Goal: Task Accomplishment & Management: Manage account settings

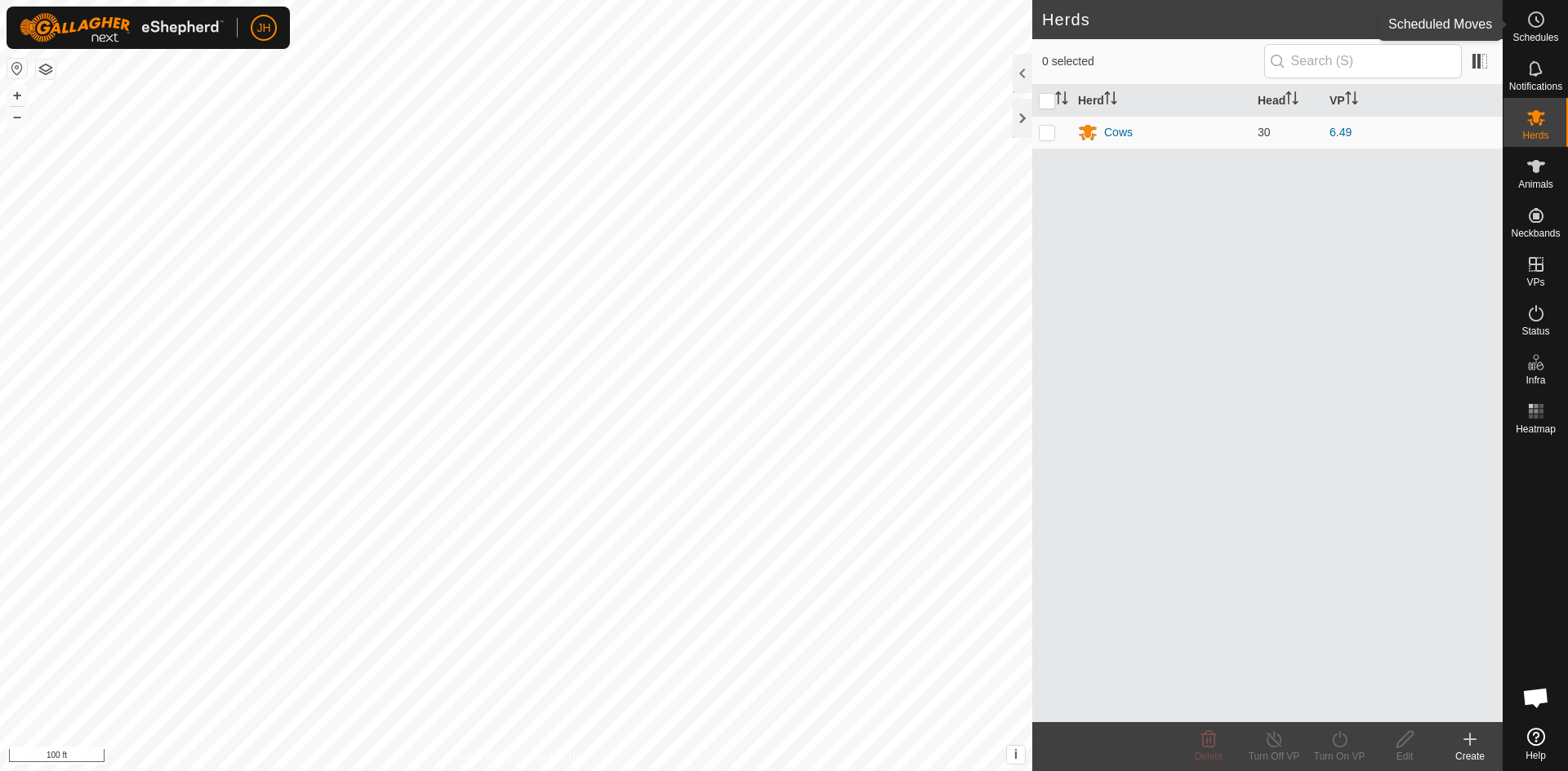
click at [1533, 26] on circle at bounding box center [1536, 19] width 15 height 15
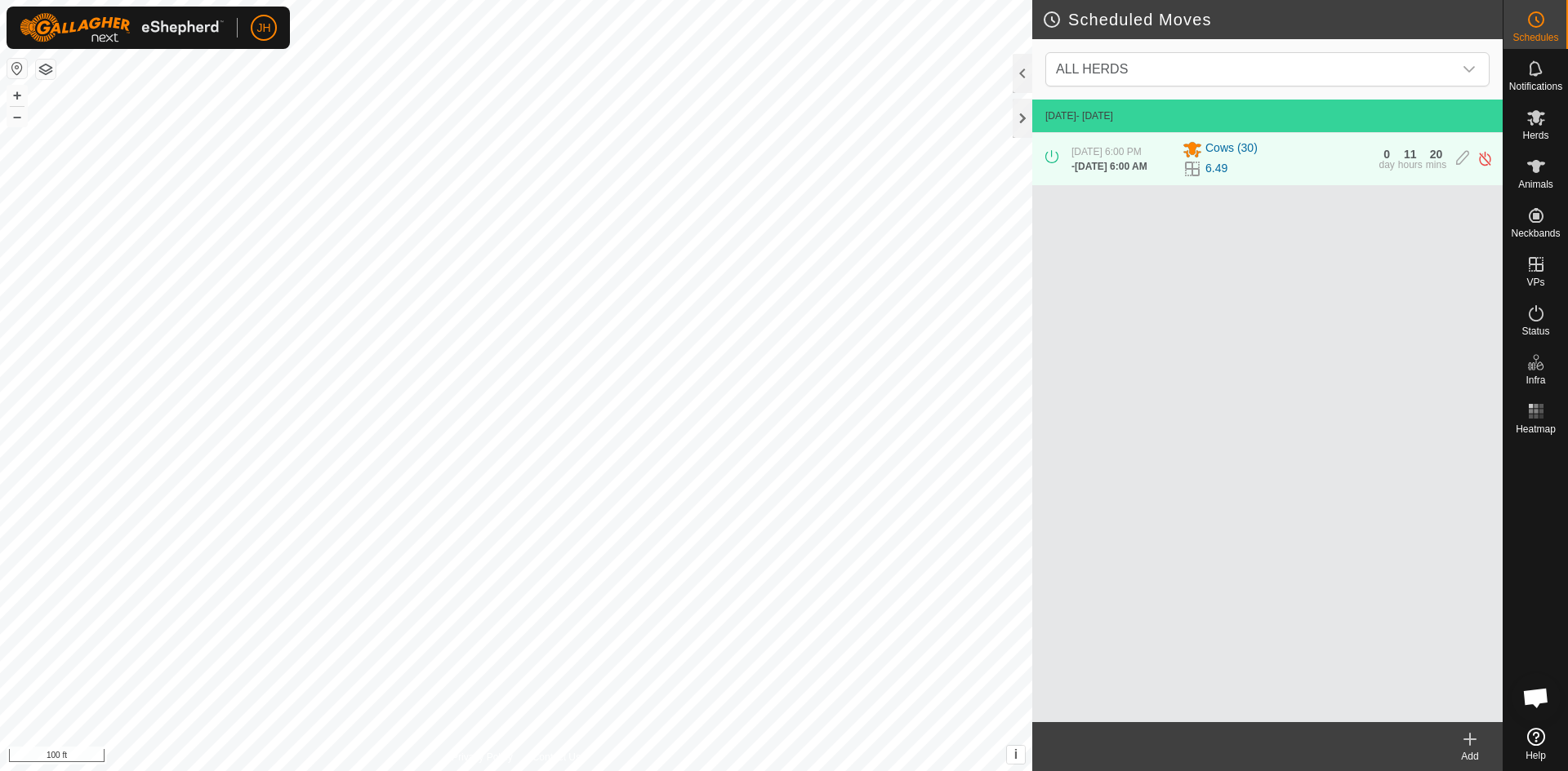
click at [1466, 745] on icon at bounding box center [1470, 739] width 20 height 20
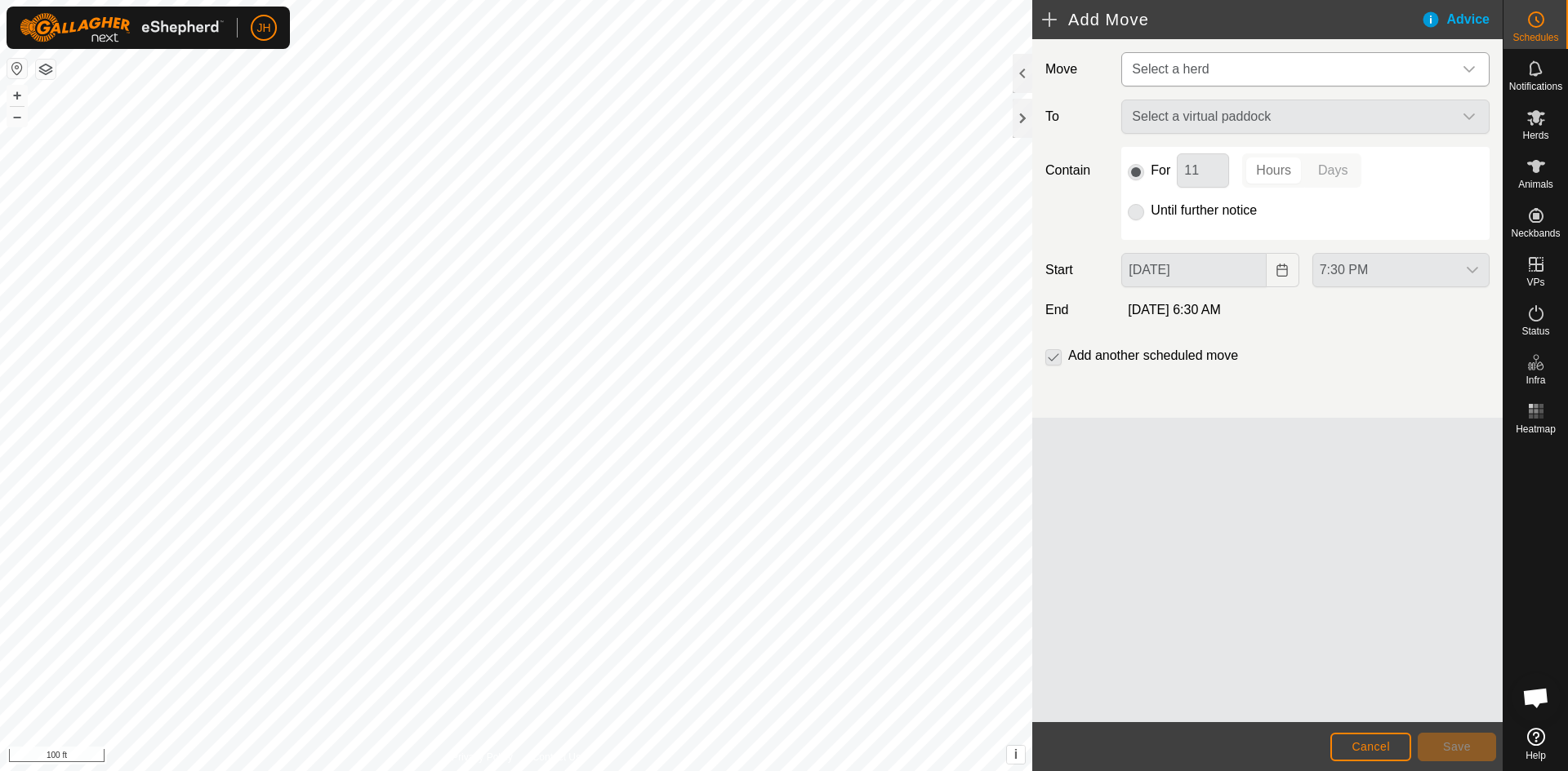
click at [1225, 69] on span "Select a herd" at bounding box center [1288, 69] width 327 height 32
click at [1198, 160] on li "Cows (30)" at bounding box center [1306, 153] width 367 height 33
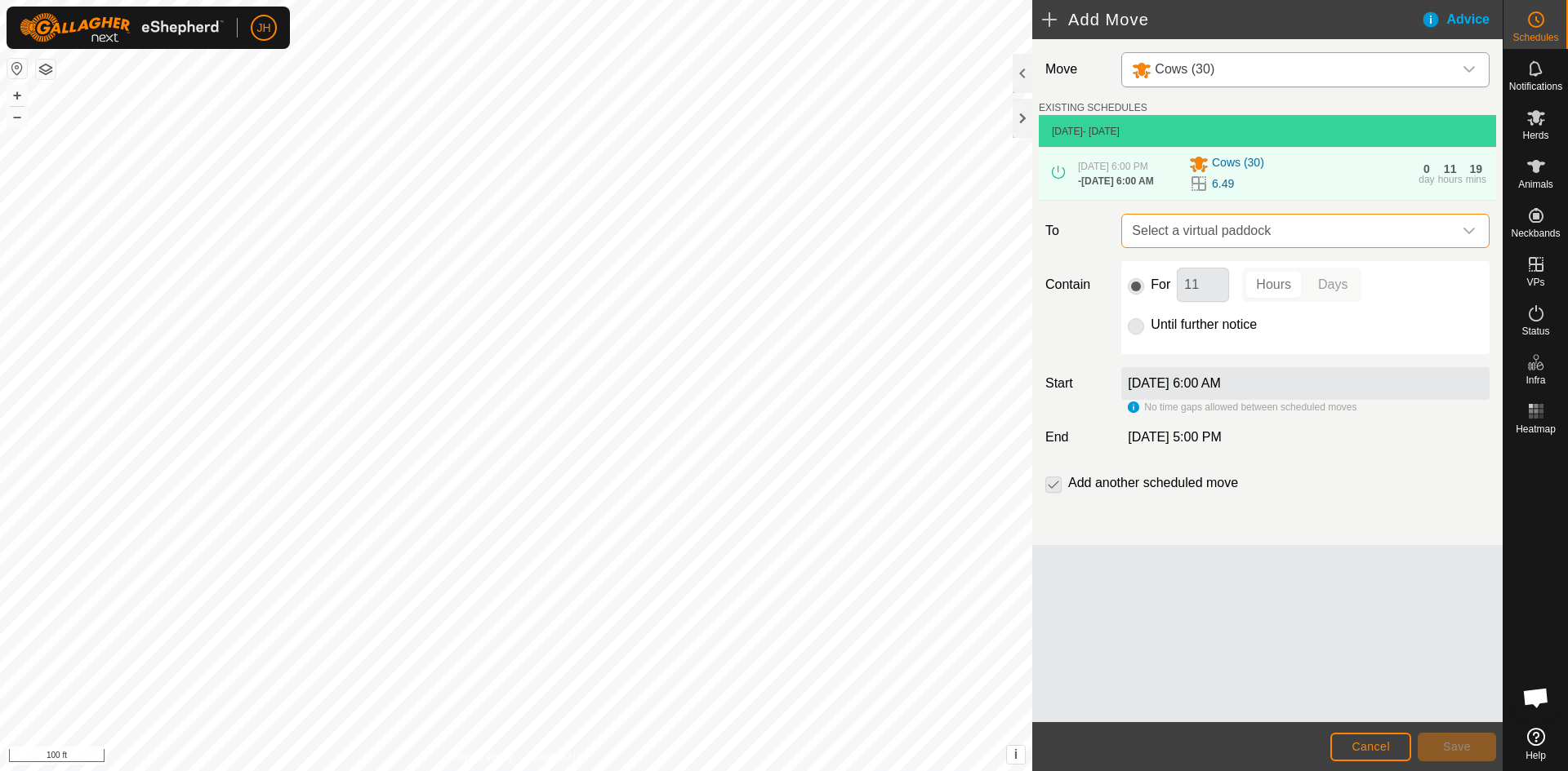
click at [1296, 236] on span "Select a virtual paddock" at bounding box center [1288, 231] width 327 height 32
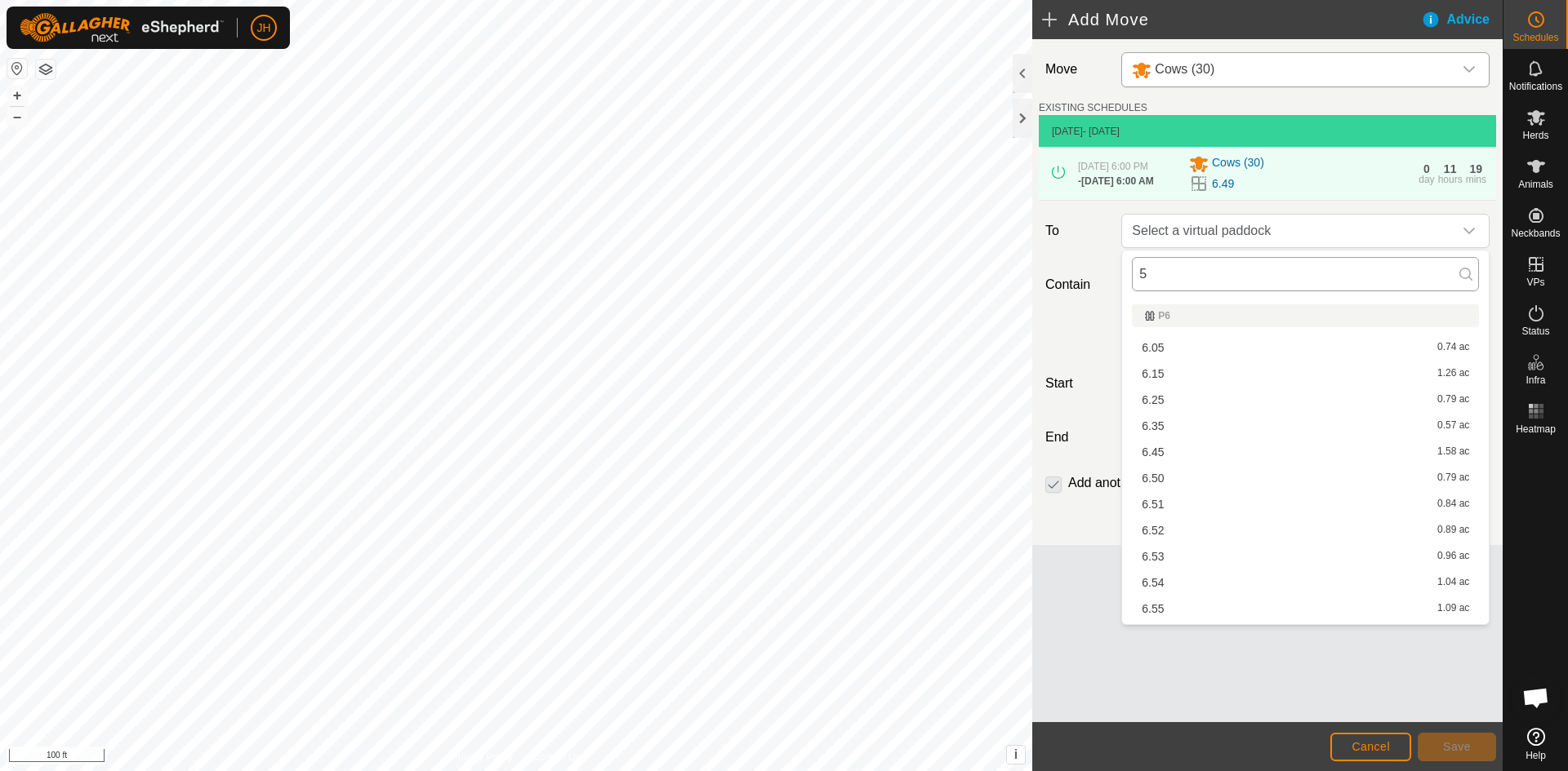
type input "50"
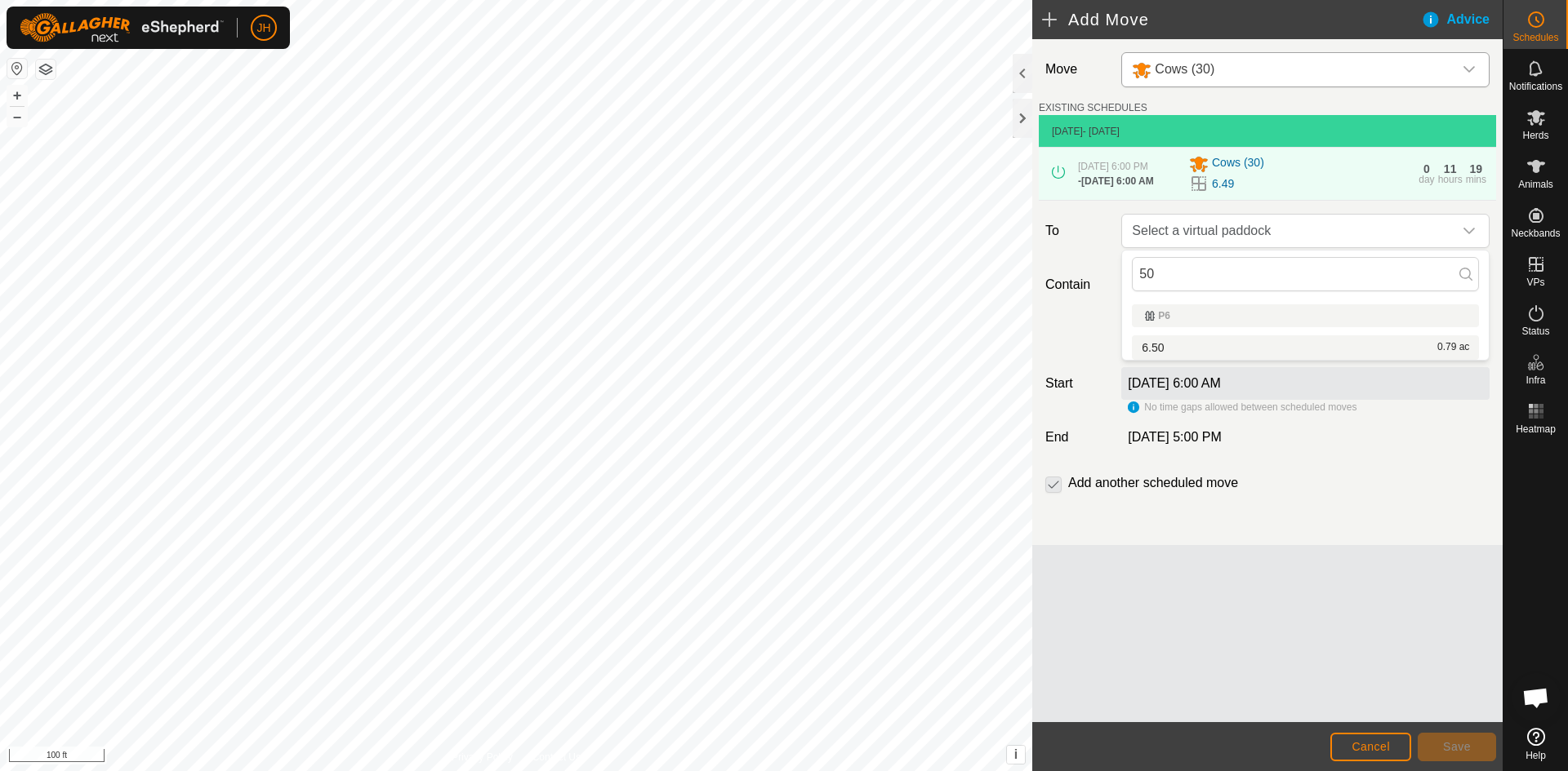
click at [1196, 349] on div "6.50 0.79 ac" at bounding box center [1305, 347] width 327 height 11
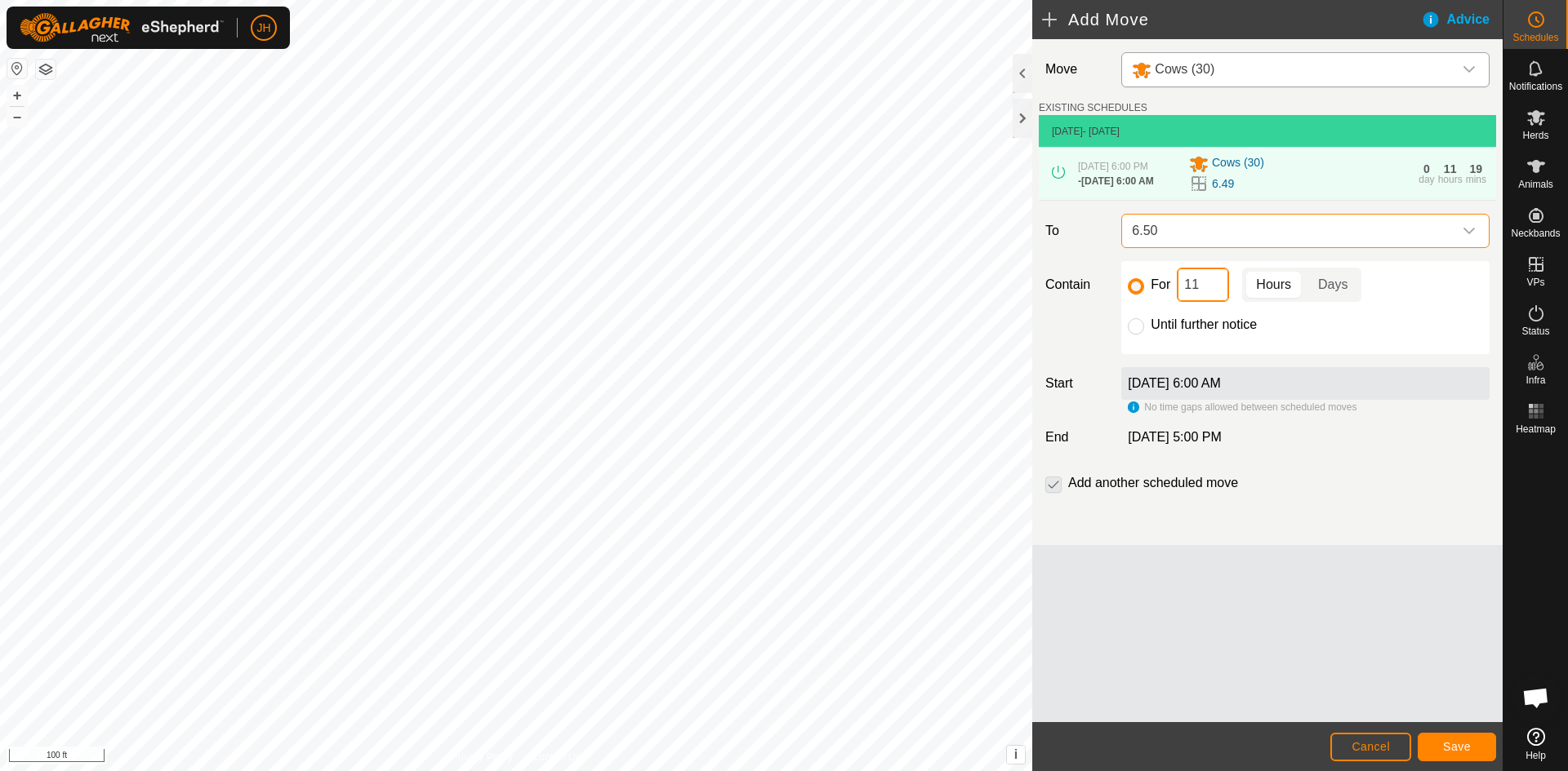
click at [1200, 288] on input "11" at bounding box center [1202, 285] width 52 height 34
drag, startPoint x: 1200, startPoint y: 288, endPoint x: 1180, endPoint y: 298, distance: 22.4
click at [1180, 298] on input "11" at bounding box center [1202, 285] width 52 height 34
type input "2"
click at [1448, 753] on button "Save" at bounding box center [1457, 747] width 79 height 28
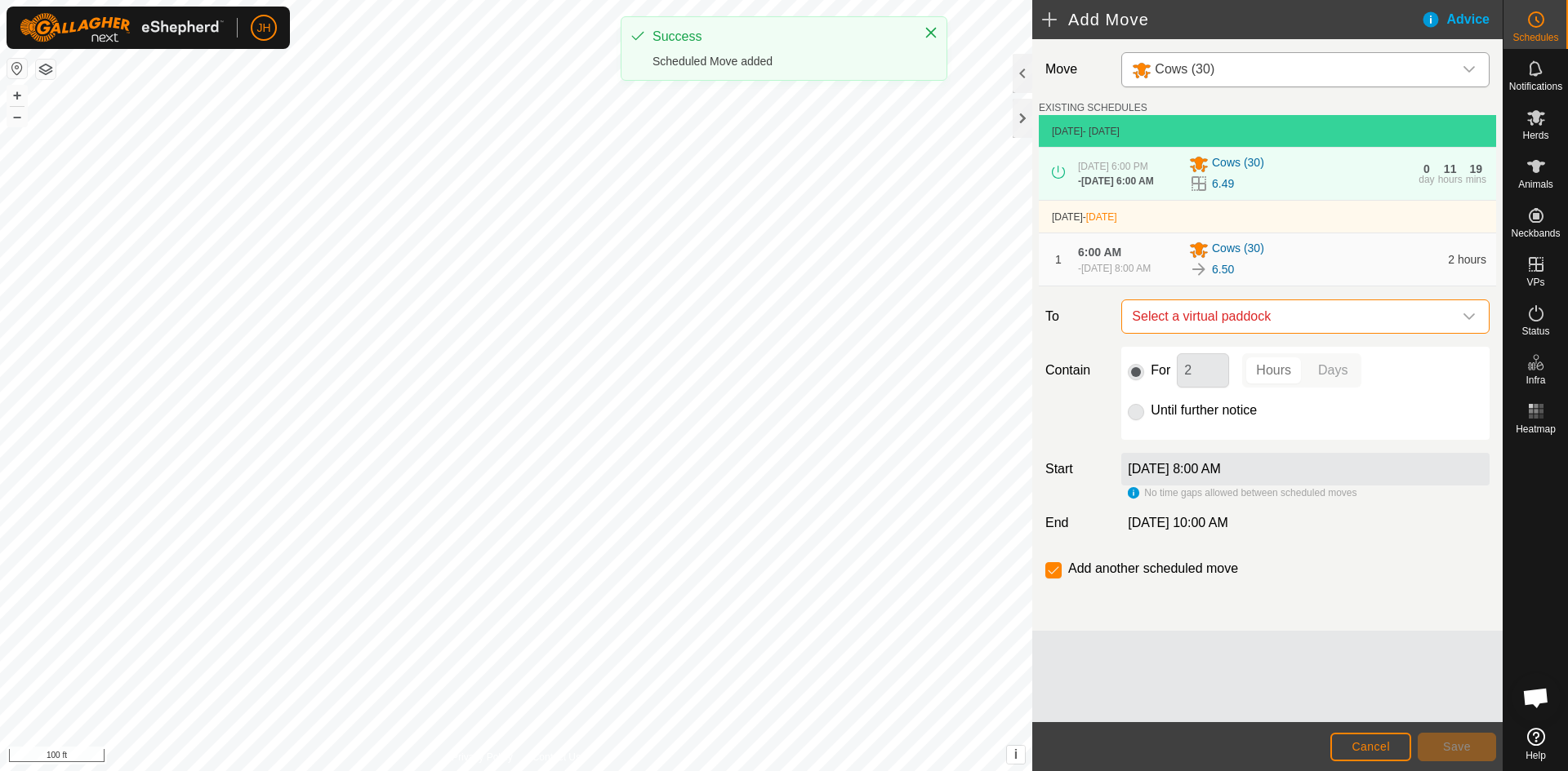
click at [1316, 317] on span "Select a virtual paddock" at bounding box center [1288, 316] width 327 height 32
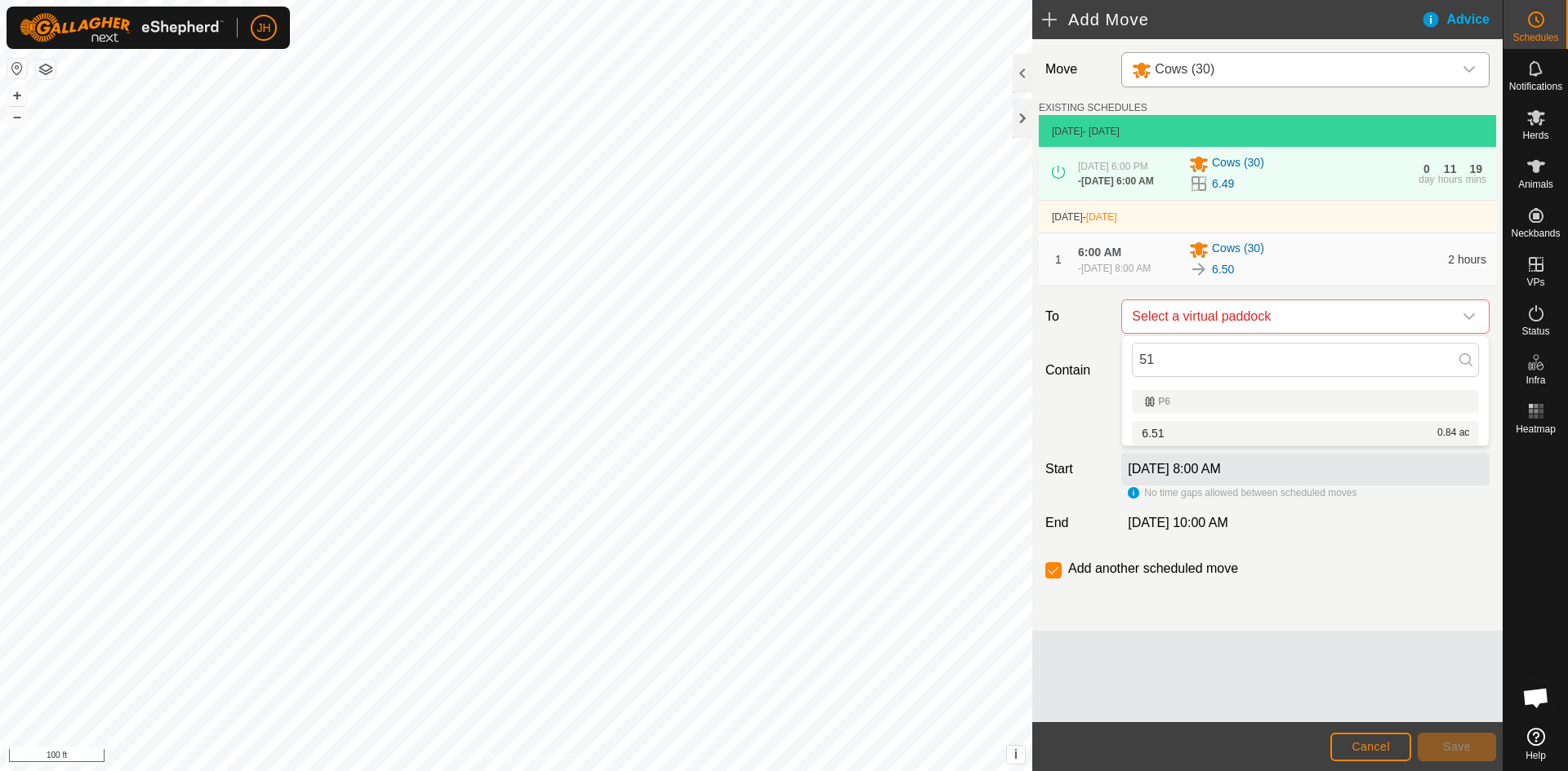
type input "51"
click at [1152, 432] on li "6.51 0.84 ac" at bounding box center [1306, 433] width 347 height 25
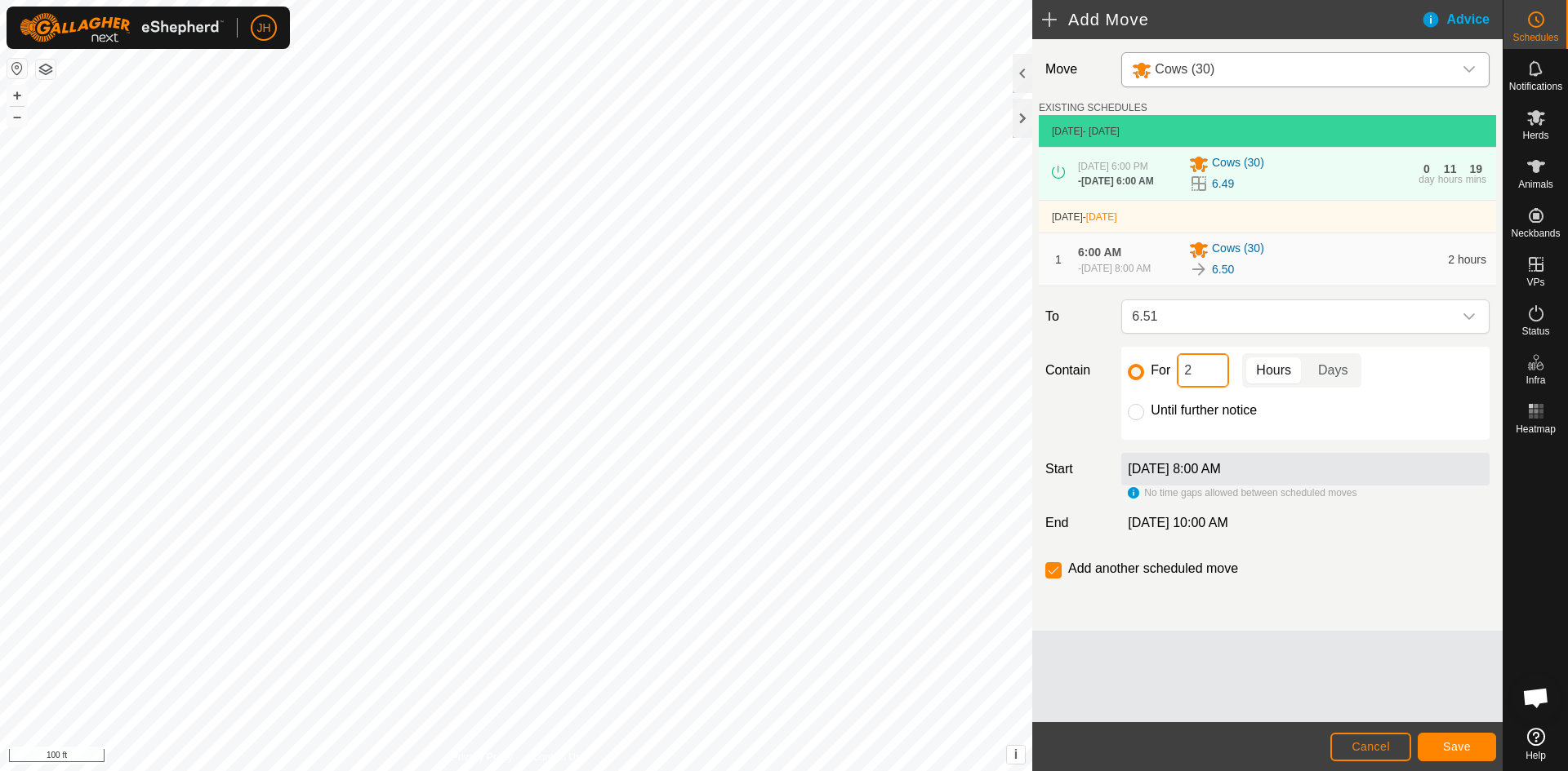
drag, startPoint x: 1193, startPoint y: 368, endPoint x: 1183, endPoint y: 381, distance: 16.4
click at [1183, 381] on input "2" at bounding box center [1202, 371] width 52 height 34
click at [1450, 752] on span "Save" at bounding box center [1457, 746] width 27 height 13
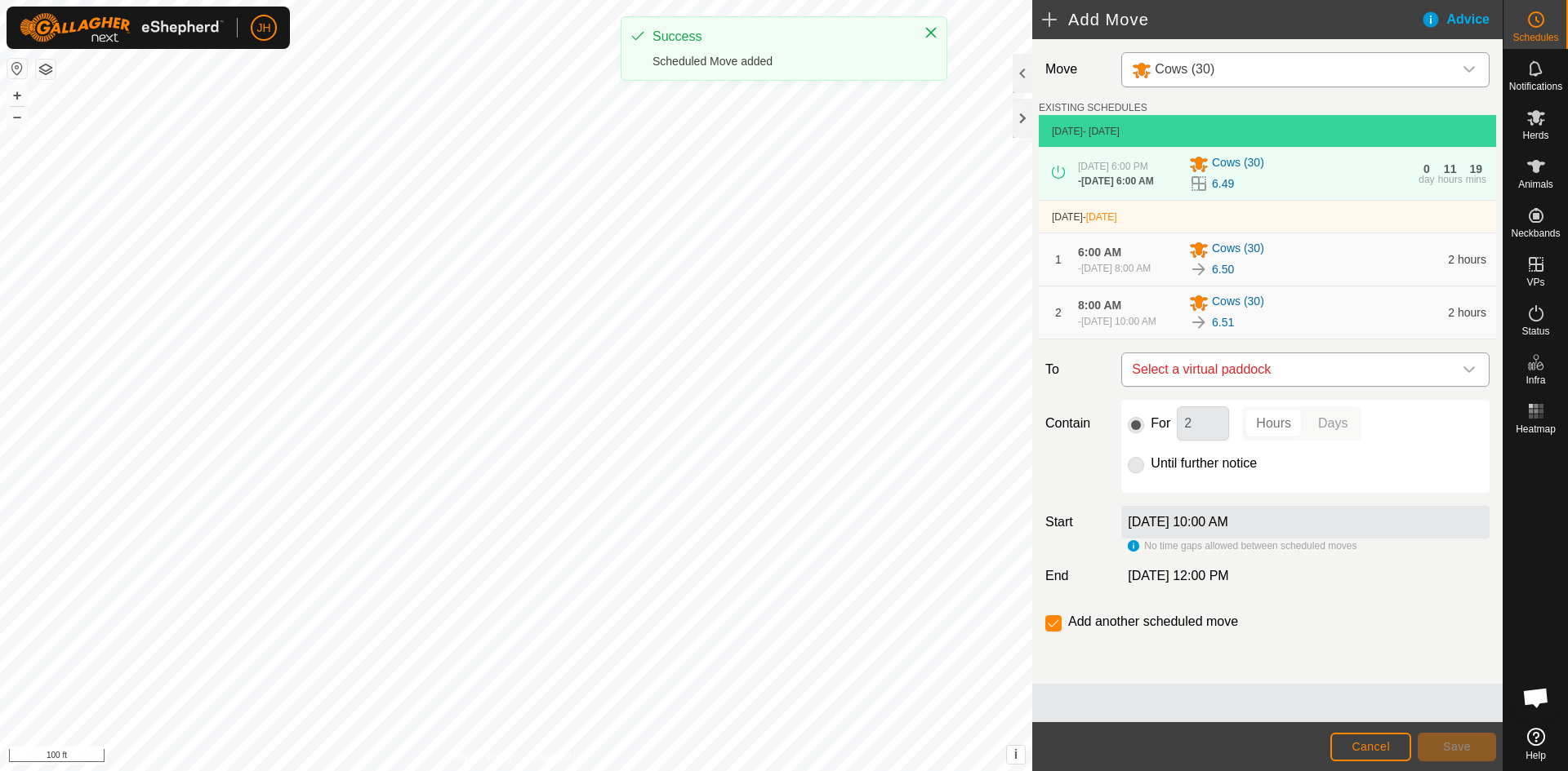
click at [1278, 384] on span "Select a virtual paddock" at bounding box center [1288, 370] width 327 height 32
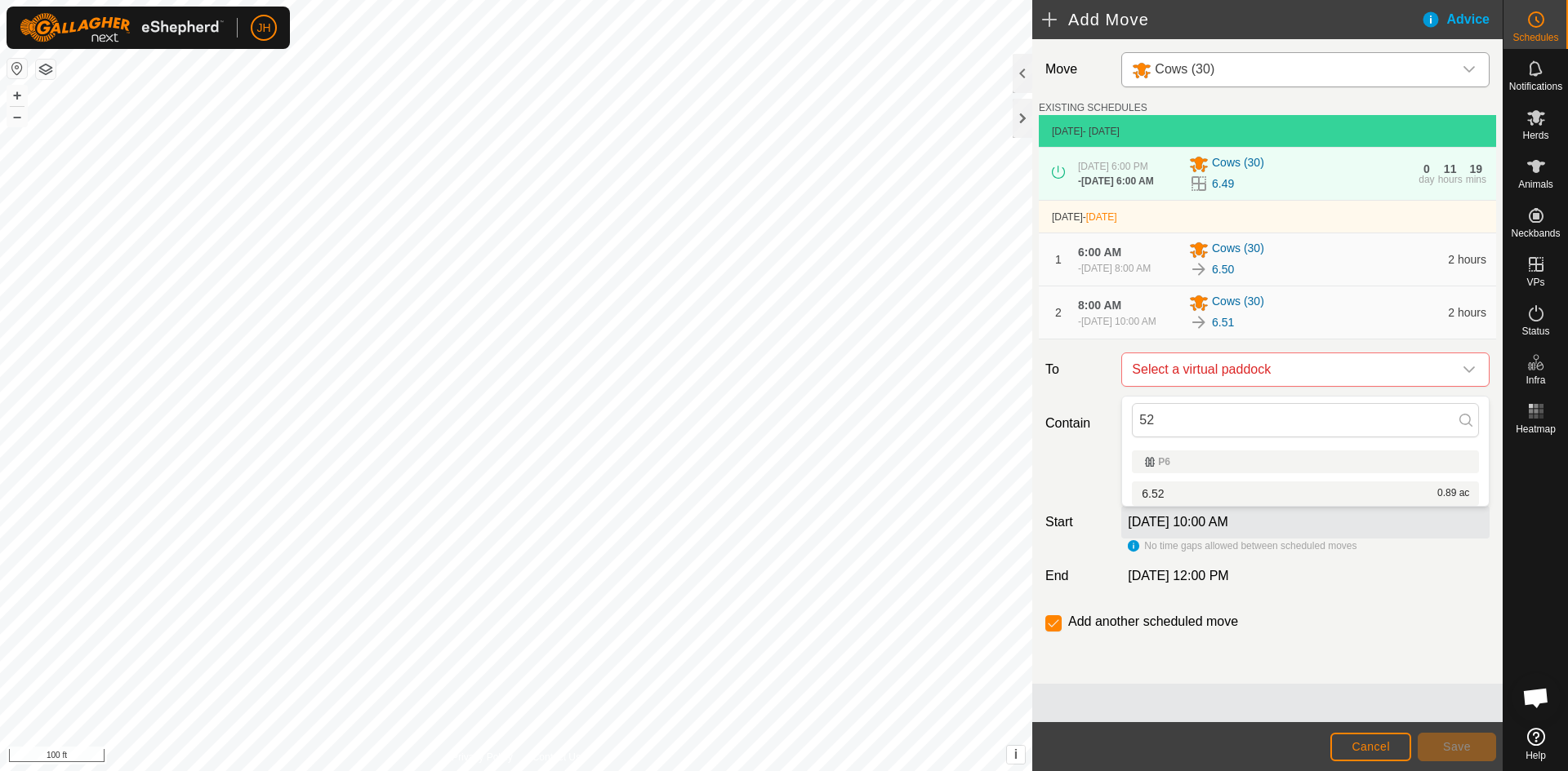
type input "52"
click at [1152, 496] on li "6.52 0.89 ac" at bounding box center [1306, 493] width 347 height 25
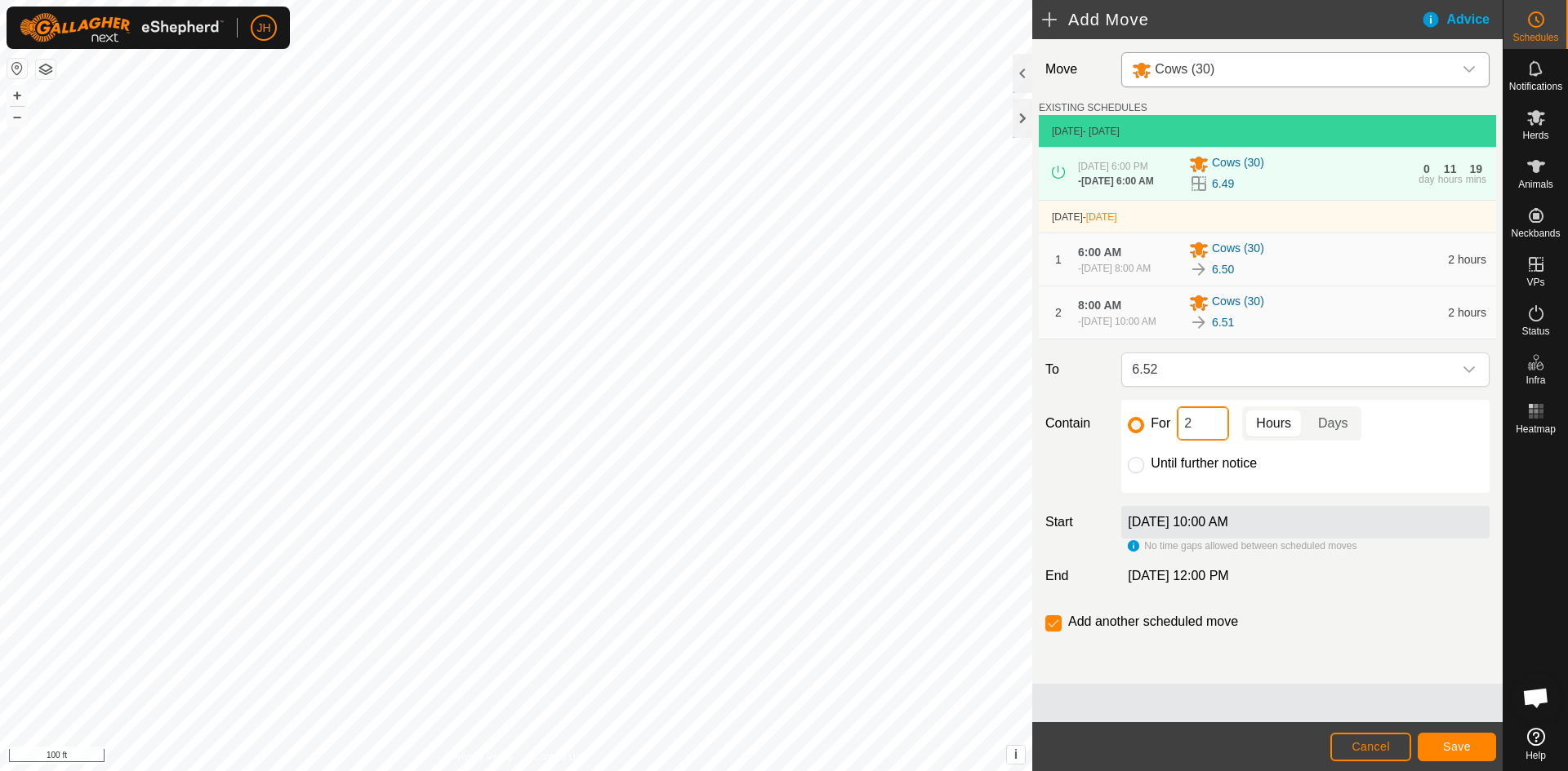
click at [1192, 428] on input "2" at bounding box center [1202, 424] width 52 height 34
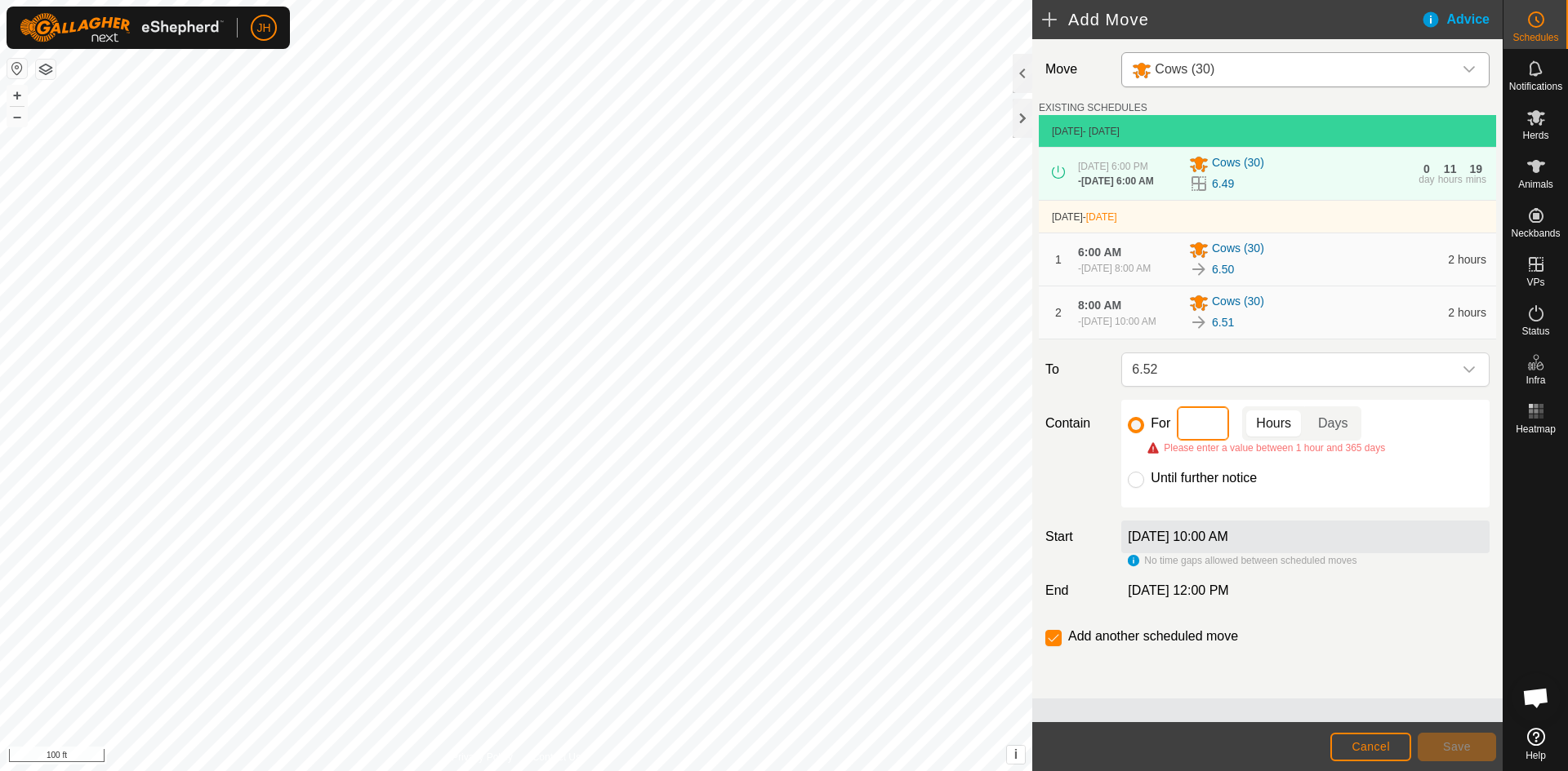
type input "3"
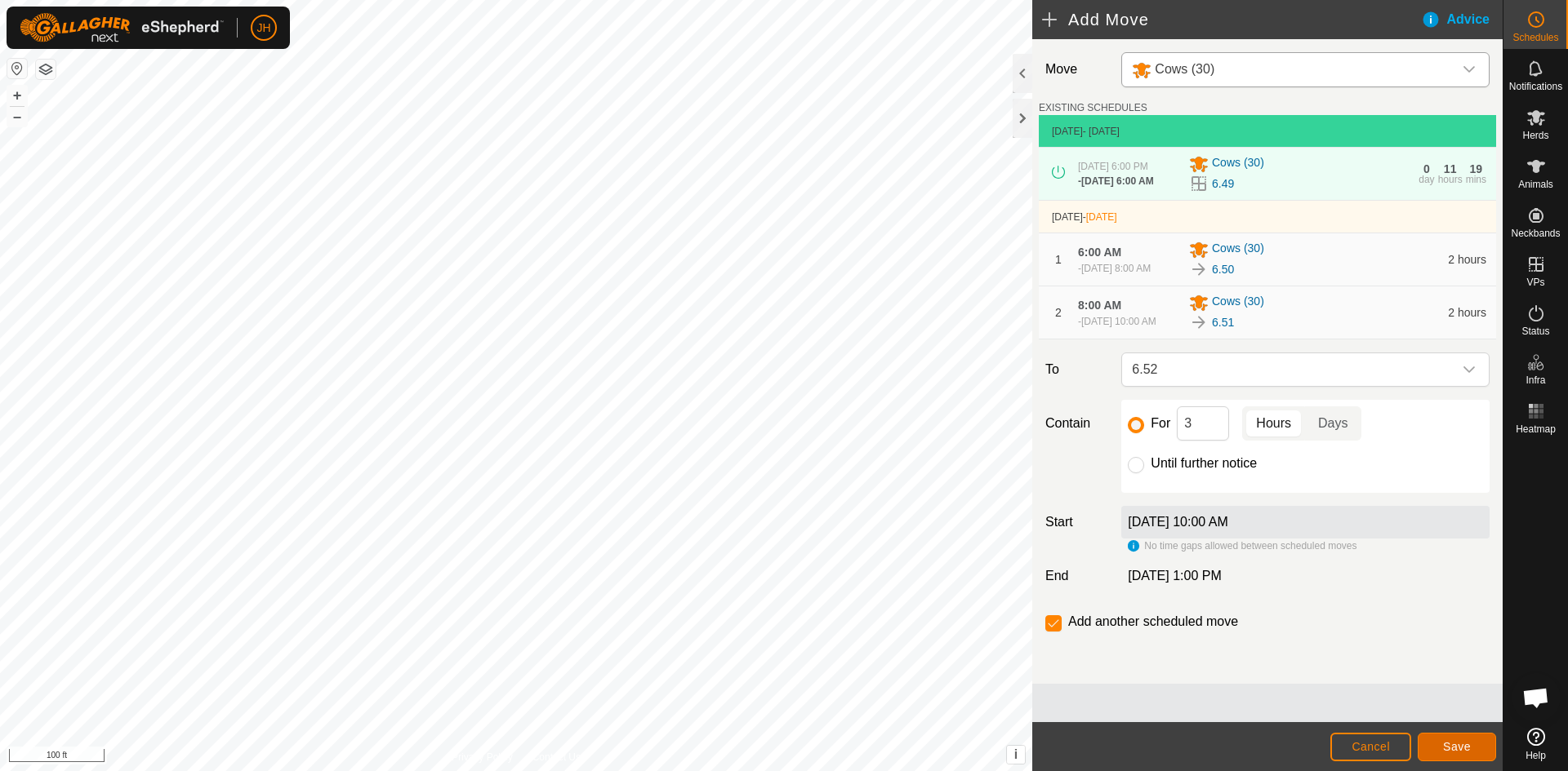
click at [1455, 753] on span "Save" at bounding box center [1457, 746] width 27 height 13
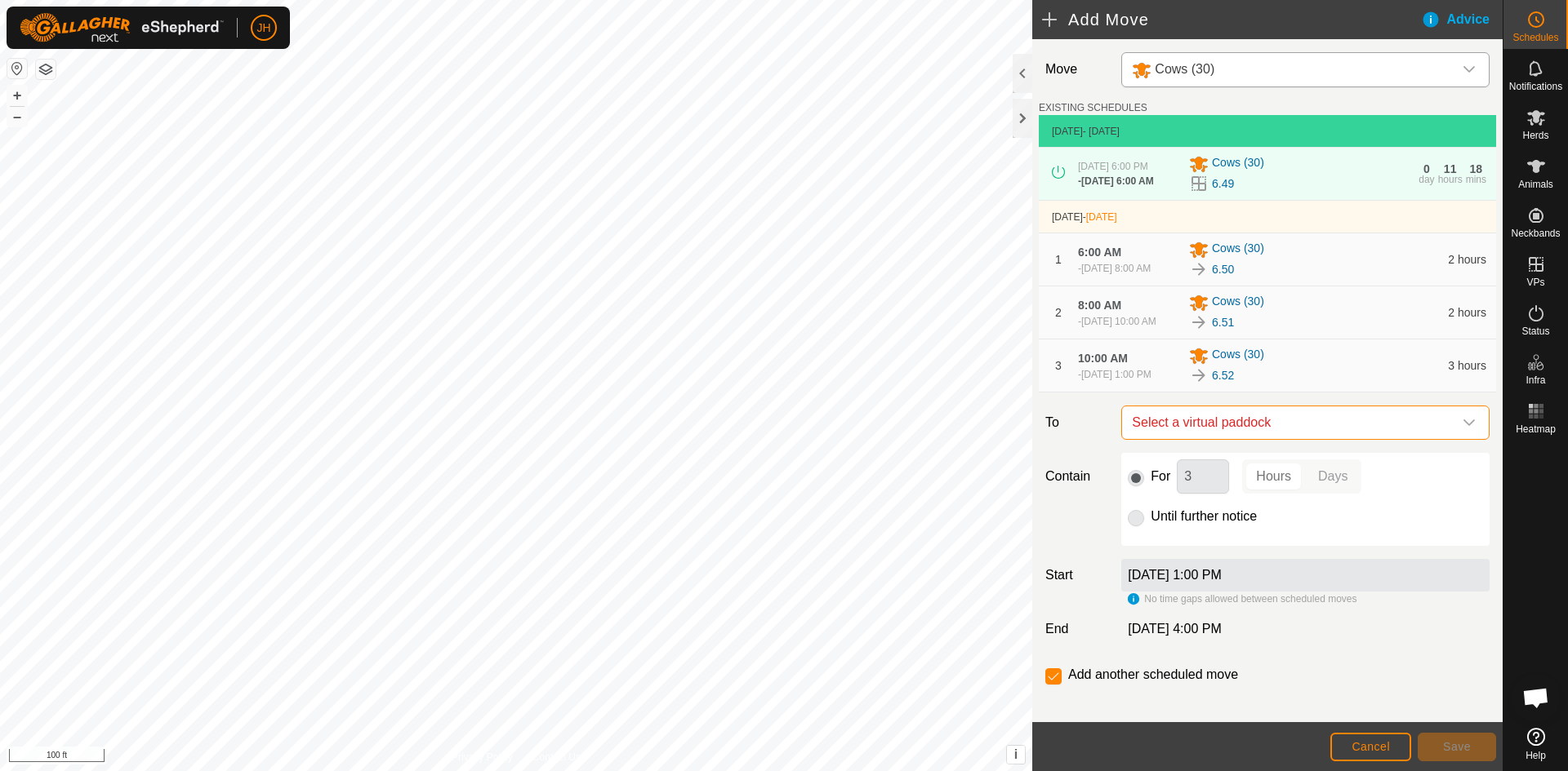
click at [1420, 431] on span "Select a virtual paddock" at bounding box center [1288, 423] width 327 height 32
type input "53"
click at [1287, 544] on li "6.53 0.96 ac" at bounding box center [1306, 547] width 347 height 25
click at [1202, 488] on input "3" at bounding box center [1202, 477] width 52 height 34
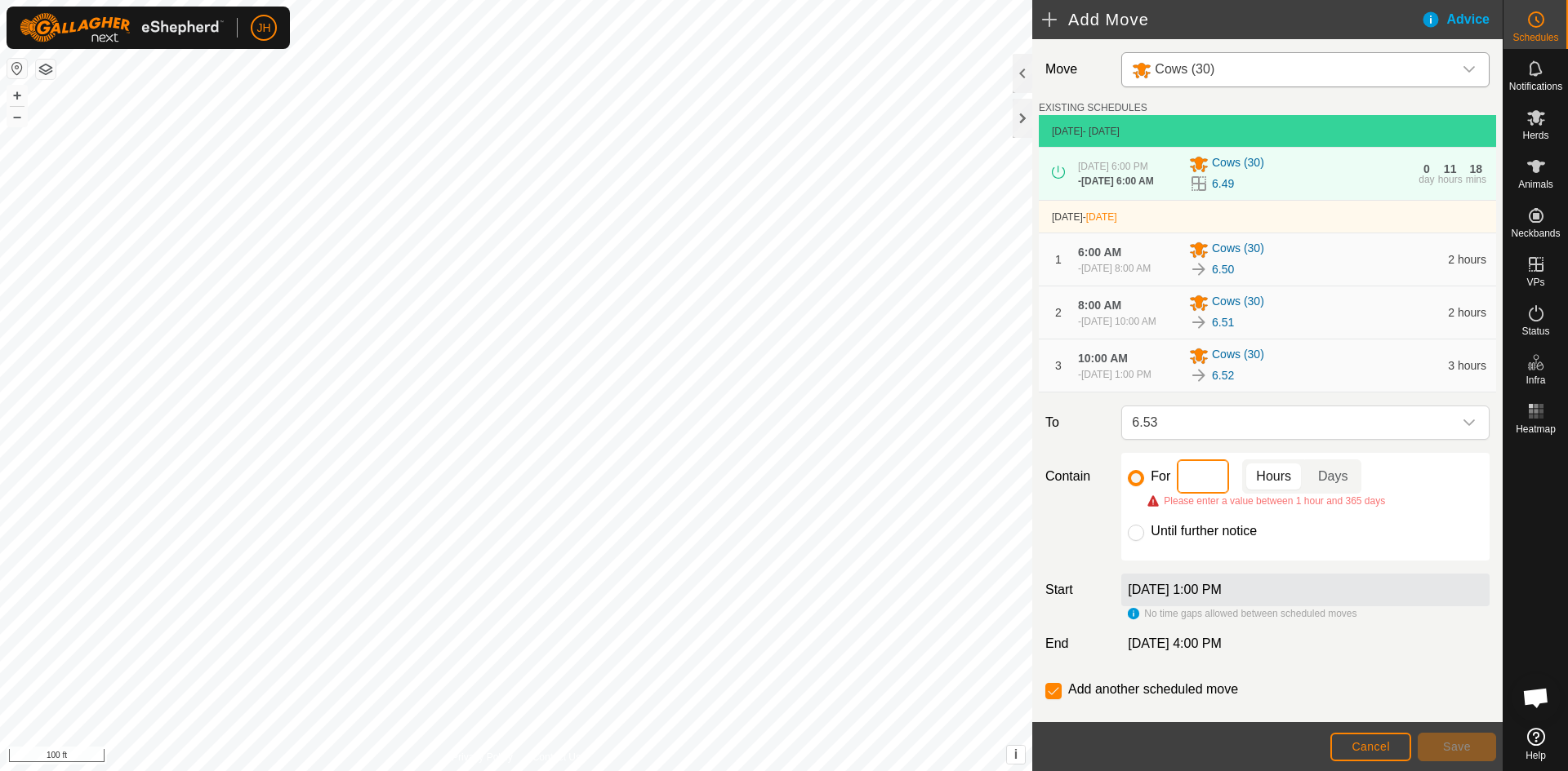
type input "4"
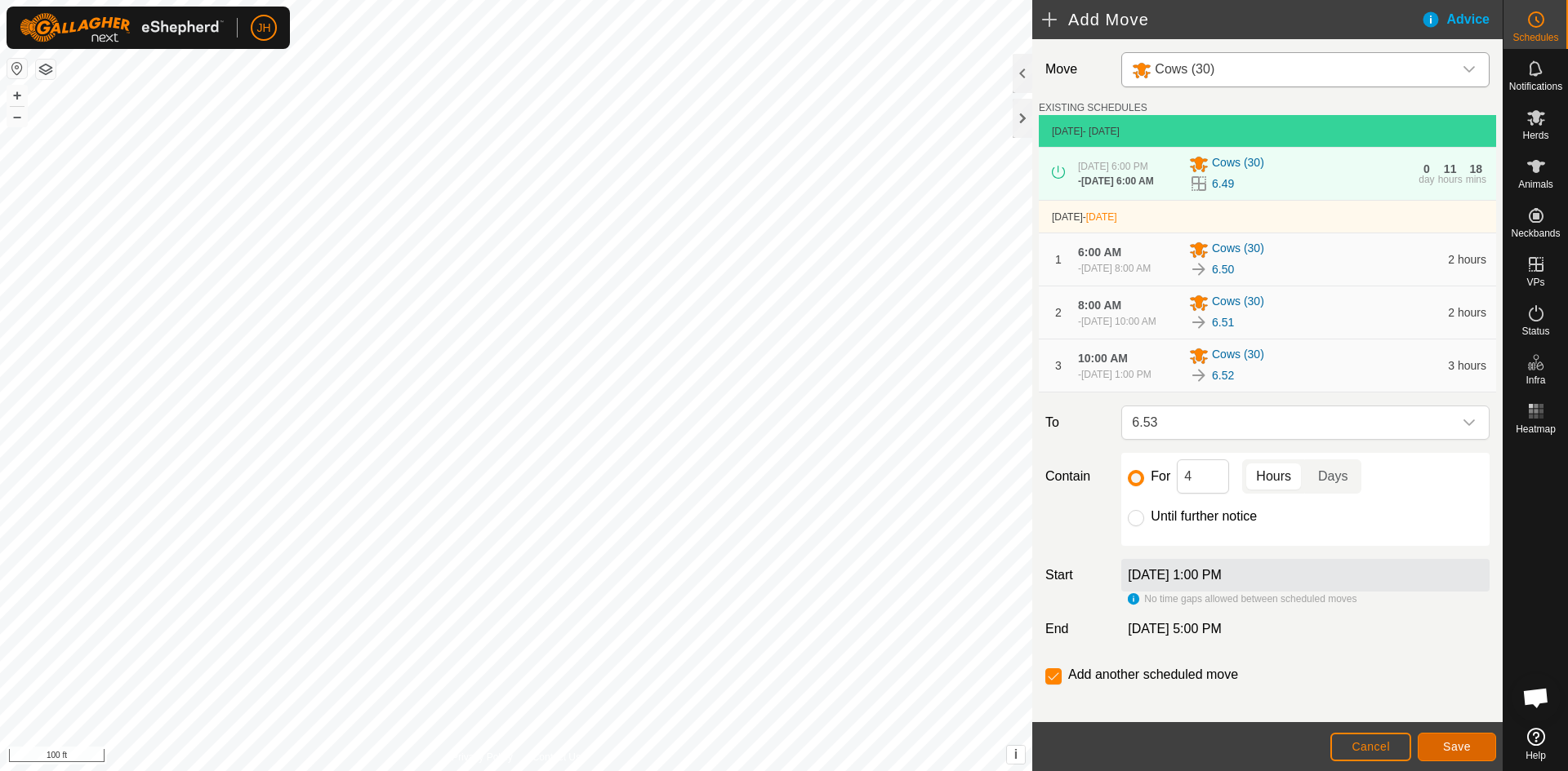
click at [1456, 753] on button "Save" at bounding box center [1457, 747] width 79 height 28
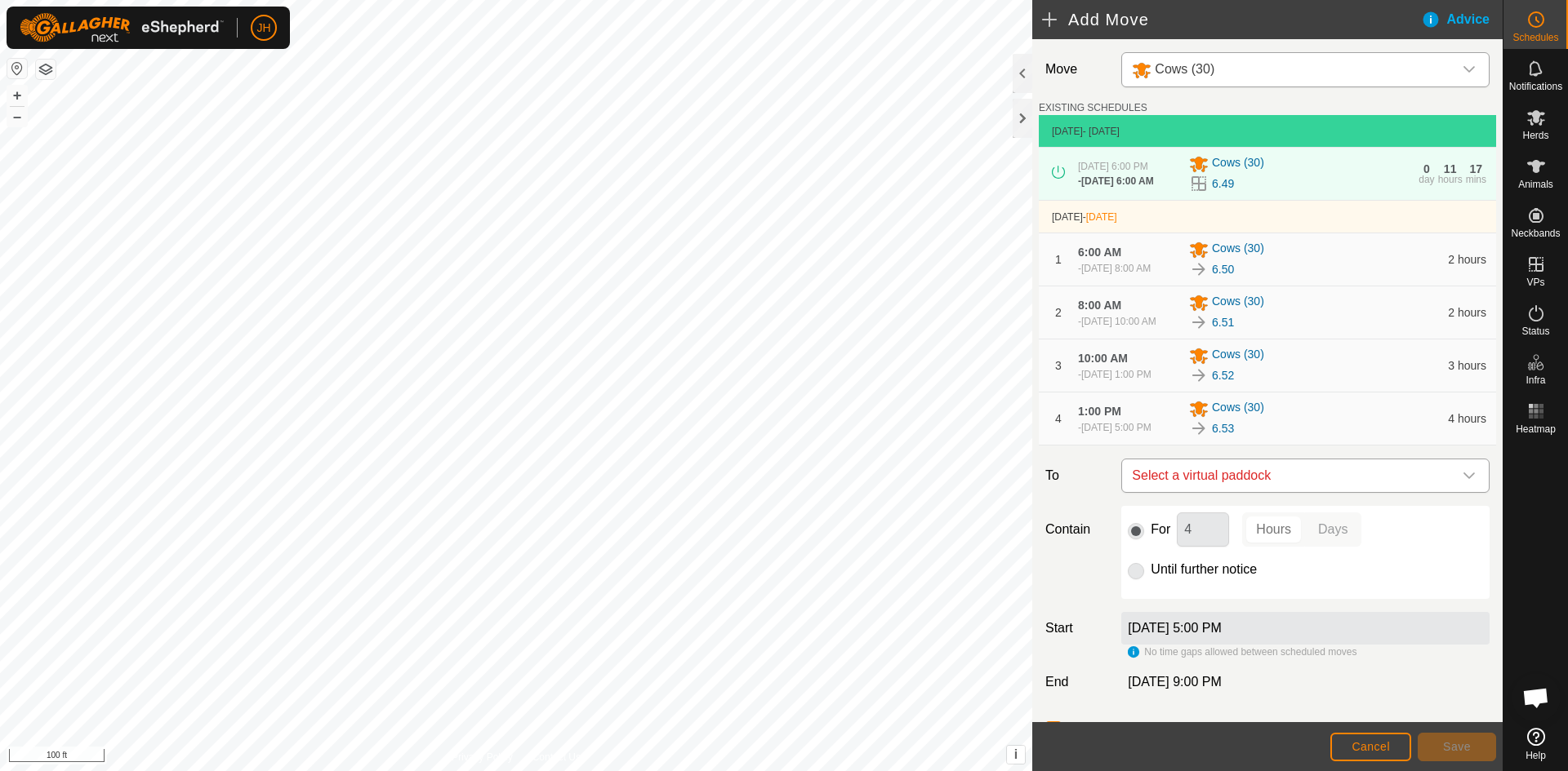
click at [1288, 492] on span "Select a virtual paddock" at bounding box center [1288, 476] width 327 height 32
type input "54"
click at [1164, 600] on li "6.54 1.04 ac" at bounding box center [1306, 600] width 347 height 25
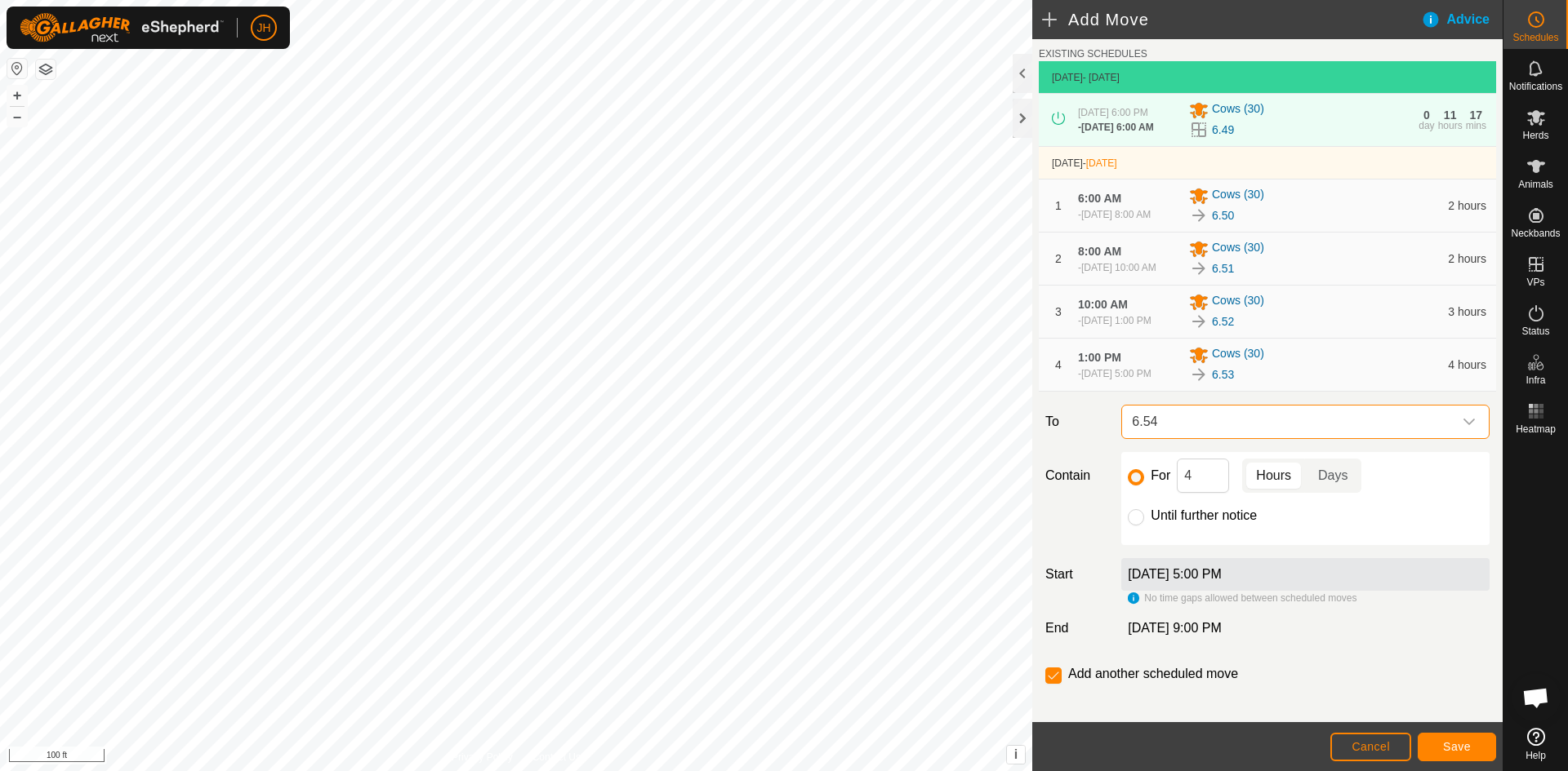
scroll to position [57, 0]
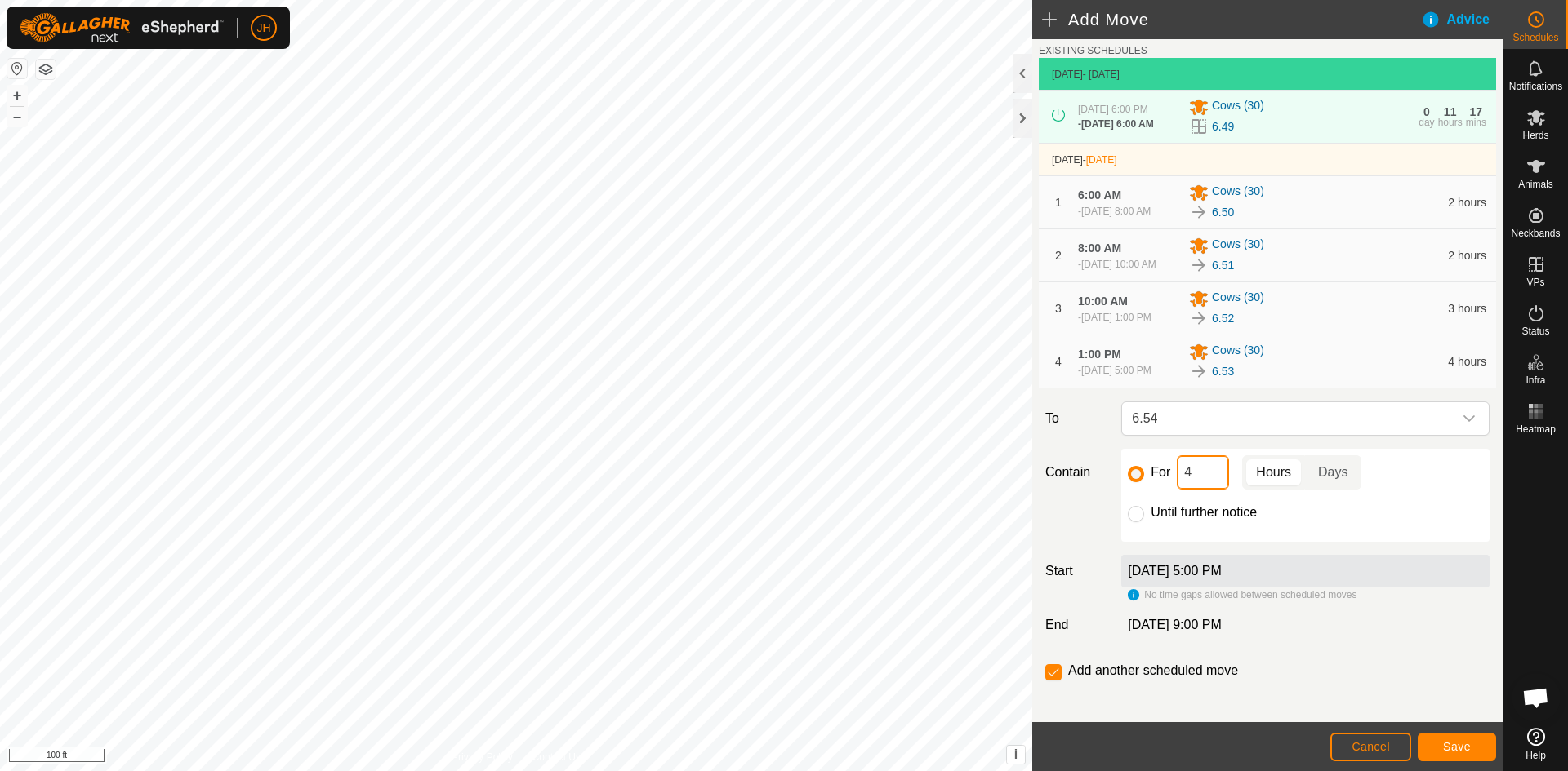
drag, startPoint x: 1209, startPoint y: 476, endPoint x: 1152, endPoint y: 489, distance: 58.5
click at [1161, 486] on div "For 4 Hours Days" at bounding box center [1305, 473] width 355 height 34
type input "12"
click at [1447, 750] on span "Save" at bounding box center [1457, 746] width 27 height 13
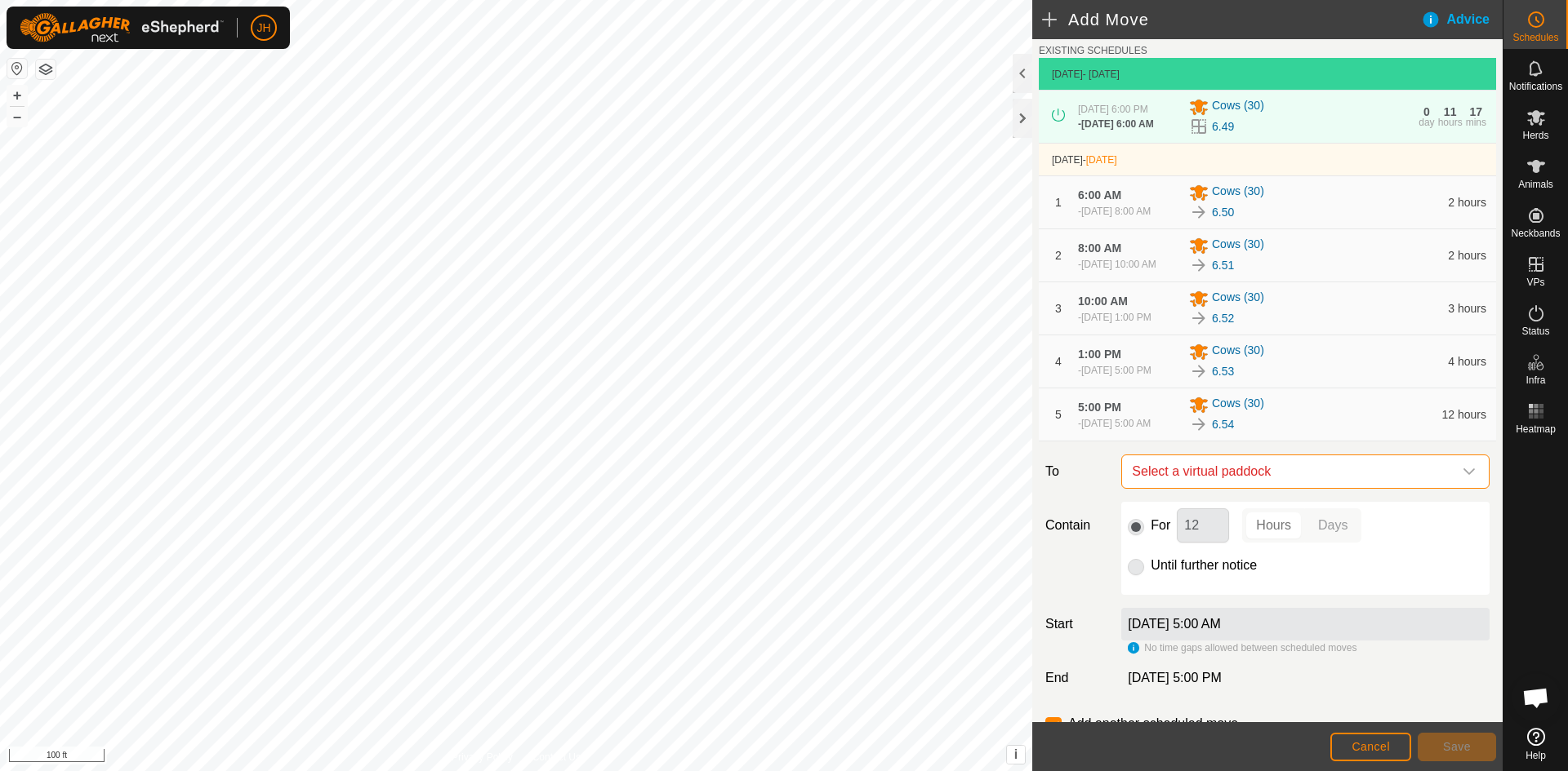
click at [1246, 475] on span "Select a virtual paddock" at bounding box center [1288, 472] width 327 height 32
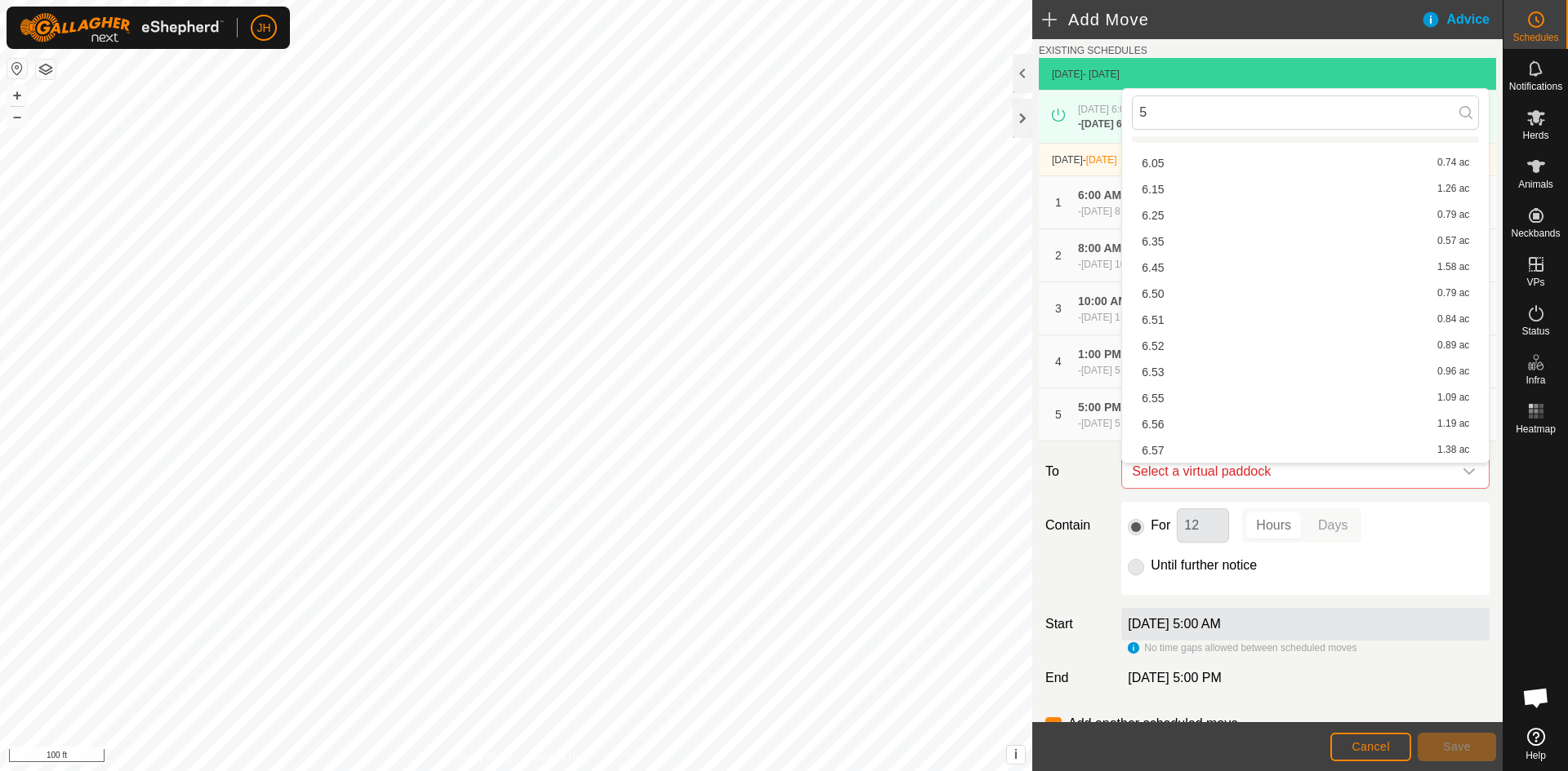
scroll to position [0, 0]
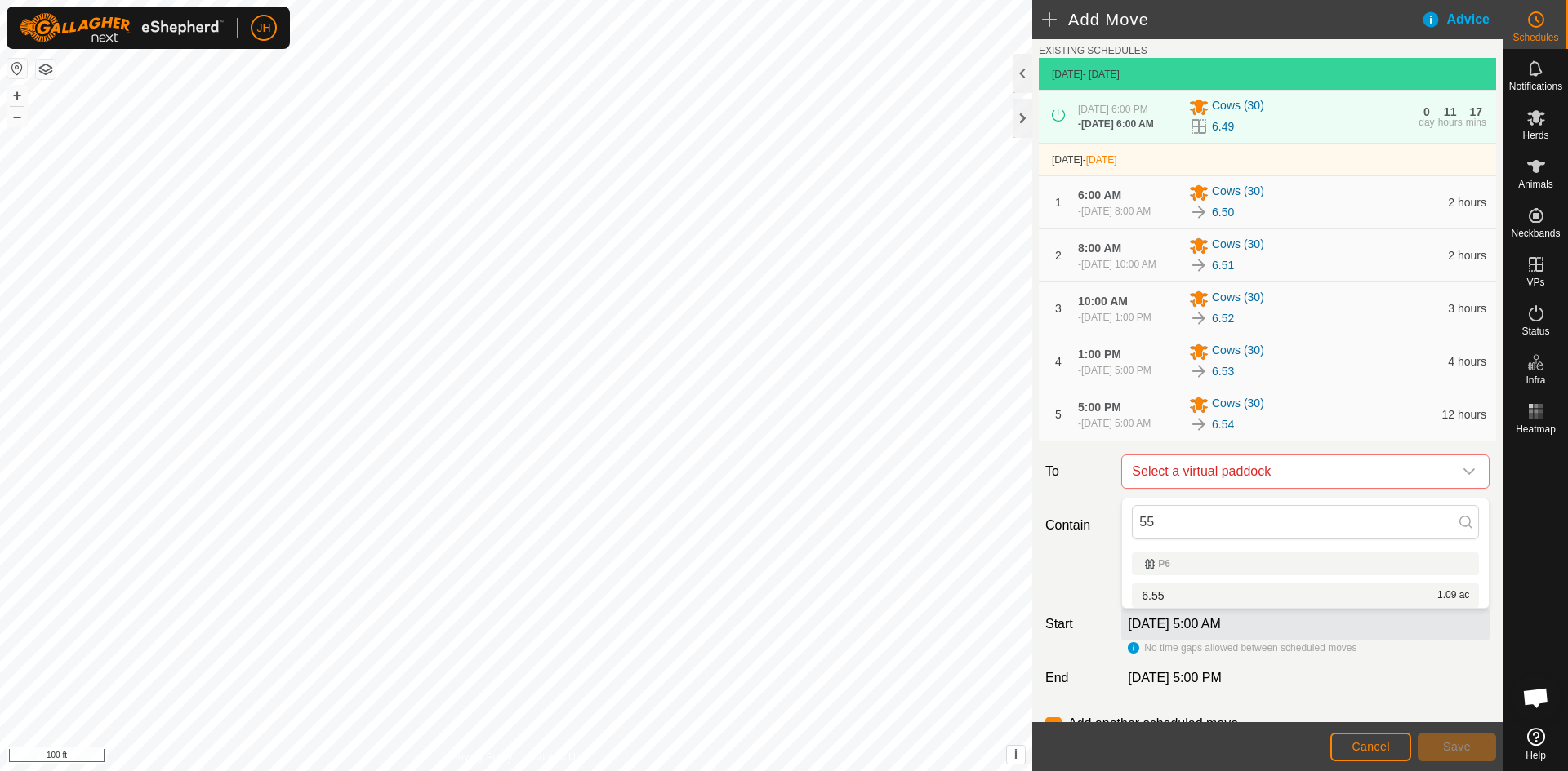
type input "55"
click at [1152, 598] on li "6.55 1.09 ac" at bounding box center [1306, 596] width 347 height 25
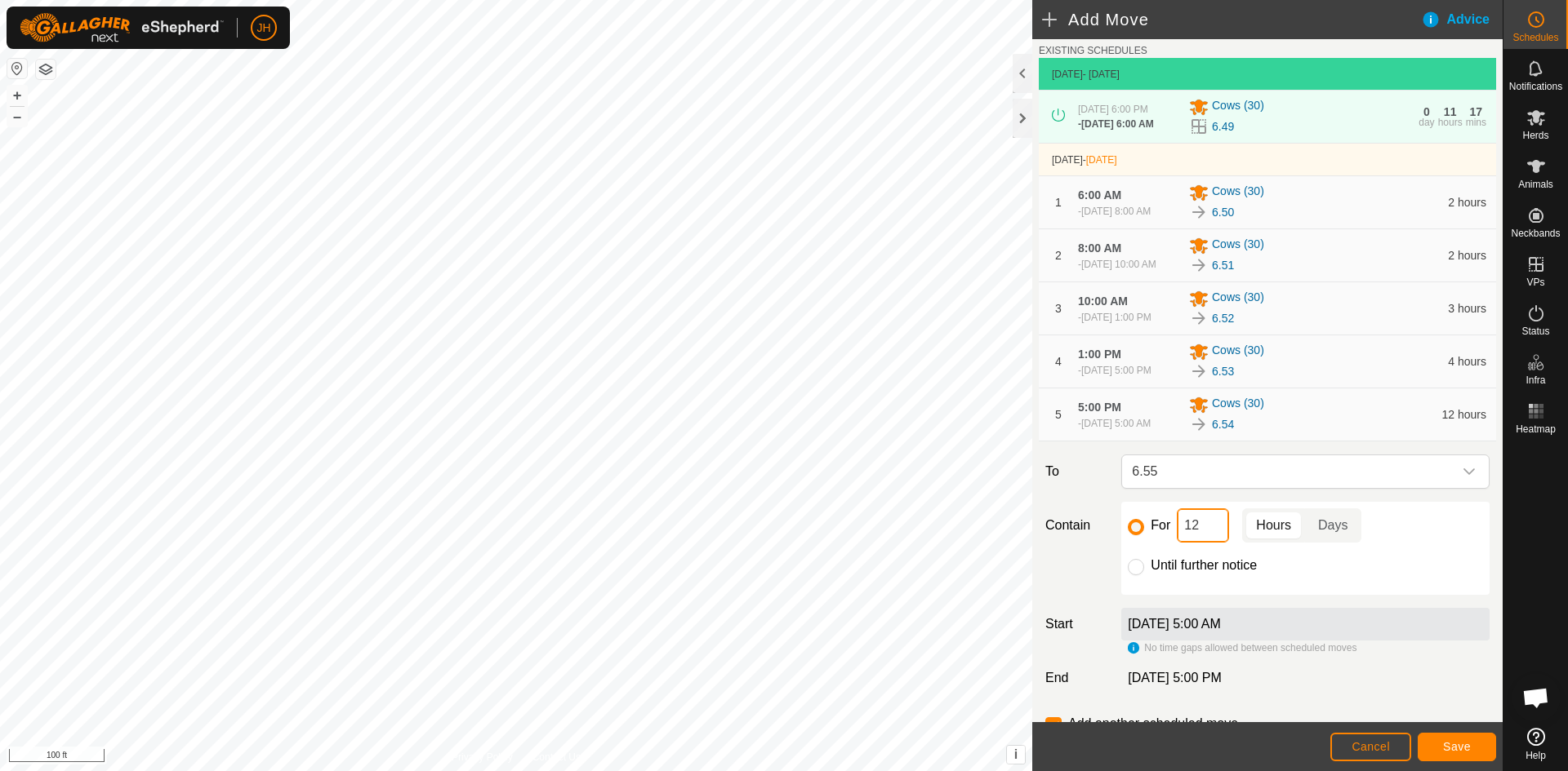
drag, startPoint x: 1200, startPoint y: 535, endPoint x: 1135, endPoint y: 547, distance: 66.1
click at [1164, 541] on div "For 12 Hours Days" at bounding box center [1305, 526] width 355 height 34
type input "2"
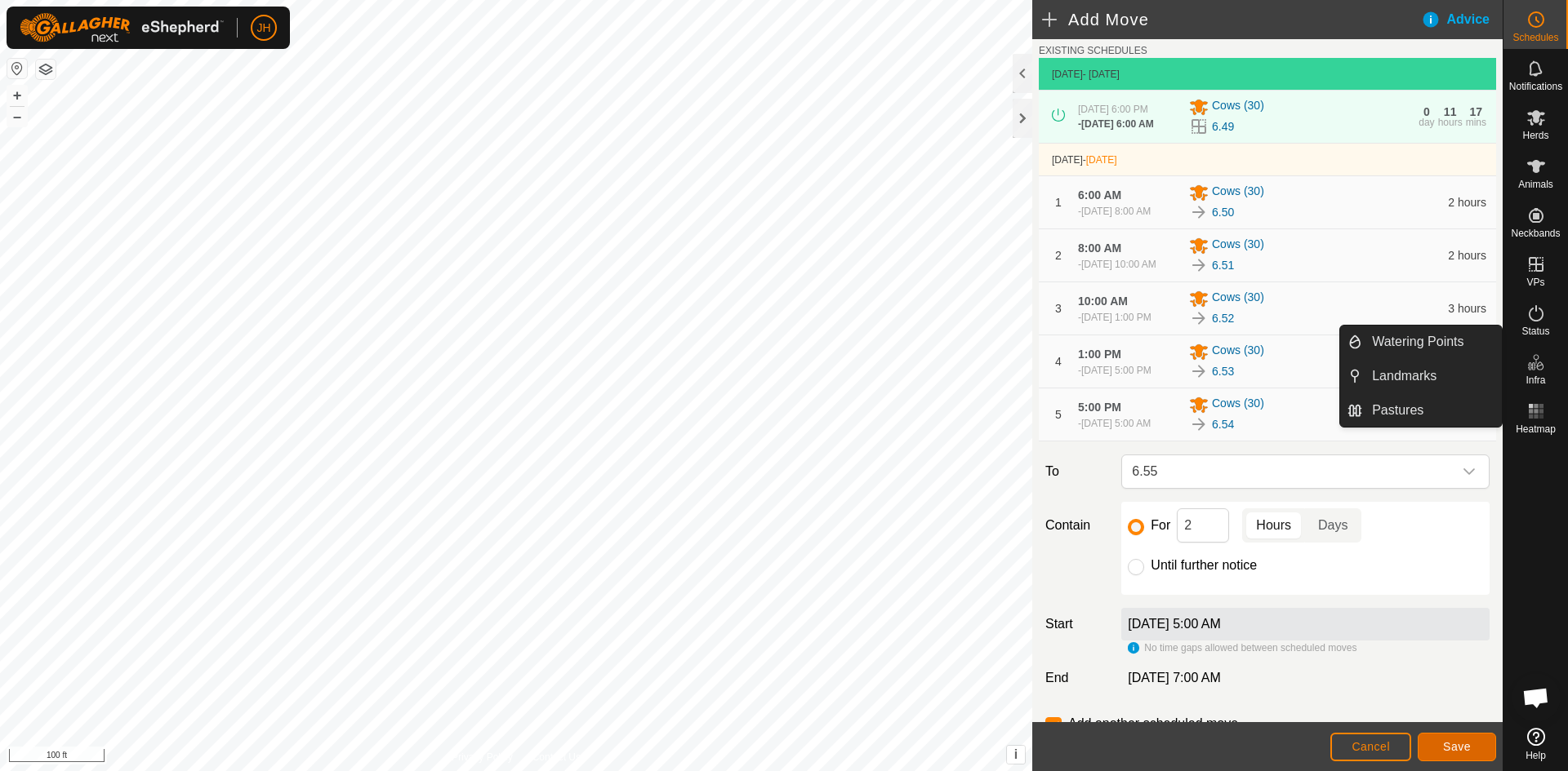
click at [1453, 743] on span "Save" at bounding box center [1457, 746] width 27 height 13
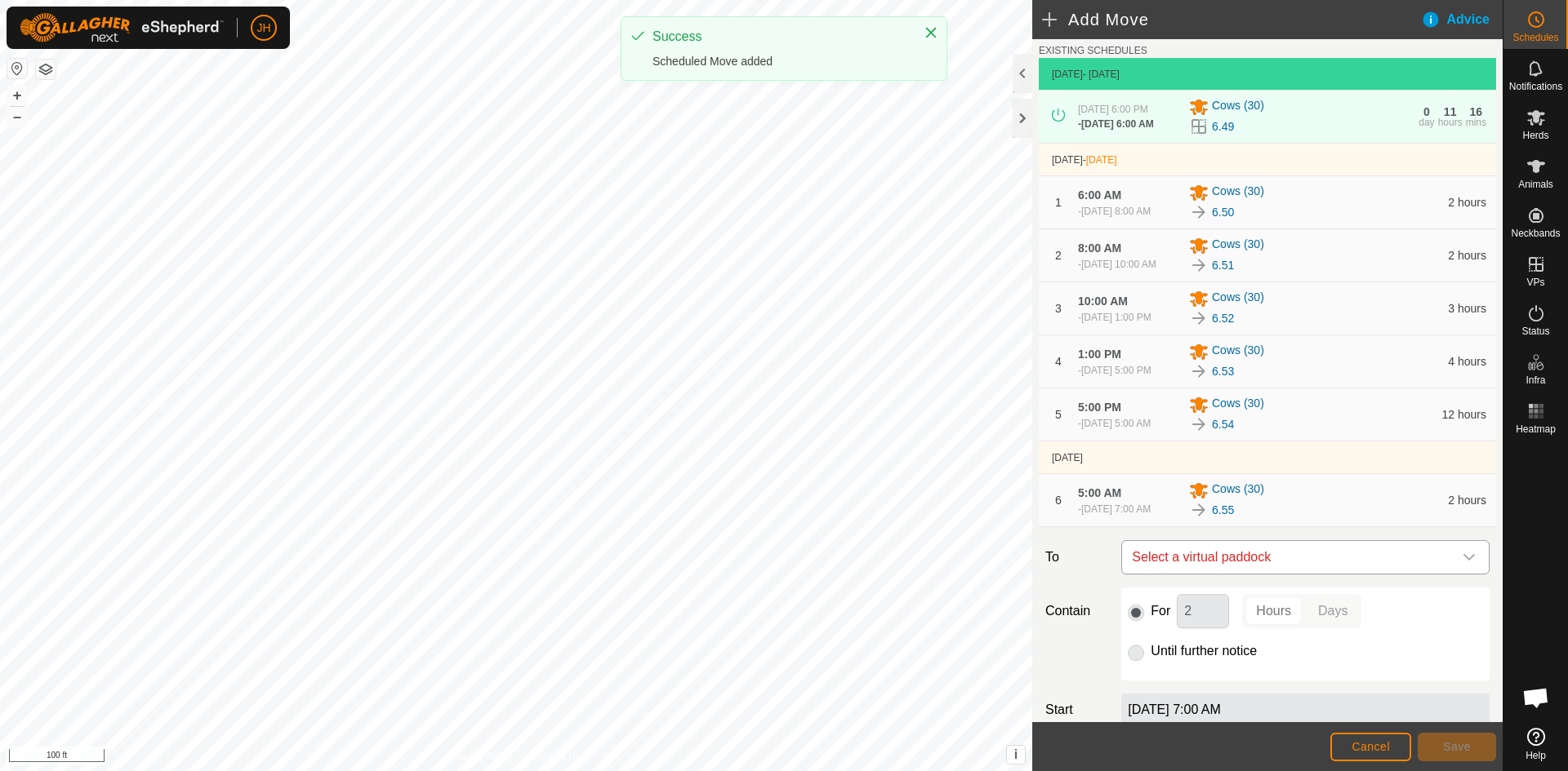
click at [1293, 567] on span "Select a virtual paddock" at bounding box center [1288, 557] width 327 height 32
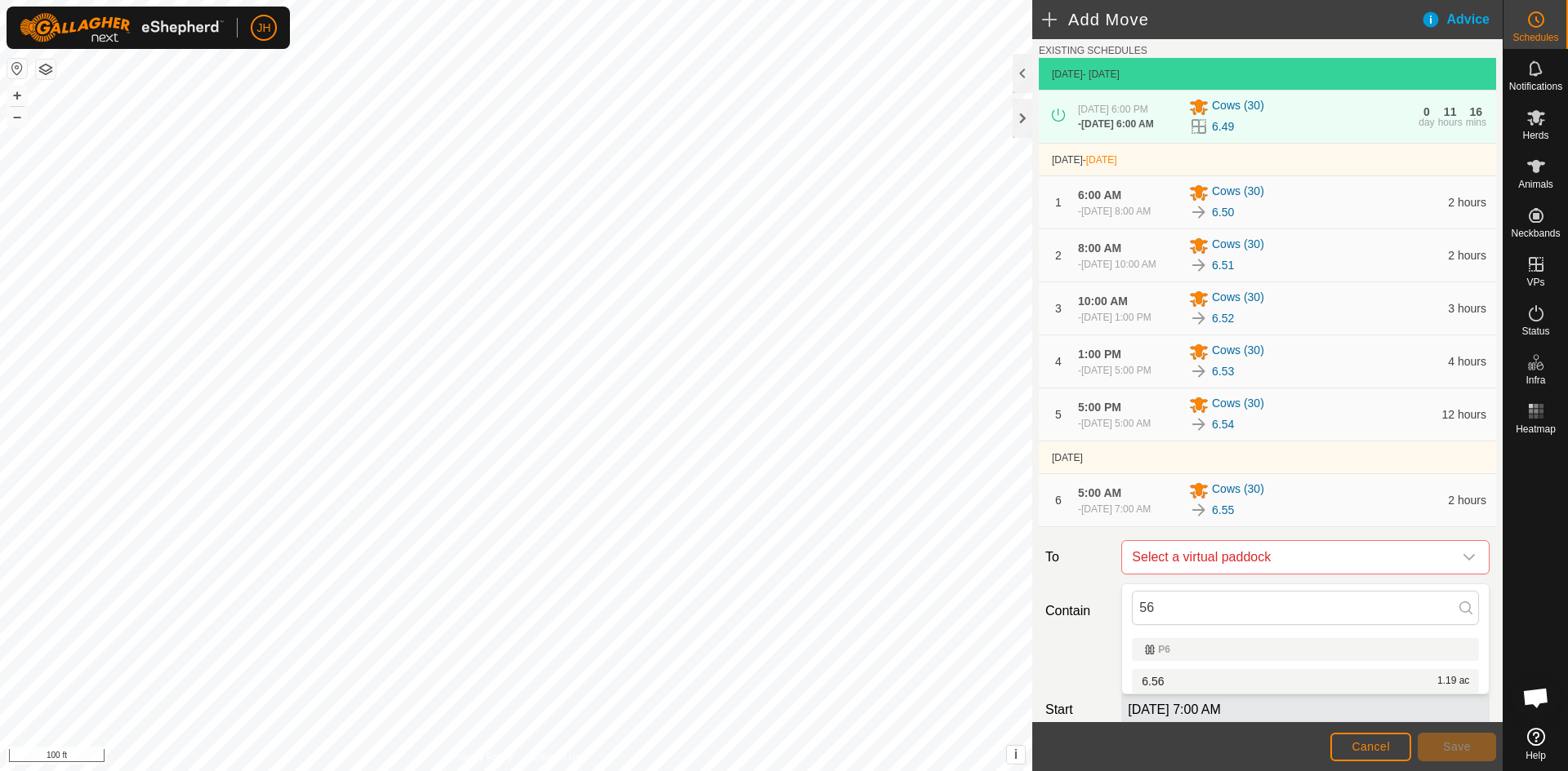
type input "56"
click at [1167, 680] on li "6.56 1.19 ac" at bounding box center [1306, 681] width 347 height 25
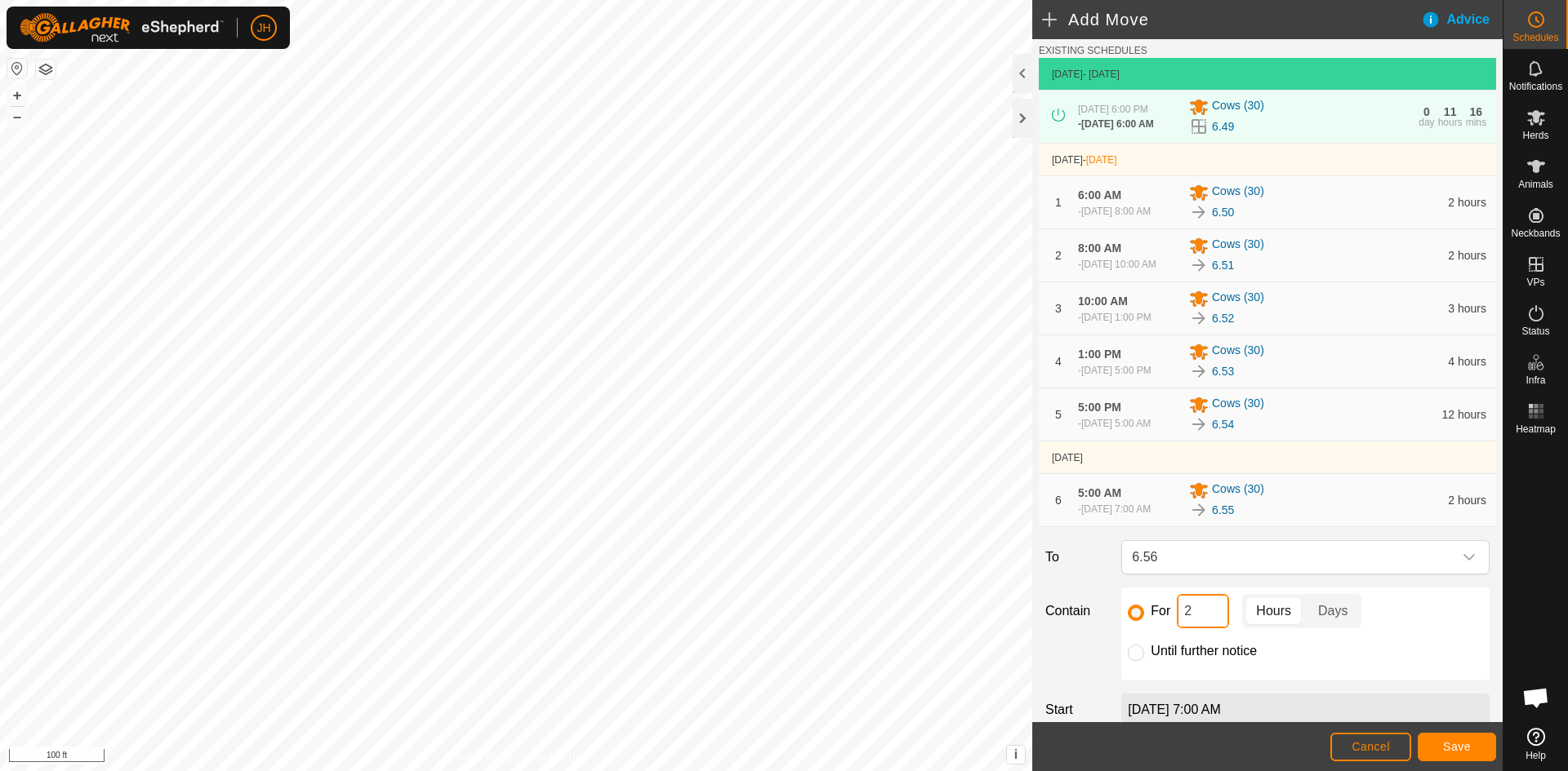
drag, startPoint x: 1193, startPoint y: 620, endPoint x: 1184, endPoint y: 622, distance: 9.2
click at [1184, 622] on input "2" at bounding box center [1202, 611] width 52 height 34
type input "3"
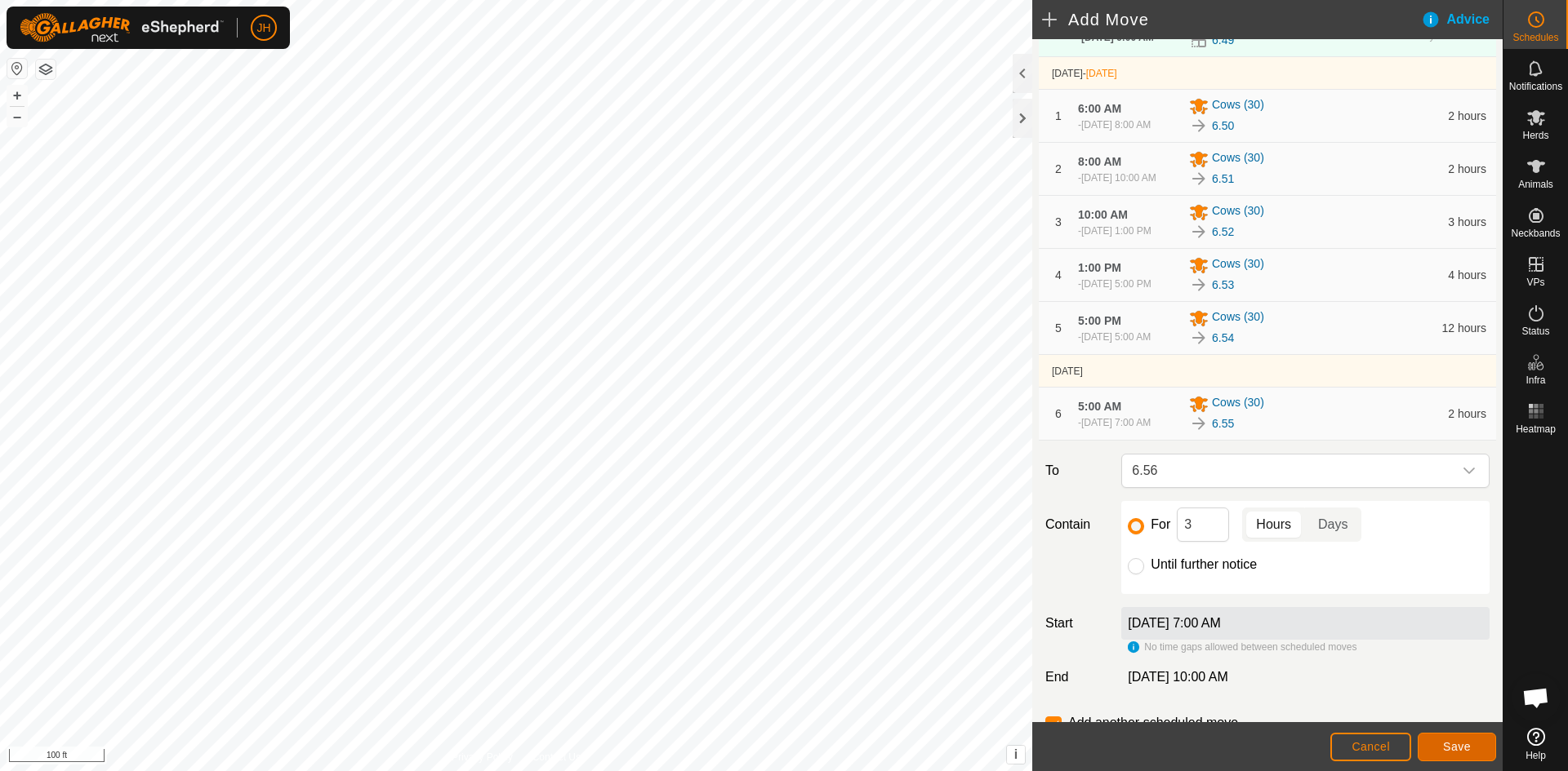
click at [1471, 753] on button "Save" at bounding box center [1457, 747] width 79 height 28
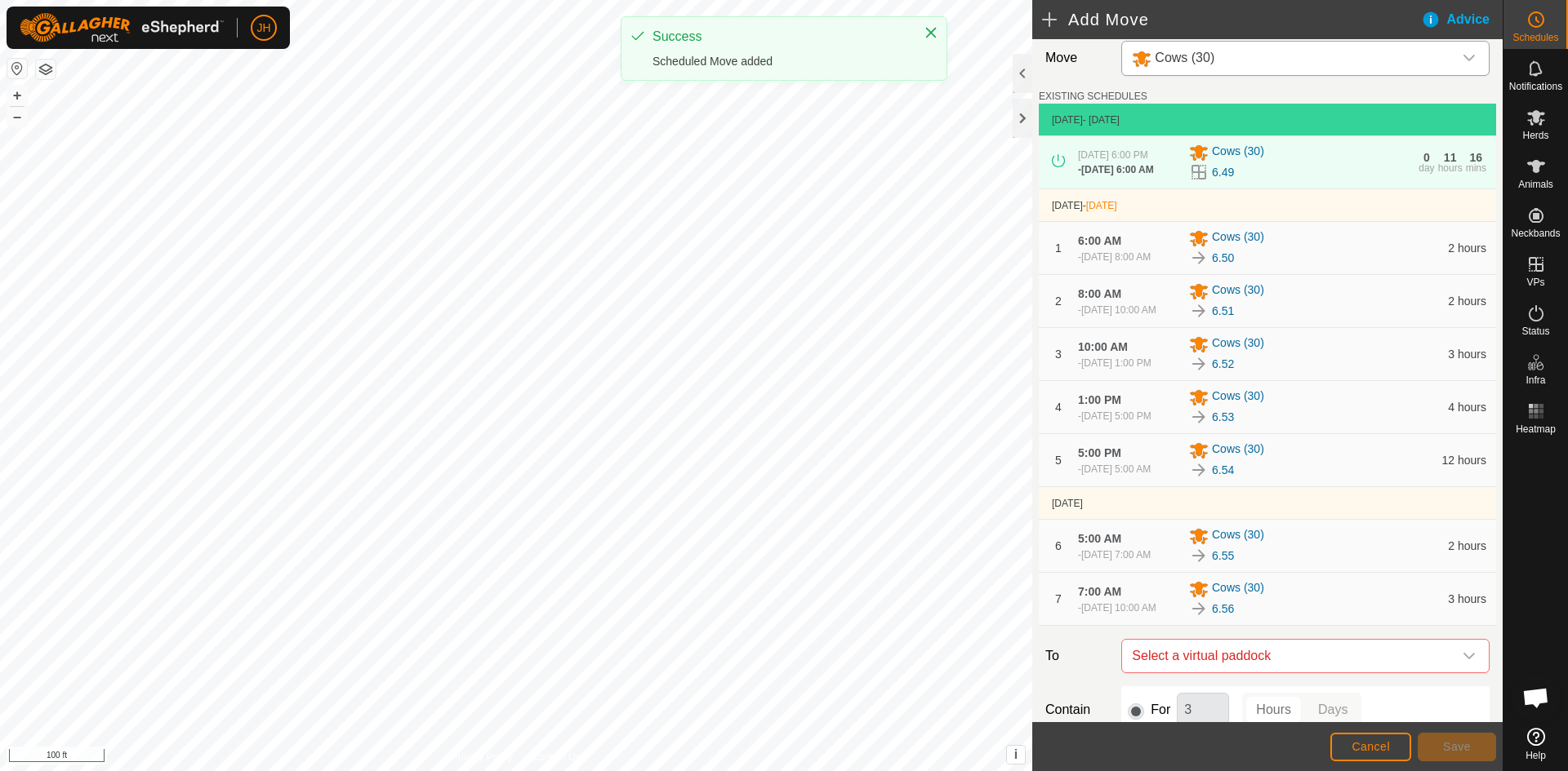
scroll to position [78, 0]
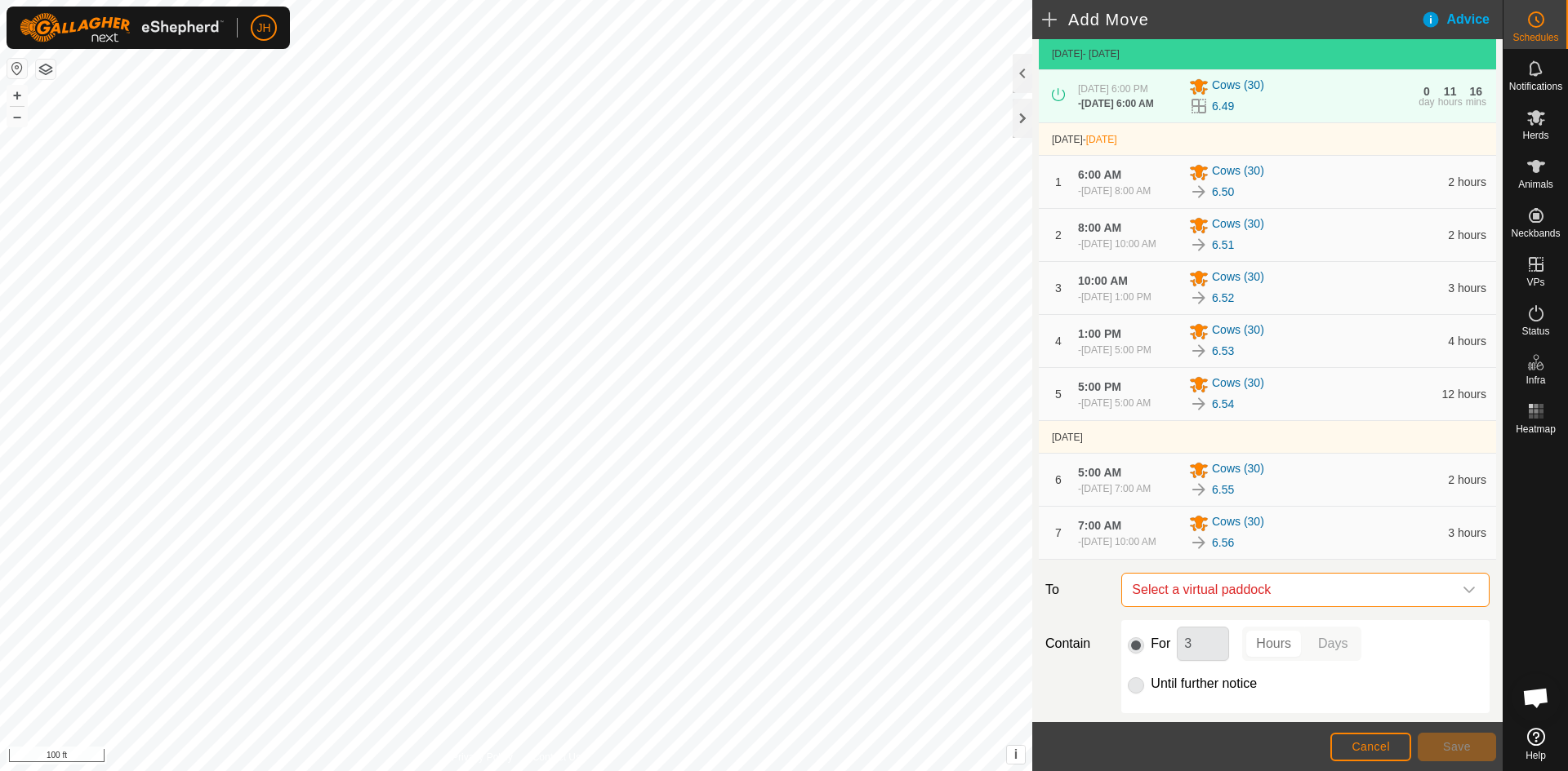
click at [1305, 607] on span "Select a virtual paddock" at bounding box center [1288, 590] width 327 height 32
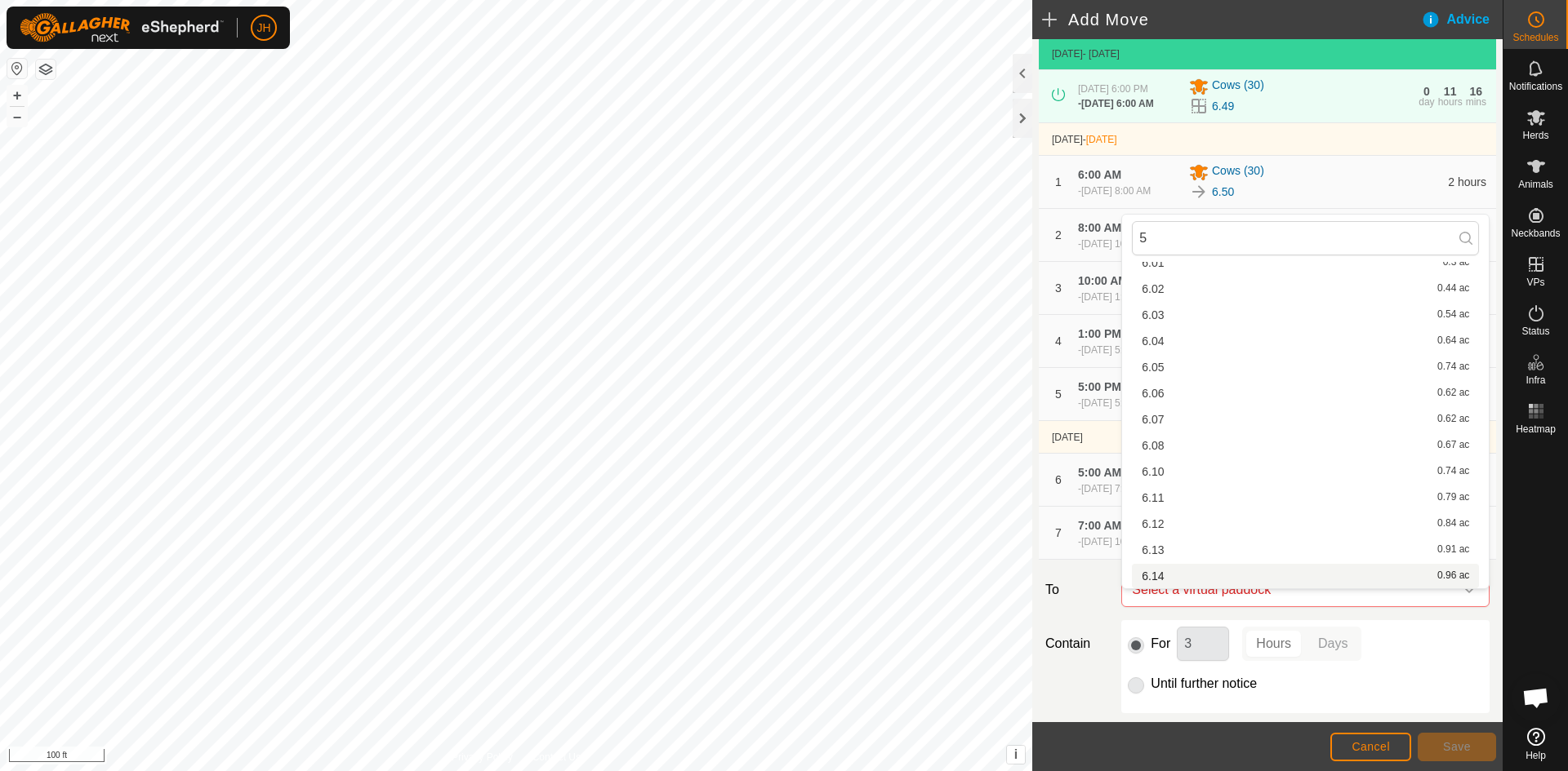
scroll to position [0, 0]
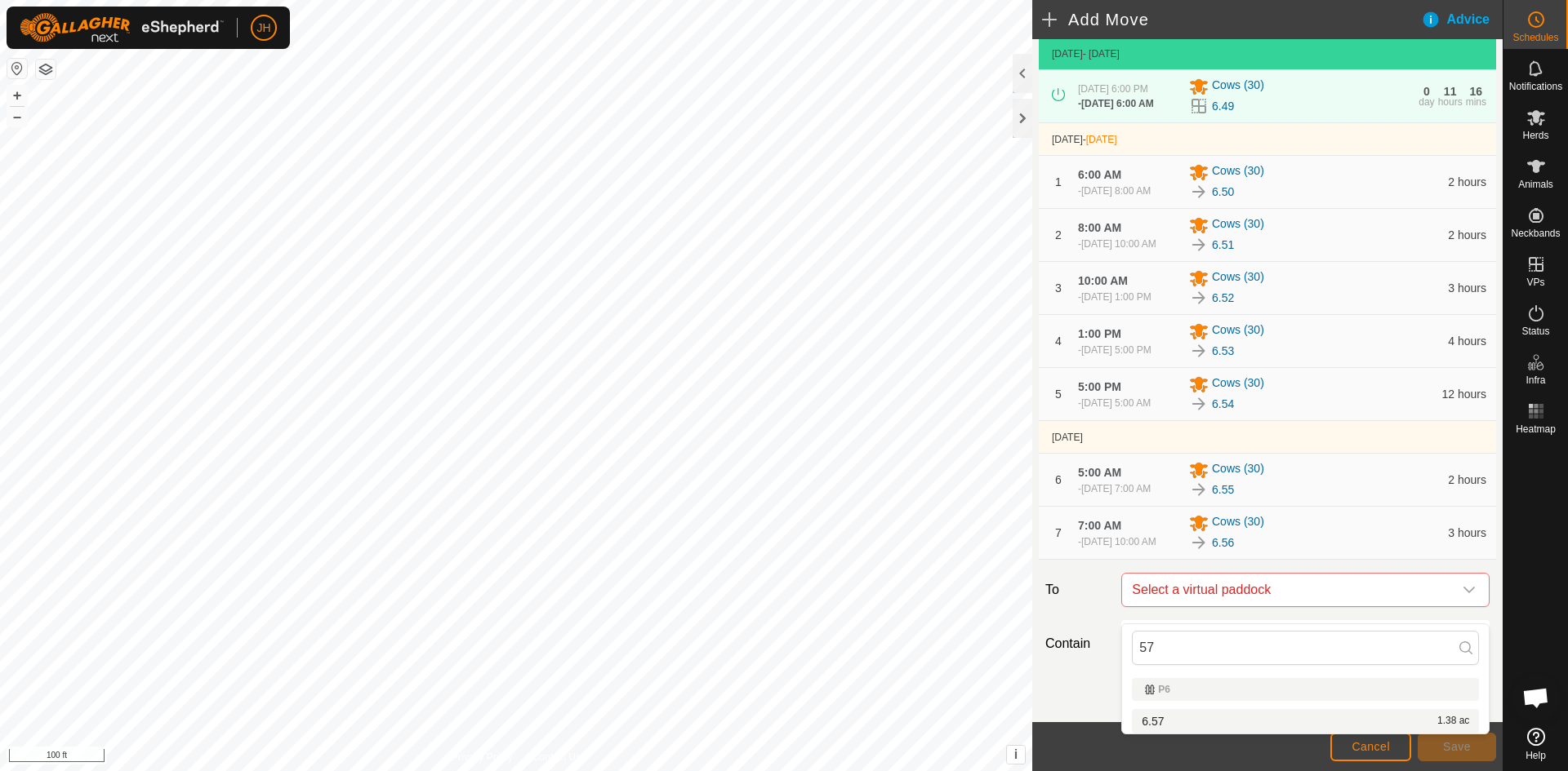
type input "57"
click at [1171, 718] on li "6.57 1.38 ac" at bounding box center [1306, 721] width 347 height 25
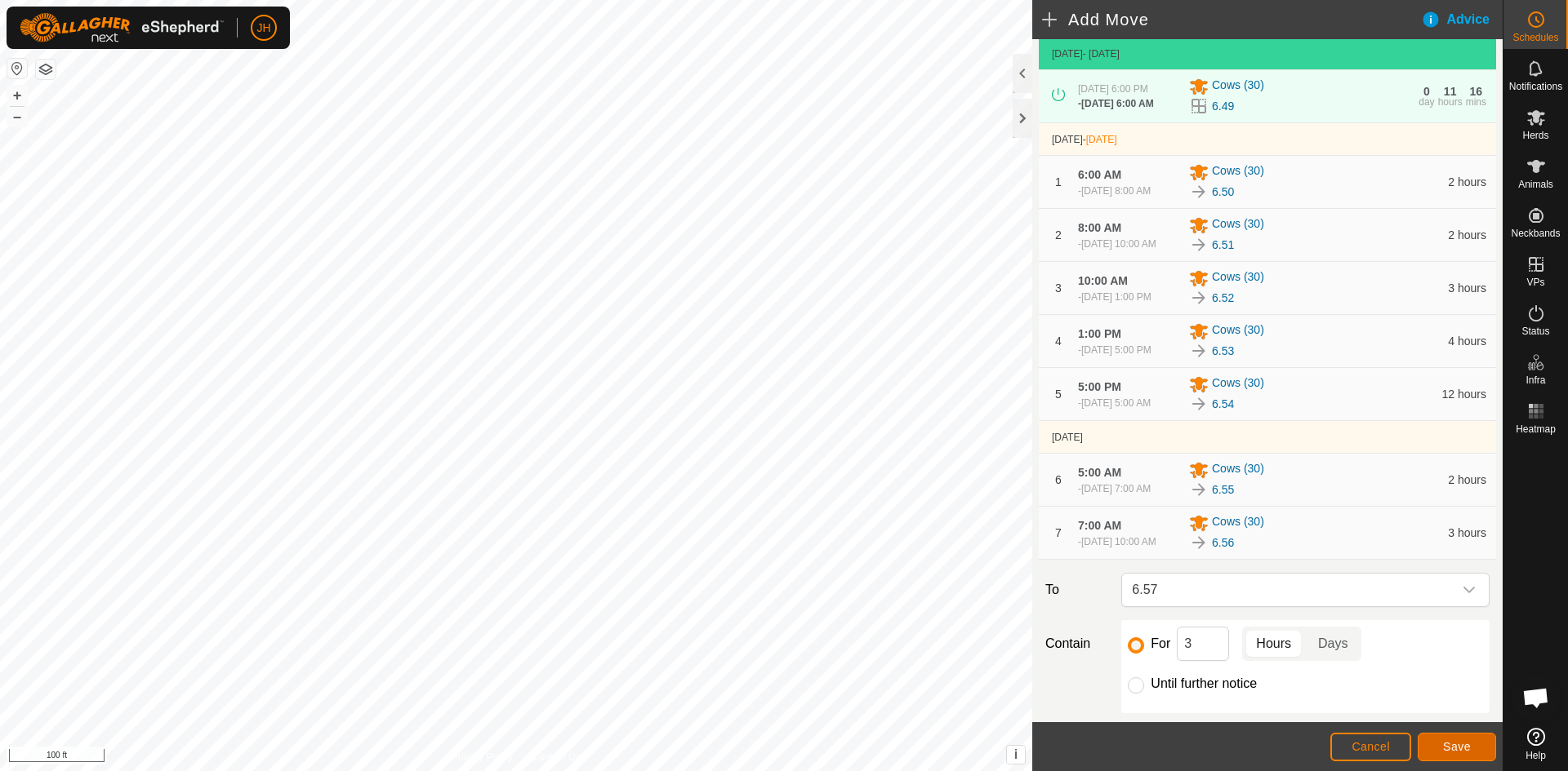
click at [1453, 750] on span "Save" at bounding box center [1457, 746] width 27 height 13
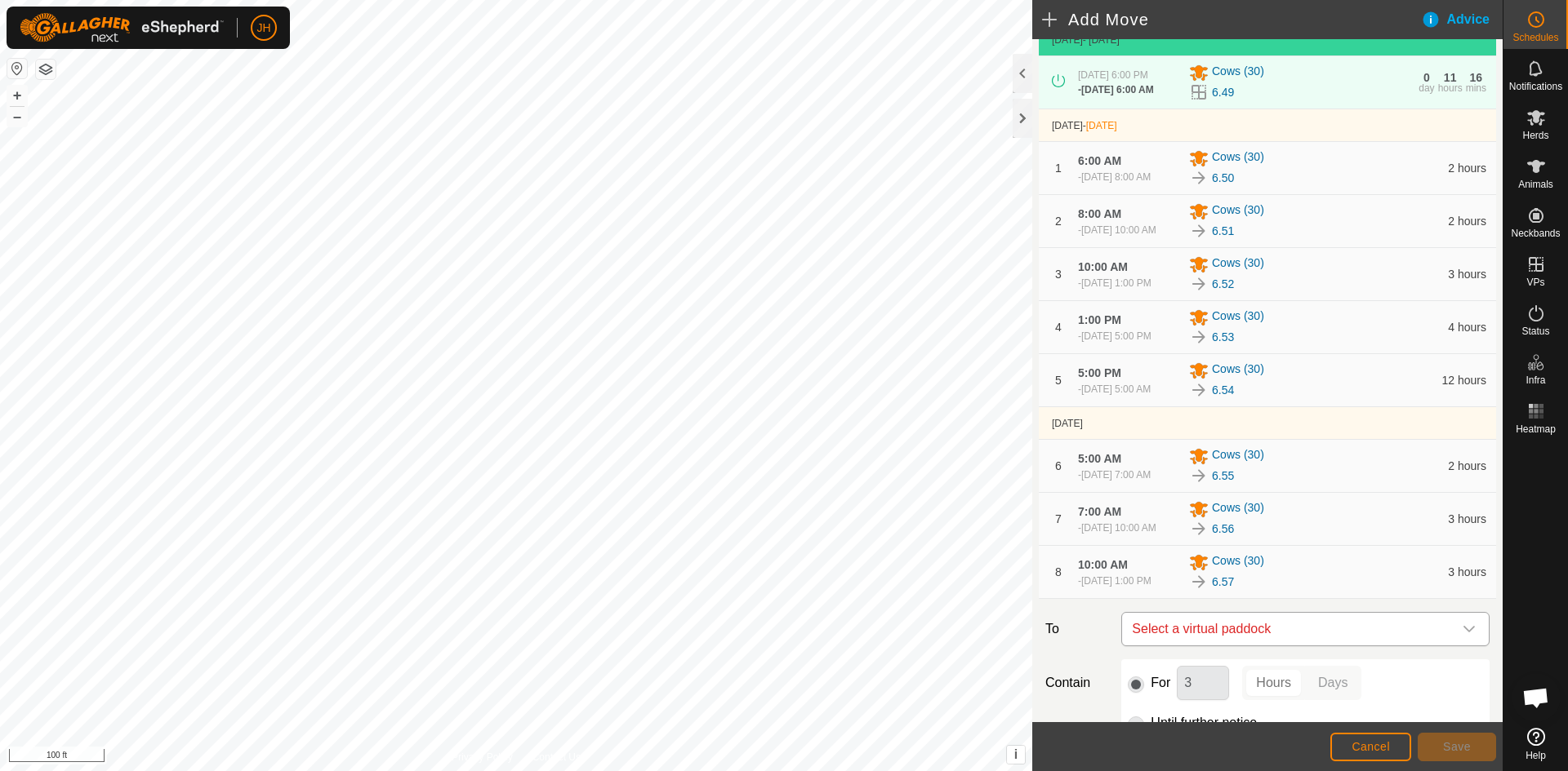
scroll to position [99, 0]
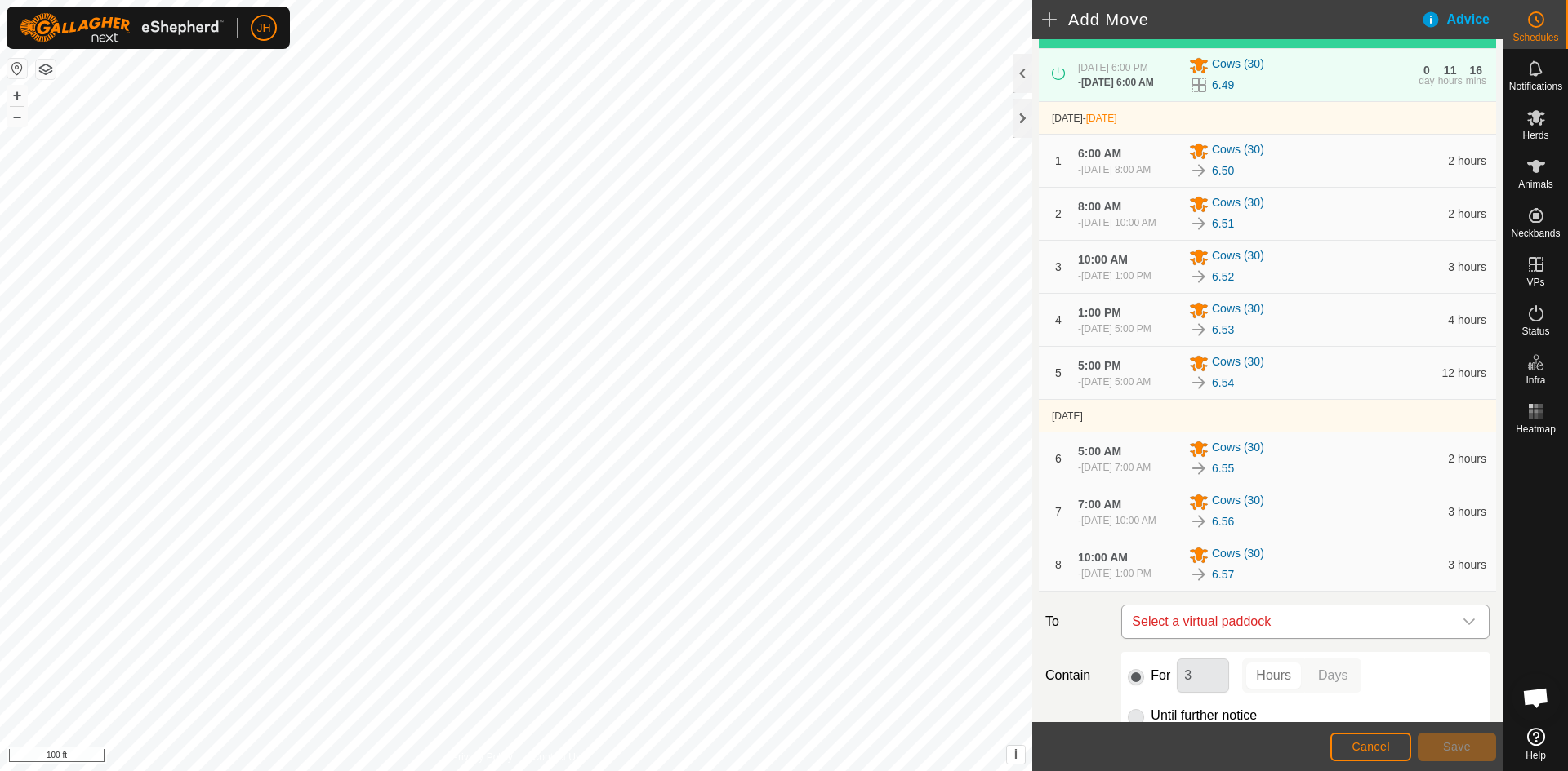
click at [1437, 635] on span "Select a virtual paddock" at bounding box center [1288, 622] width 327 height 32
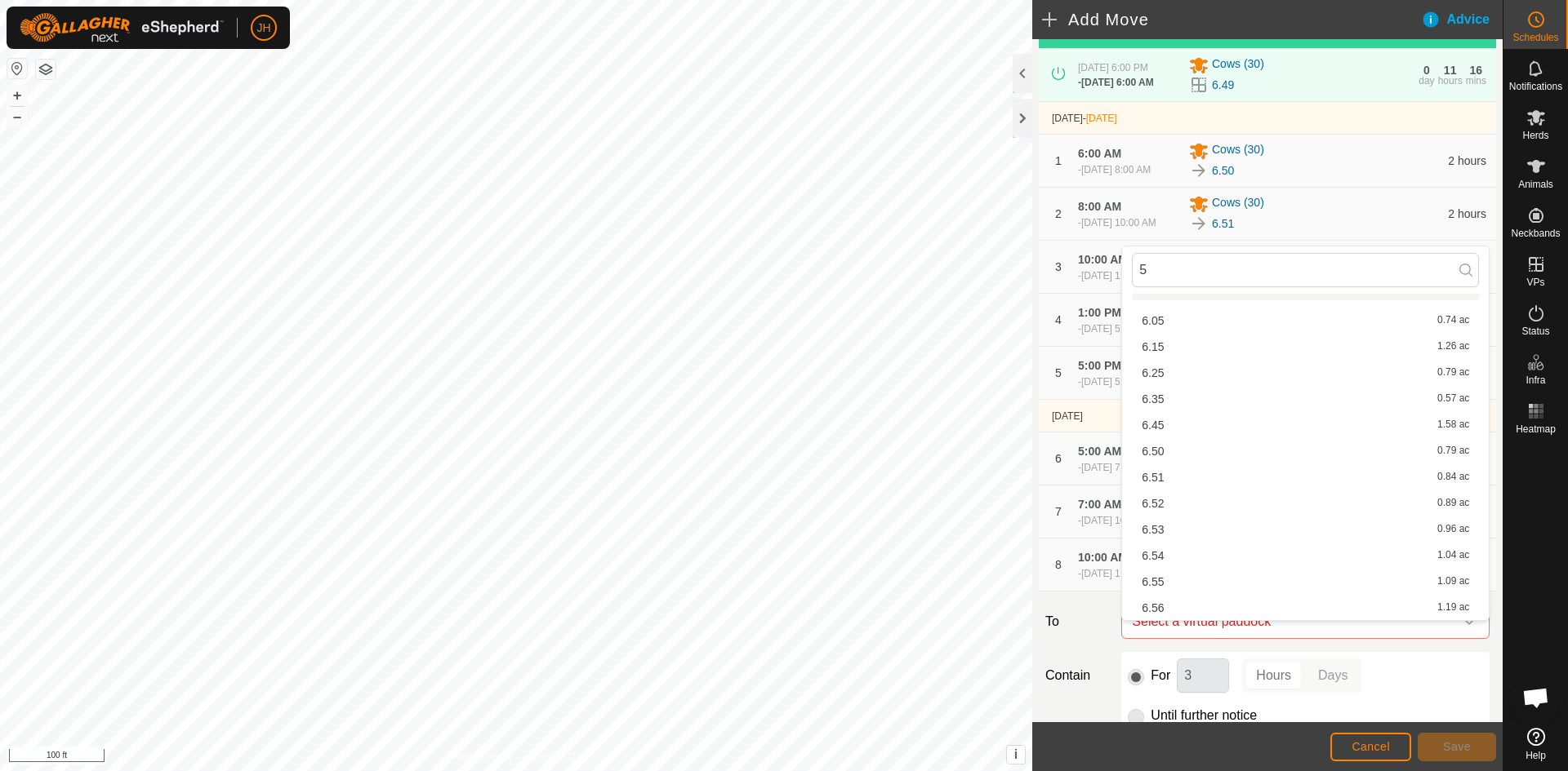
scroll to position [0, 0]
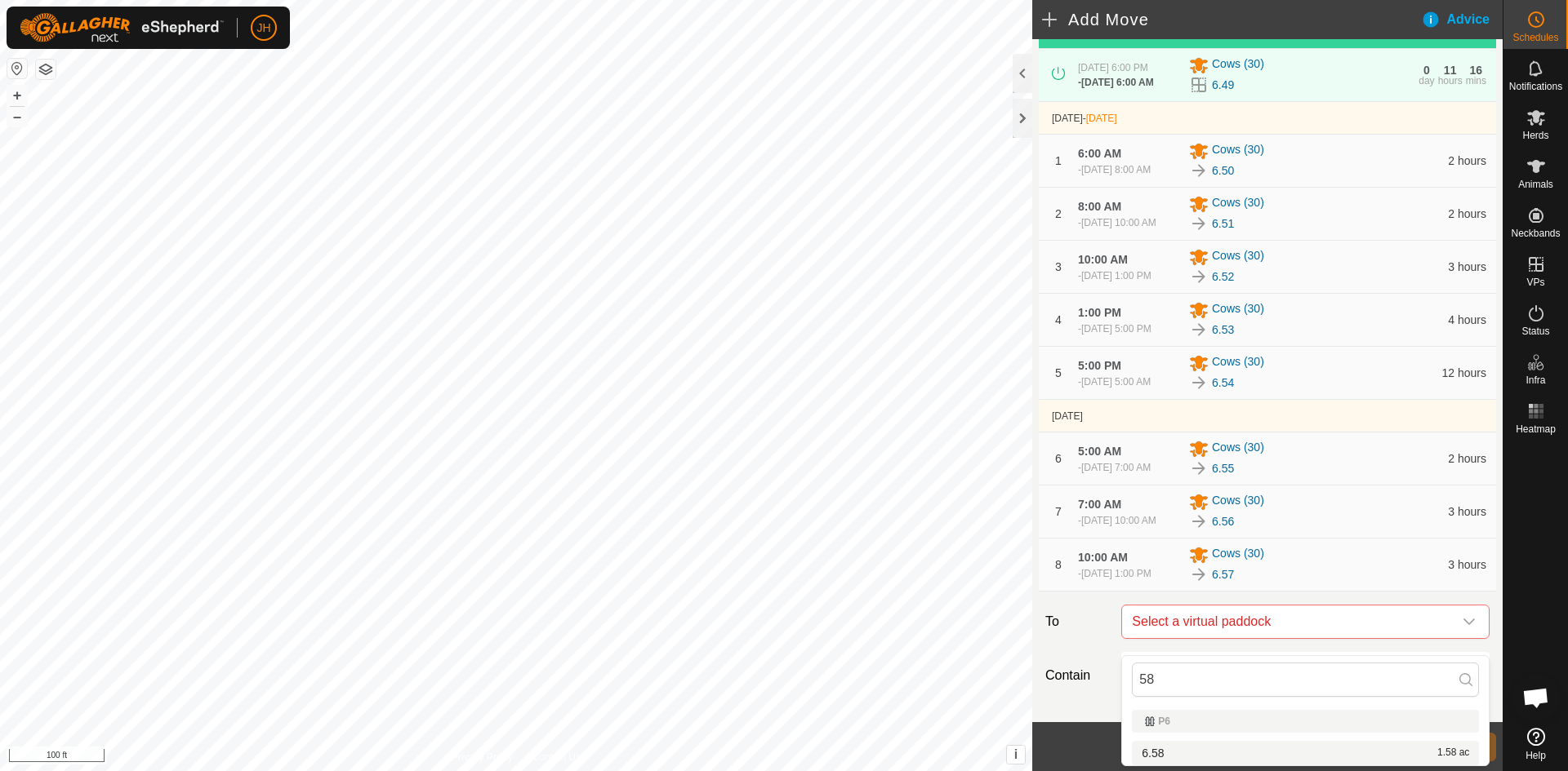
type input "58"
click at [1154, 754] on li "6.58 1.58 ac" at bounding box center [1306, 753] width 347 height 25
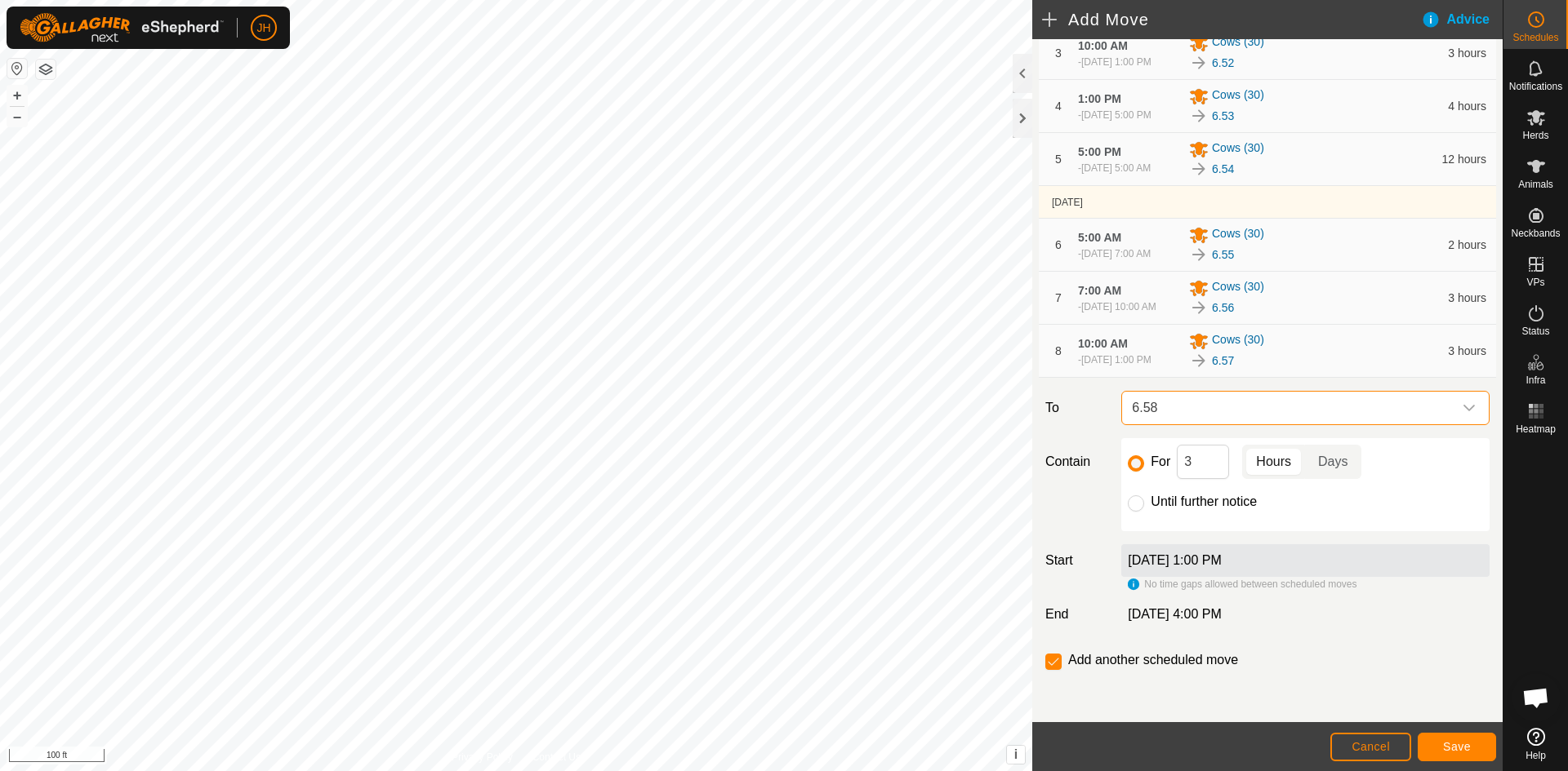
scroll to position [321, 0]
click at [1311, 420] on span "6.58" at bounding box center [1288, 408] width 327 height 32
type input "5"
type input "6"
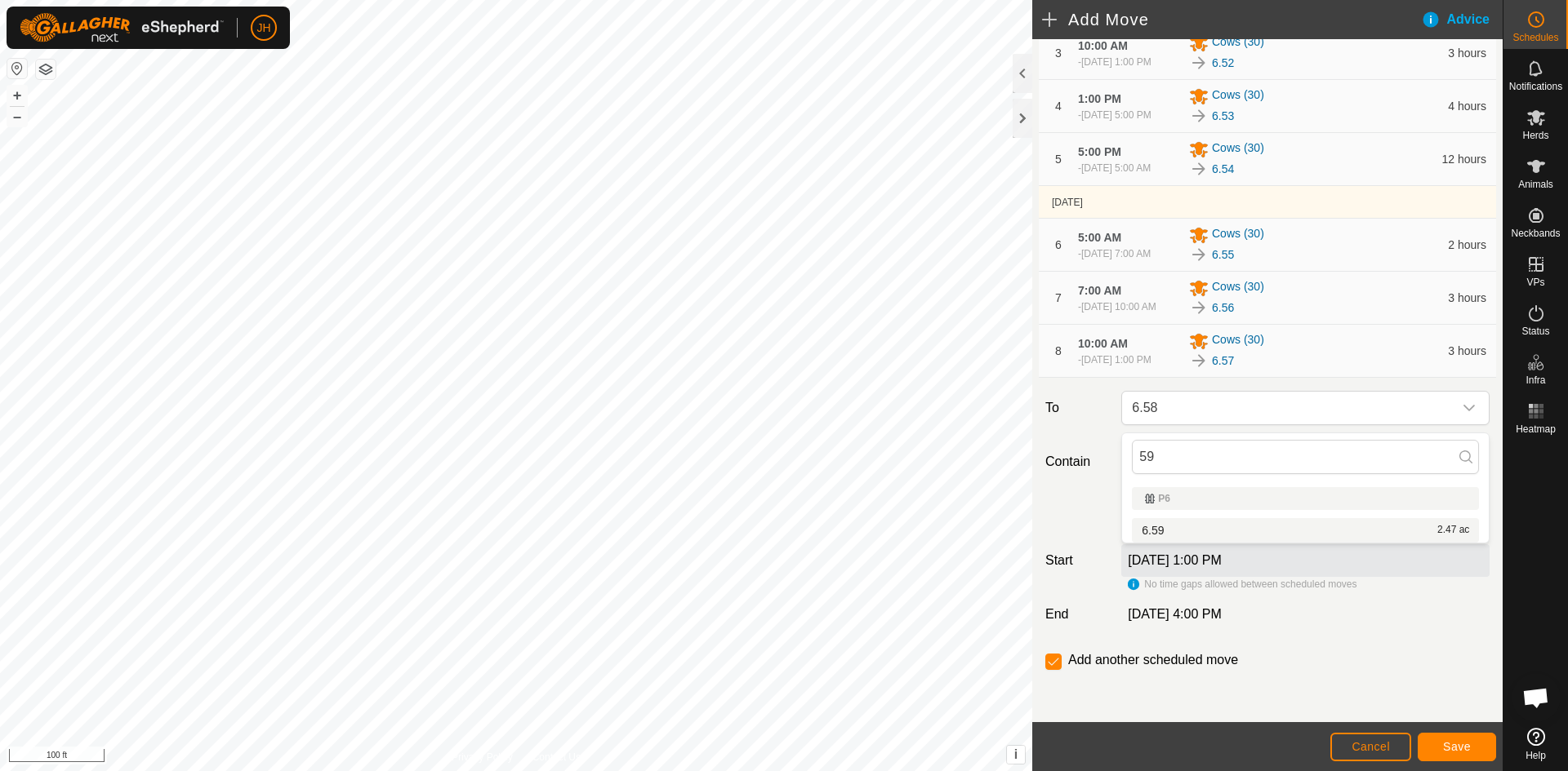
type input "59"
click at [1155, 534] on li "6.59 2.47 ac" at bounding box center [1306, 530] width 347 height 25
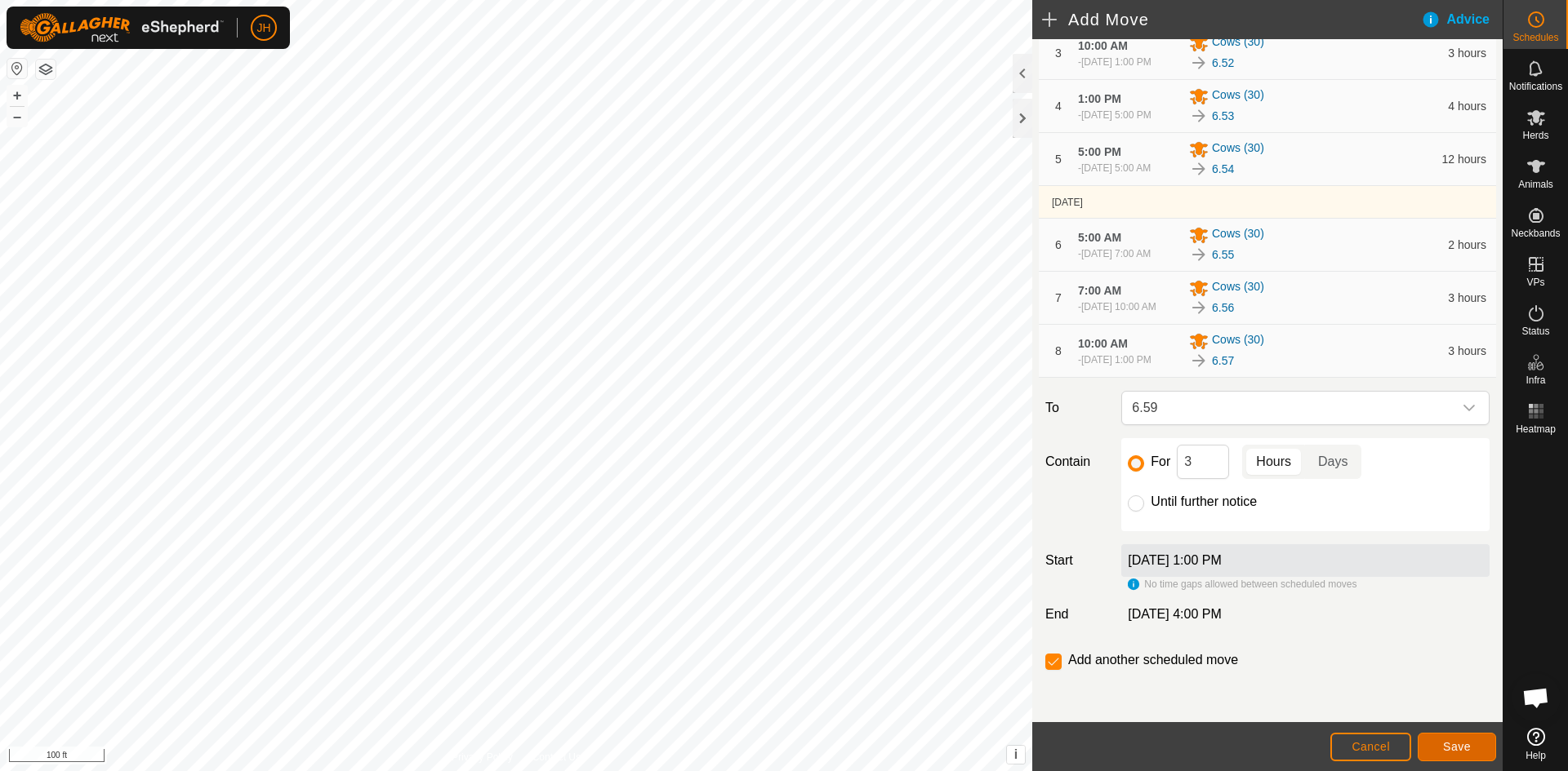
click at [1463, 752] on span "Save" at bounding box center [1457, 746] width 27 height 13
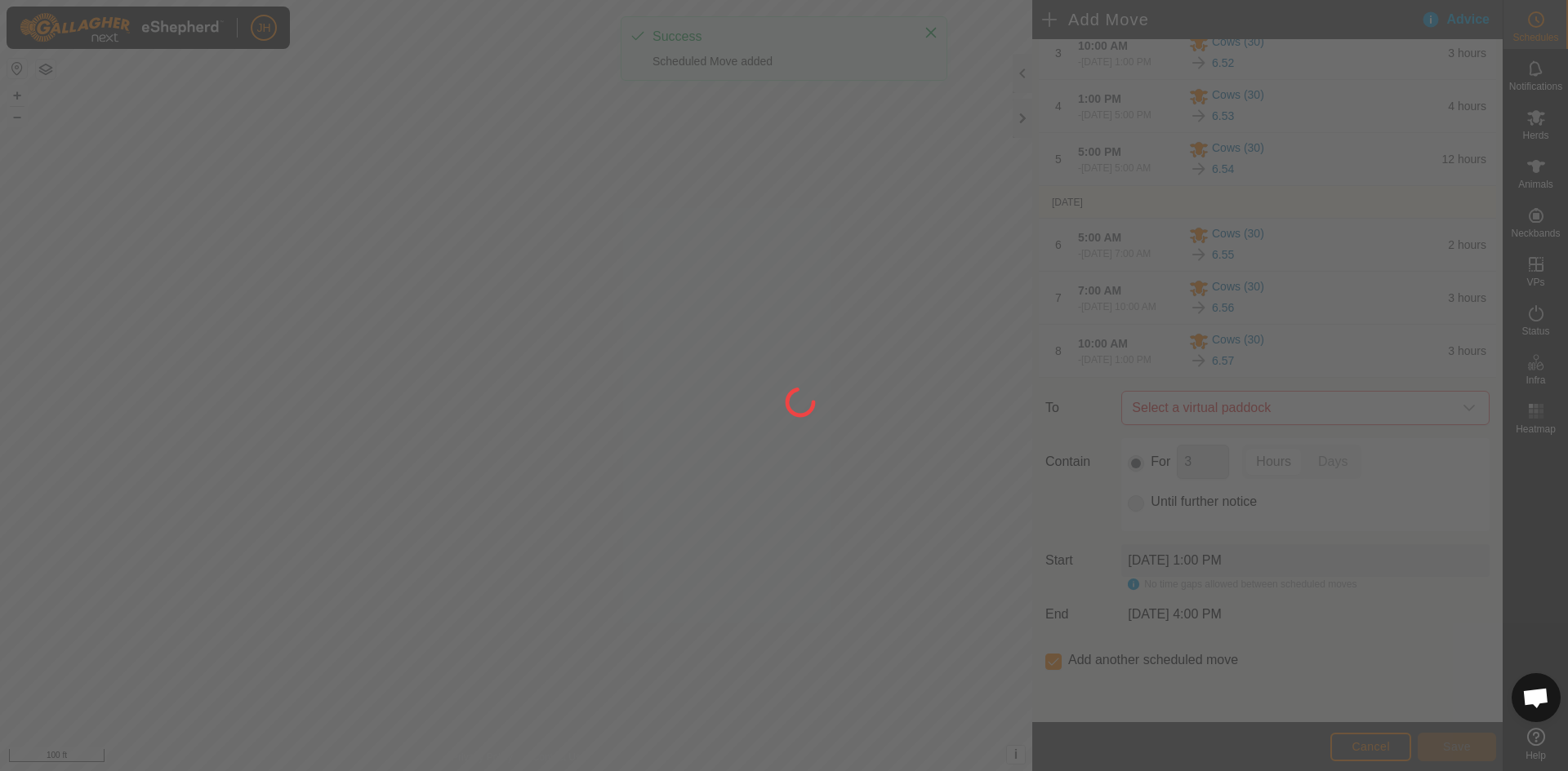
scroll to position [0, 0]
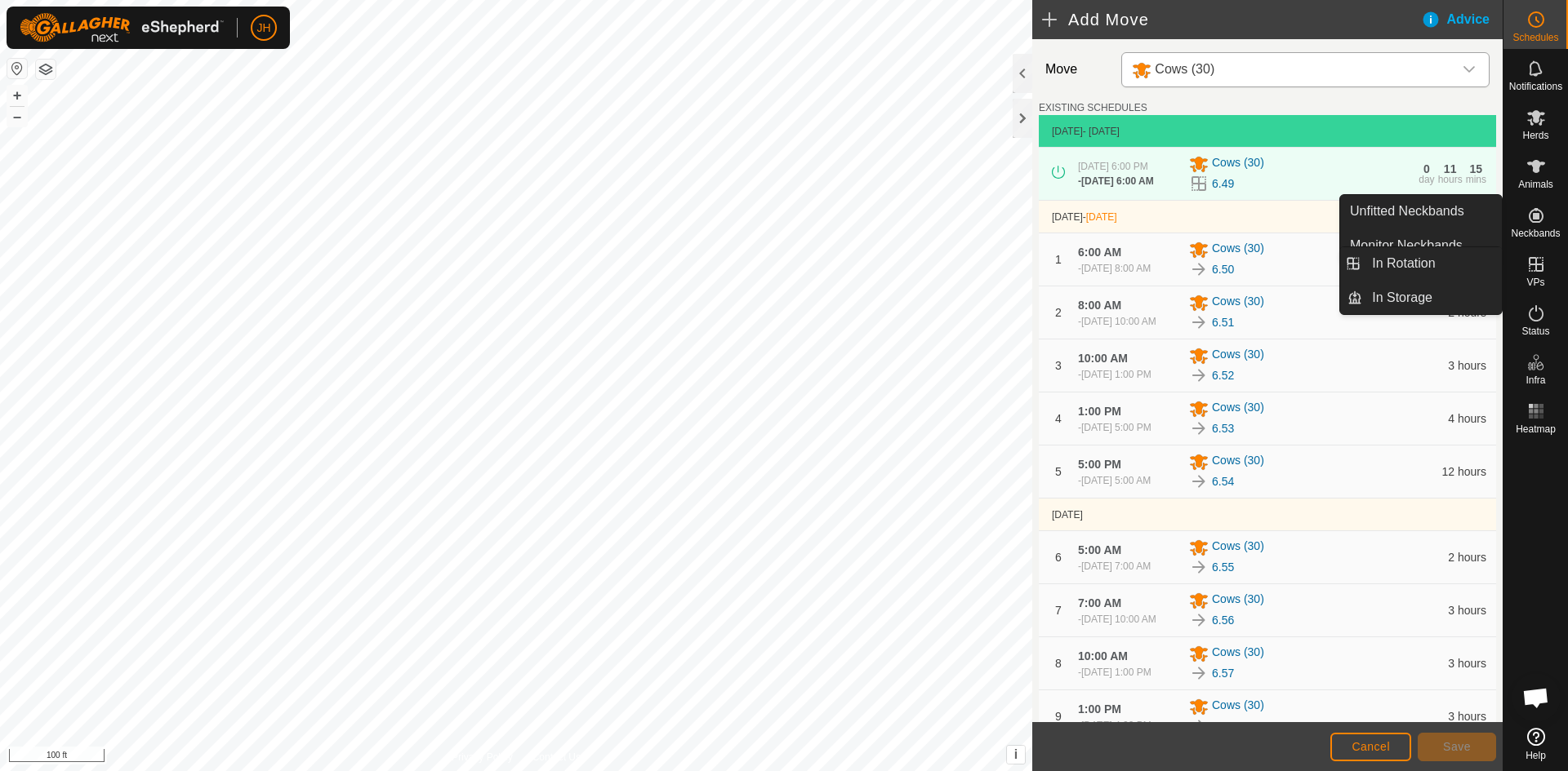
click at [1531, 269] on icon at bounding box center [1536, 264] width 20 height 20
click at [1432, 257] on link "In Rotation" at bounding box center [1431, 263] width 139 height 32
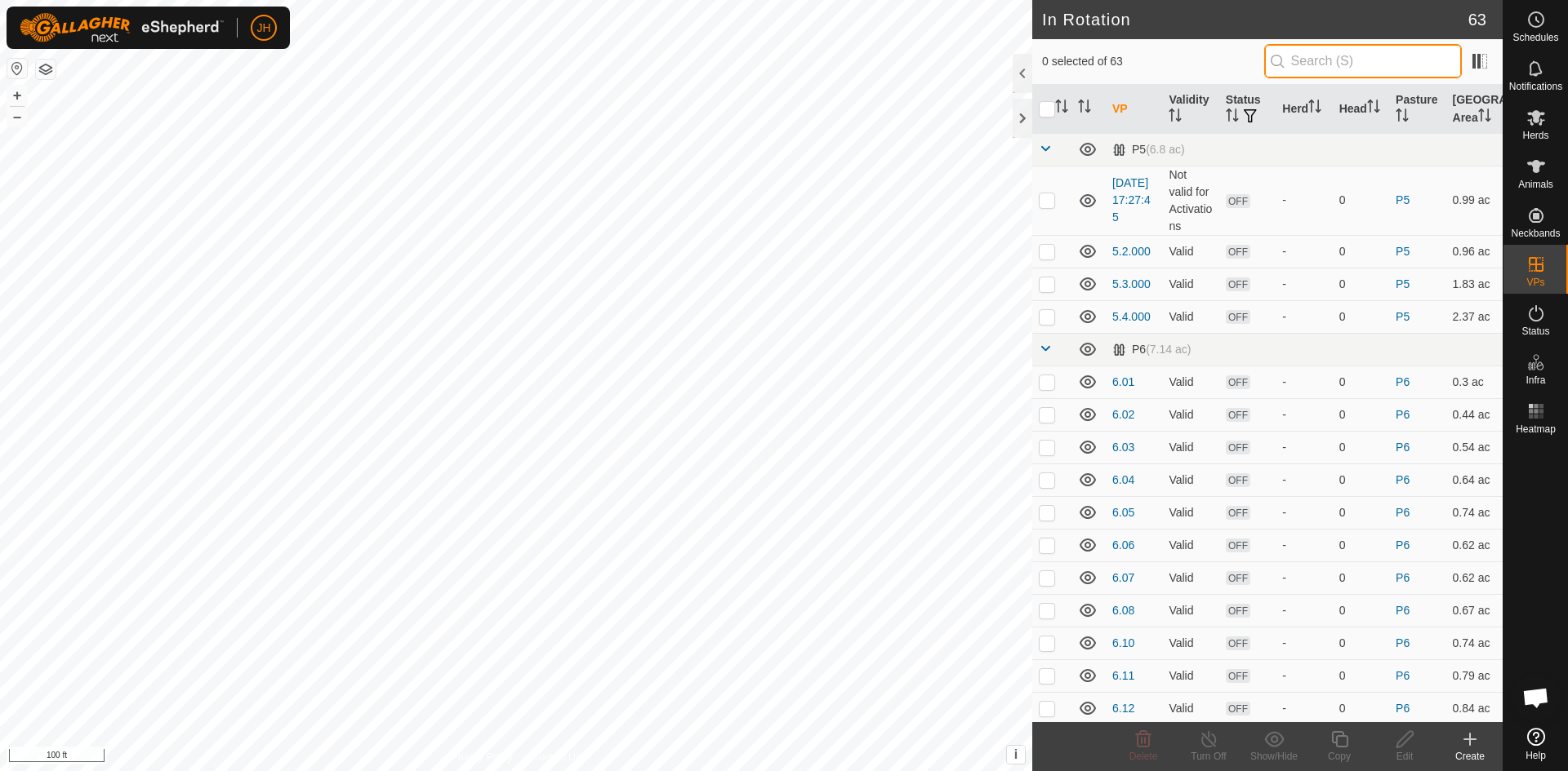
click at [1300, 69] on input "text" at bounding box center [1362, 62] width 197 height 34
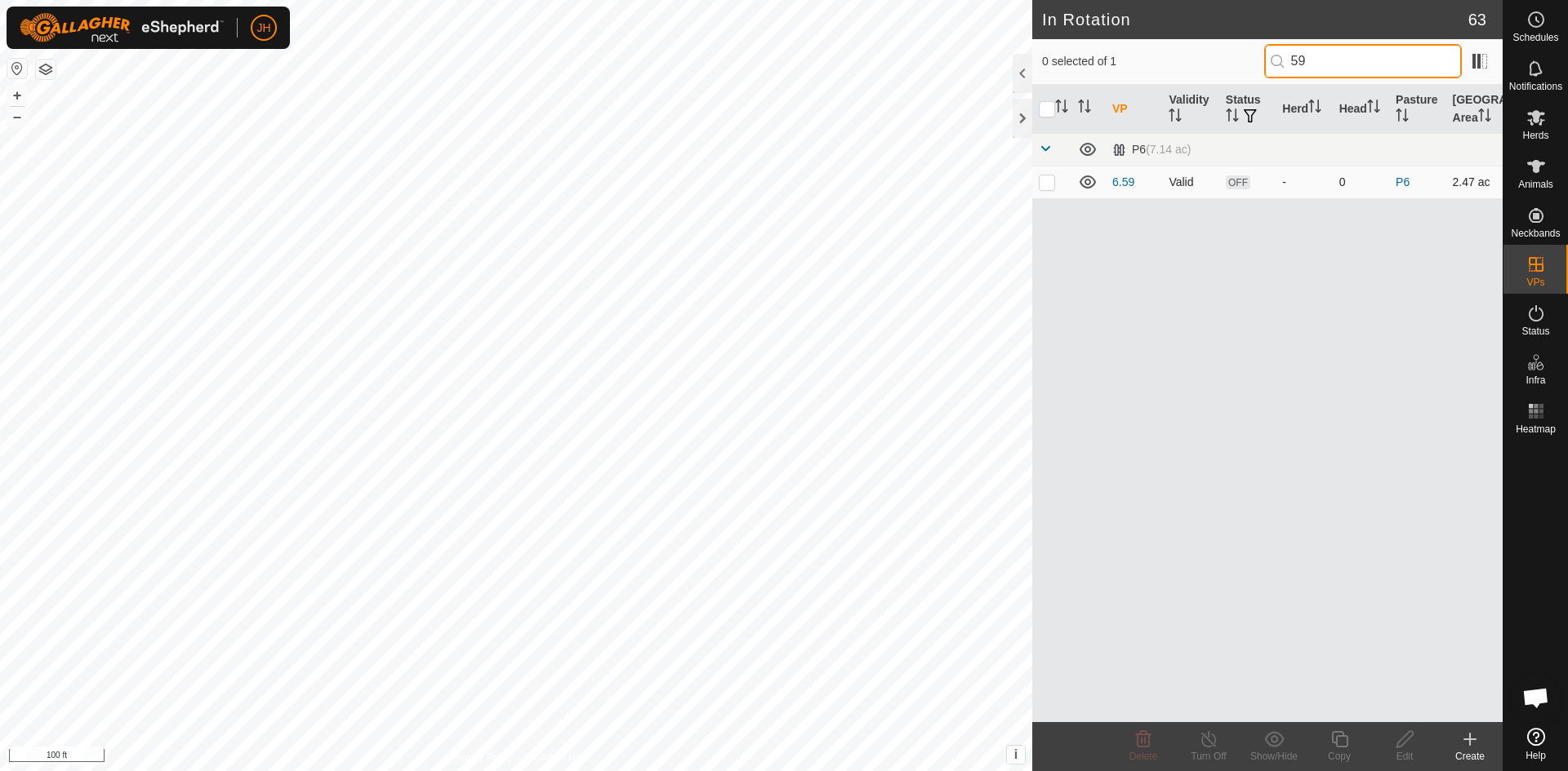
type input "59"
click at [1046, 177] on p-checkbox at bounding box center [1046, 181] width 16 height 13
checkbox input "true"
click at [1335, 742] on icon at bounding box center [1339, 739] width 16 height 16
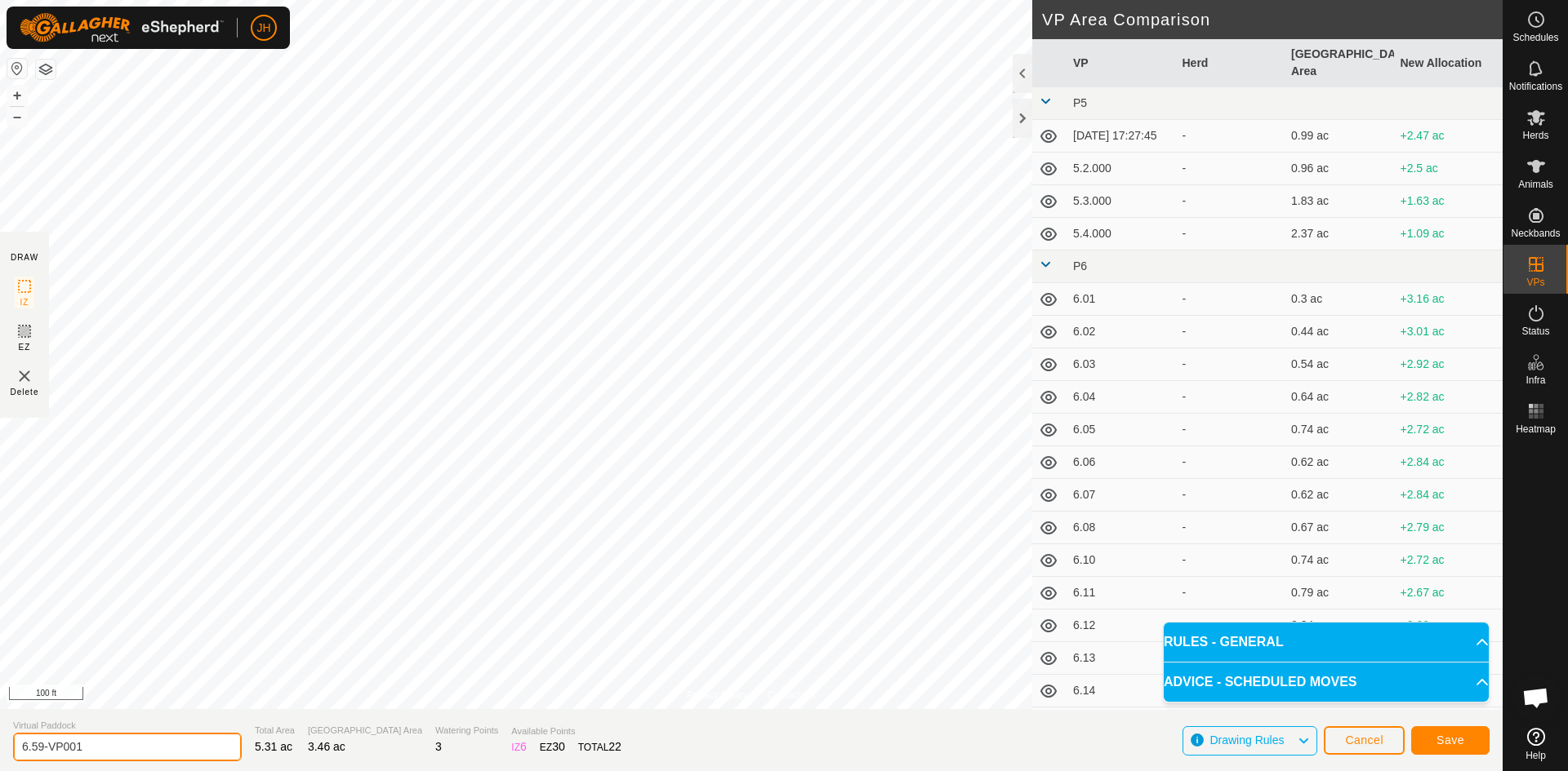
drag, startPoint x: 80, startPoint y: 747, endPoint x: 38, endPoint y: 740, distance: 42.6
click at [38, 740] on input "6.59-VP001" at bounding box center [127, 747] width 228 height 28
type input "6.60"
click at [1453, 741] on span "Save" at bounding box center [1450, 740] width 27 height 13
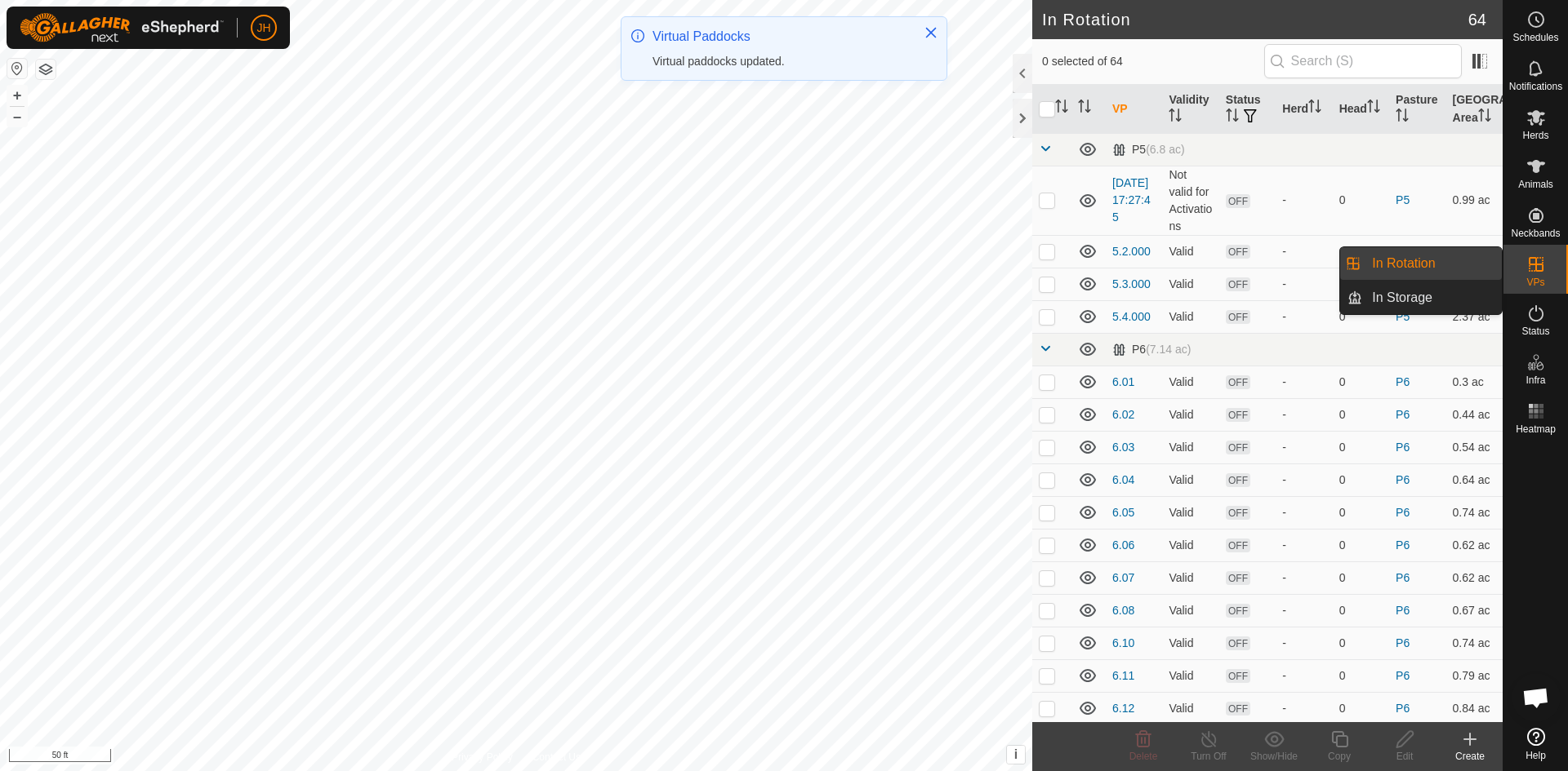
click at [1471, 752] on div "Create" at bounding box center [1470, 756] width 65 height 15
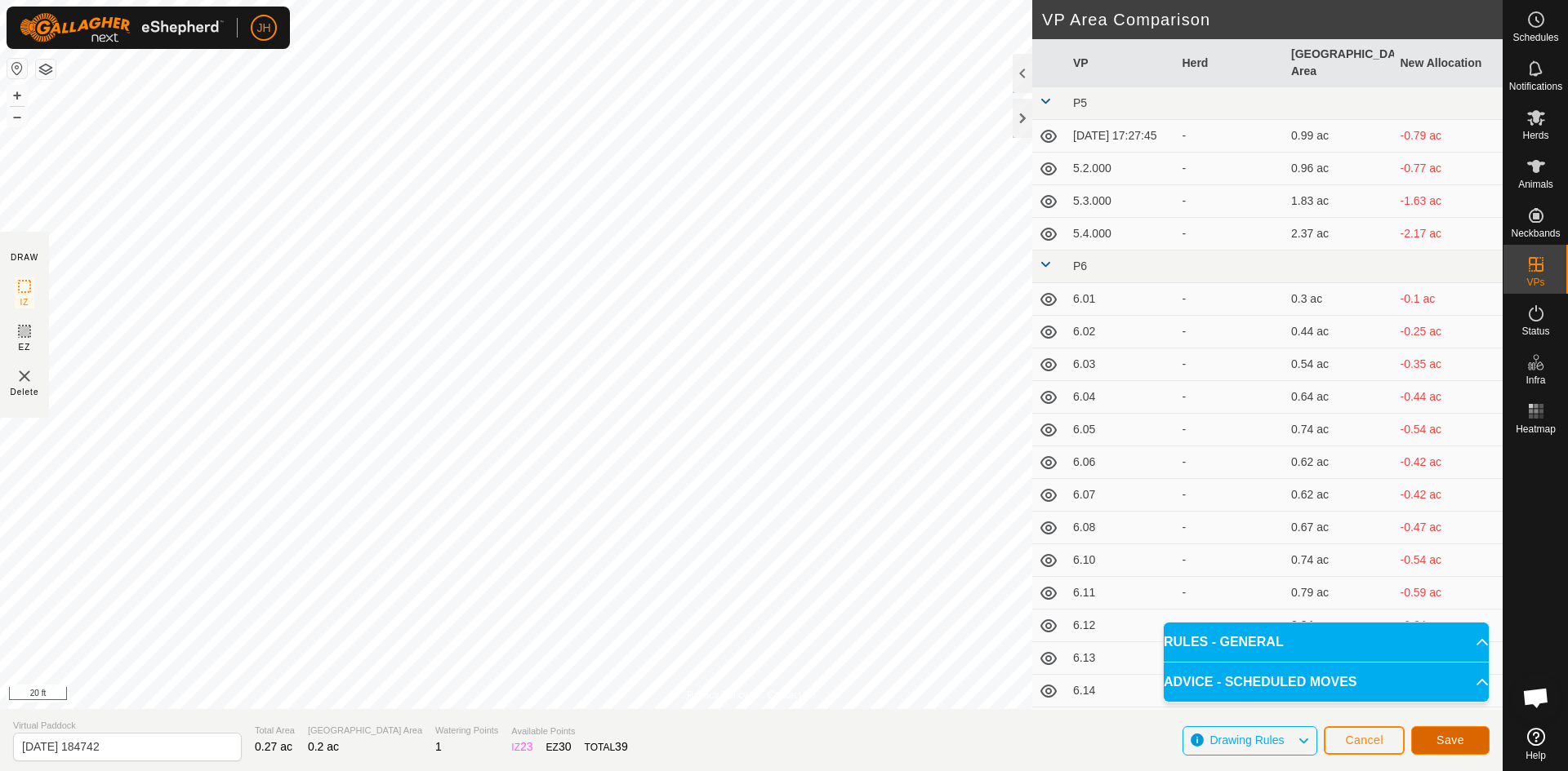
click at [1440, 741] on span "Save" at bounding box center [1450, 740] width 27 height 13
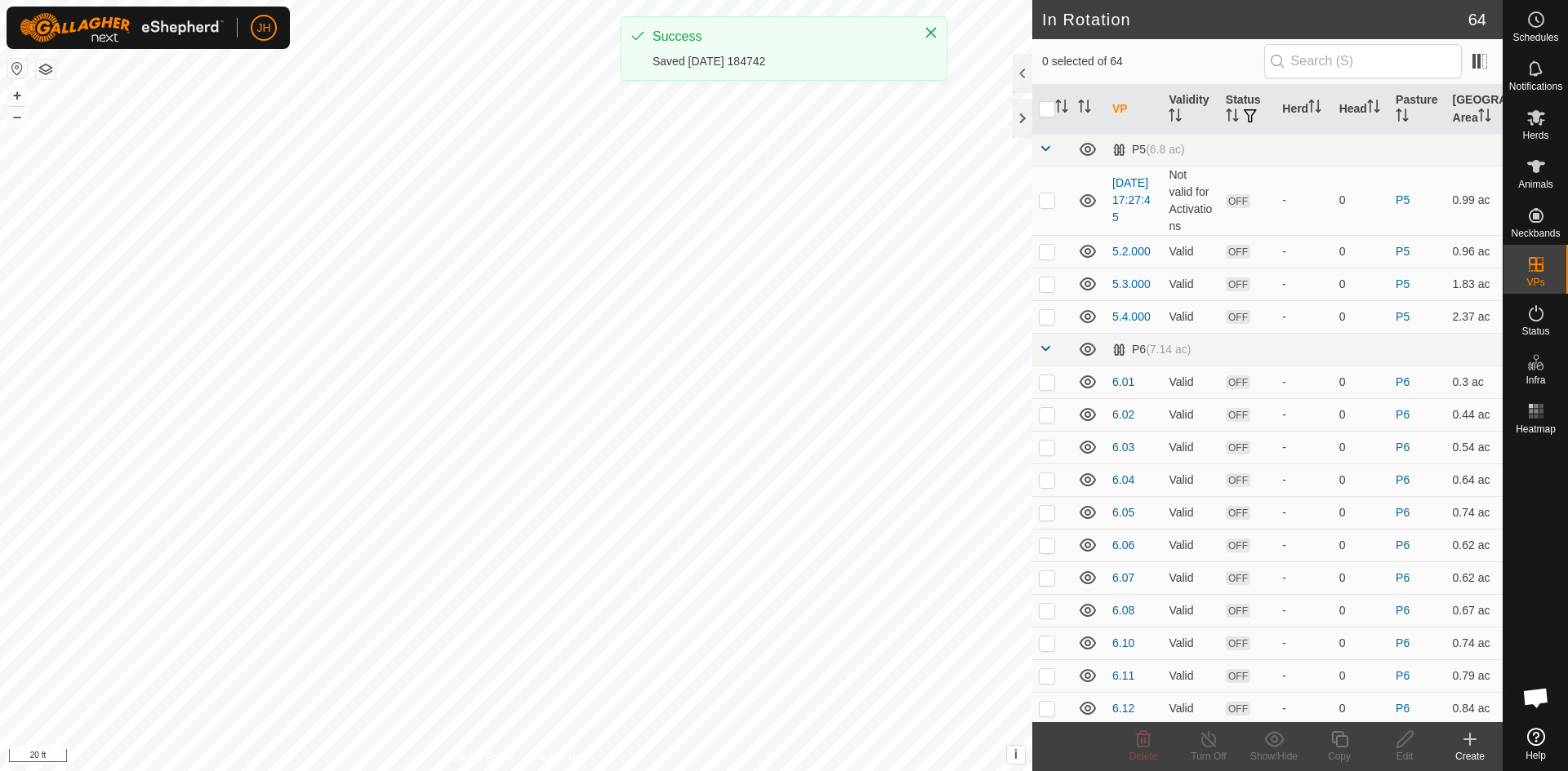
checkbox input "true"
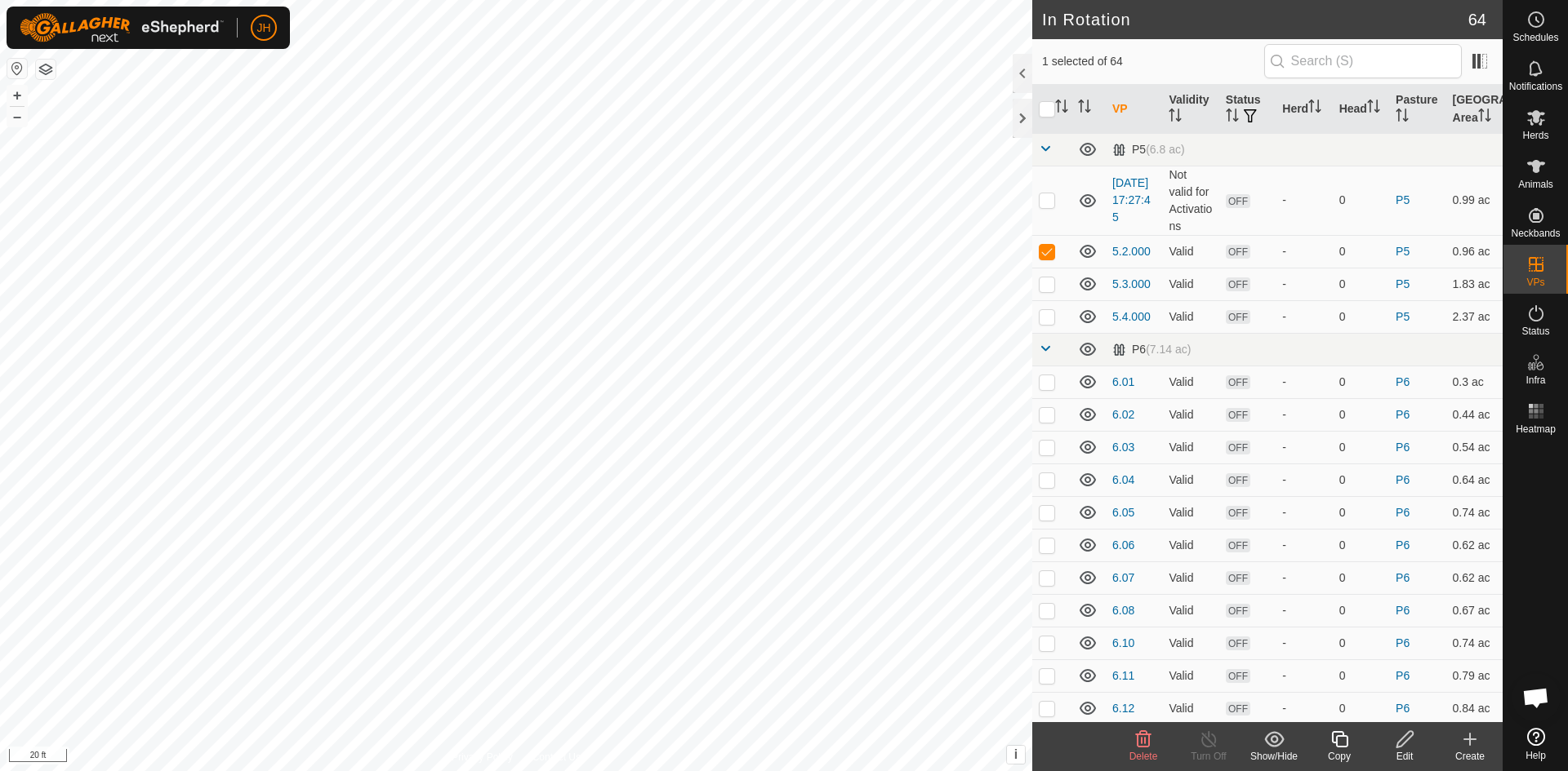
click at [1399, 742] on icon at bounding box center [1404, 739] width 16 height 16
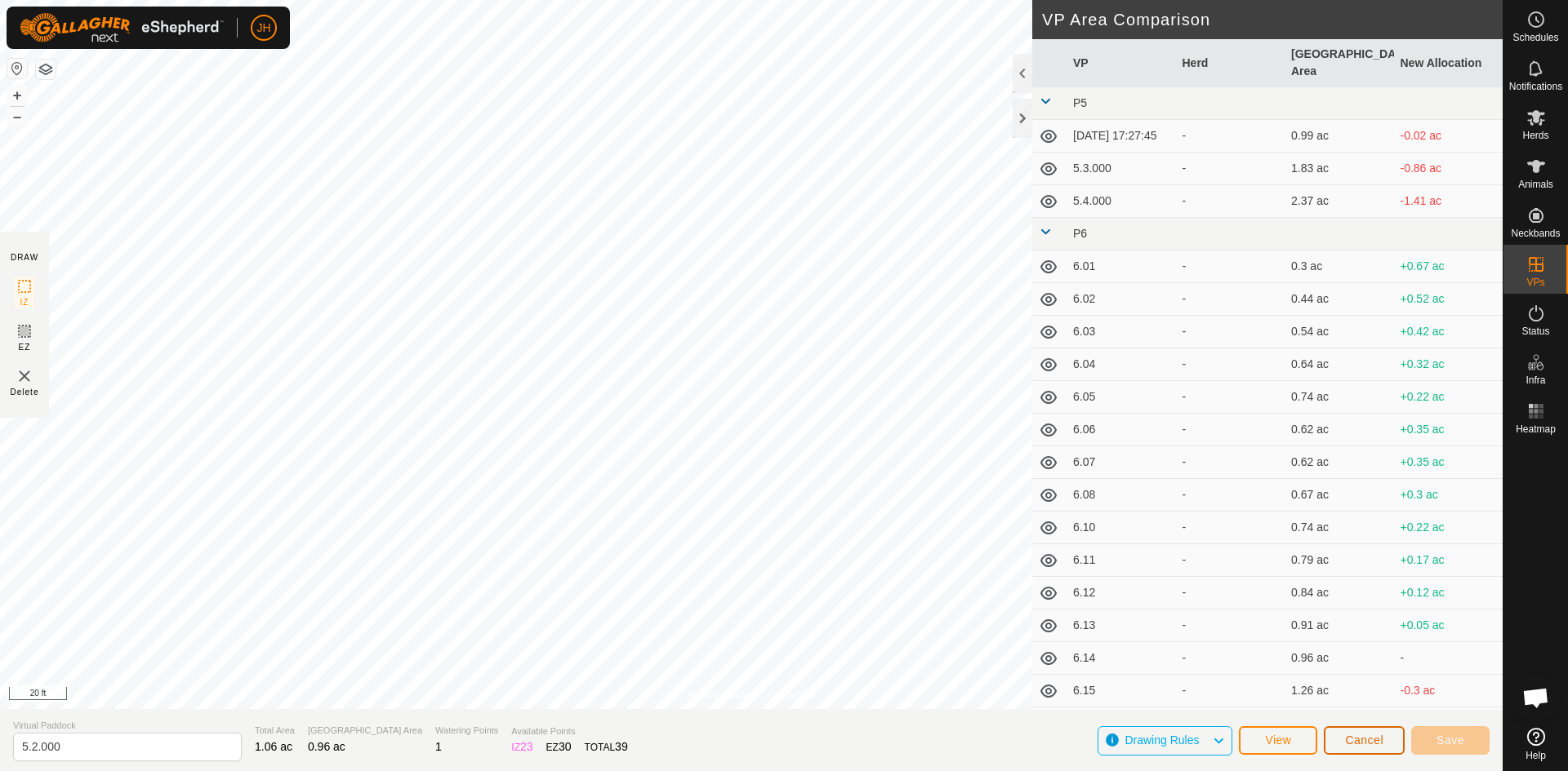
click at [1376, 739] on span "Cancel" at bounding box center [1364, 740] width 38 height 13
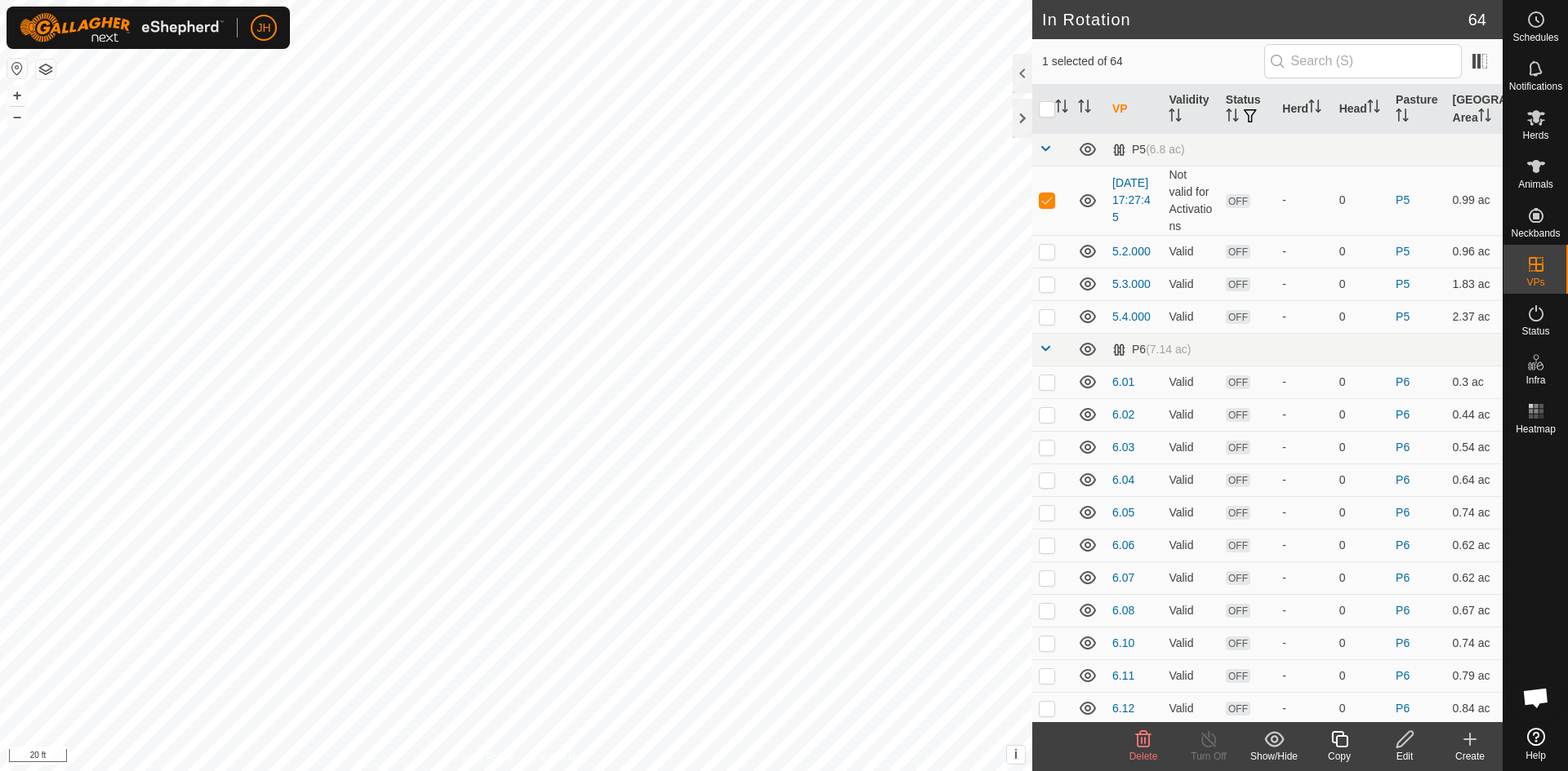
checkbox input "false"
checkbox input "true"
checkbox input "false"
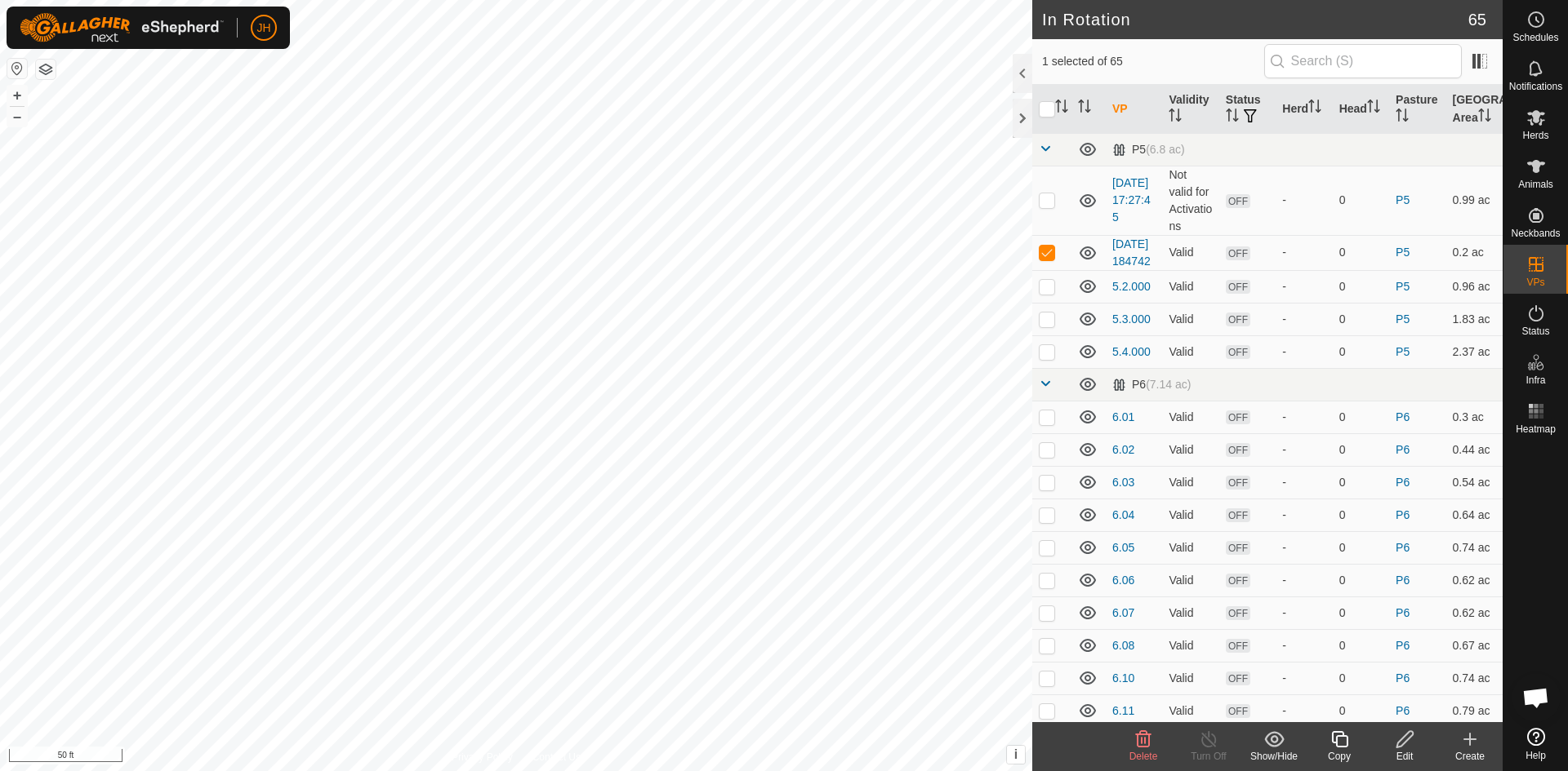
click at [1404, 750] on div "Edit" at bounding box center [1404, 756] width 65 height 15
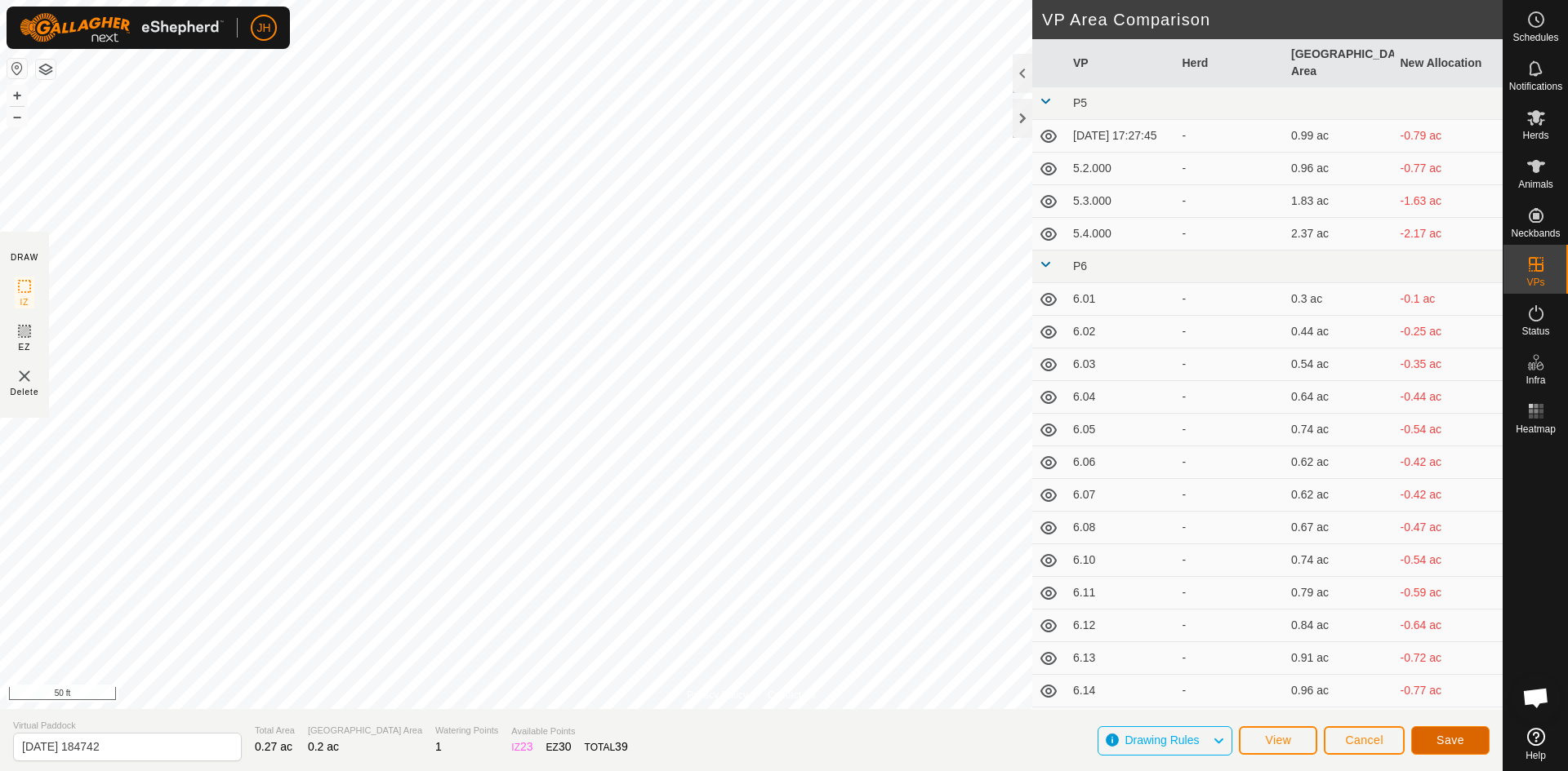
click at [1469, 737] on button "Save" at bounding box center [1450, 740] width 79 height 28
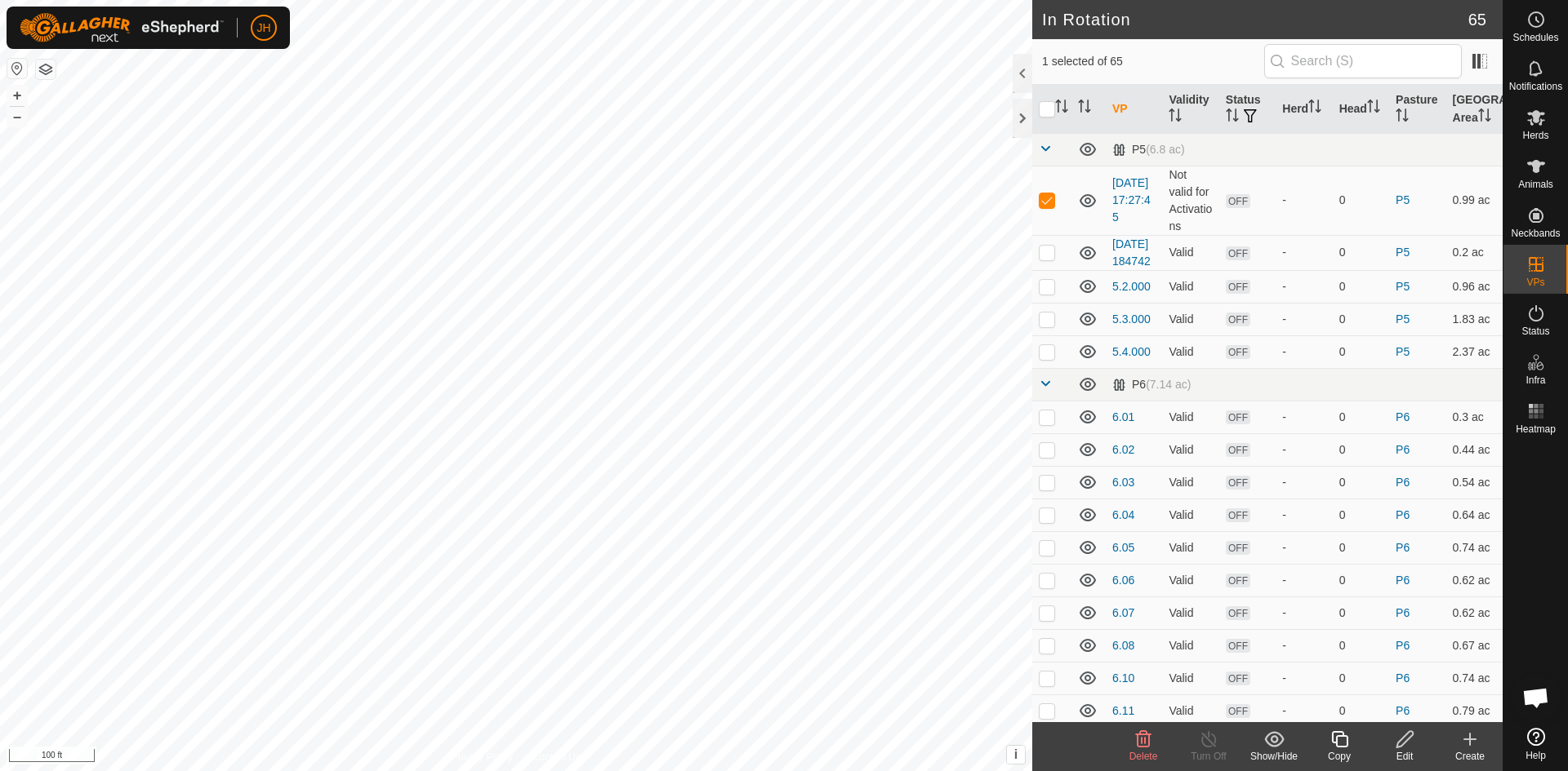
click at [1140, 747] on icon at bounding box center [1143, 739] width 20 height 20
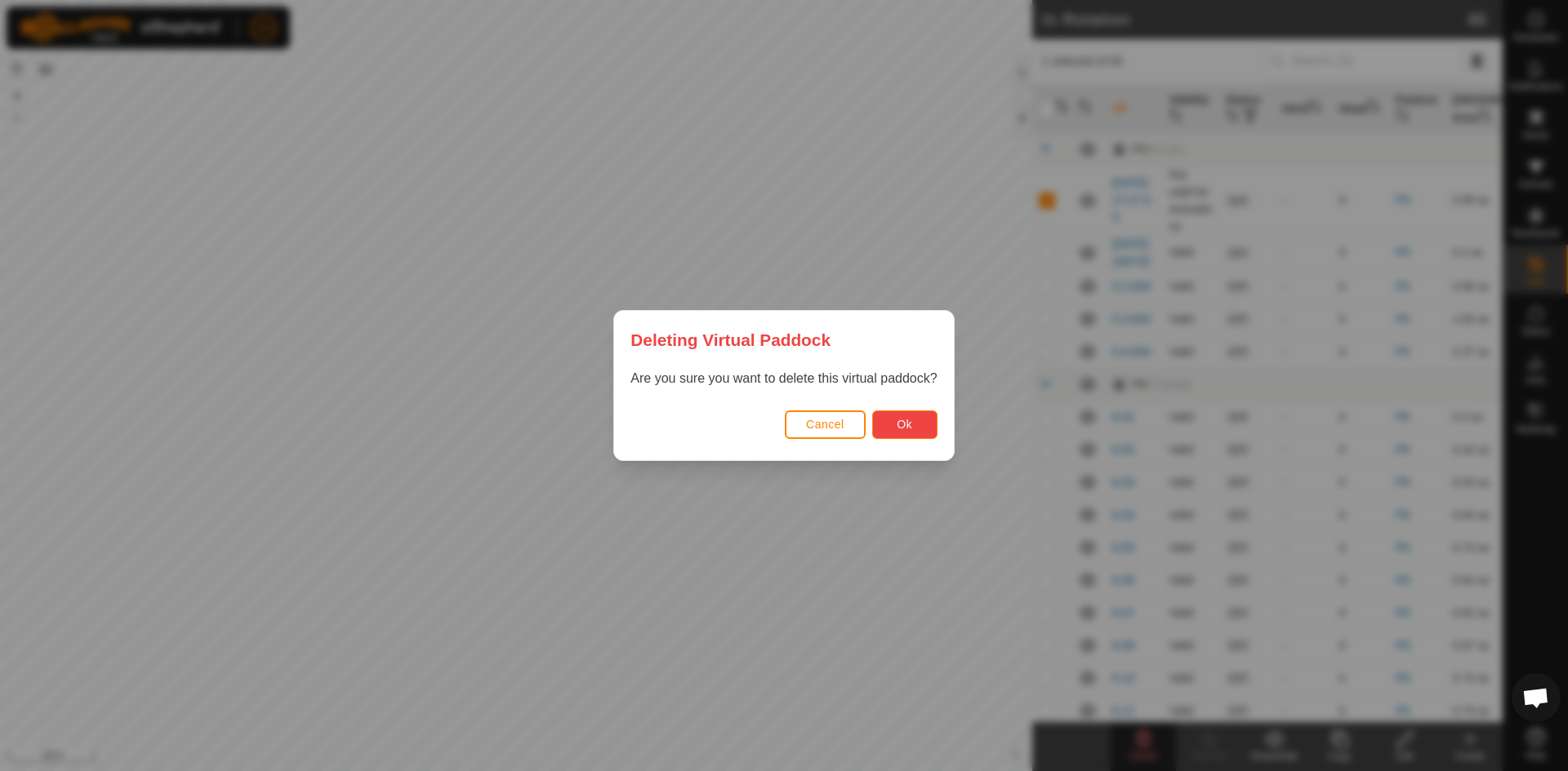
click at [899, 428] on span "Ok" at bounding box center [905, 424] width 15 height 13
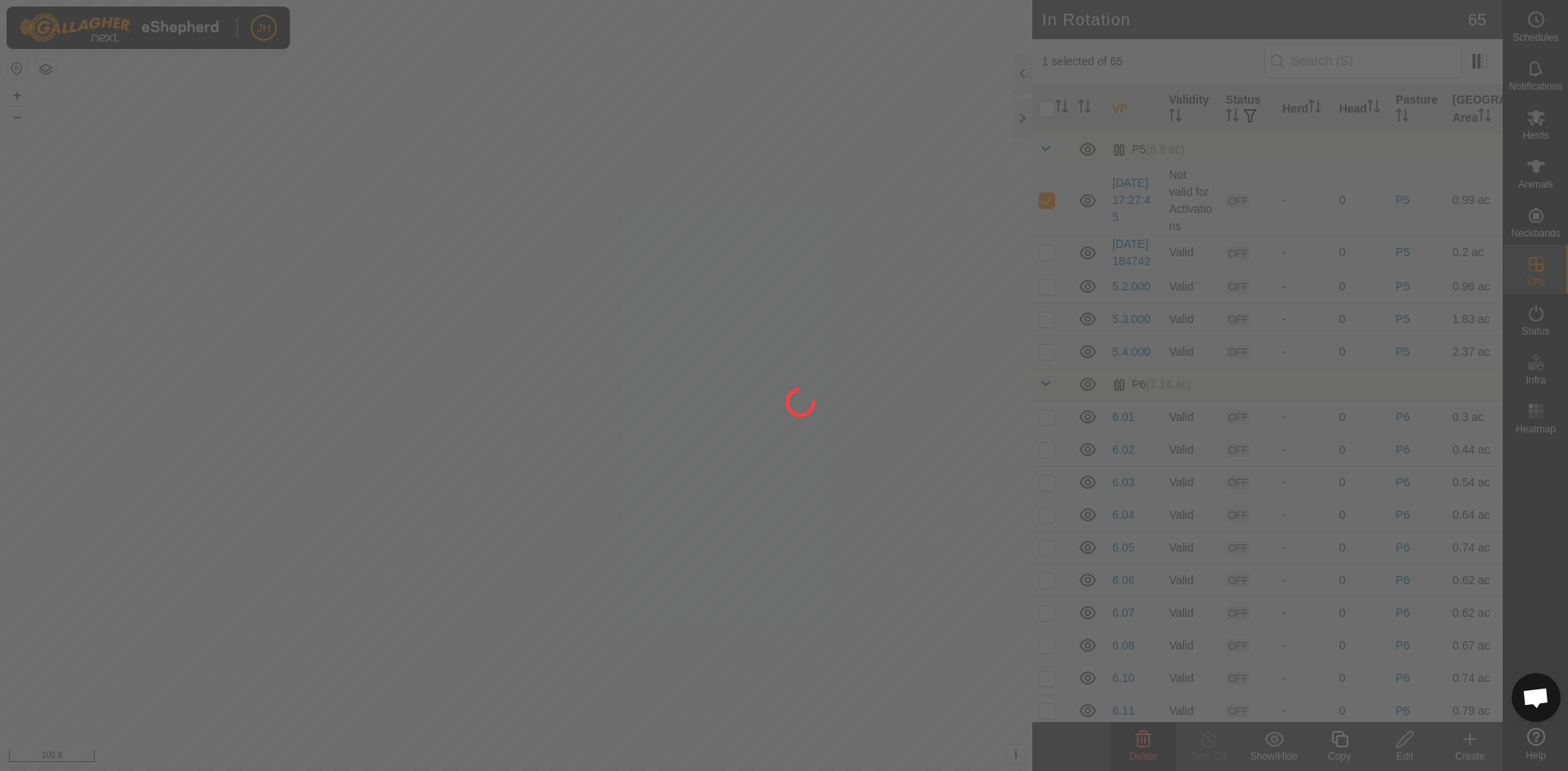
checkbox input "false"
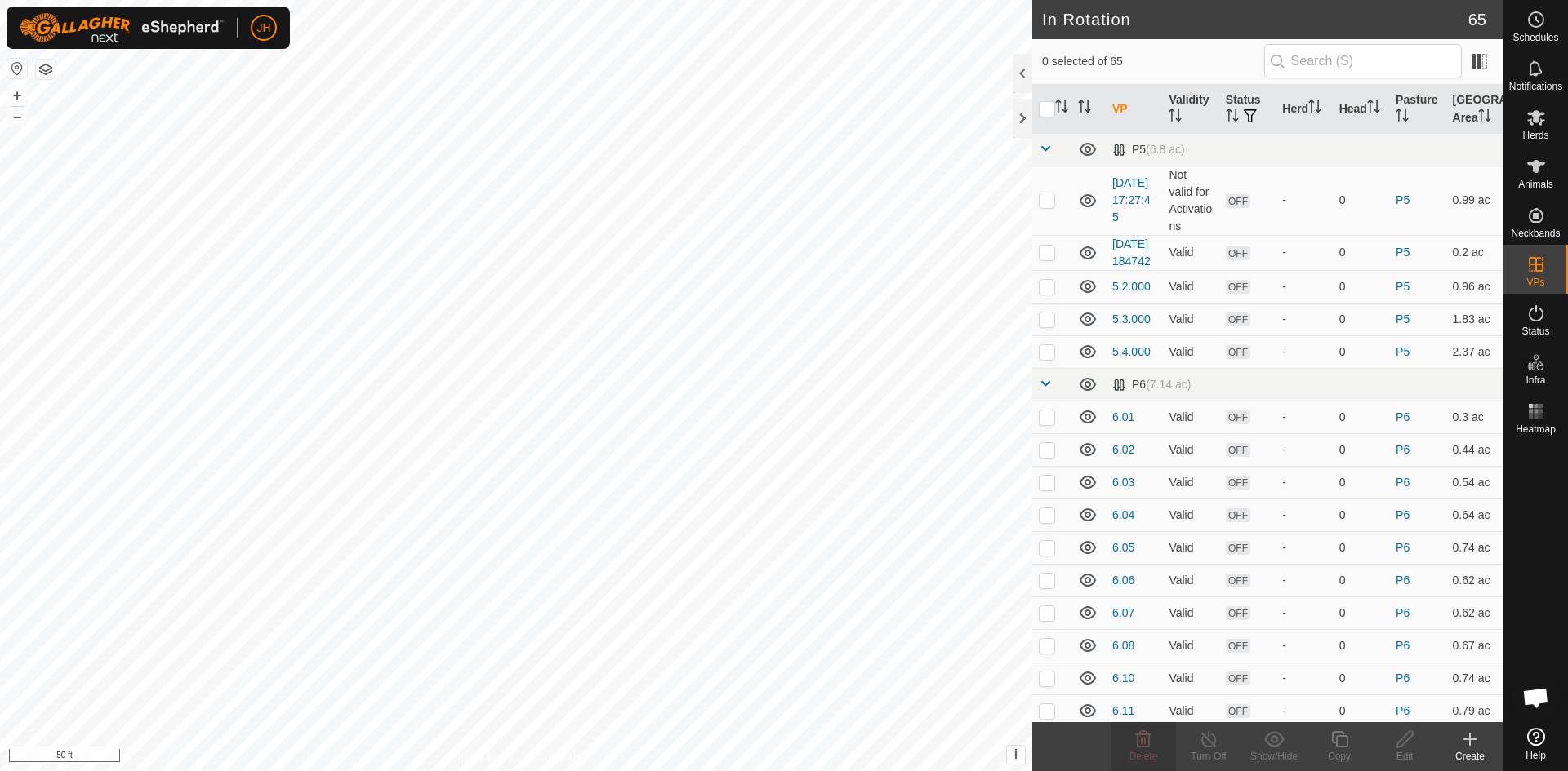
checkbox input "true"
click at [1406, 747] on icon at bounding box center [1405, 739] width 21 height 20
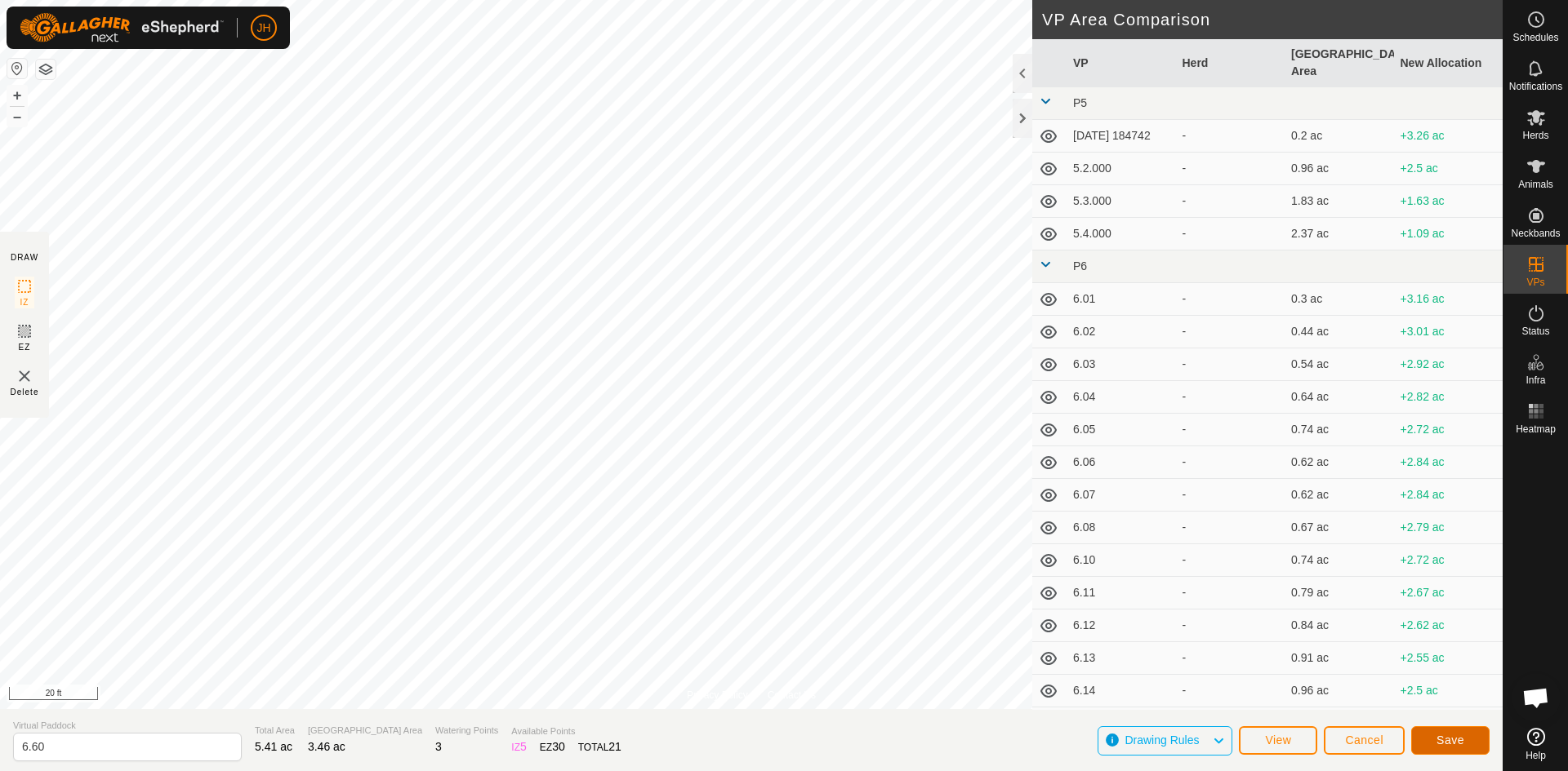
click at [1434, 741] on button "Save" at bounding box center [1450, 740] width 79 height 28
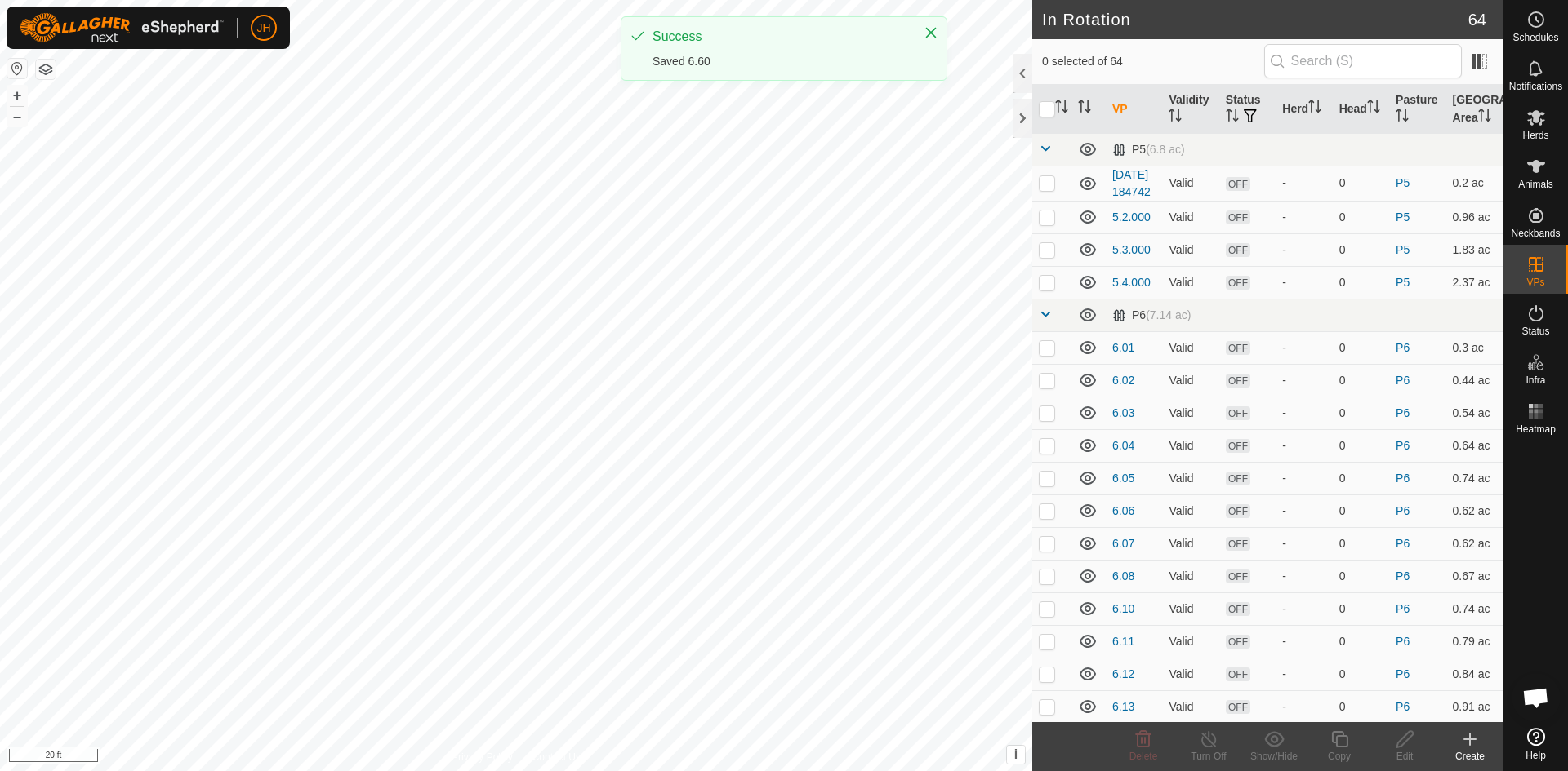
checkbox input "true"
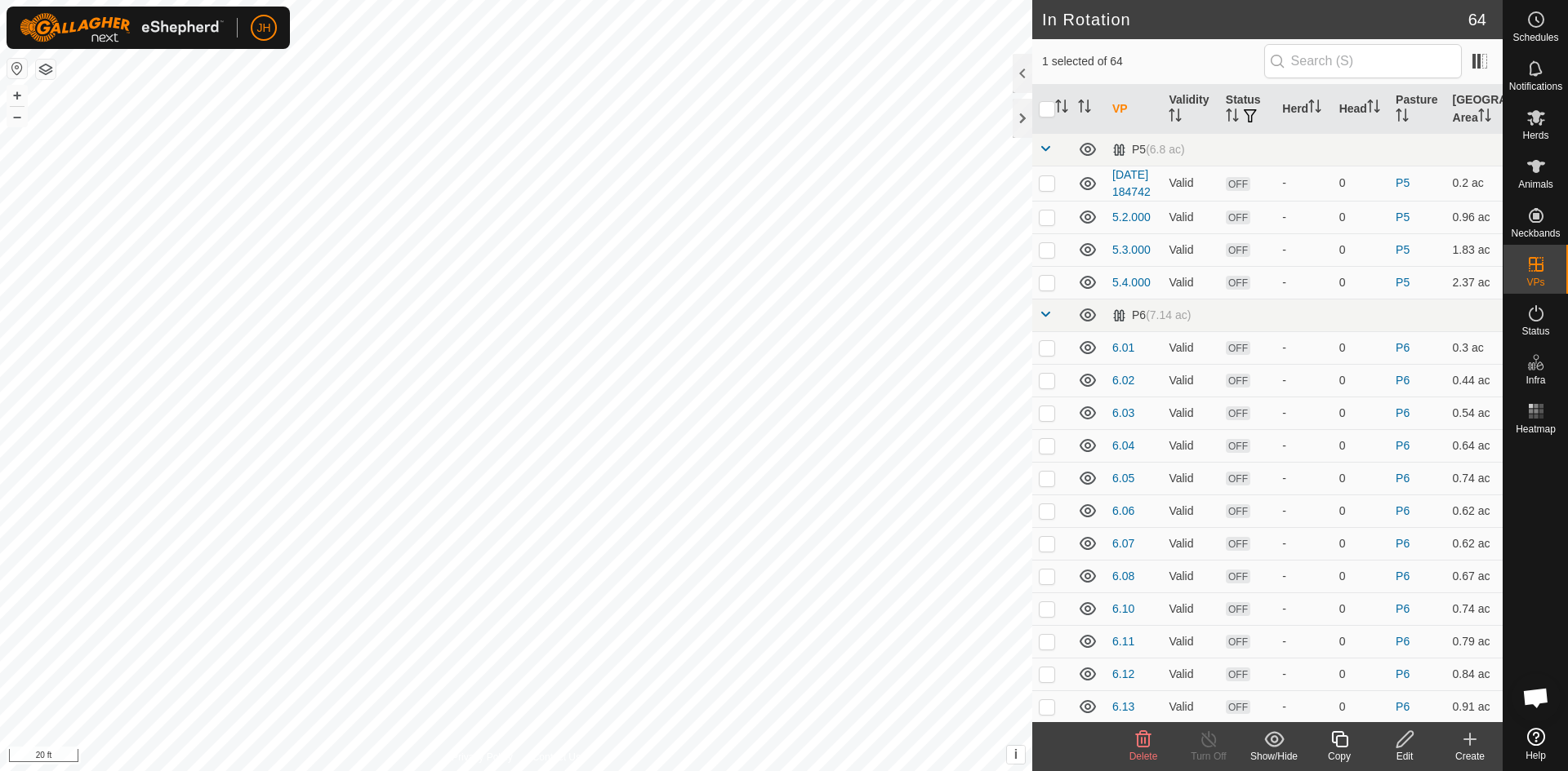
click at [1405, 743] on icon at bounding box center [1404, 739] width 16 height 16
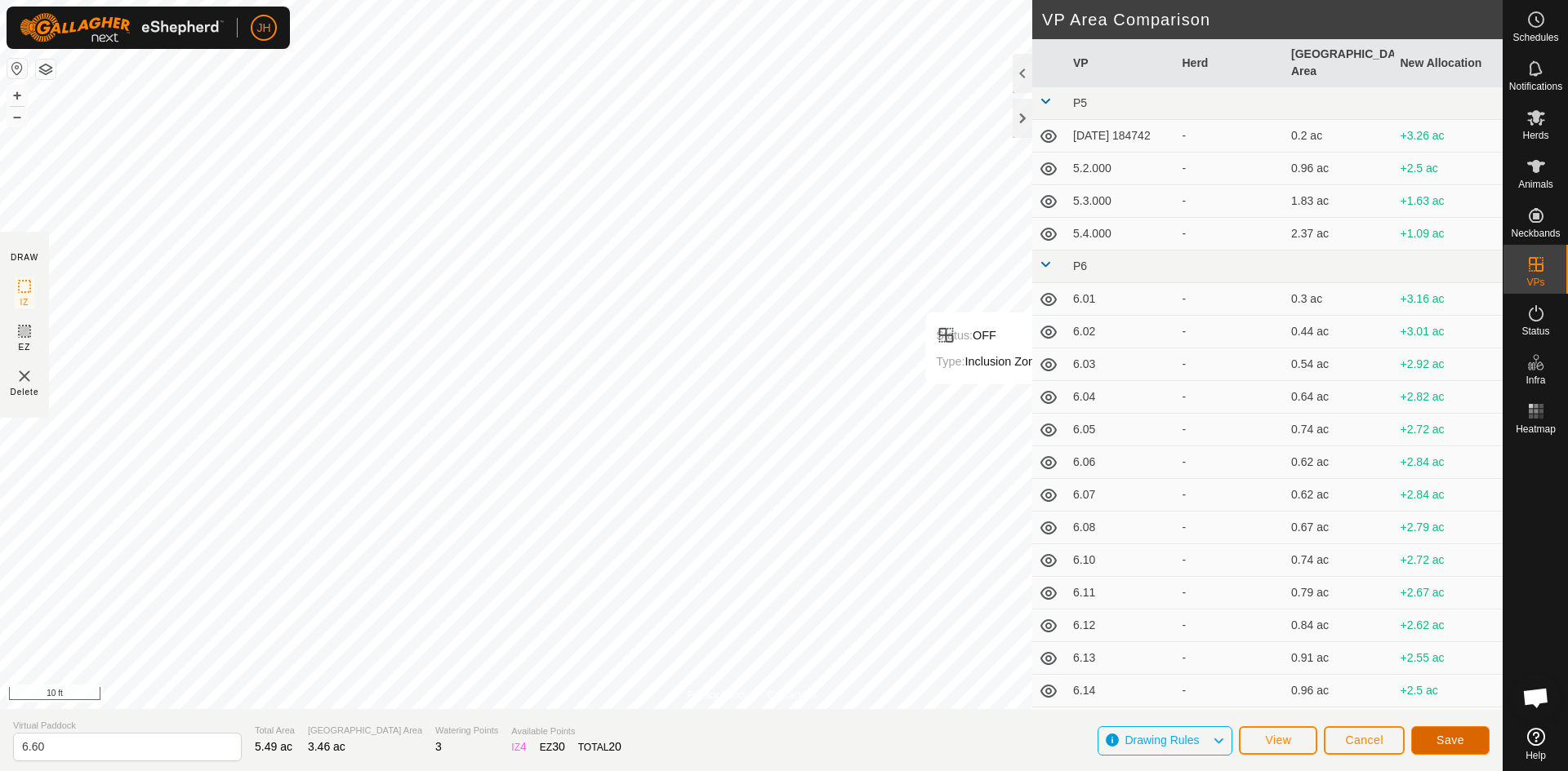
click at [1454, 737] on span "Save" at bounding box center [1450, 740] width 27 height 13
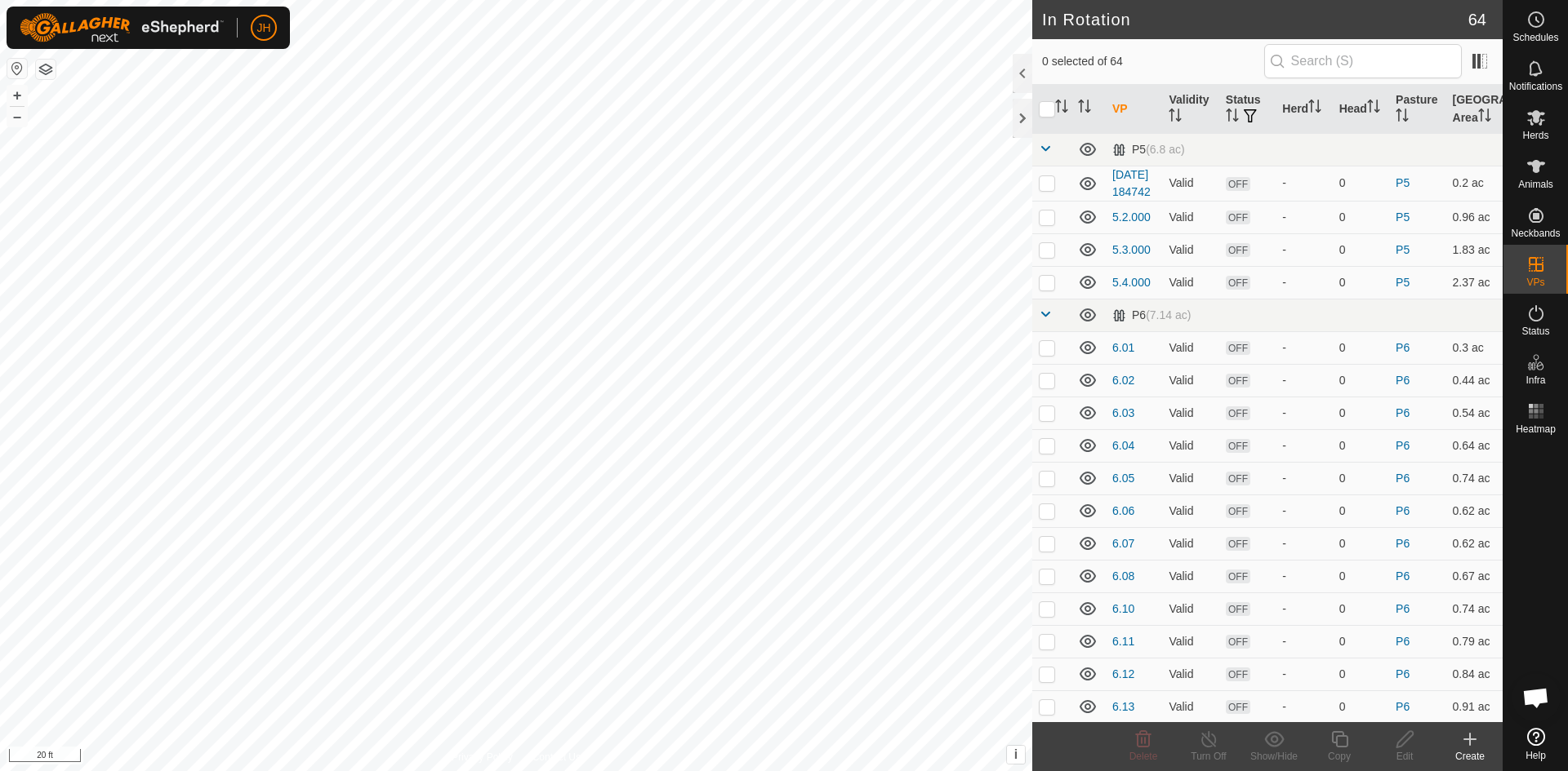
checkbox input "true"
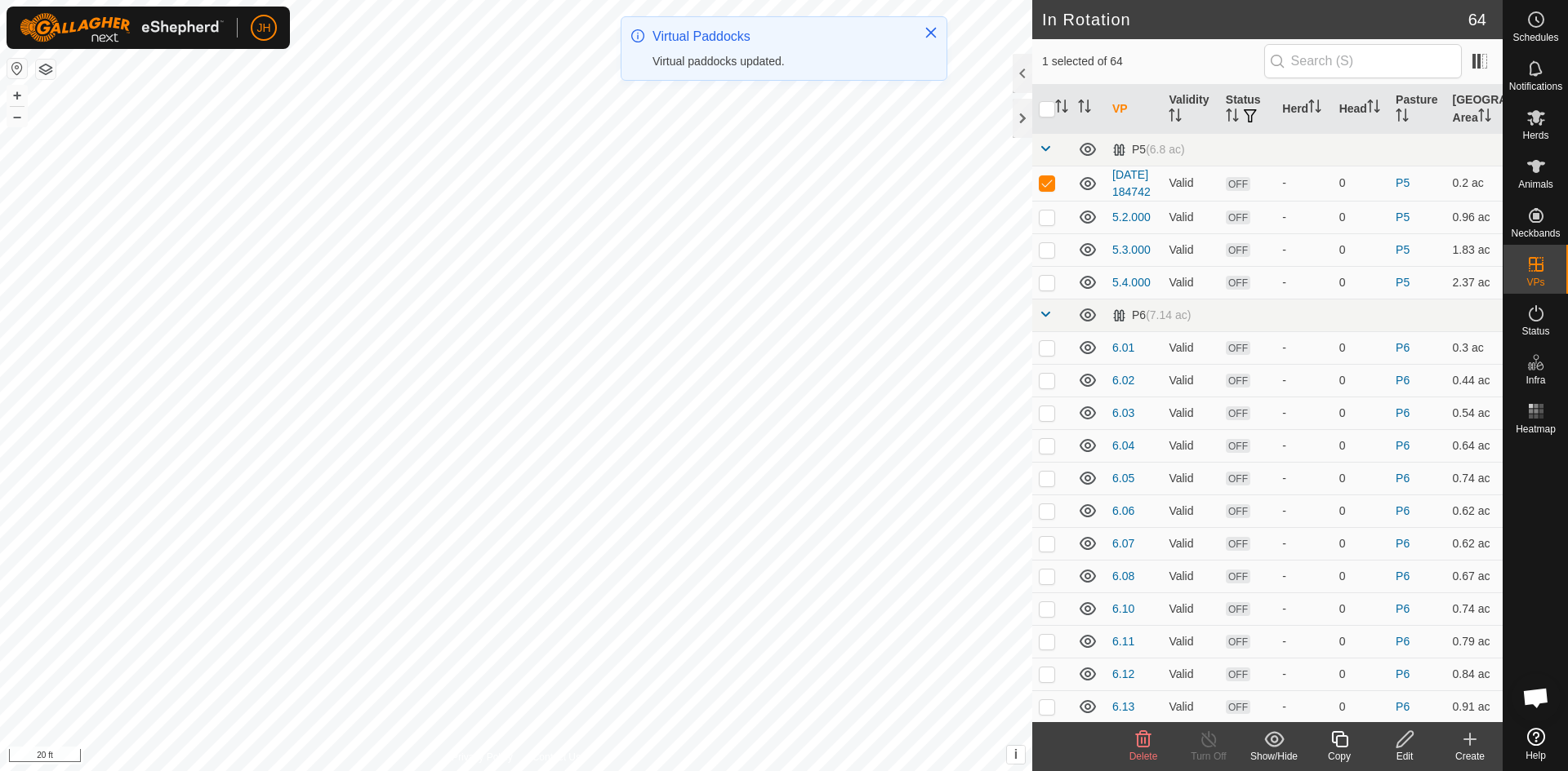
click at [1406, 750] on div "Edit" at bounding box center [1404, 756] width 65 height 15
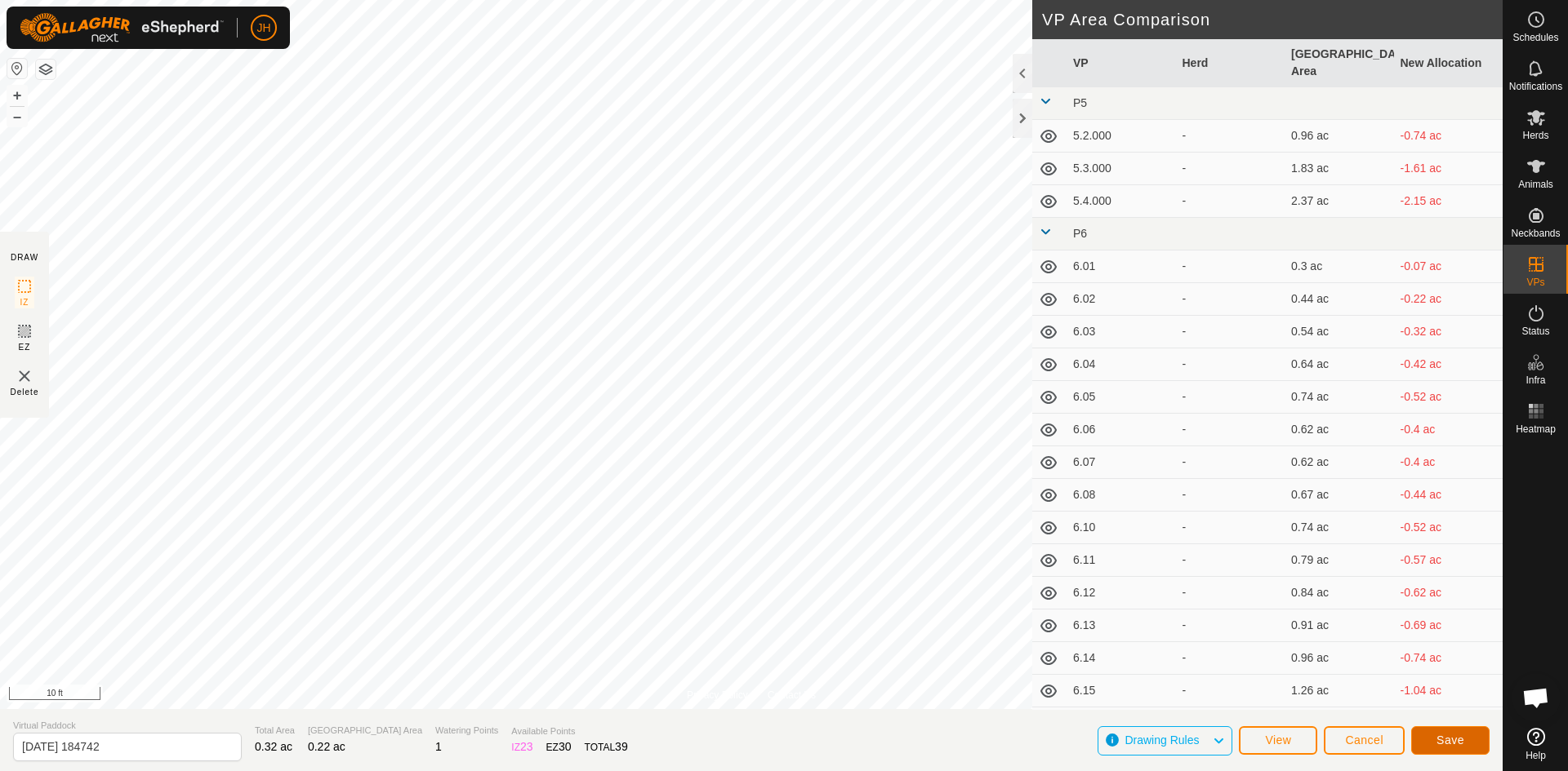
click at [1441, 735] on span "Save" at bounding box center [1450, 740] width 27 height 13
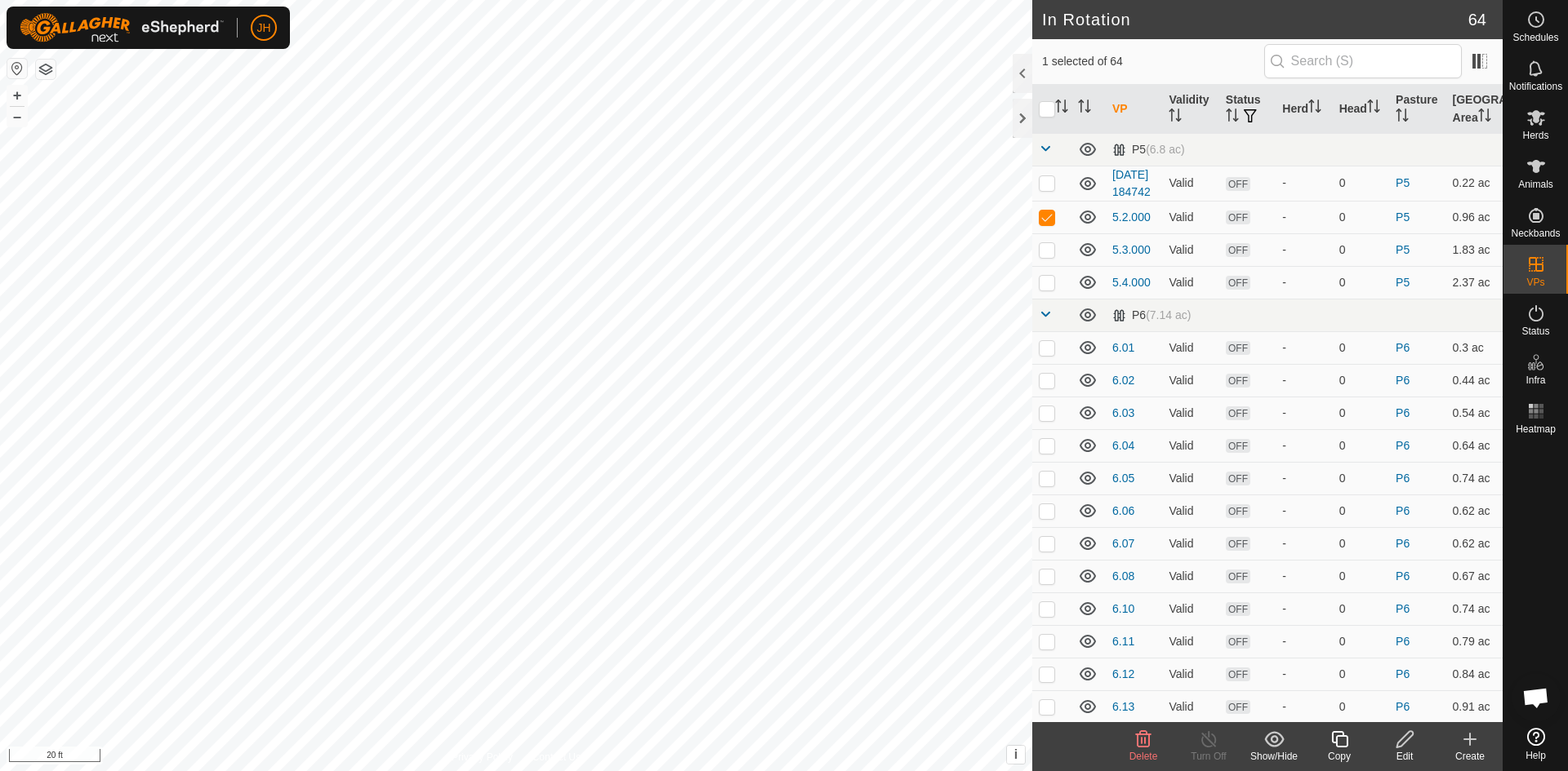
checkbox input "false"
checkbox input "true"
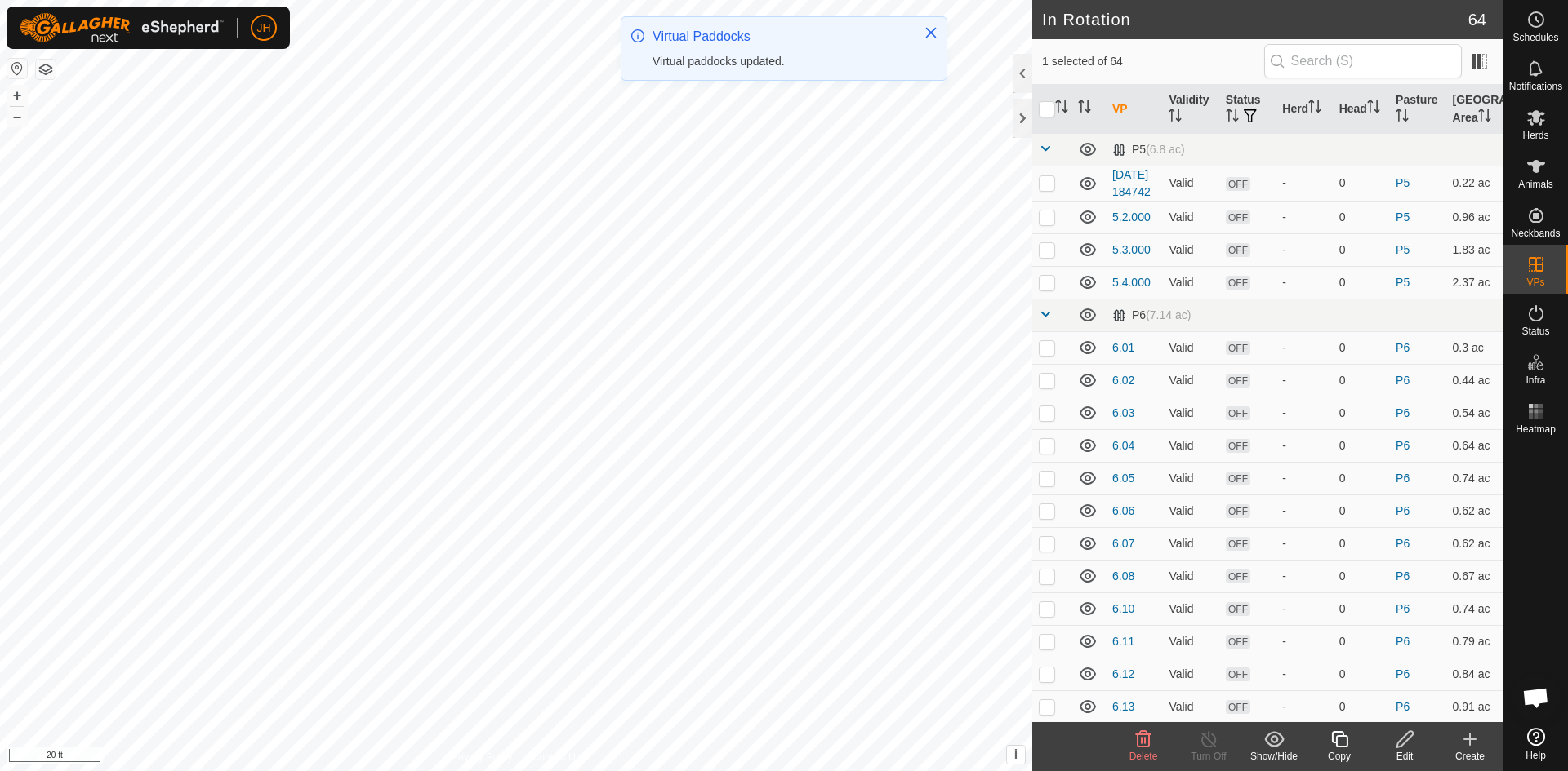
click at [1398, 743] on icon at bounding box center [1404, 739] width 16 height 16
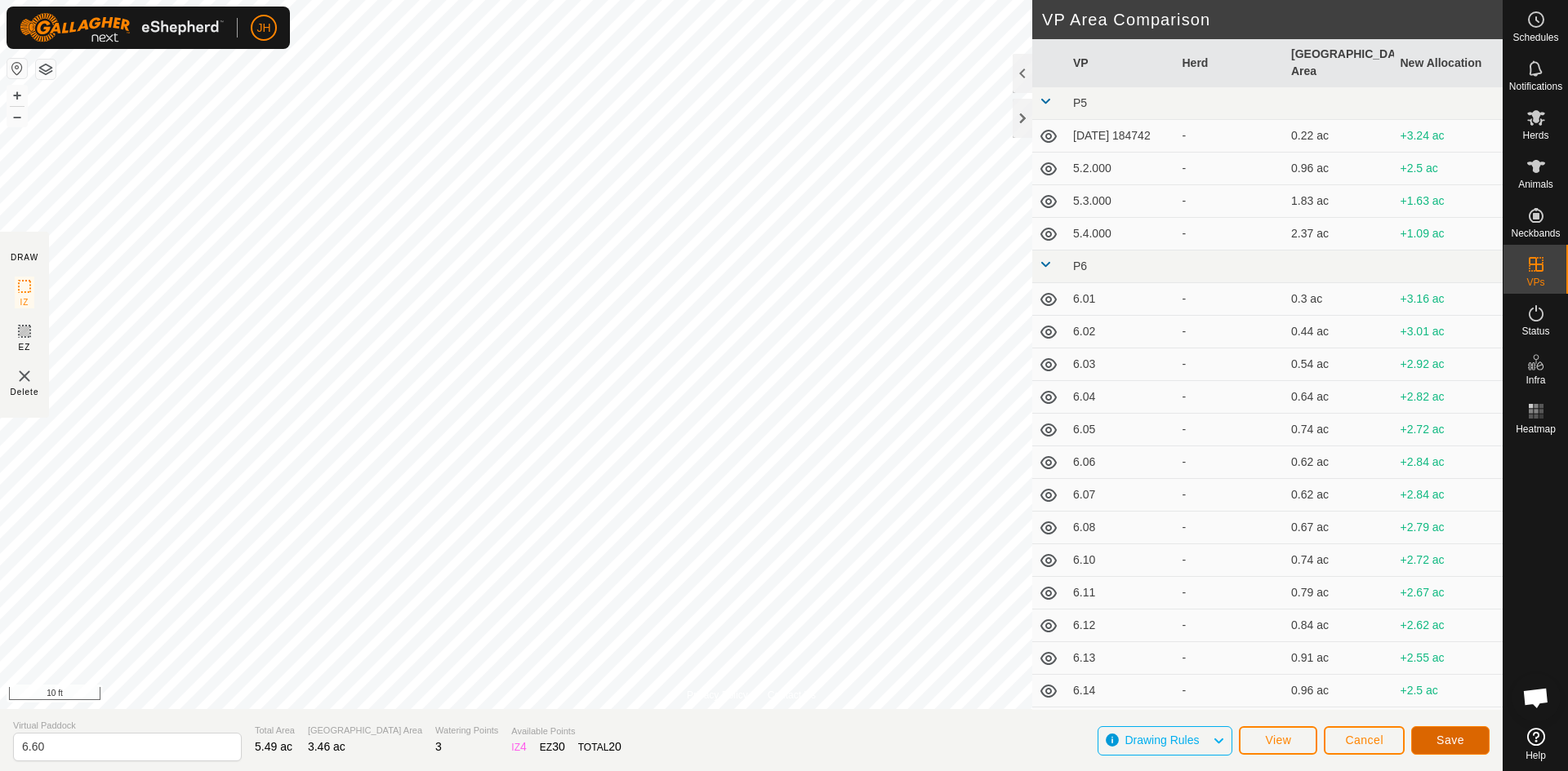
click at [1448, 735] on span "Save" at bounding box center [1450, 740] width 27 height 13
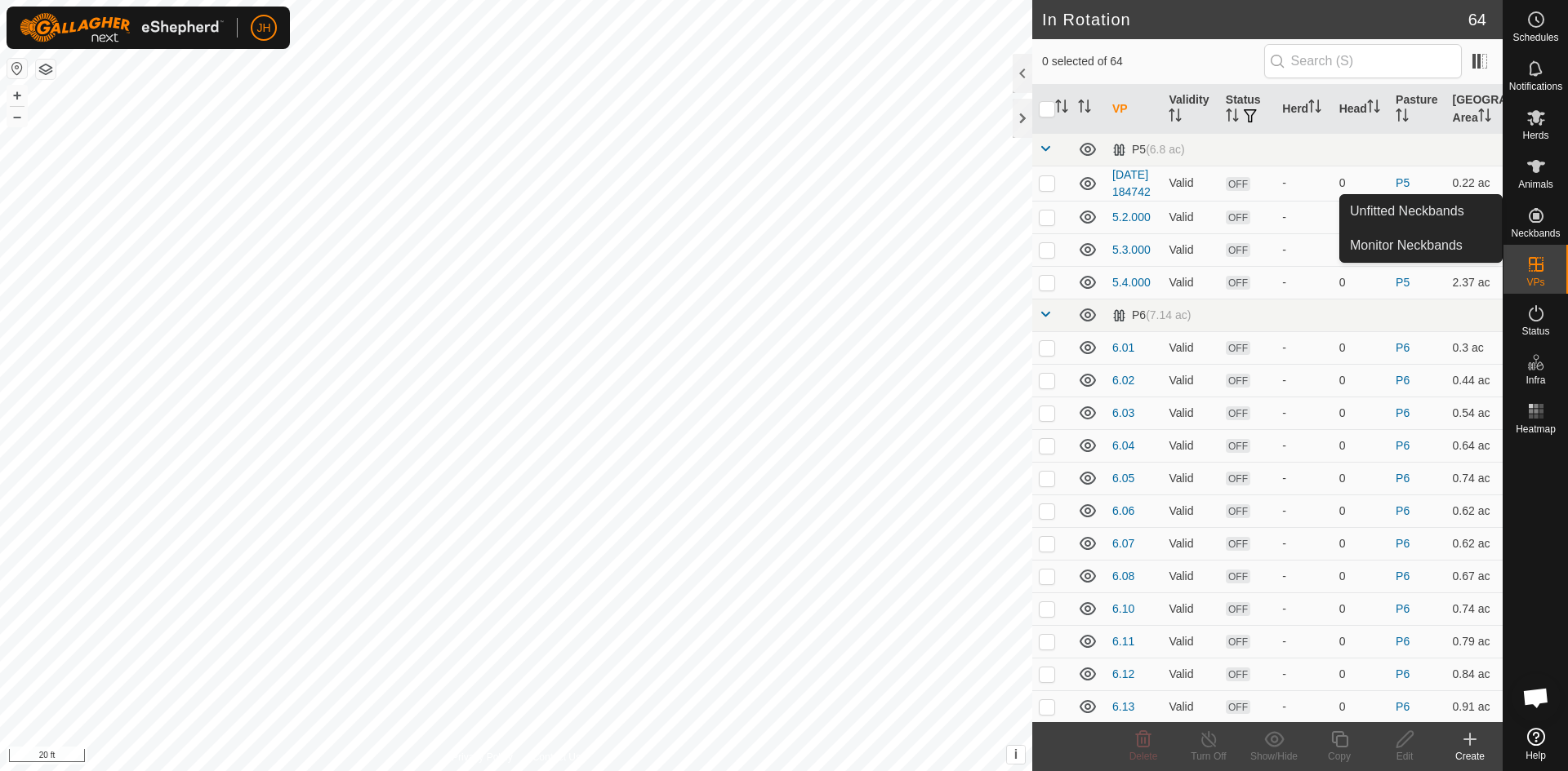
click at [1471, 745] on icon at bounding box center [1470, 739] width 20 height 20
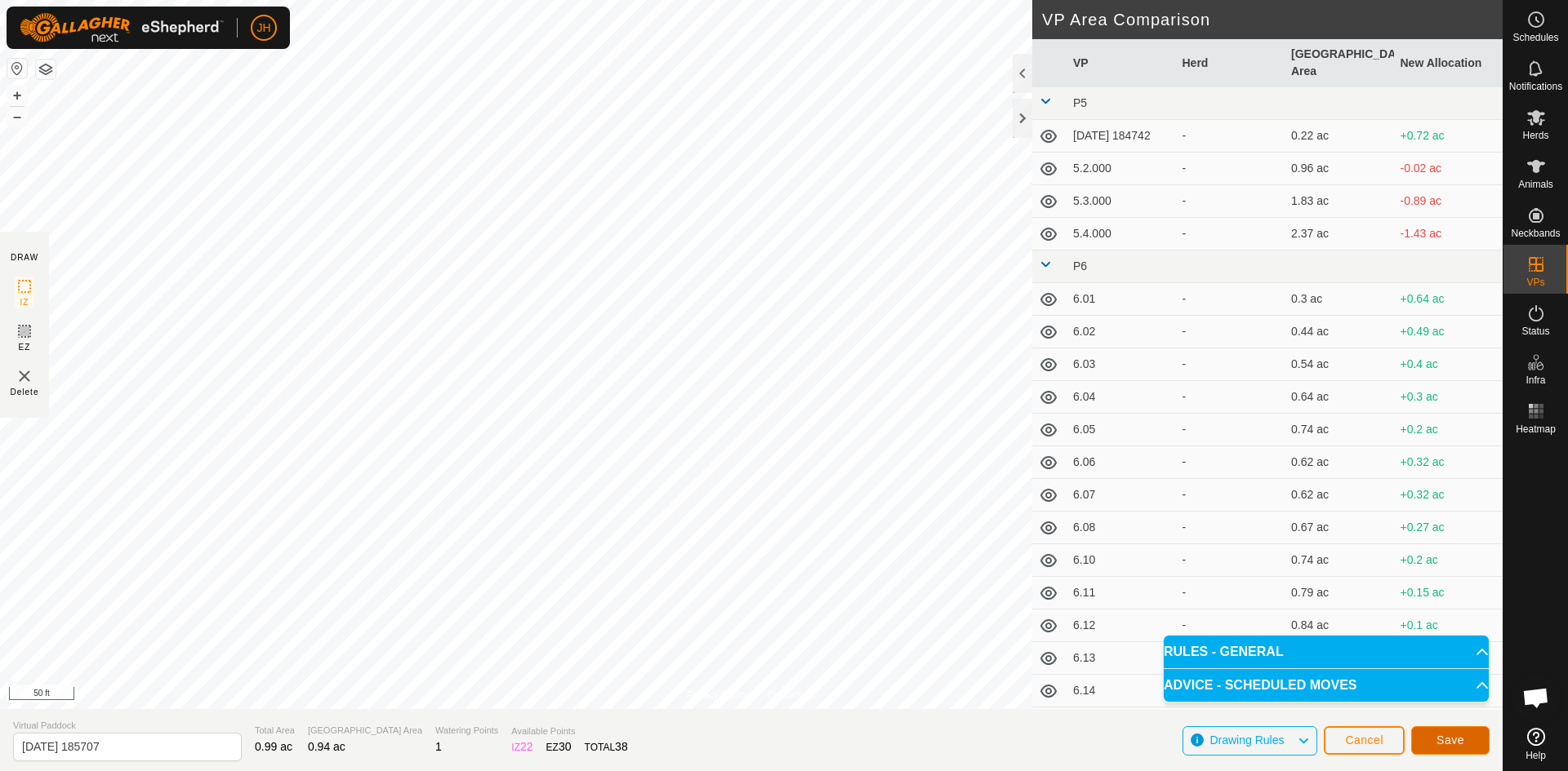
click at [1462, 739] on span "Save" at bounding box center [1450, 740] width 27 height 13
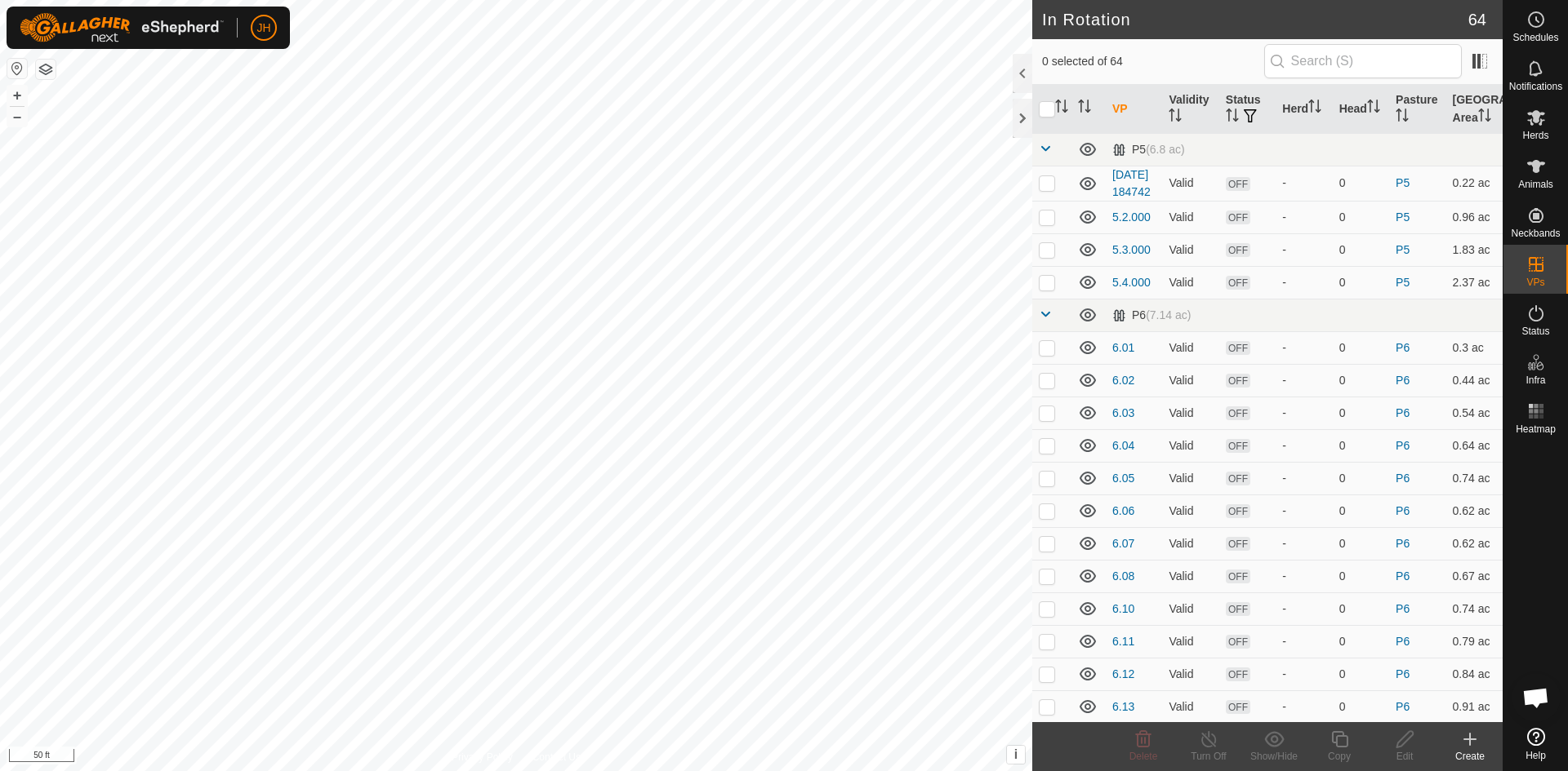
checkbox input "true"
click at [1403, 744] on icon at bounding box center [1404, 739] width 16 height 16
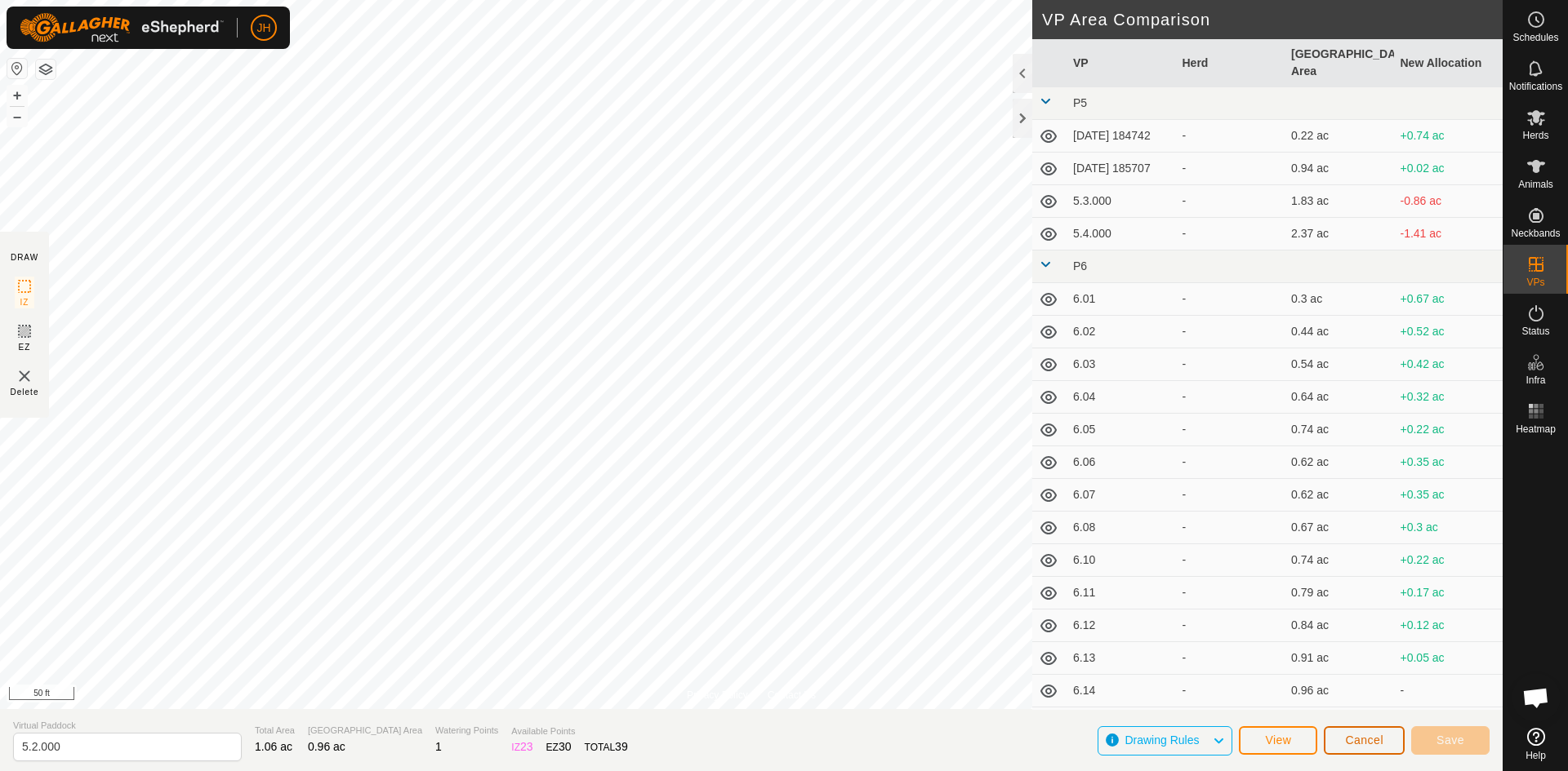
click at [1370, 741] on span "Cancel" at bounding box center [1364, 740] width 38 height 13
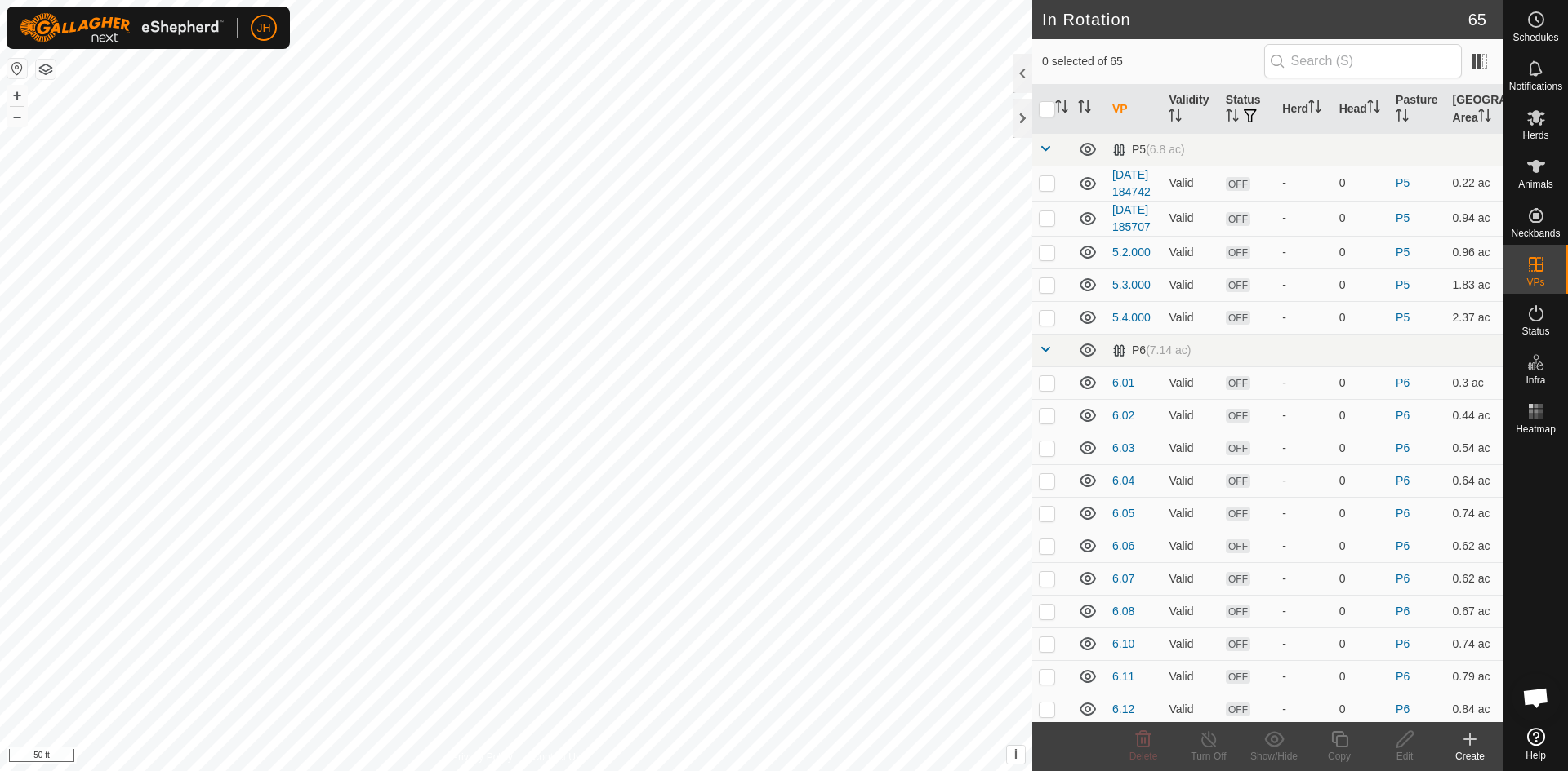
checkbox input "true"
click at [1410, 750] on div "Edit" at bounding box center [1404, 756] width 65 height 15
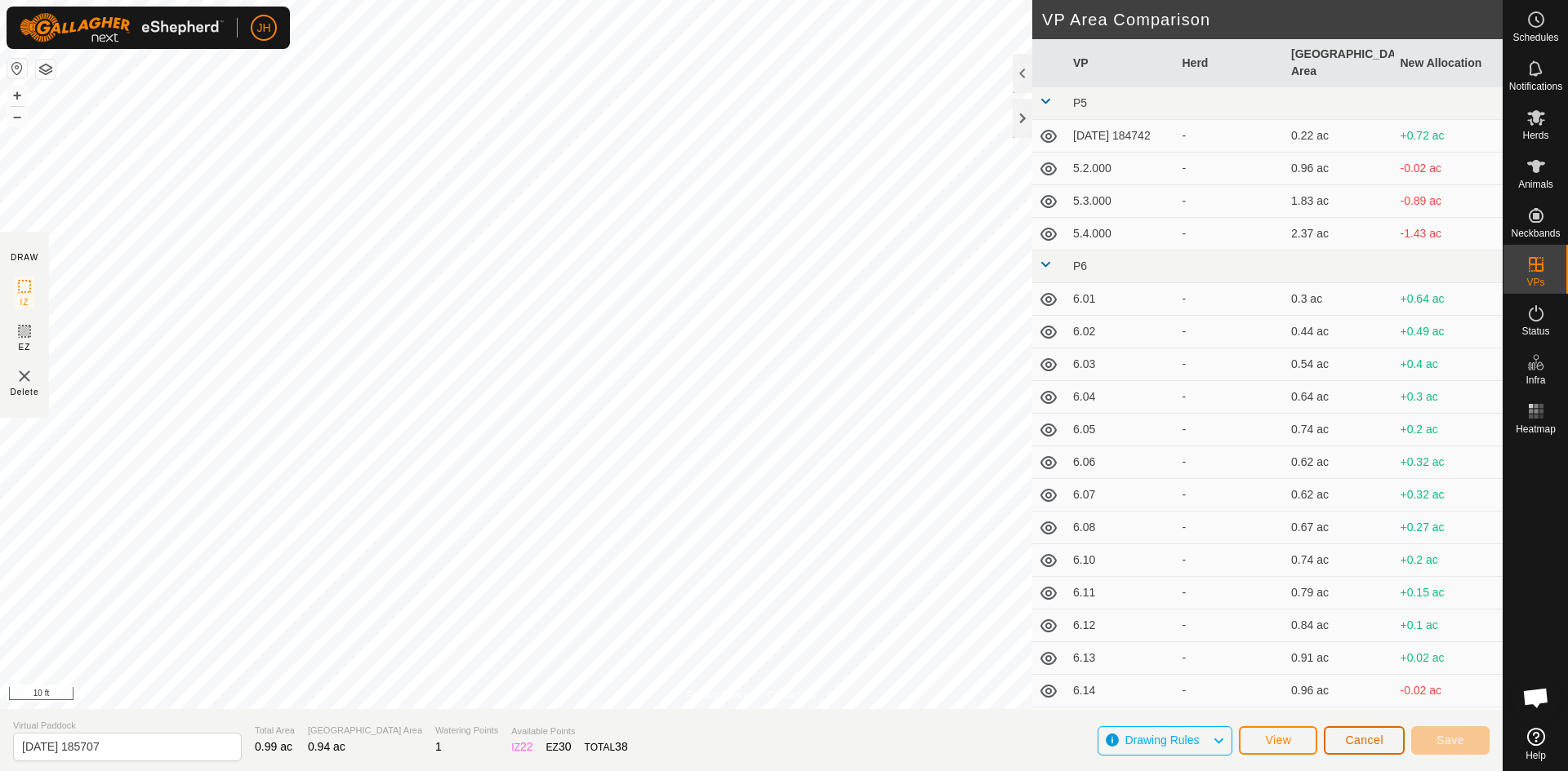
click at [1365, 740] on span "Cancel" at bounding box center [1364, 740] width 38 height 13
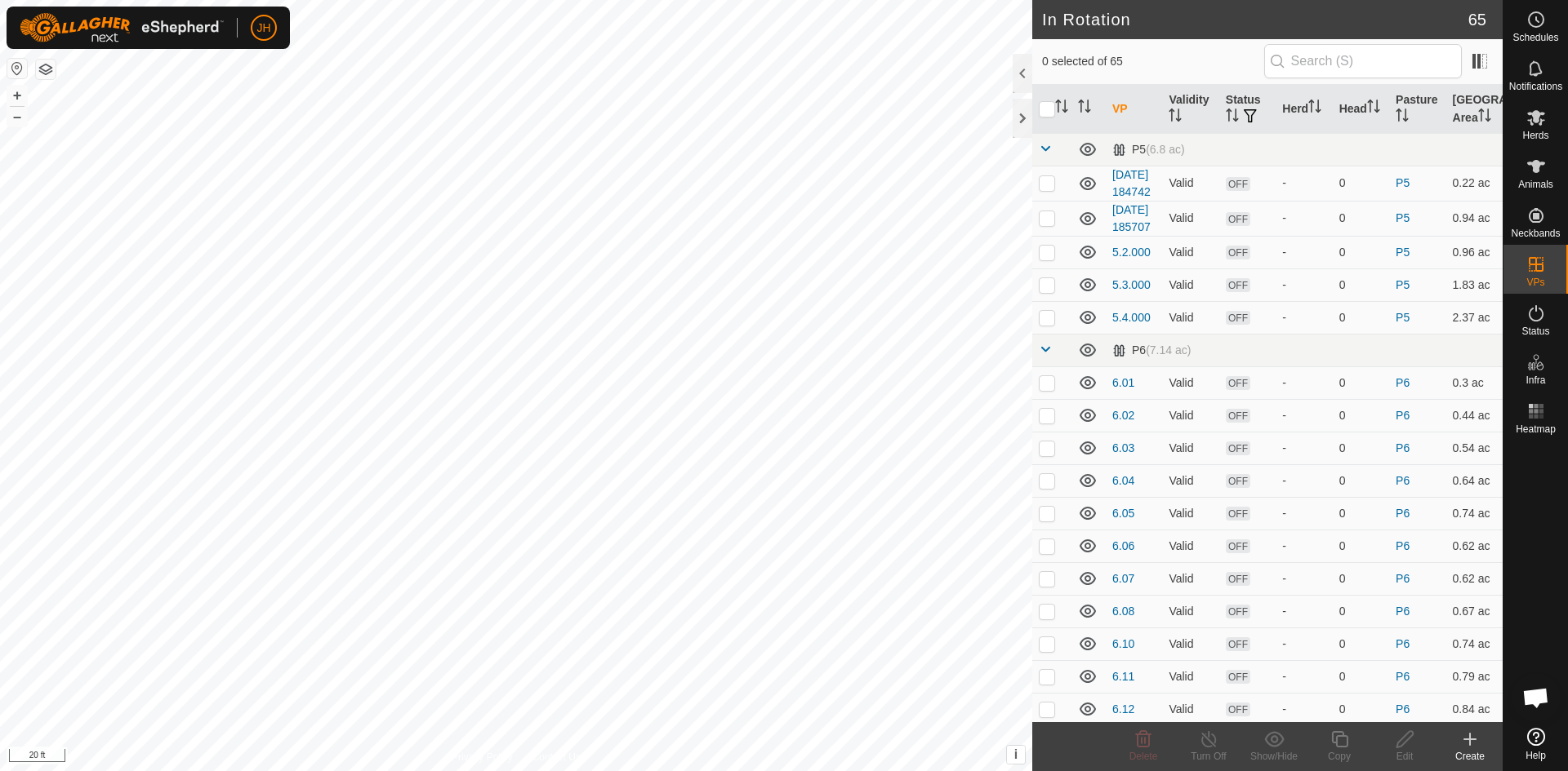
click at [54, 75] on button "button" at bounding box center [45, 69] width 20 height 20
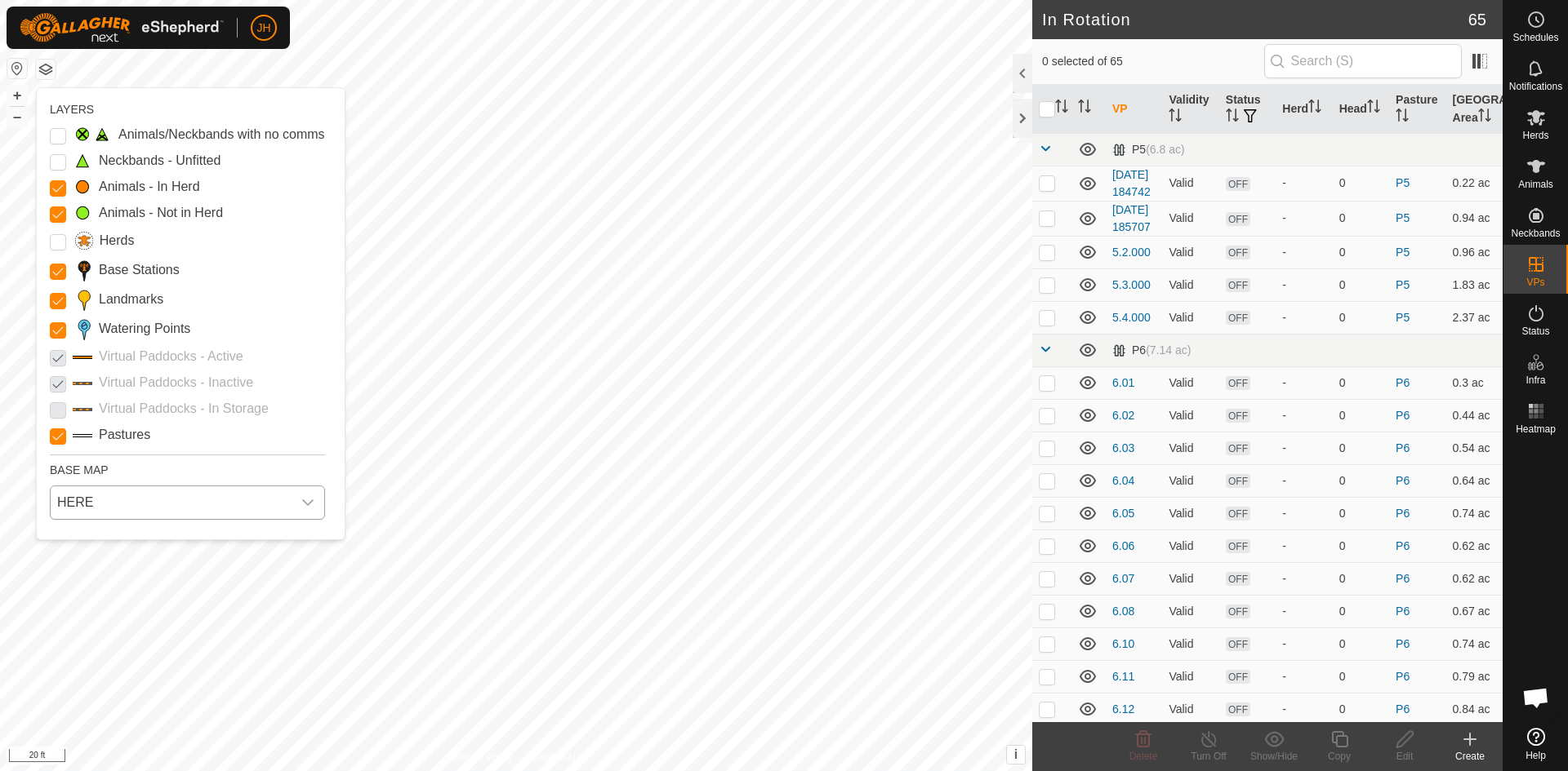
click at [161, 511] on span "HERE" at bounding box center [171, 503] width 241 height 32
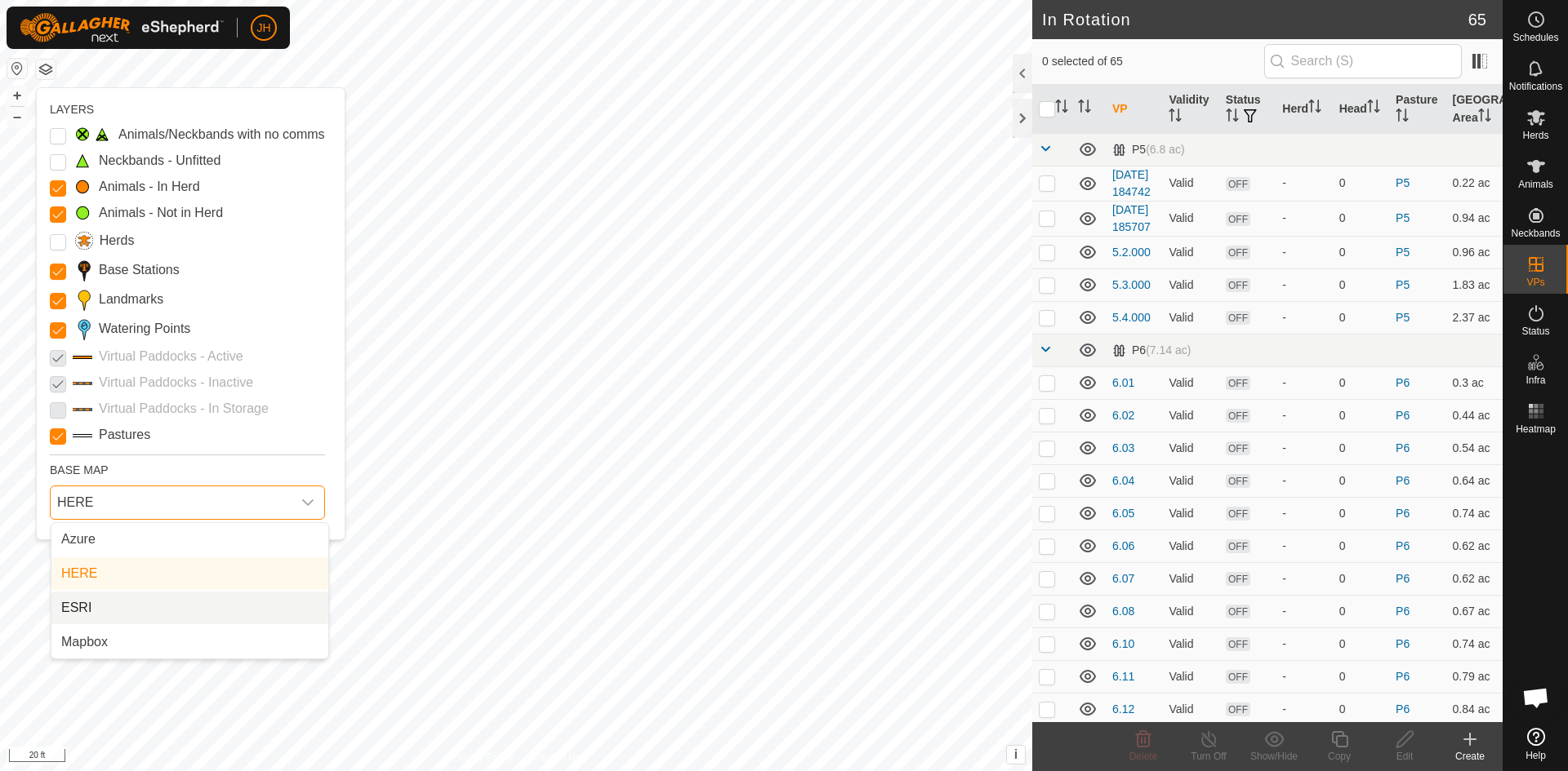
click at [77, 609] on li "ESRI" at bounding box center [190, 608] width 277 height 32
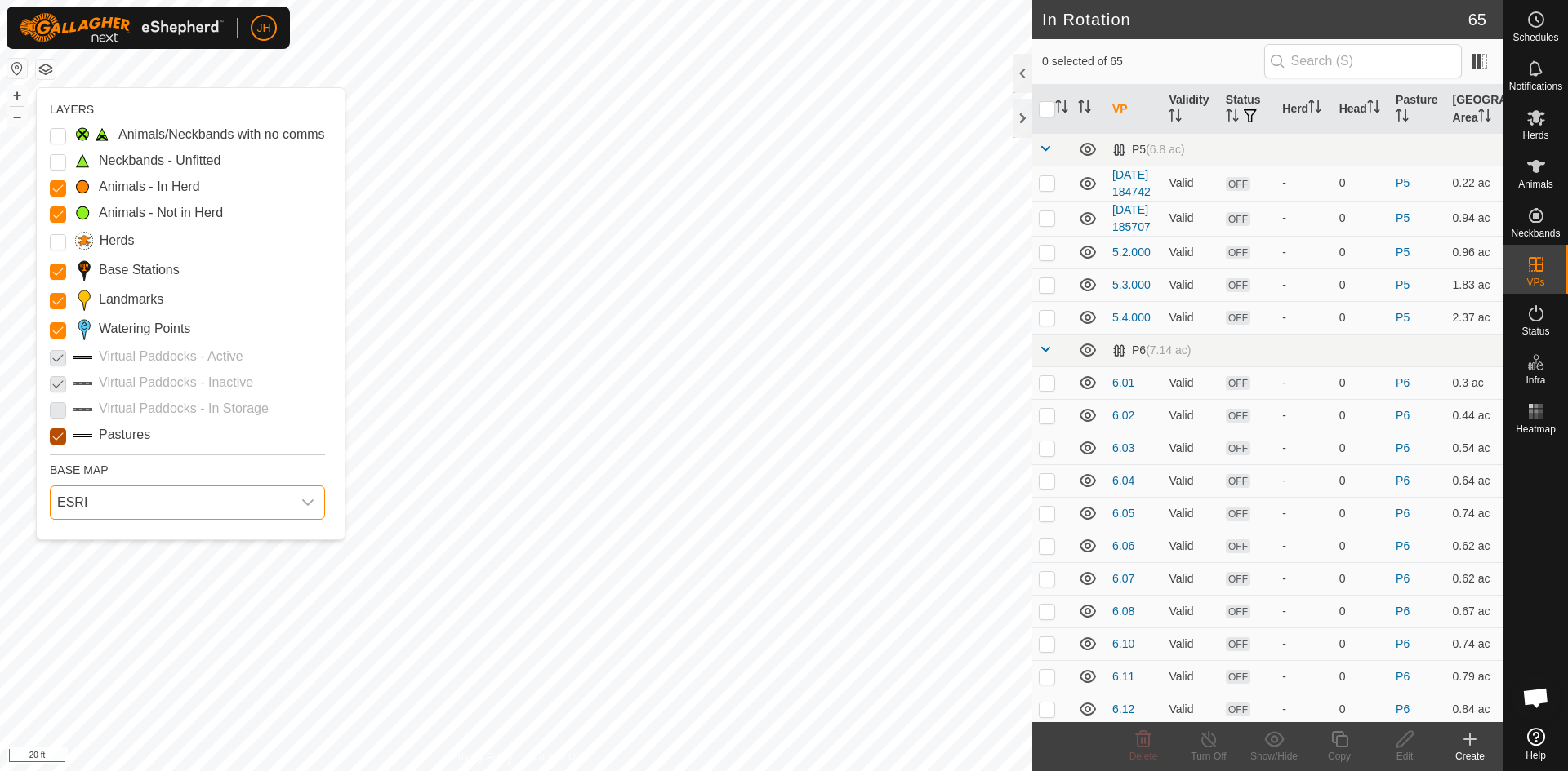
click at [62, 436] on input "Pastures" at bounding box center [57, 436] width 16 height 16
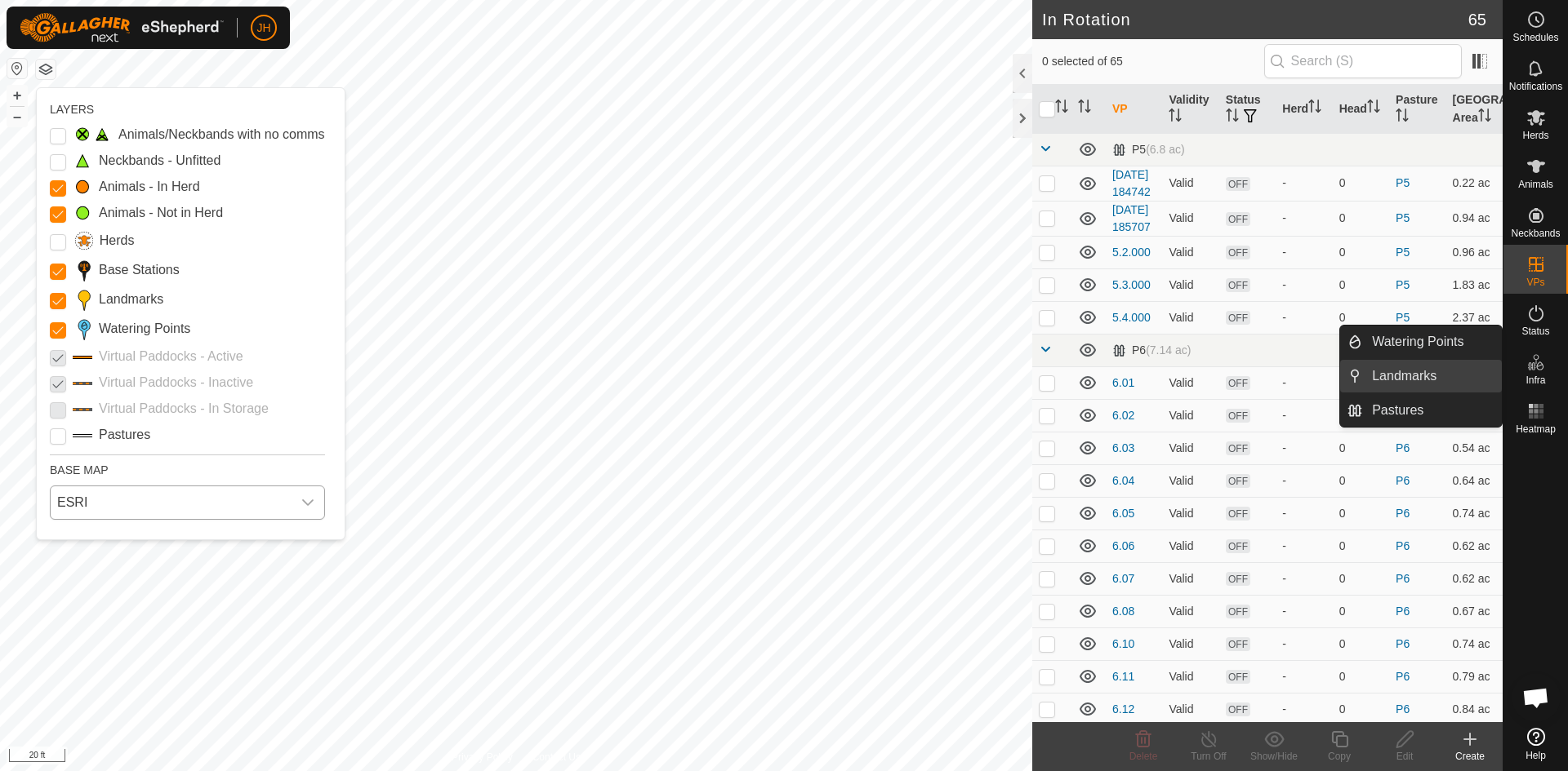
click at [1427, 386] on link "Landmarks" at bounding box center [1431, 376] width 139 height 32
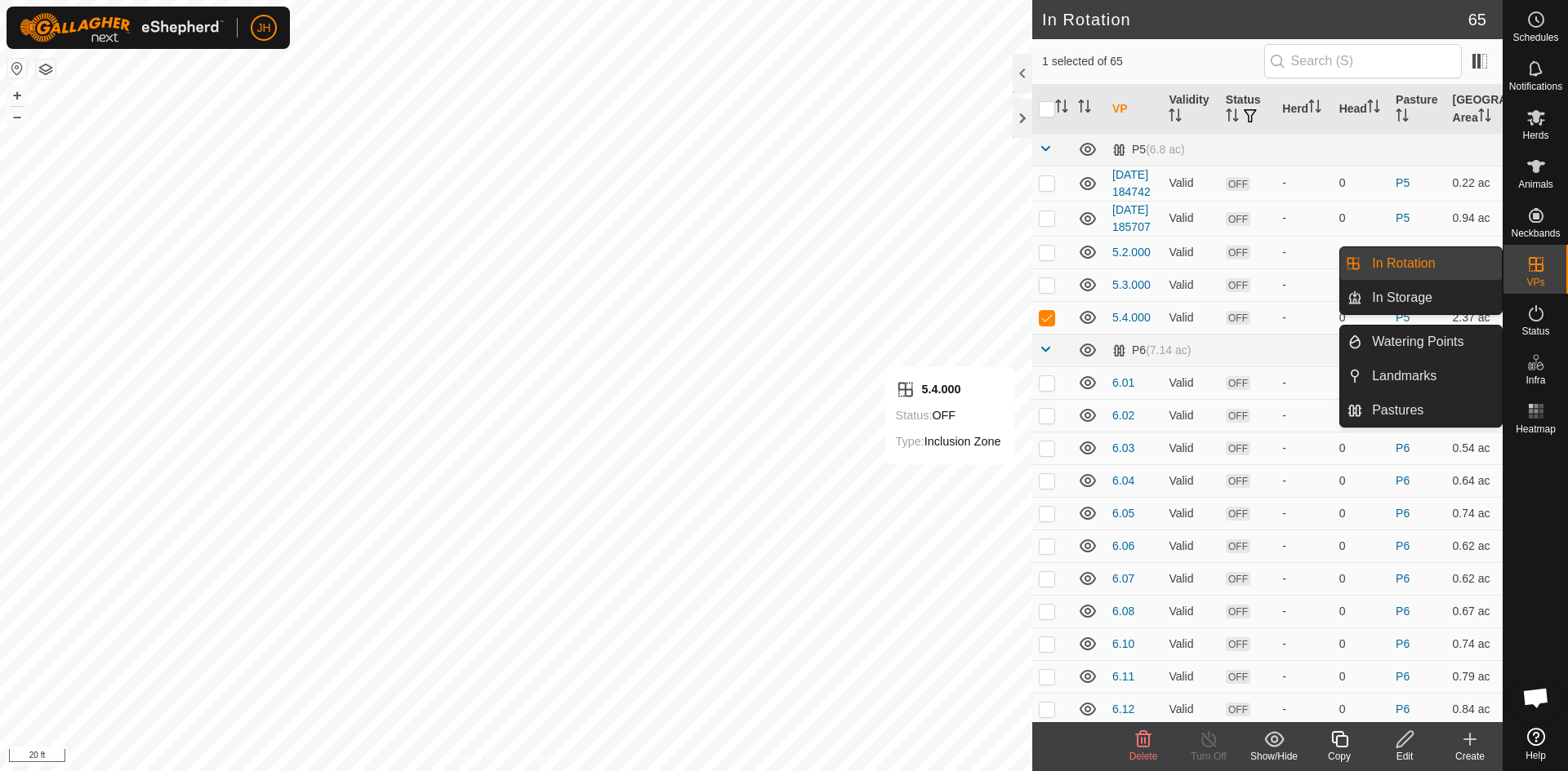
click at [1539, 377] on span "Infra" at bounding box center [1535, 380] width 20 height 9
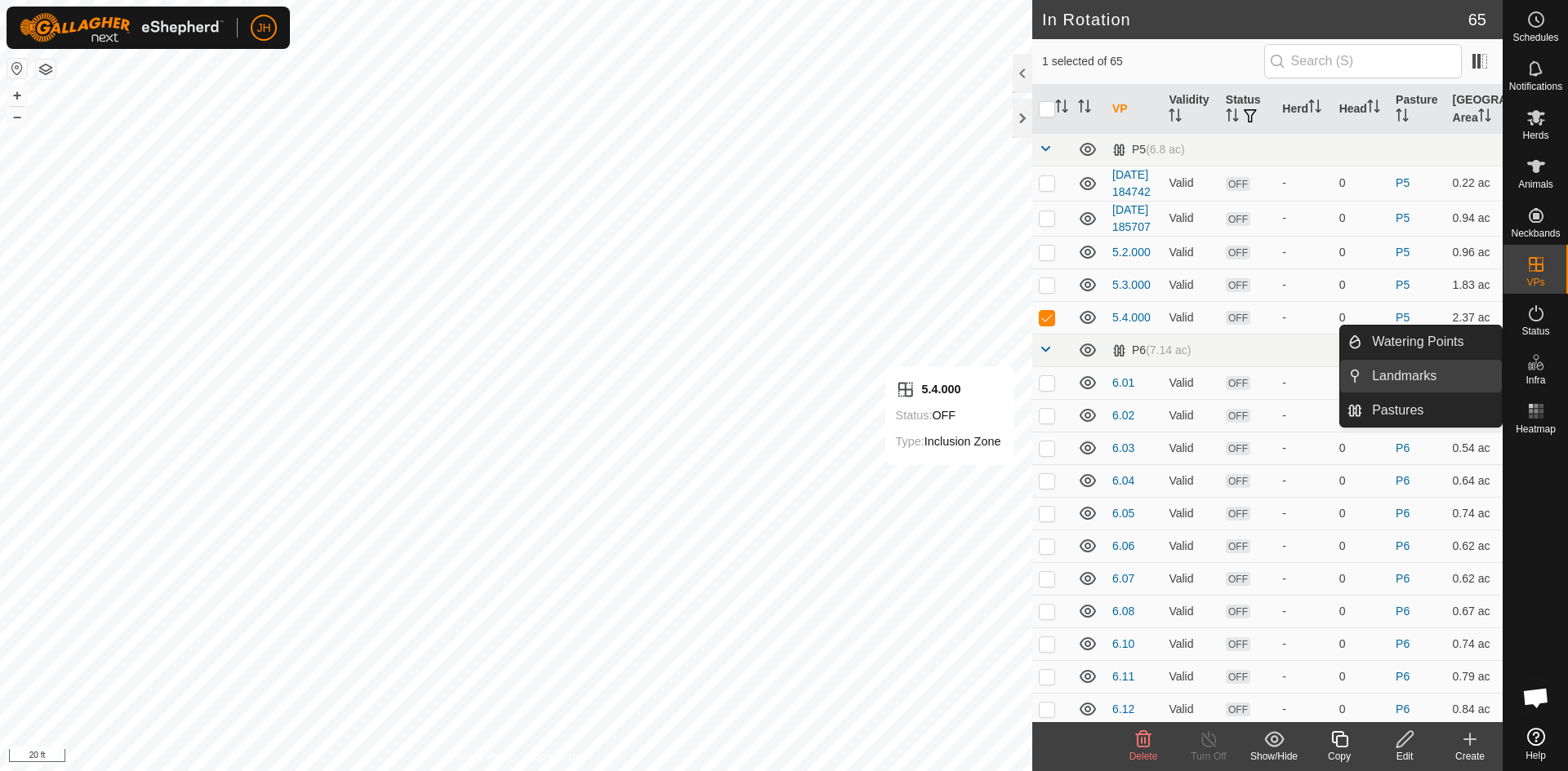
click at [1460, 377] on link "Landmarks" at bounding box center [1431, 376] width 139 height 32
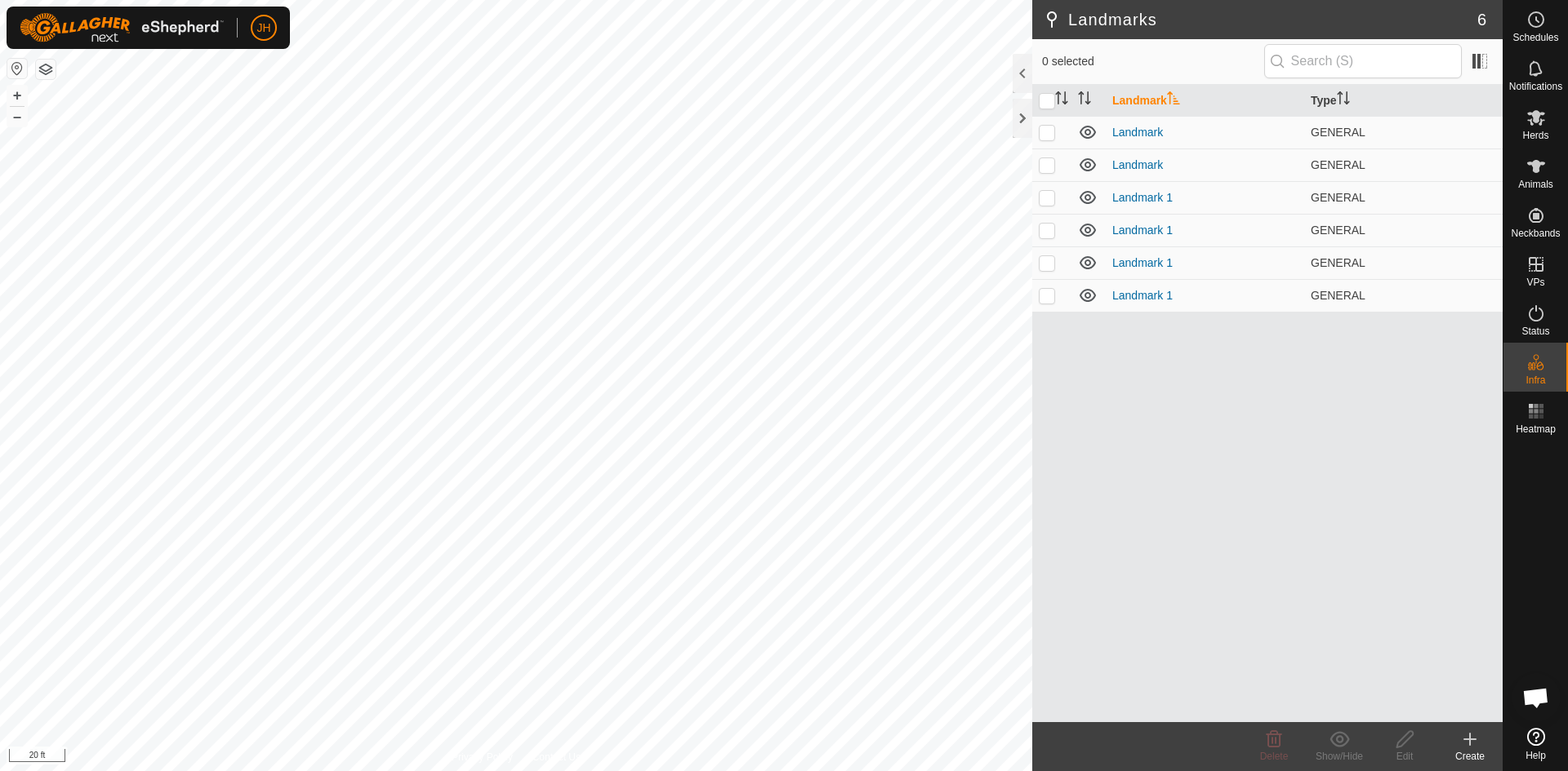
click at [1465, 745] on icon at bounding box center [1470, 739] width 20 height 20
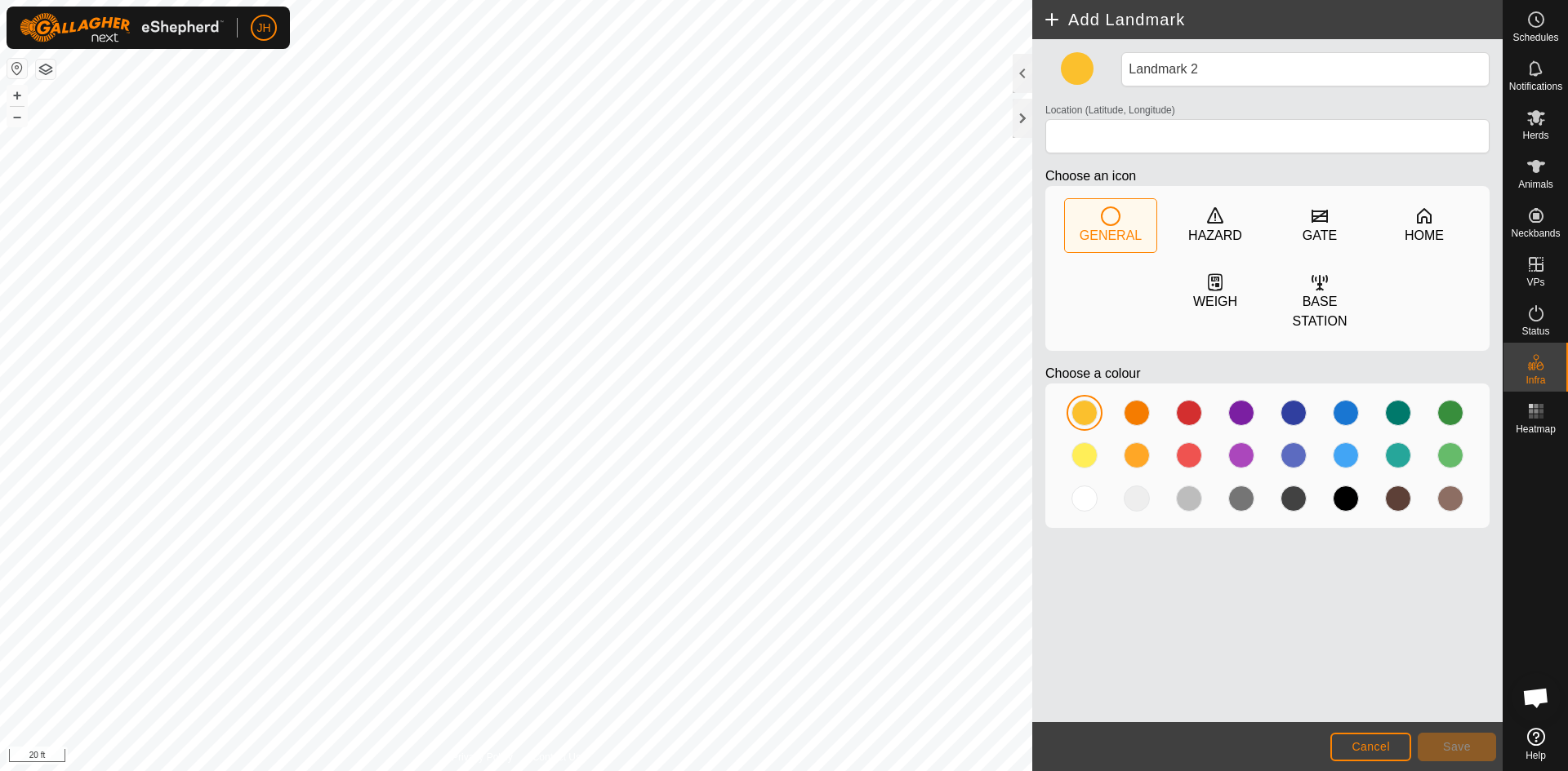
click at [53, 73] on button "button" at bounding box center [45, 69] width 20 height 20
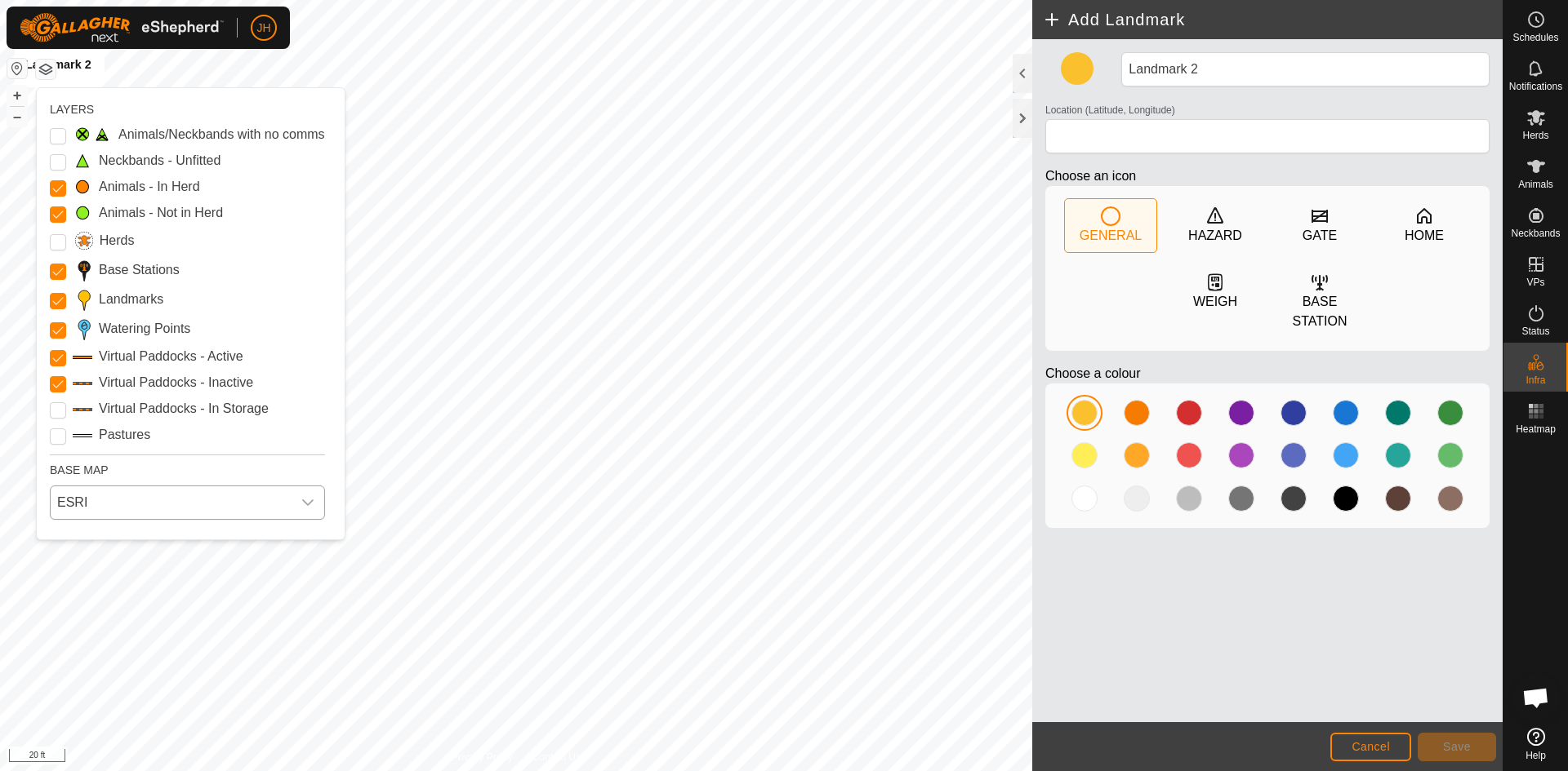
click at [147, 496] on span "ESRI" at bounding box center [171, 503] width 241 height 32
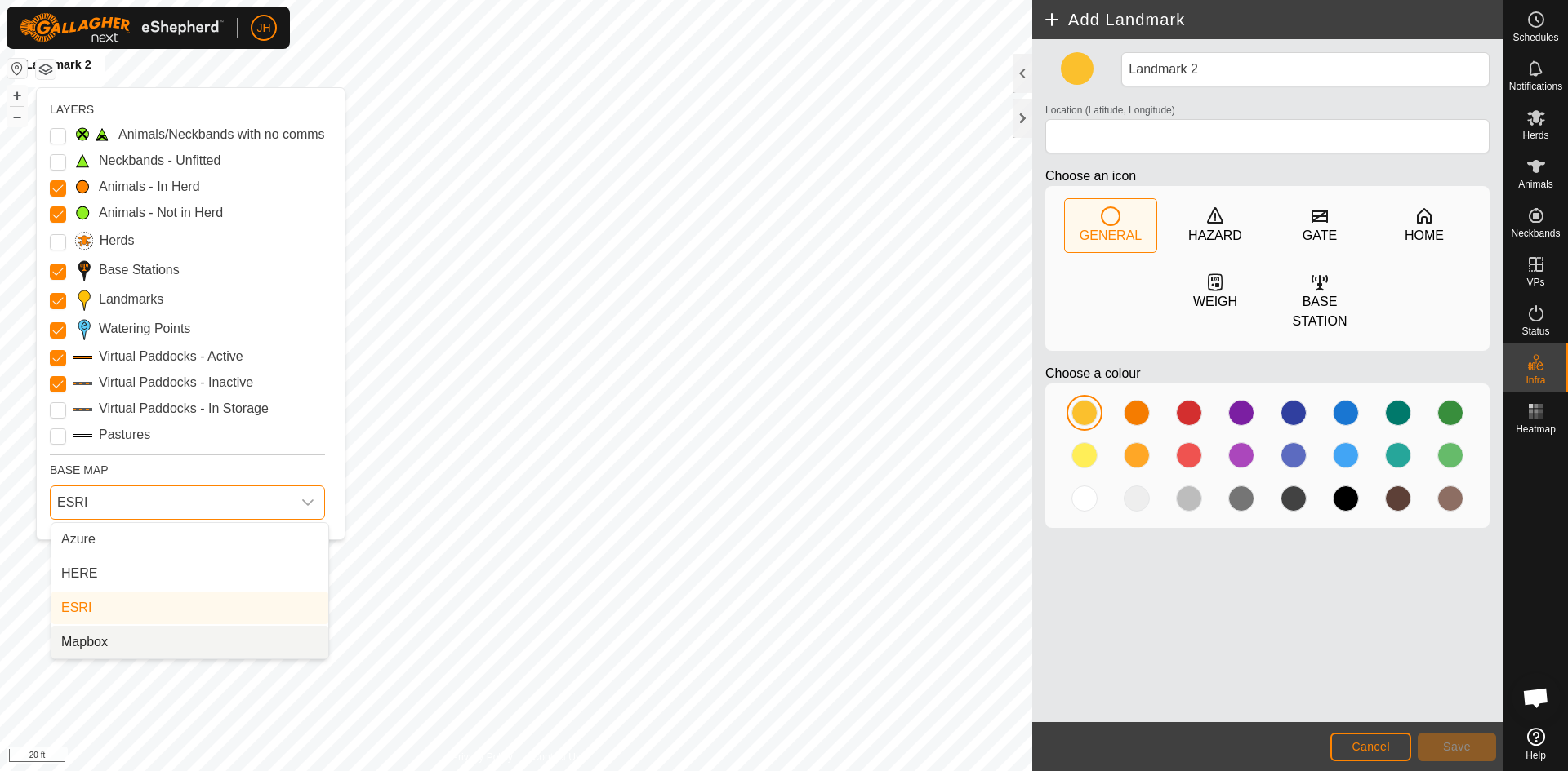
click at [82, 647] on li "Mapbox" at bounding box center [190, 642] width 277 height 32
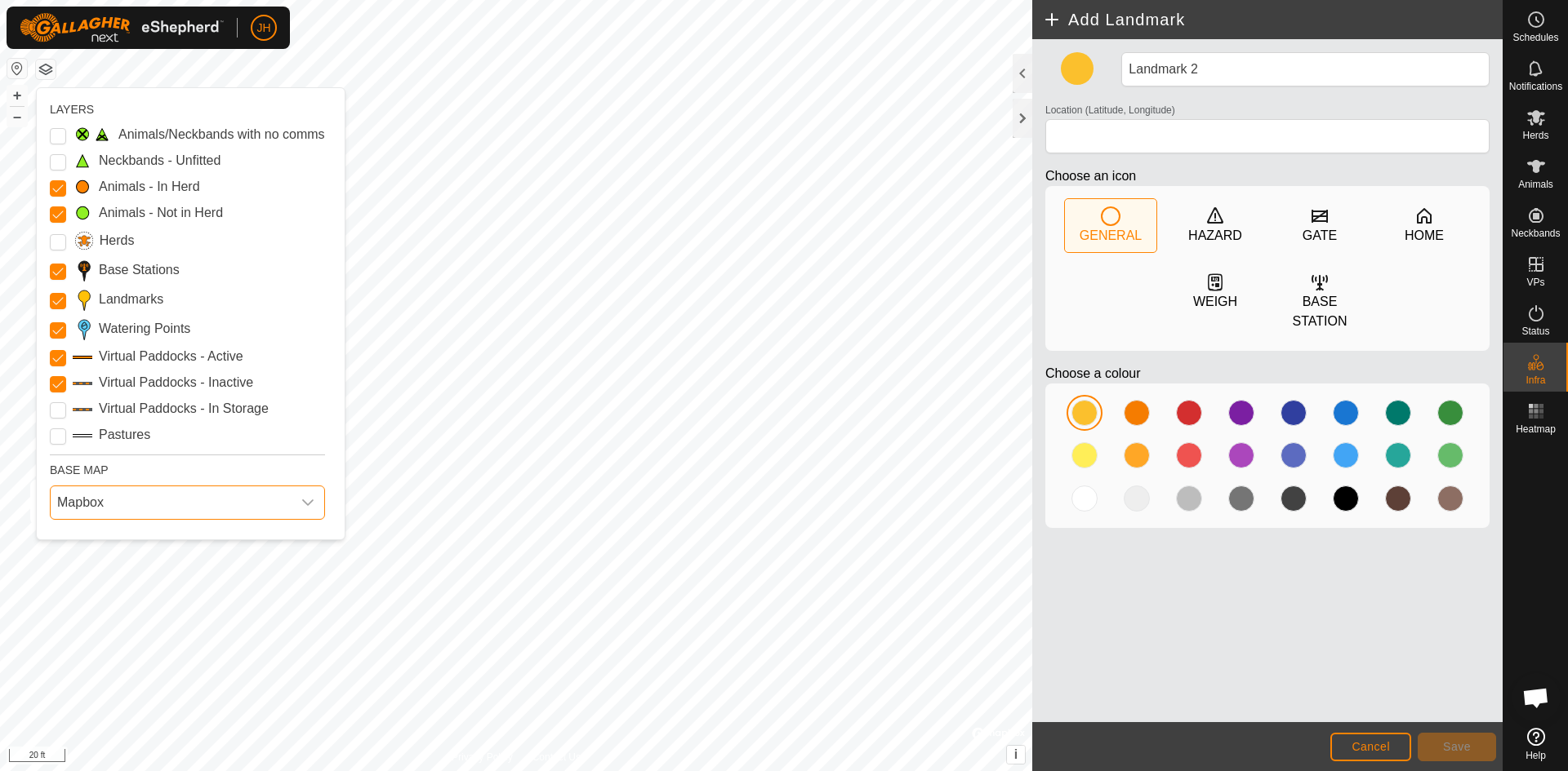
click at [98, 506] on span "Mapbox" at bounding box center [171, 503] width 241 height 32
click at [98, 538] on li "Azure" at bounding box center [190, 539] width 277 height 32
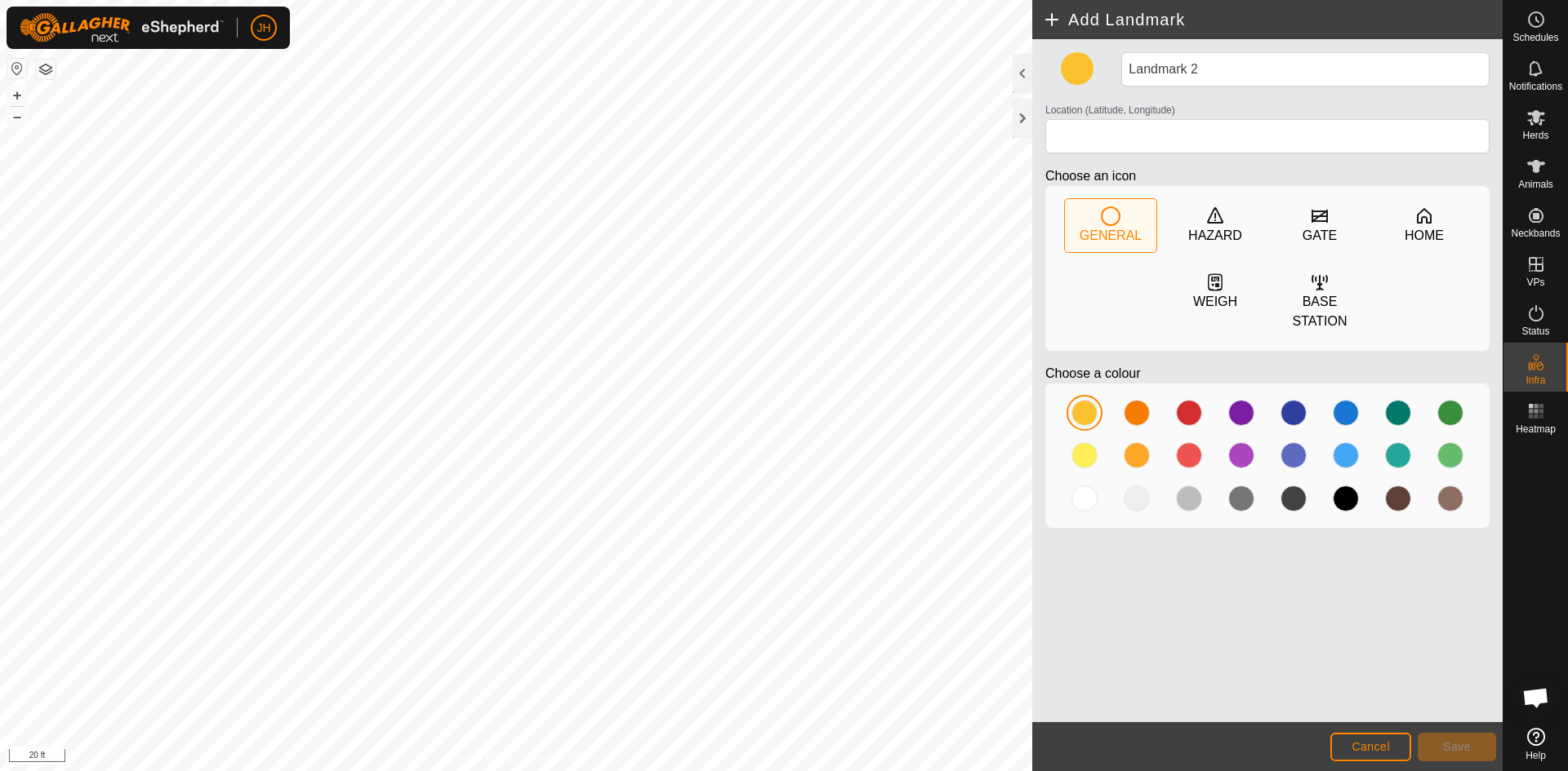
type input "43.261151, -91.127264"
click at [46, 78] on button "button" at bounding box center [45, 69] width 20 height 20
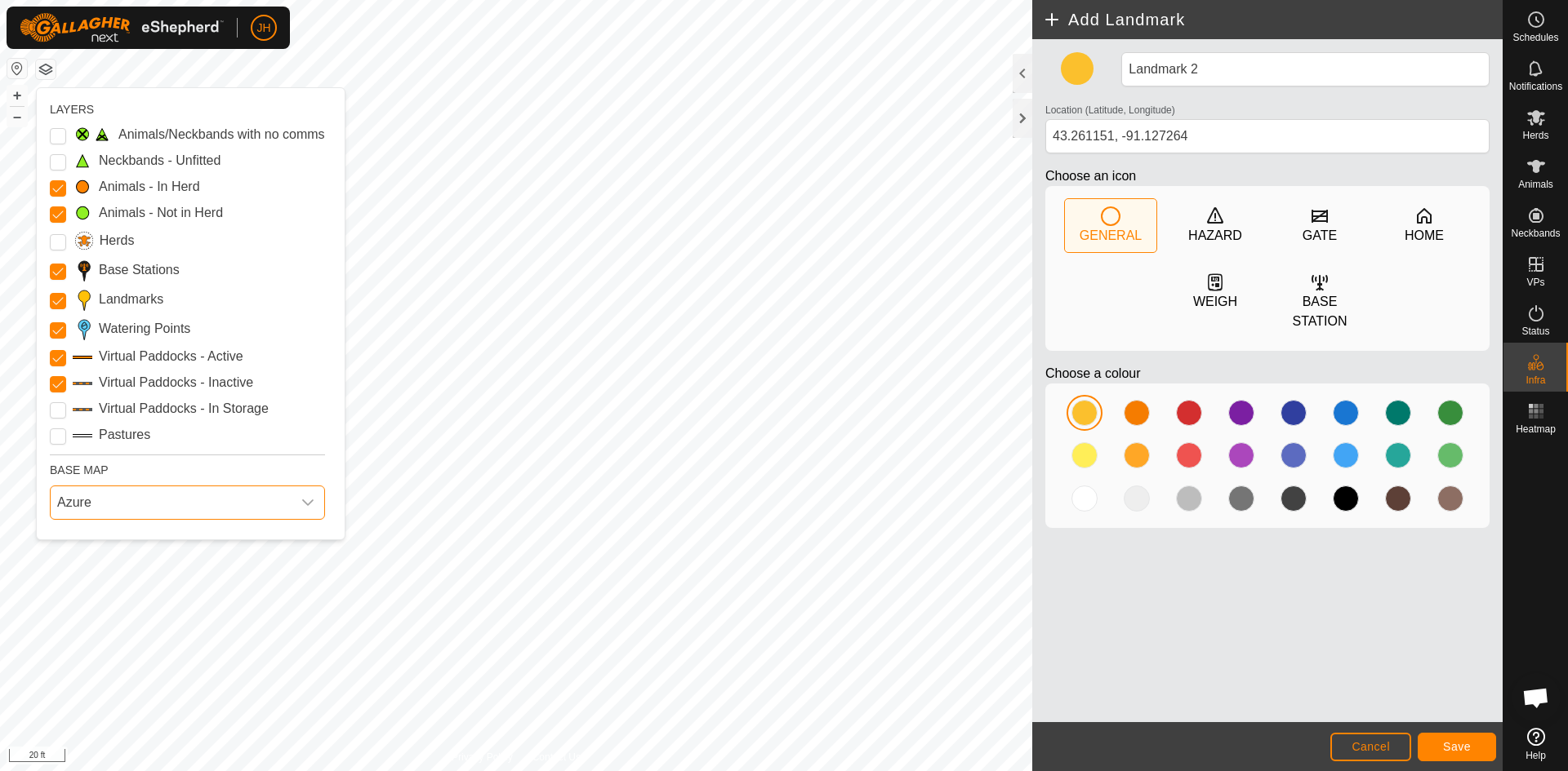
click at [105, 506] on span "Azure" at bounding box center [171, 503] width 241 height 32
click at [82, 607] on li "ESRI" at bounding box center [190, 608] width 277 height 32
click at [56, 386] on Inactive "Virtual Paddocks - Inactive" at bounding box center [57, 384] width 16 height 16
click at [62, 364] on Active "Virtual Paddocks - Active" at bounding box center [57, 358] width 16 height 16
click at [188, 501] on span "ESRI" at bounding box center [171, 503] width 241 height 32
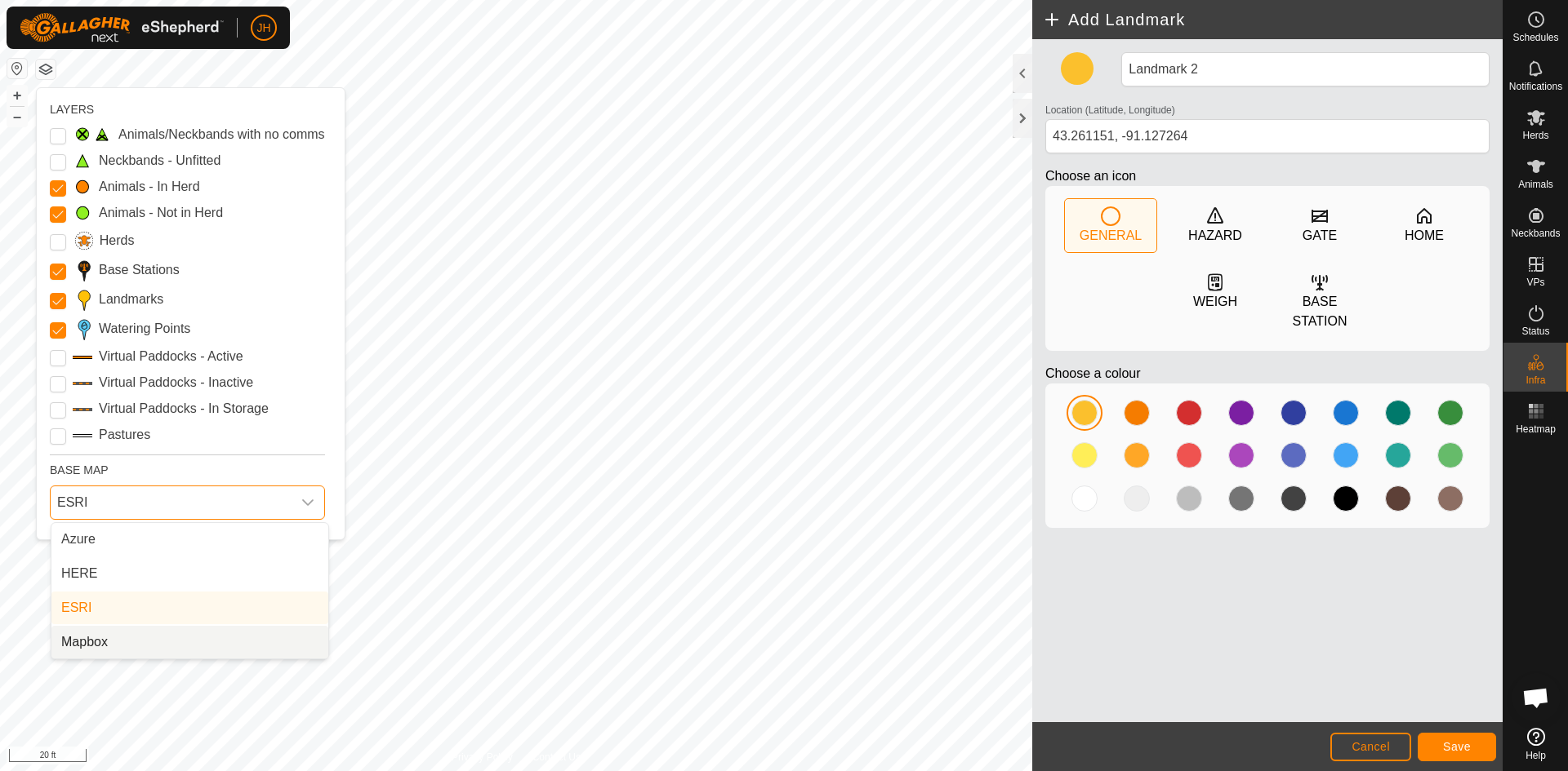
click at [100, 643] on li "Mapbox" at bounding box center [190, 642] width 277 height 32
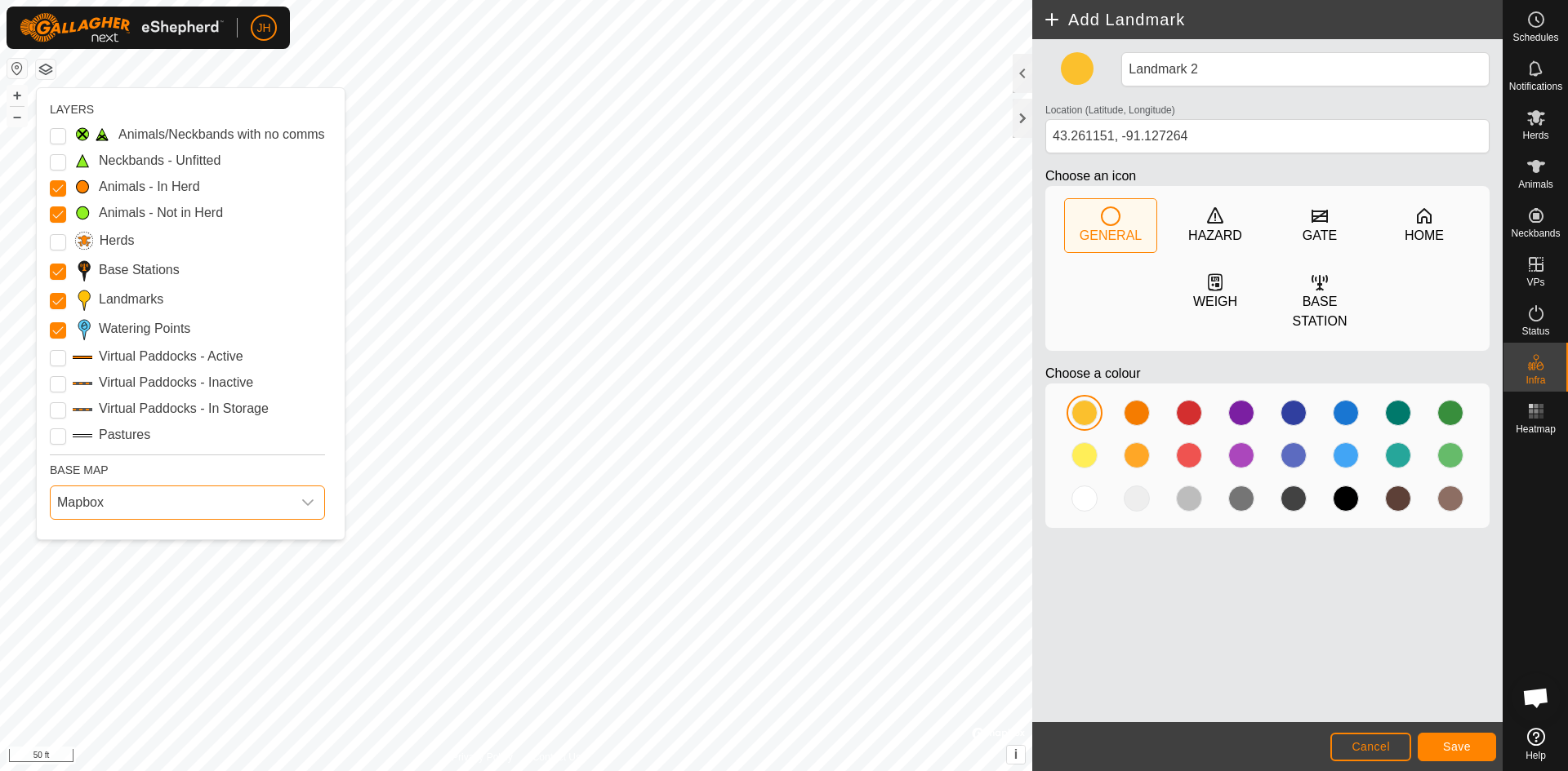
click at [140, 503] on span "Mapbox" at bounding box center [171, 503] width 241 height 32
click at [89, 544] on li "Azure" at bounding box center [190, 539] width 277 height 32
click at [243, 514] on span "Azure" at bounding box center [171, 503] width 241 height 32
click at [95, 606] on li "ESRI" at bounding box center [190, 608] width 277 height 32
click at [225, 509] on span "ESRI" at bounding box center [171, 503] width 241 height 32
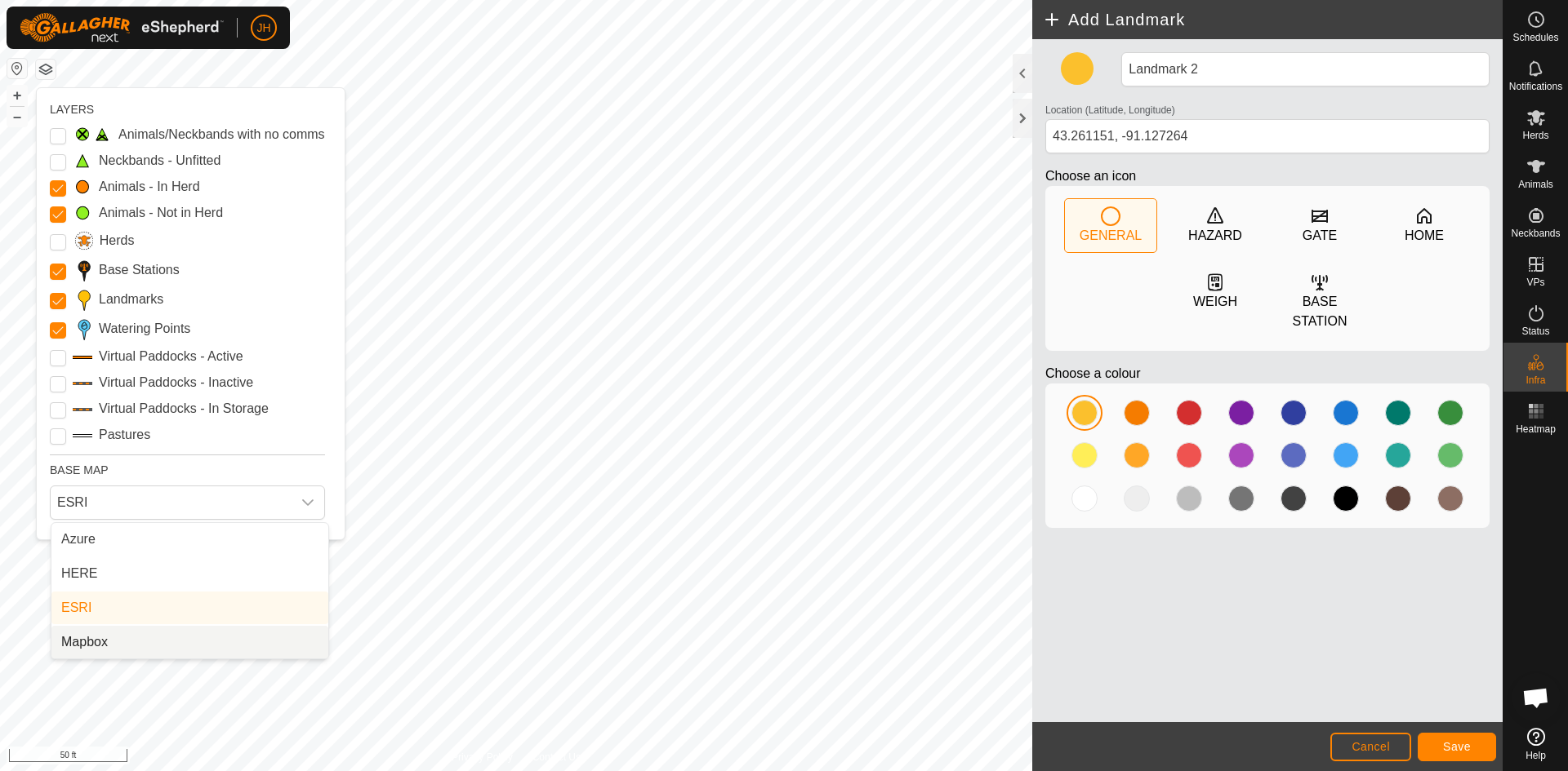
click at [134, 638] on li "Mapbox" at bounding box center [190, 642] width 277 height 32
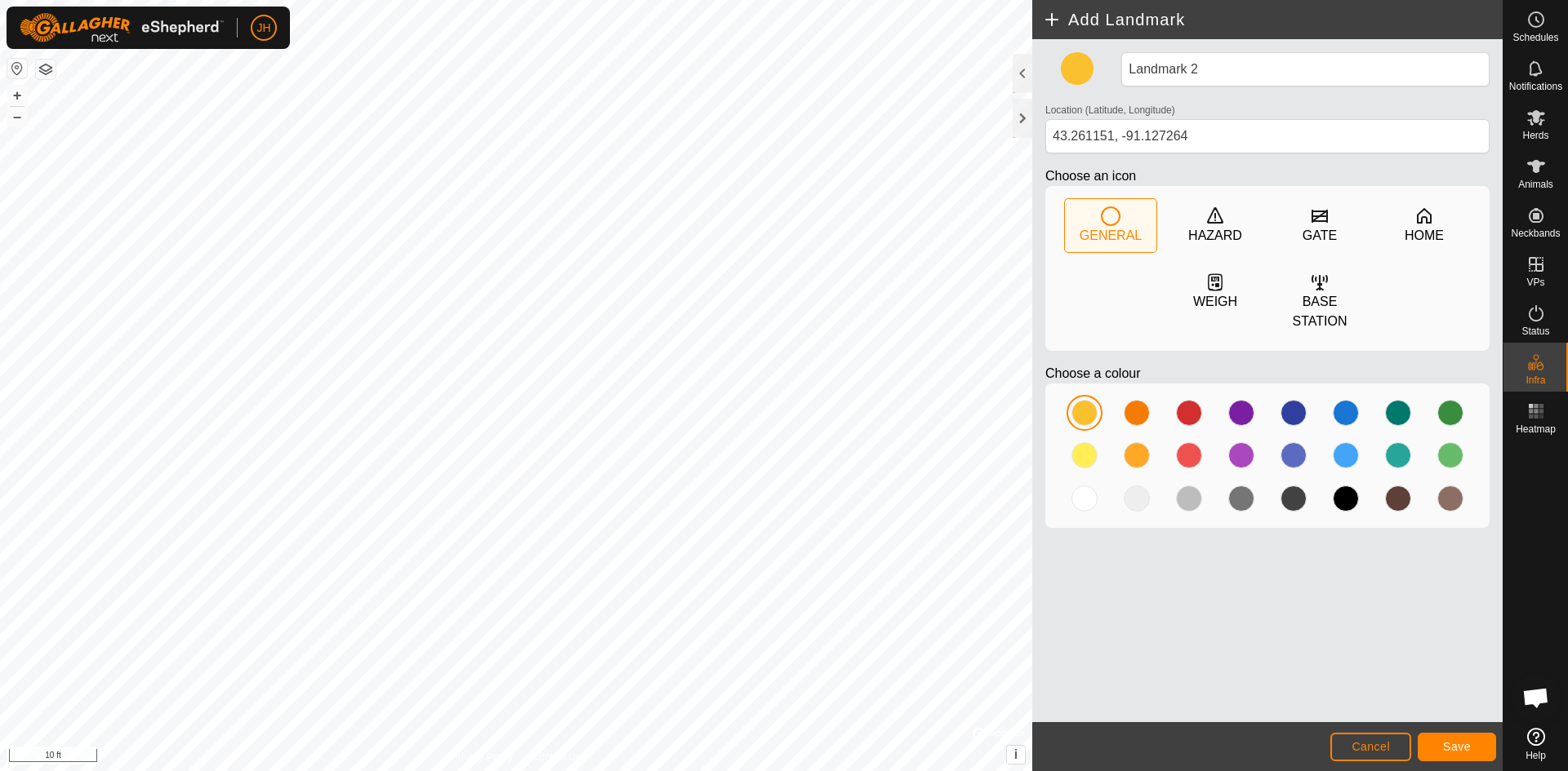
click at [51, 75] on button "button" at bounding box center [45, 69] width 20 height 20
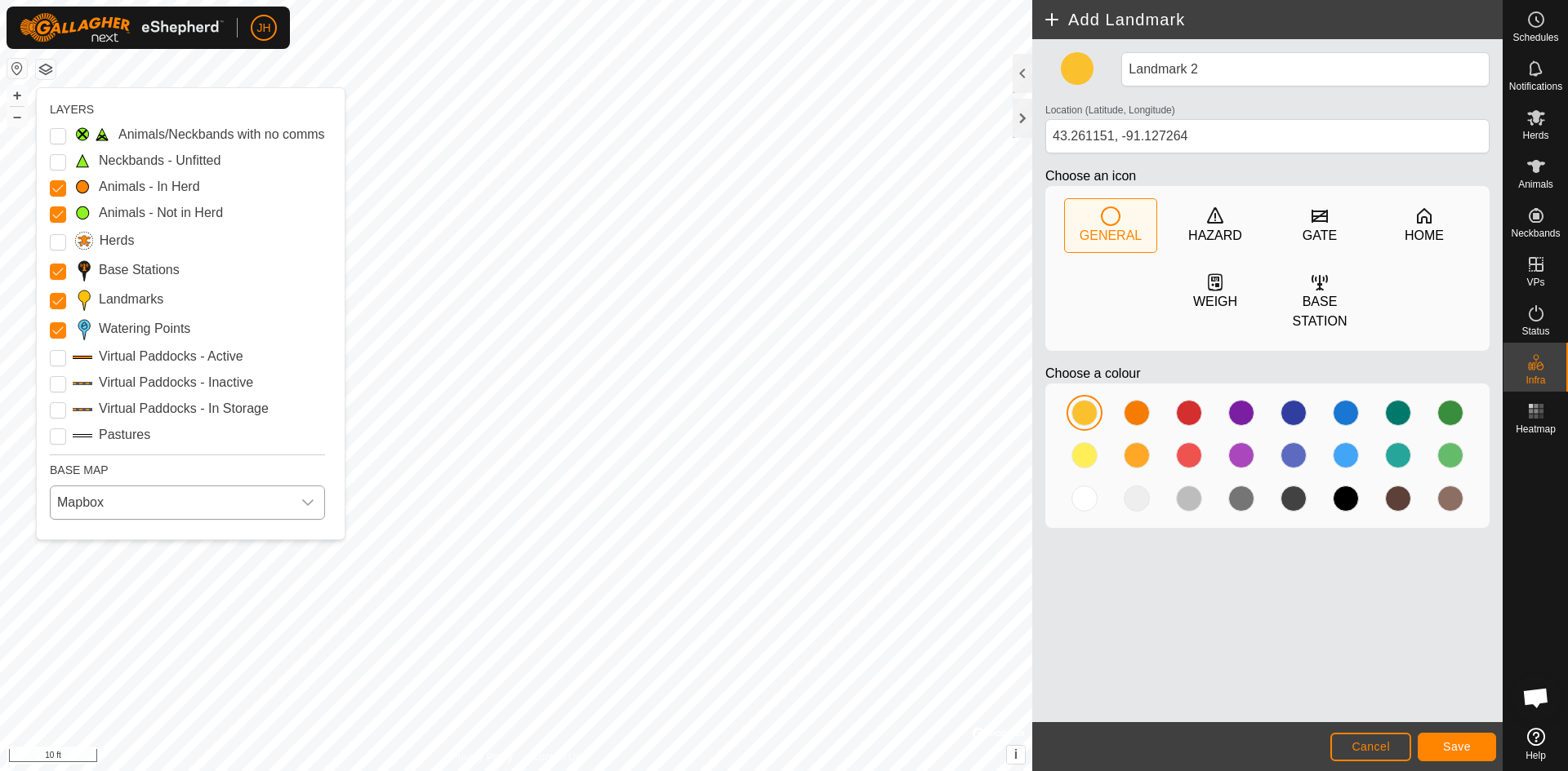
click at [127, 509] on span "Mapbox" at bounding box center [171, 503] width 241 height 32
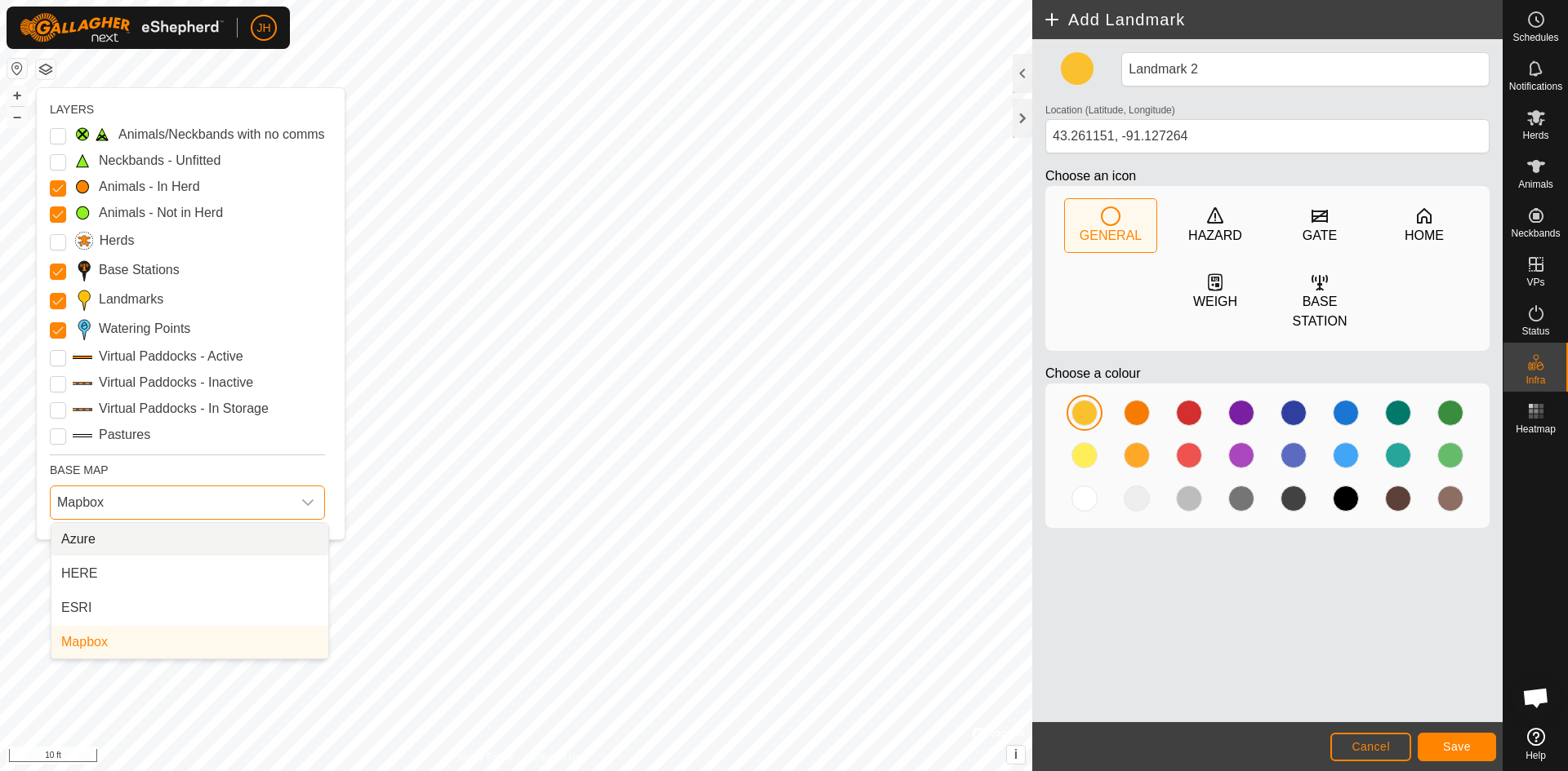
click at [100, 548] on li "Azure" at bounding box center [190, 539] width 277 height 32
click at [1371, 743] on span "Cancel" at bounding box center [1371, 746] width 38 height 13
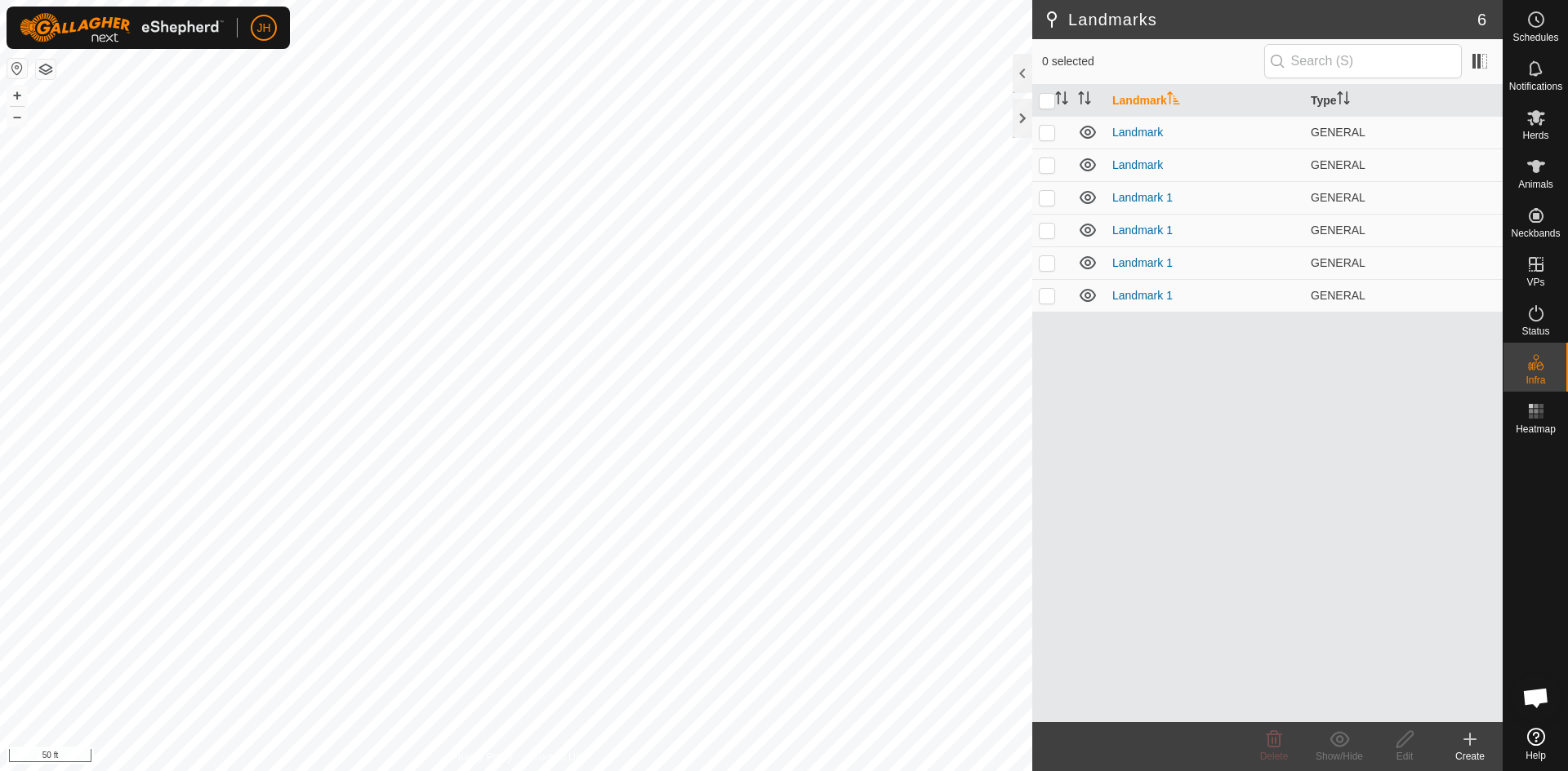
click at [1465, 745] on icon at bounding box center [1470, 739] width 20 height 20
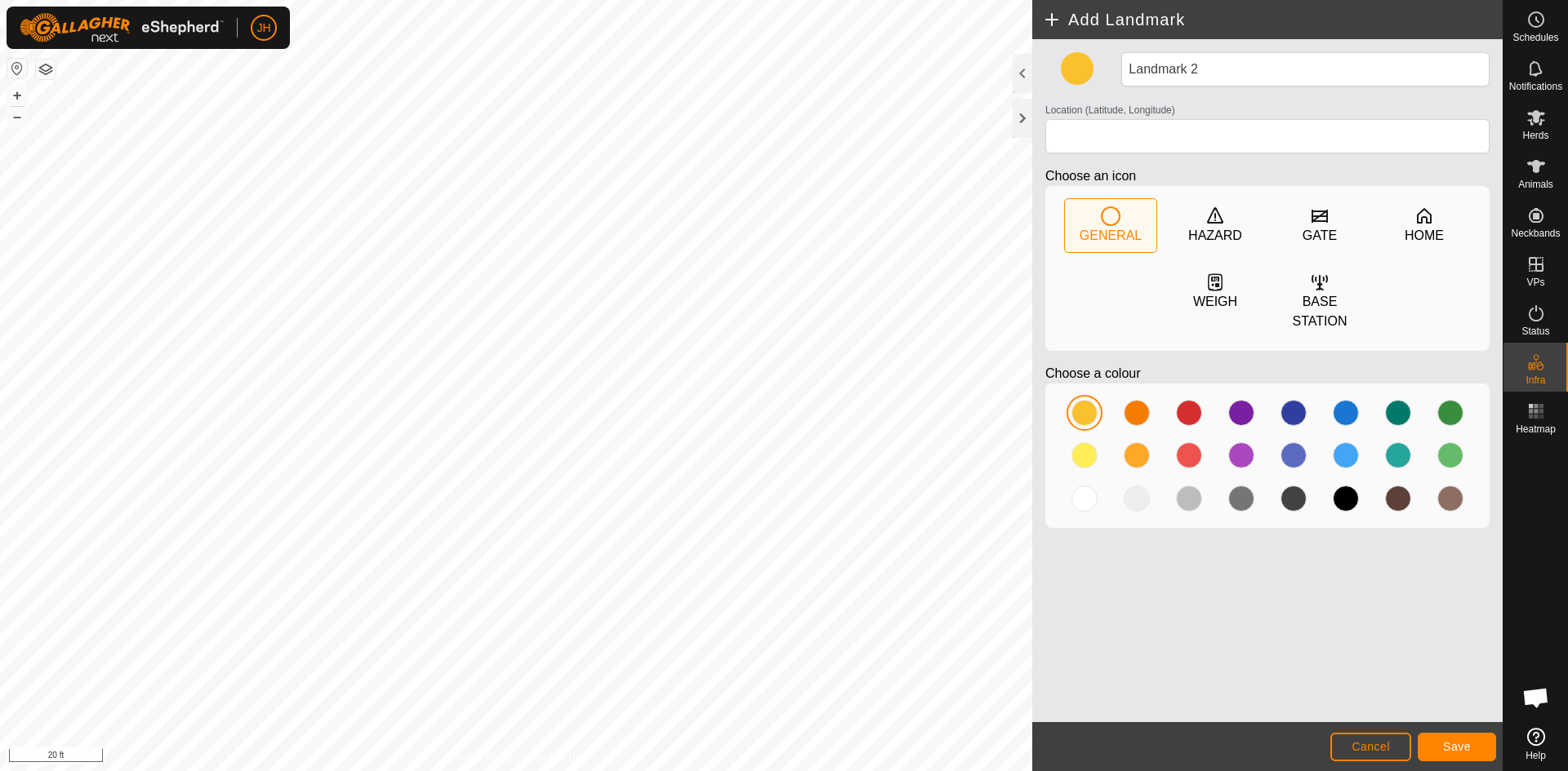
type input "43.261146, -91.127265"
click at [1444, 743] on span "Save" at bounding box center [1457, 746] width 27 height 13
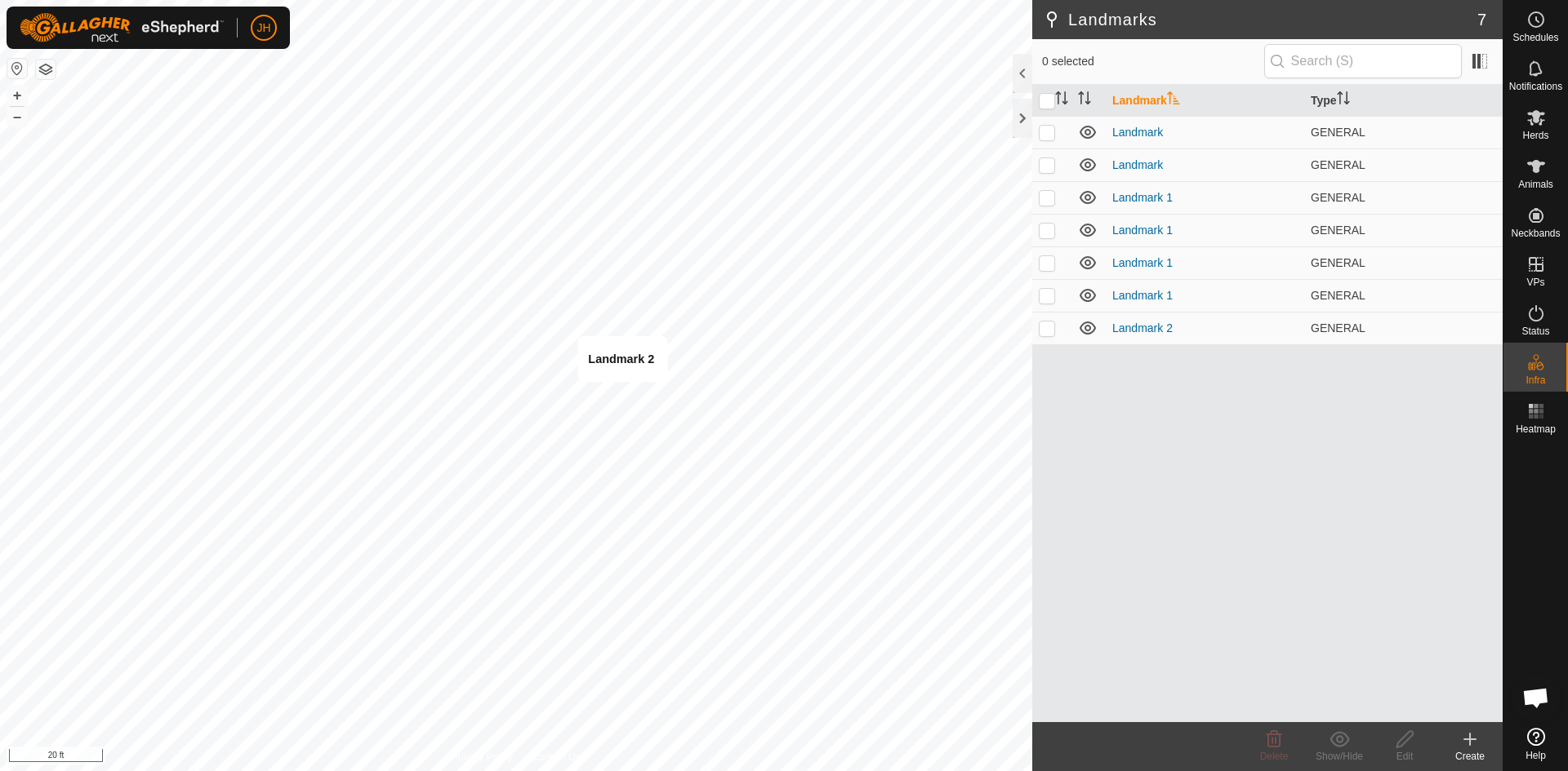
checkbox input "true"
click at [1402, 750] on div "Edit" at bounding box center [1404, 756] width 65 height 15
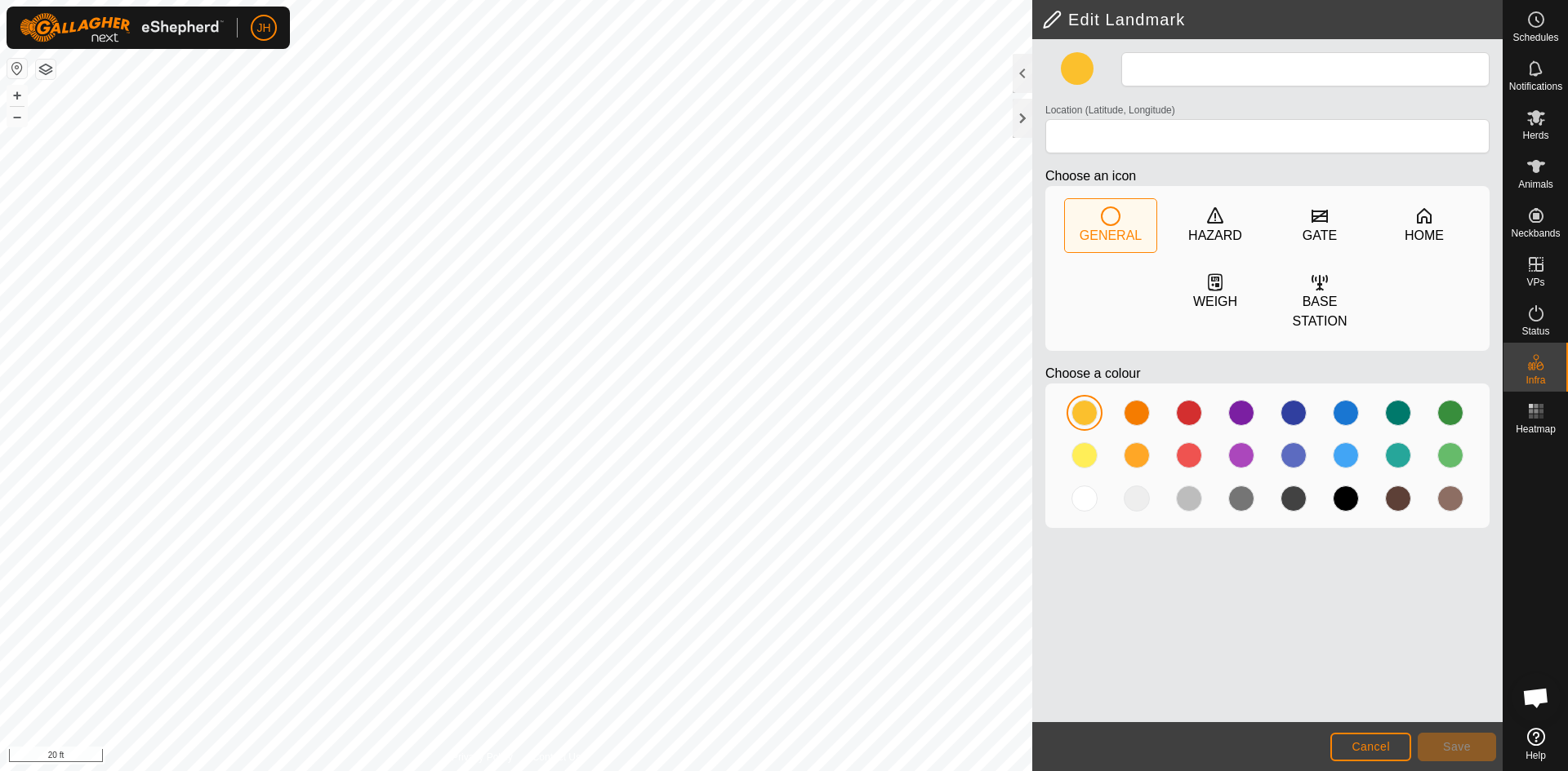
type input "Landmark 2"
type input "43.261146, -91.127265"
click at [1385, 750] on span "Cancel" at bounding box center [1371, 746] width 38 height 13
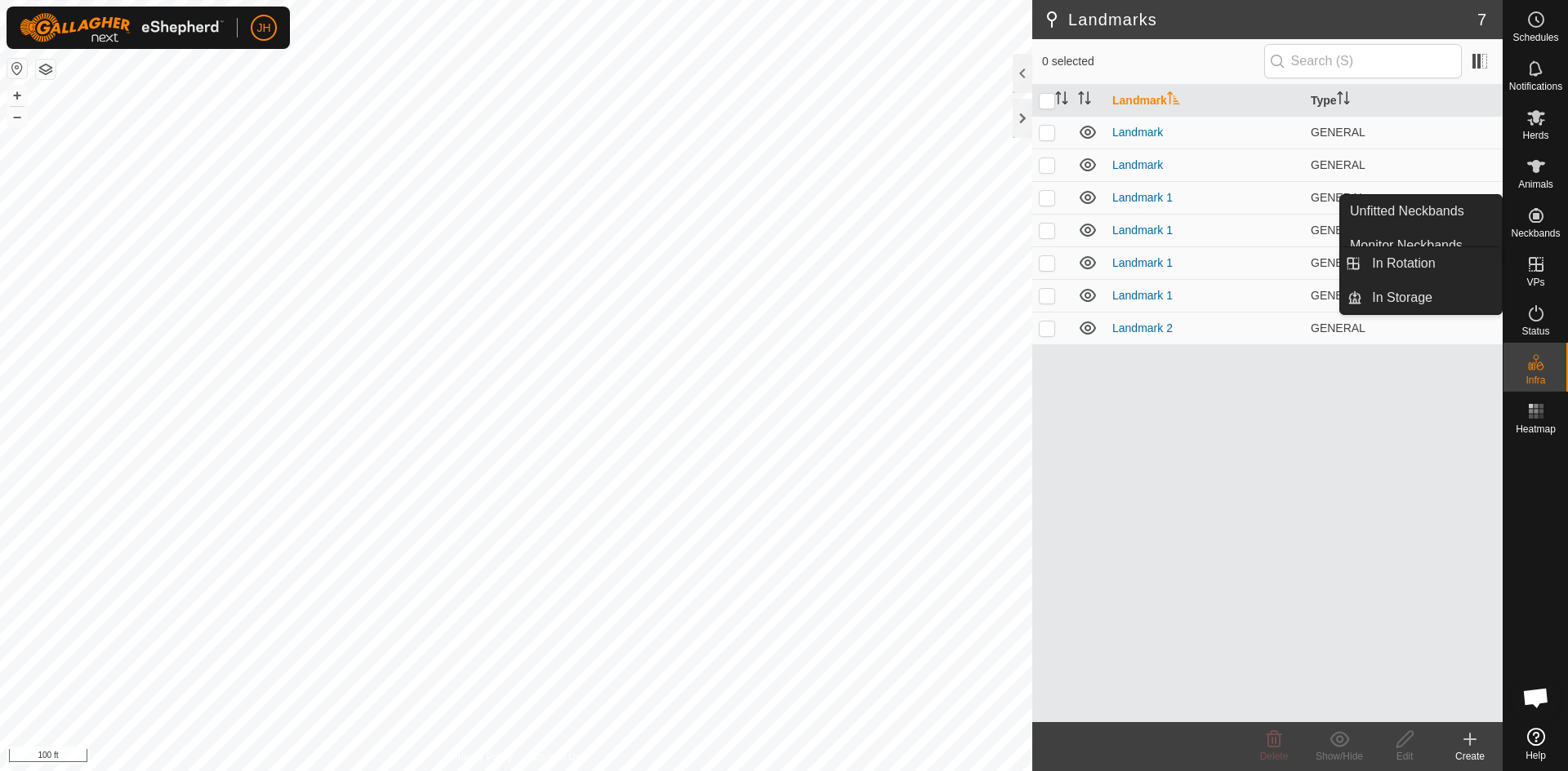
click at [1536, 280] on span "VPs" at bounding box center [1535, 282] width 18 height 9
click at [1453, 270] on link "In Rotation" at bounding box center [1431, 263] width 139 height 32
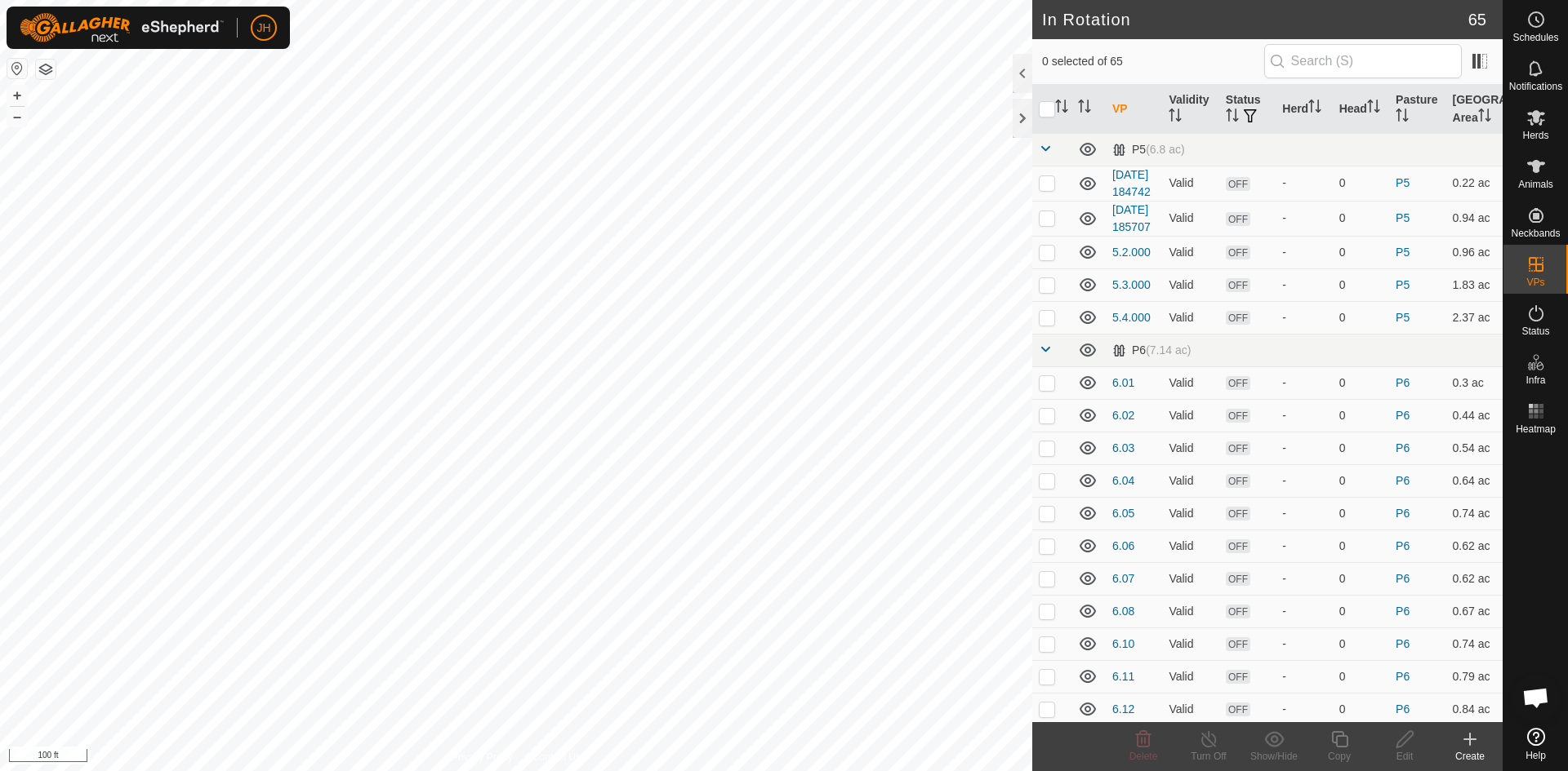
click at [1467, 750] on div "Create" at bounding box center [1470, 756] width 65 height 15
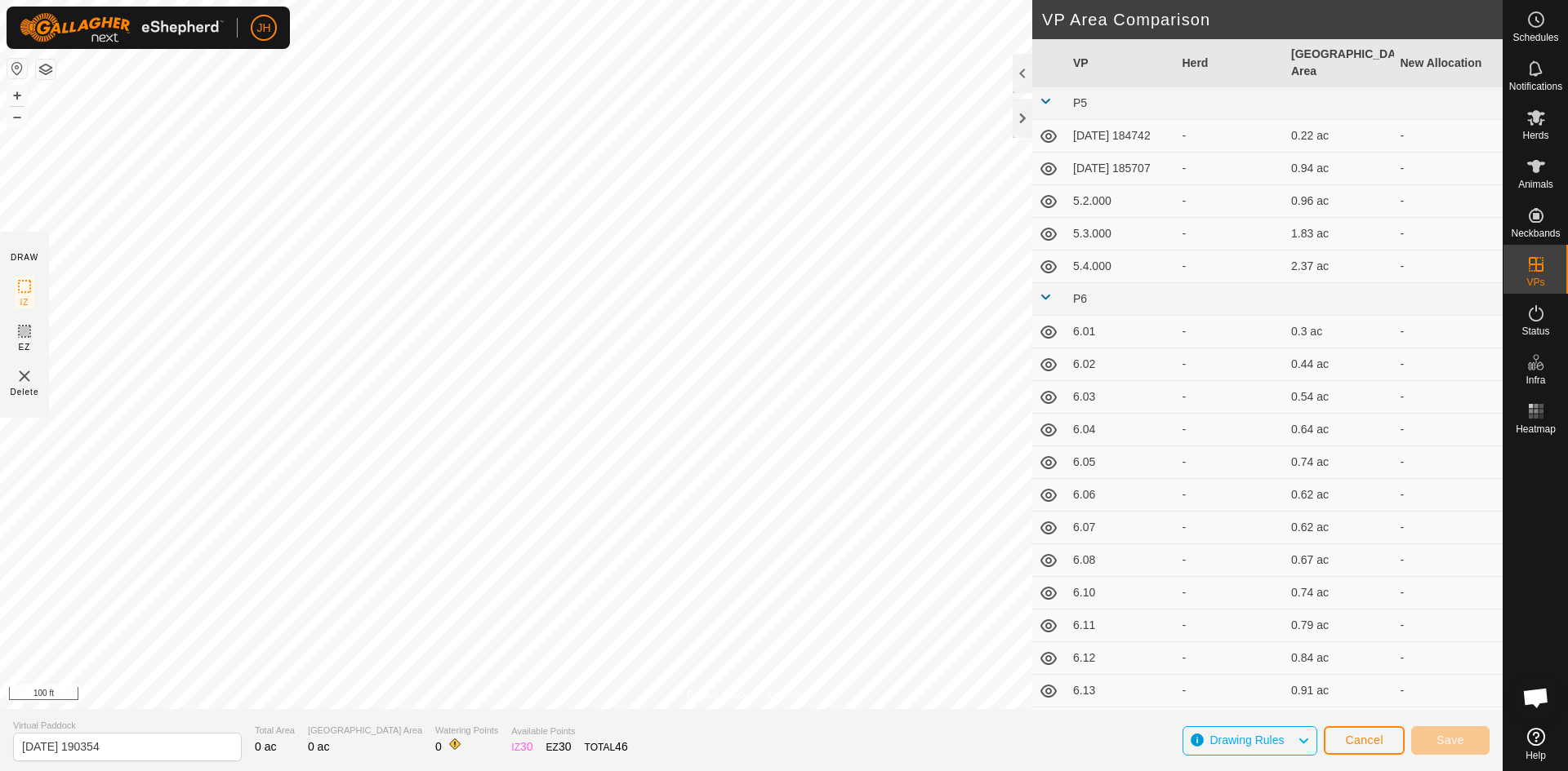
click at [45, 77] on button "button" at bounding box center [45, 69] width 20 height 20
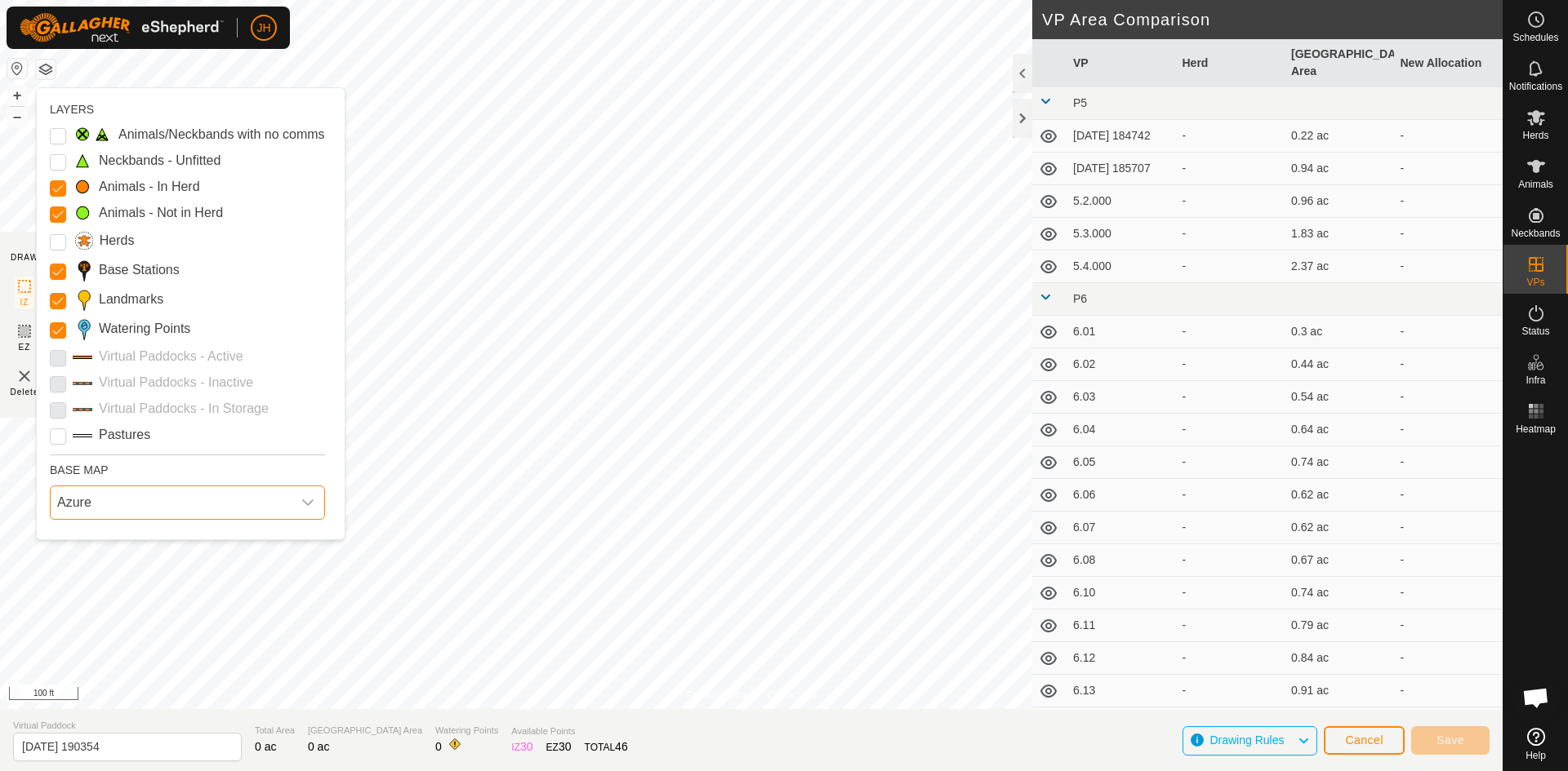
click at [103, 509] on span "Azure" at bounding box center [171, 503] width 241 height 32
click at [90, 604] on li "ESRI" at bounding box center [190, 608] width 277 height 32
click at [58, 361] on p-checkbox at bounding box center [57, 356] width 16 height 20
click at [1371, 746] on span "Cancel" at bounding box center [1364, 740] width 38 height 13
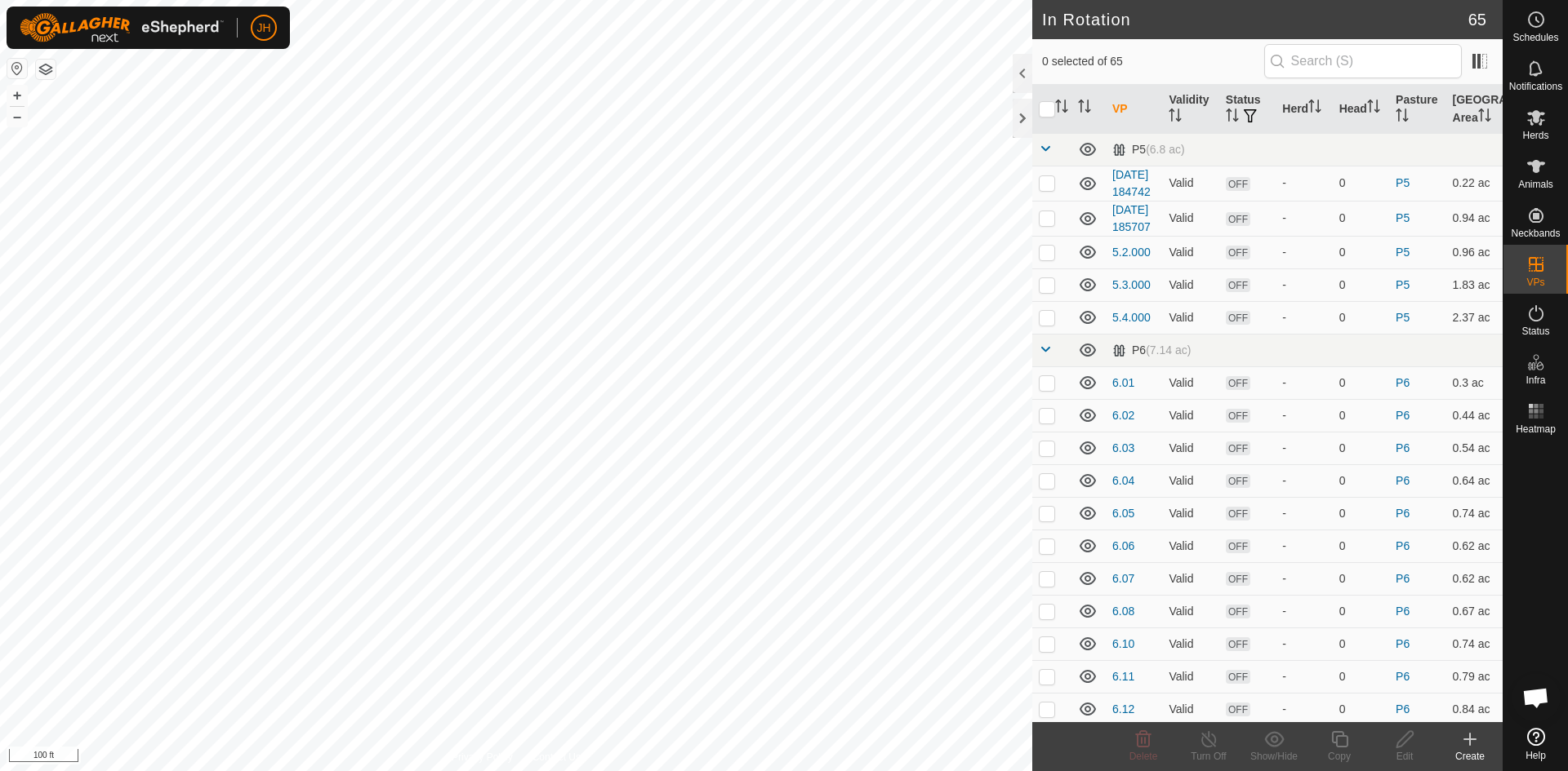
click at [1465, 745] on icon at bounding box center [1470, 739] width 20 height 20
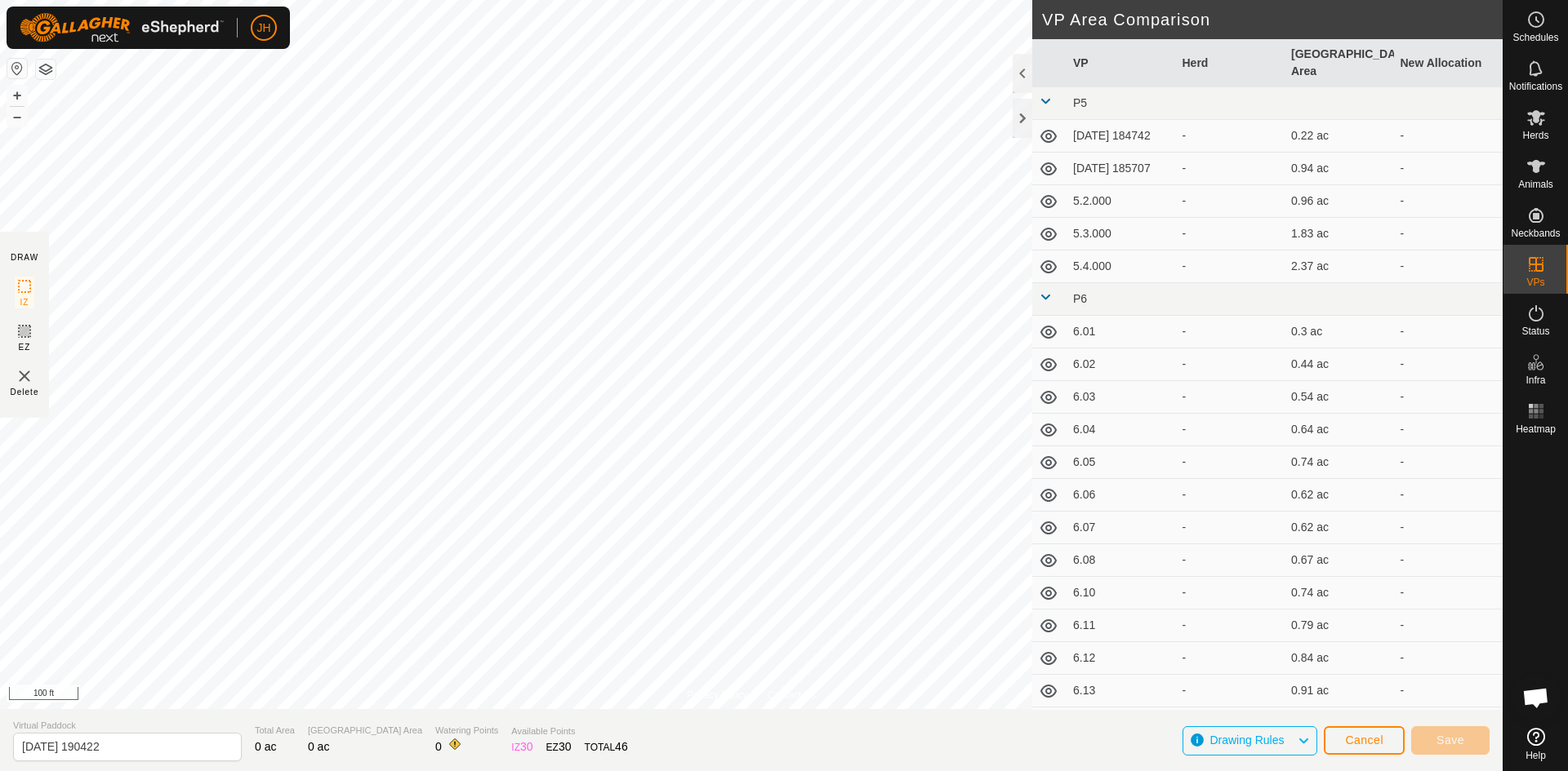
click at [45, 74] on button "button" at bounding box center [45, 69] width 20 height 20
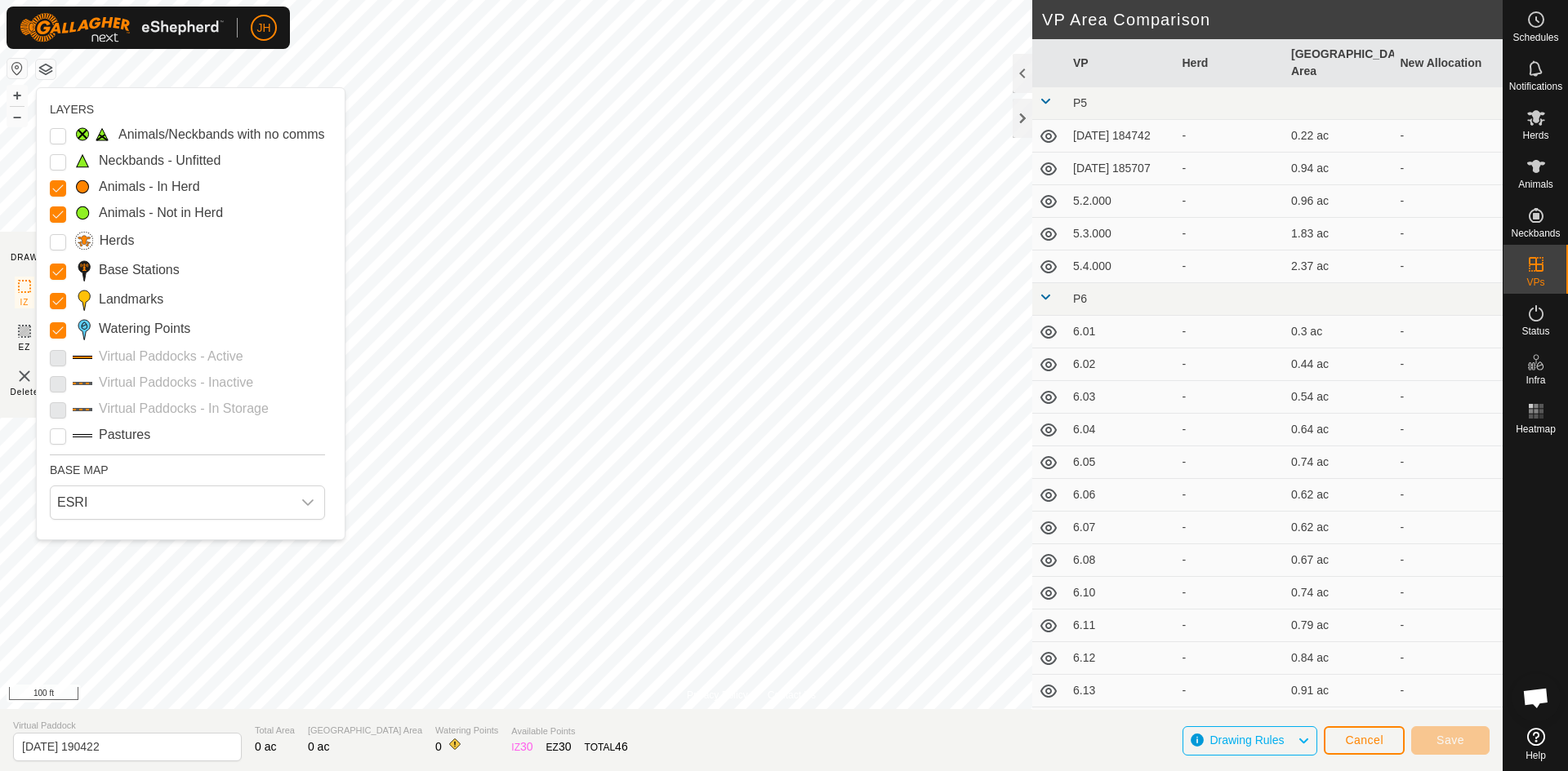
click at [57, 356] on p-checkbox at bounding box center [57, 356] width 16 height 20
click at [62, 438] on input "Pastures" at bounding box center [57, 436] width 16 height 16
click at [1375, 739] on span "Cancel" at bounding box center [1364, 740] width 38 height 13
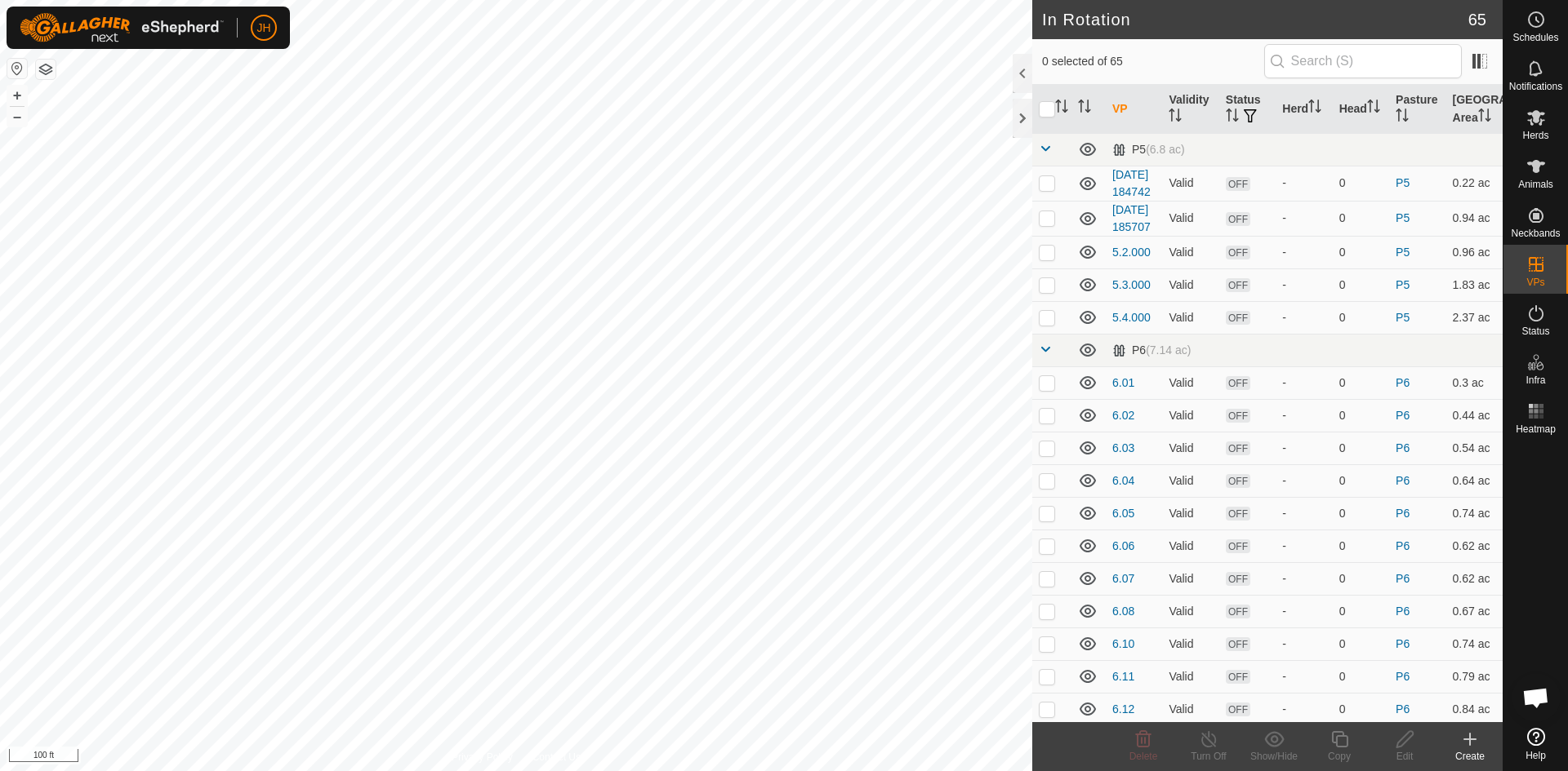
click at [46, 75] on button "button" at bounding box center [45, 69] width 20 height 20
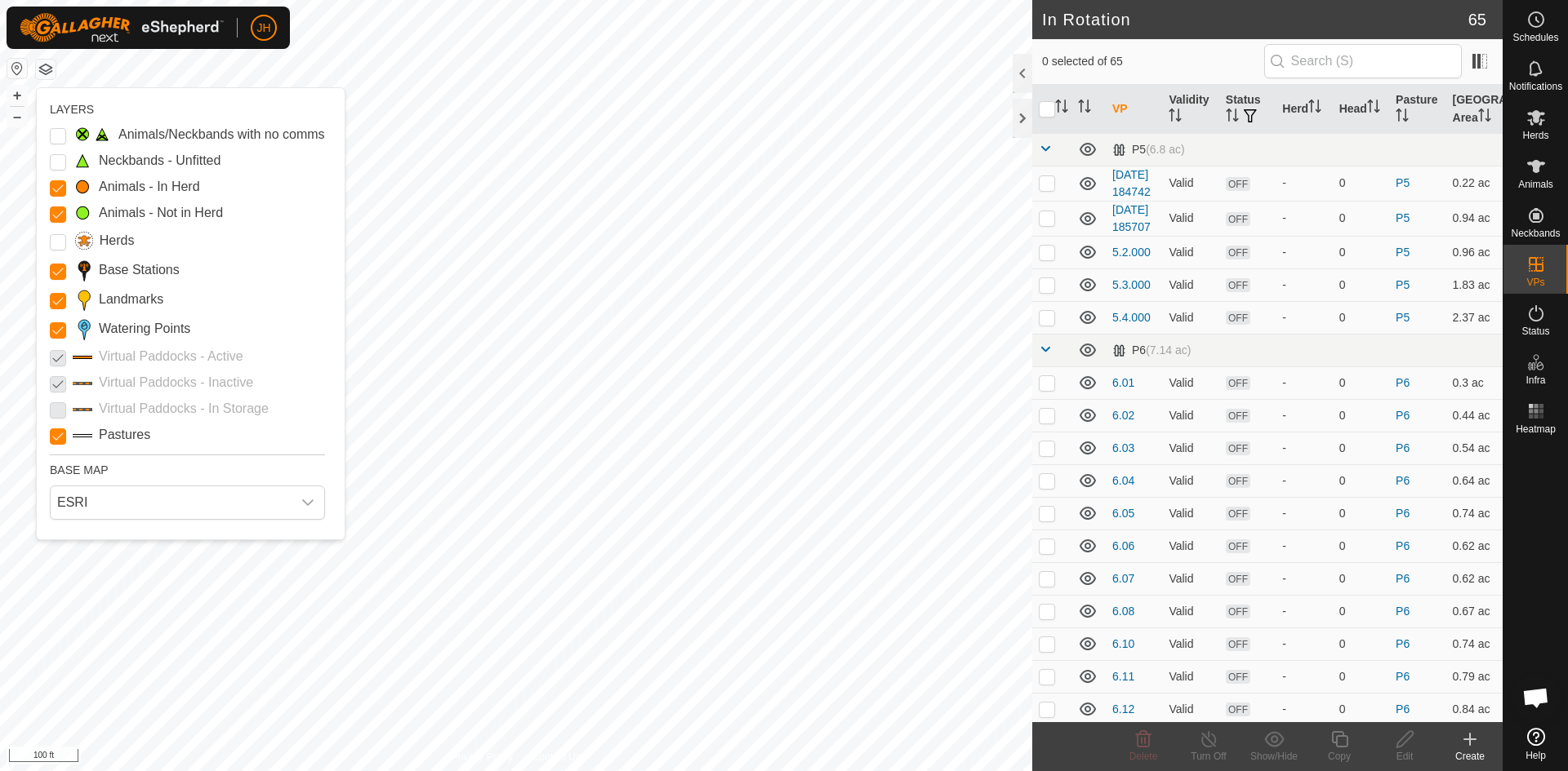
click at [57, 389] on p-checkbox at bounding box center [57, 382] width 16 height 20
click at [56, 412] on p-checkbox at bounding box center [57, 409] width 16 height 20
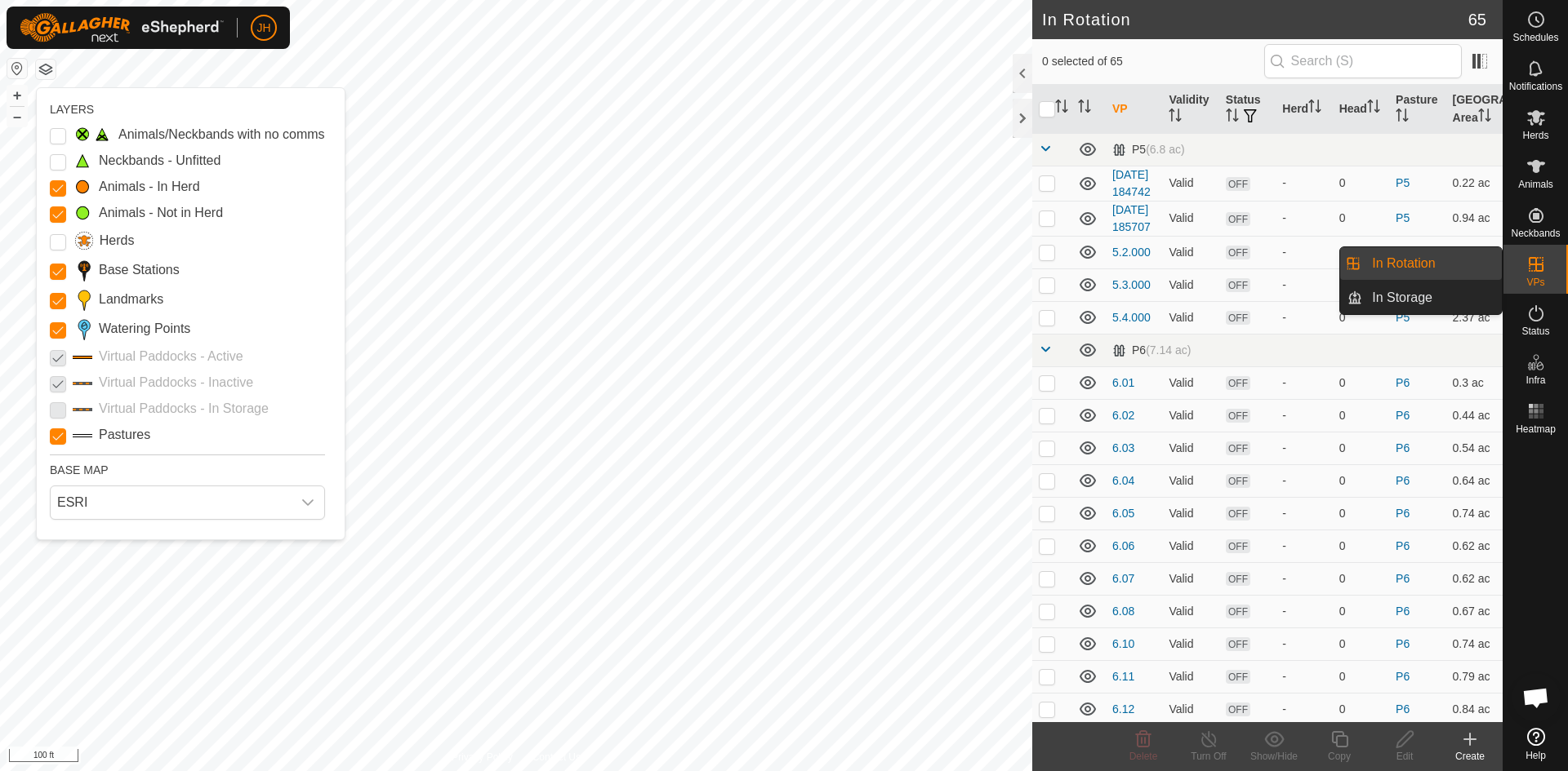
click at [1537, 270] on icon at bounding box center [1536, 264] width 15 height 15
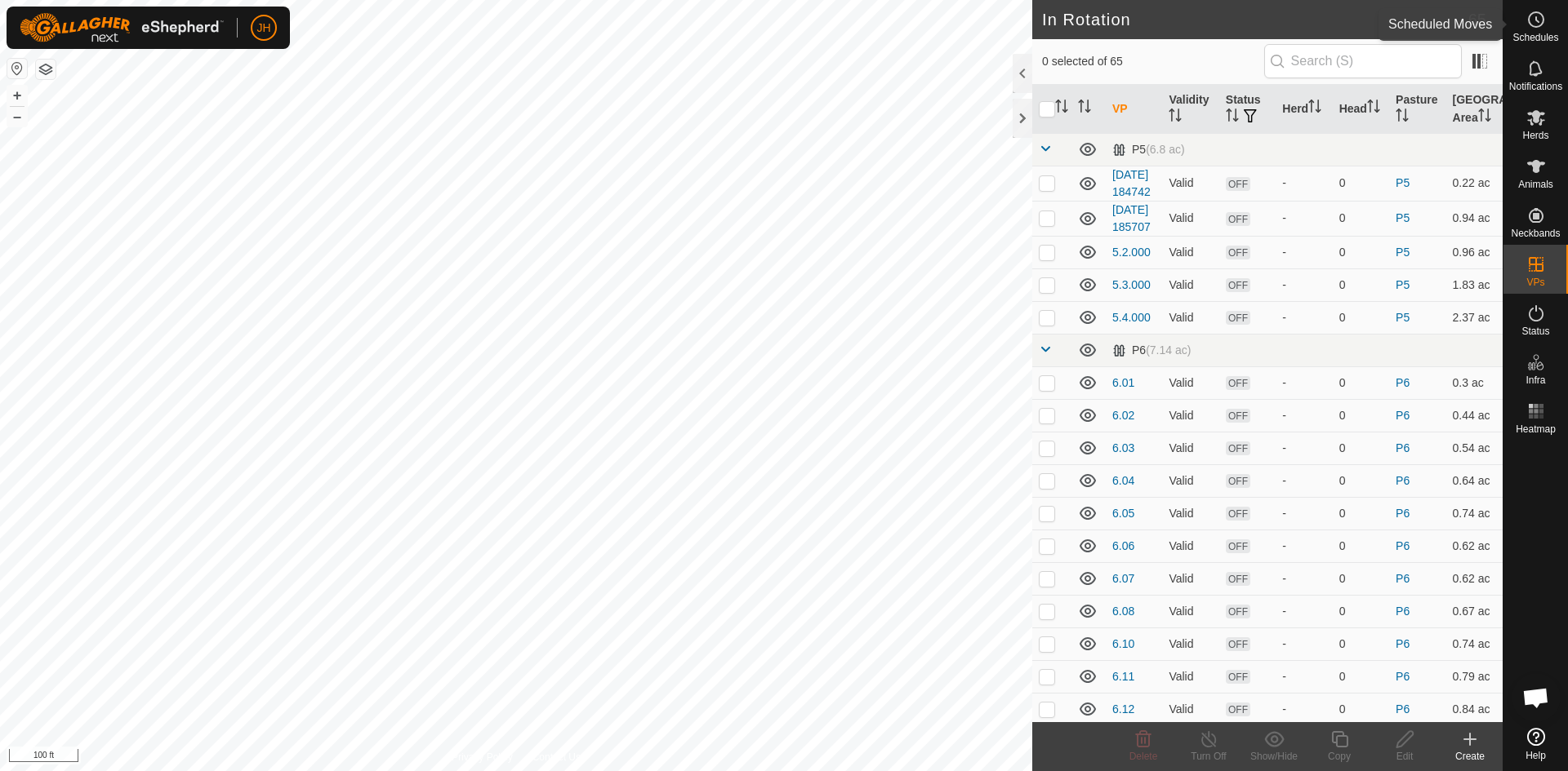
click at [1541, 19] on circle at bounding box center [1536, 19] width 15 height 15
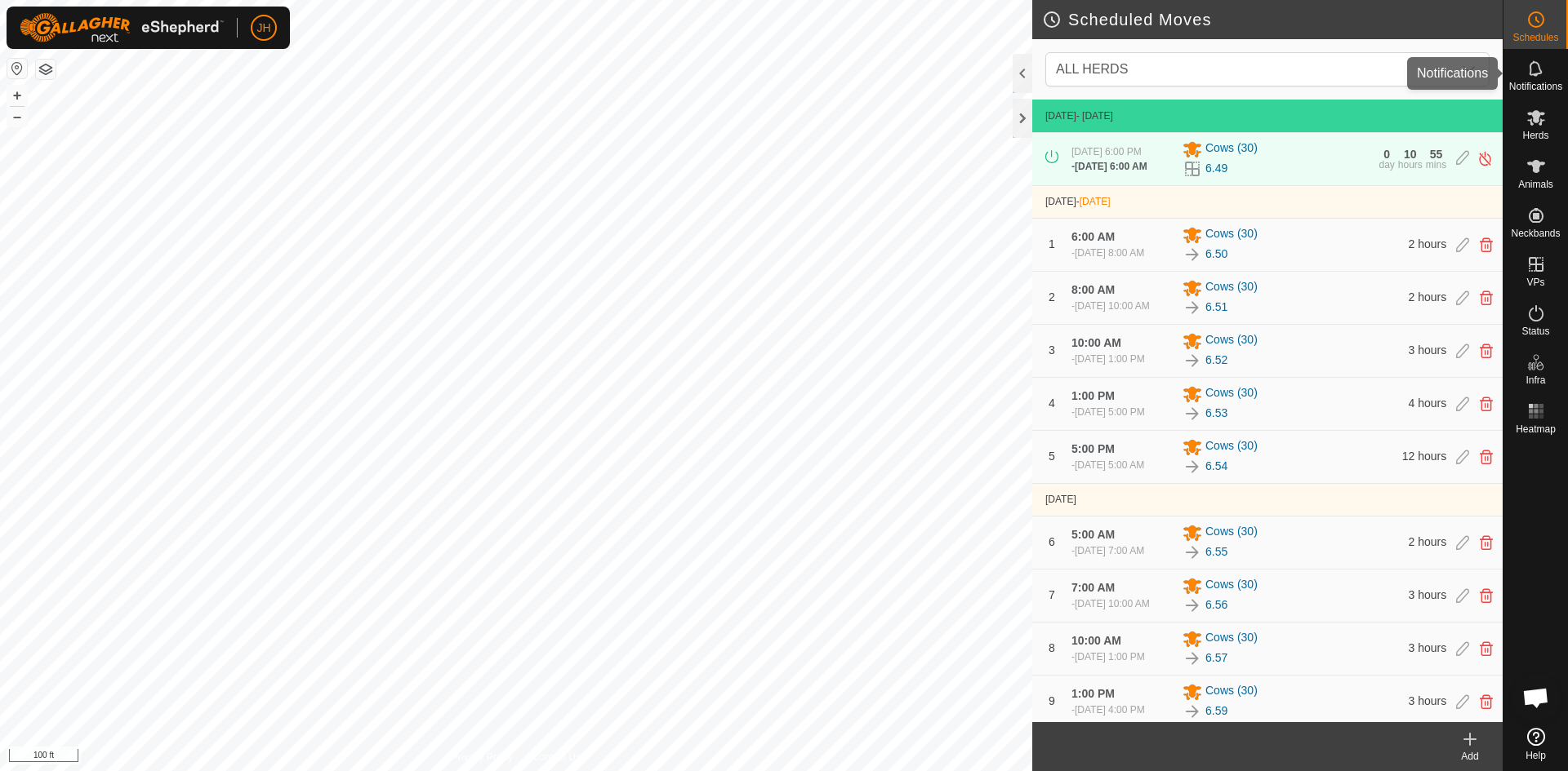
click at [1543, 83] on span "Notifications" at bounding box center [1536, 86] width 53 height 9
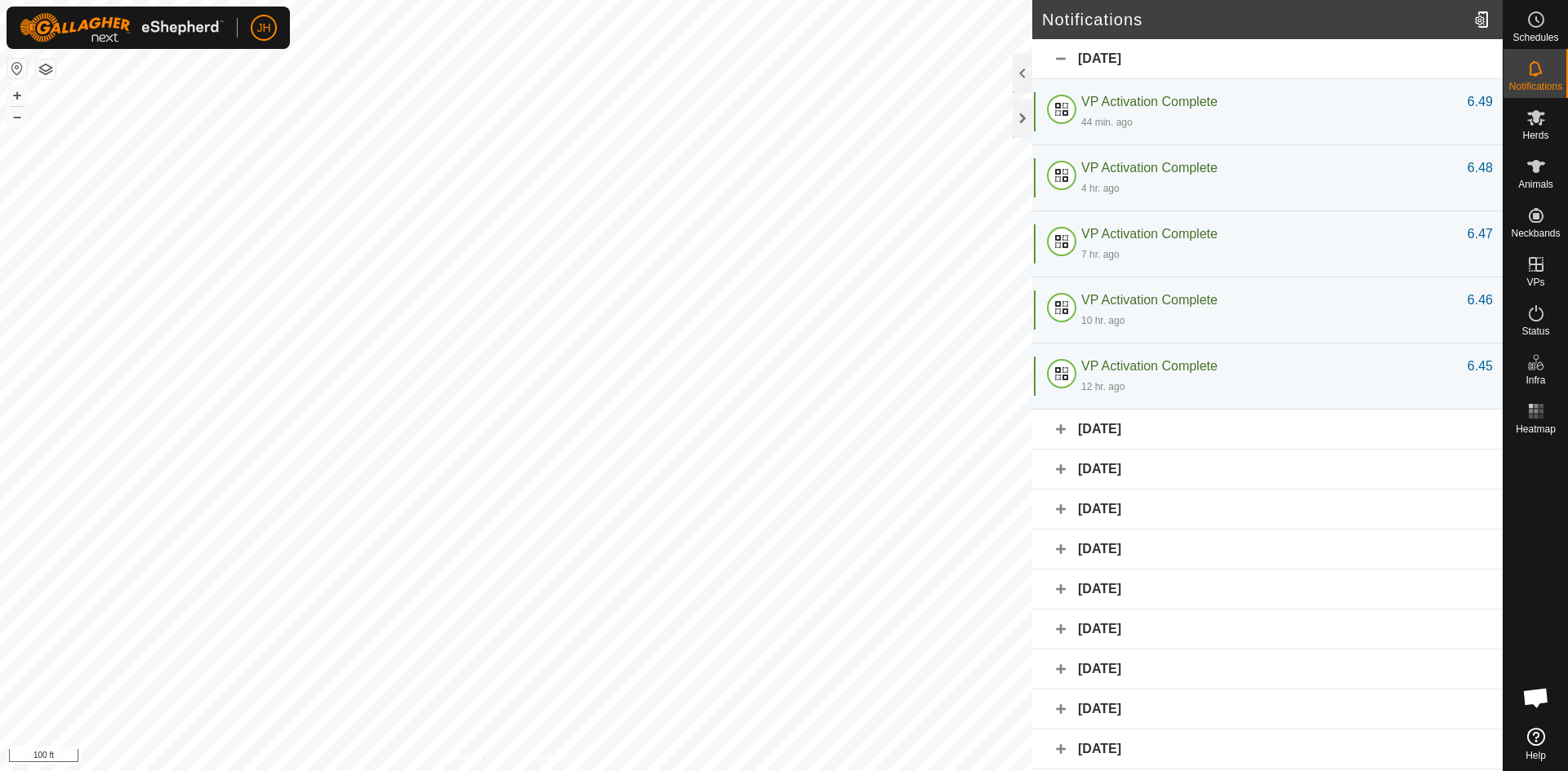
click at [48, 75] on button "button" at bounding box center [45, 69] width 20 height 20
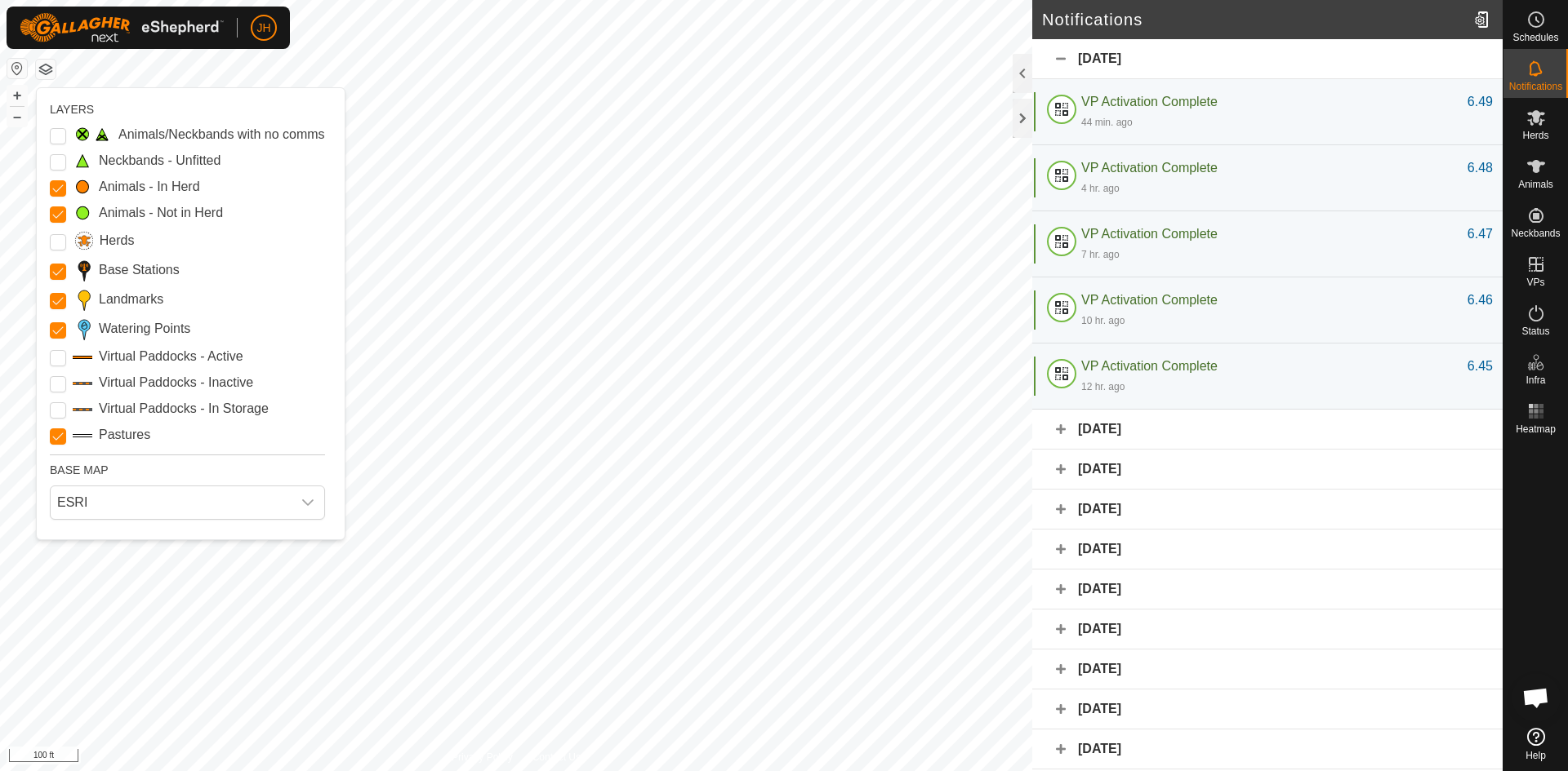
drag, startPoint x: 58, startPoint y: 355, endPoint x: 56, endPoint y: 370, distance: 15.1
click at [58, 356] on Active "Virtual Paddocks - Active" at bounding box center [57, 358] width 16 height 16
click at [57, 382] on Inactive "Virtual Paddocks - Inactive" at bounding box center [57, 384] width 16 height 16
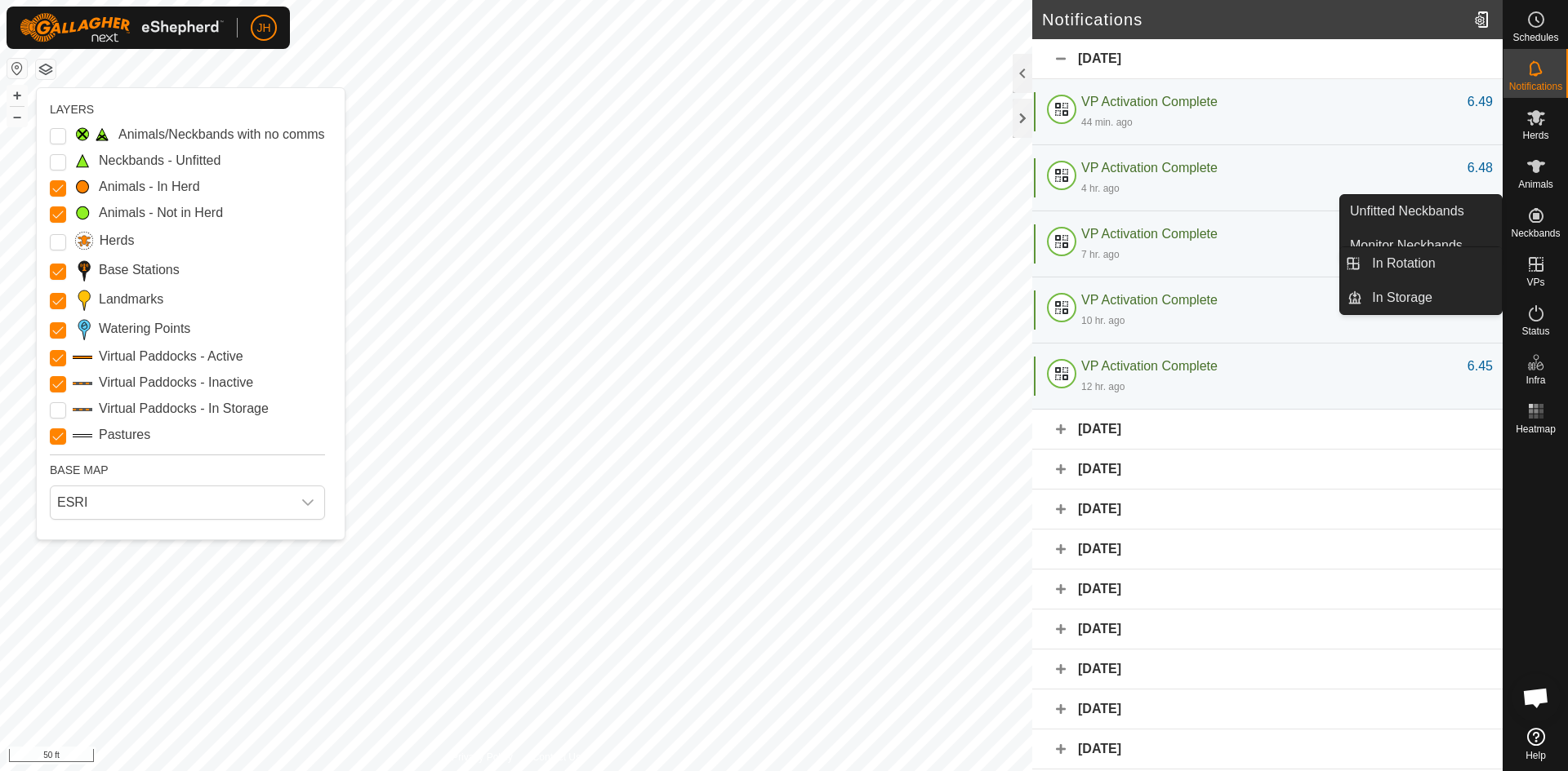
click at [1537, 278] on span "VPs" at bounding box center [1535, 282] width 18 height 9
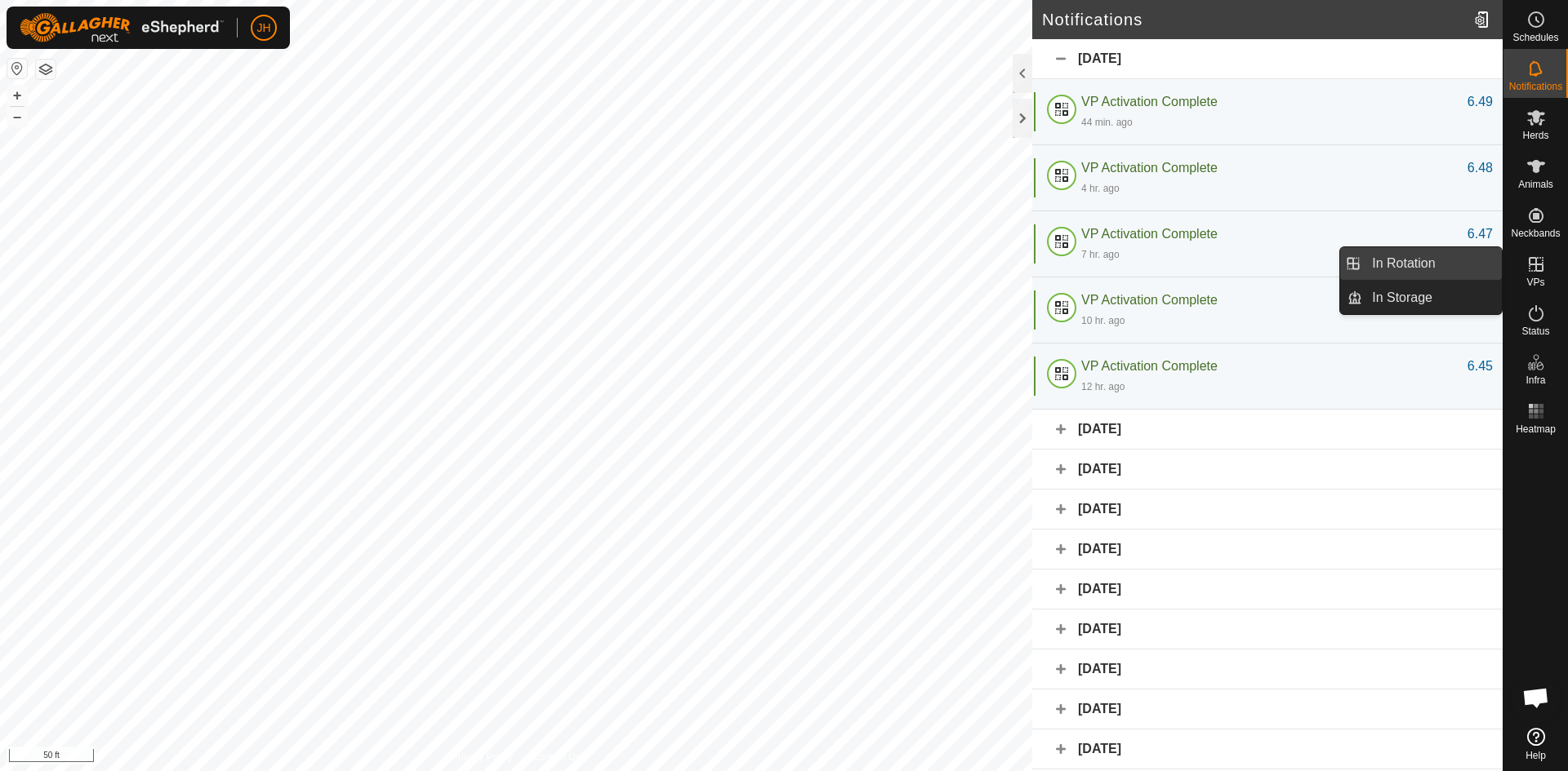
click at [1394, 272] on link "In Rotation" at bounding box center [1431, 263] width 139 height 32
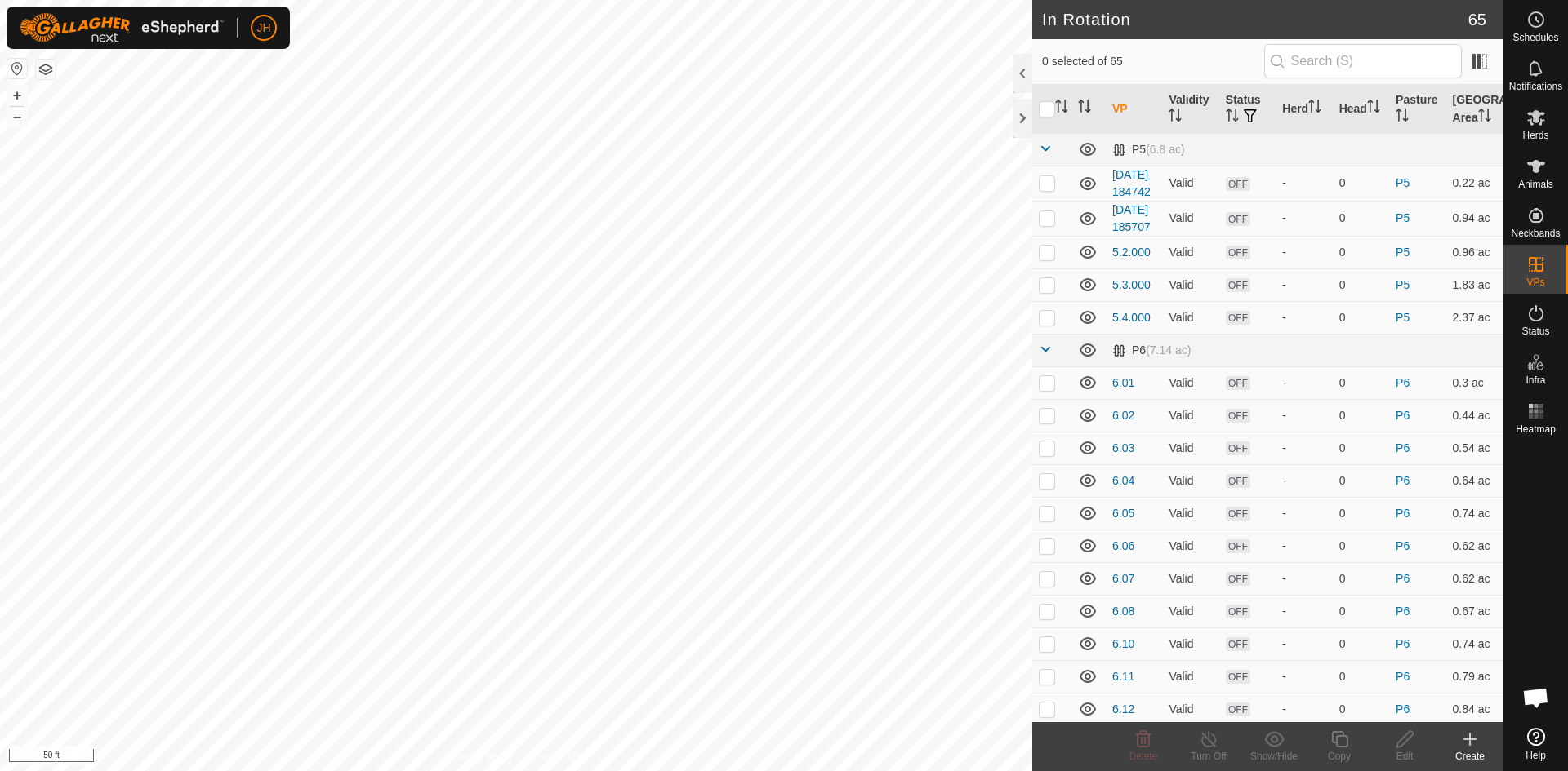
click at [1474, 745] on icon at bounding box center [1470, 739] width 20 height 20
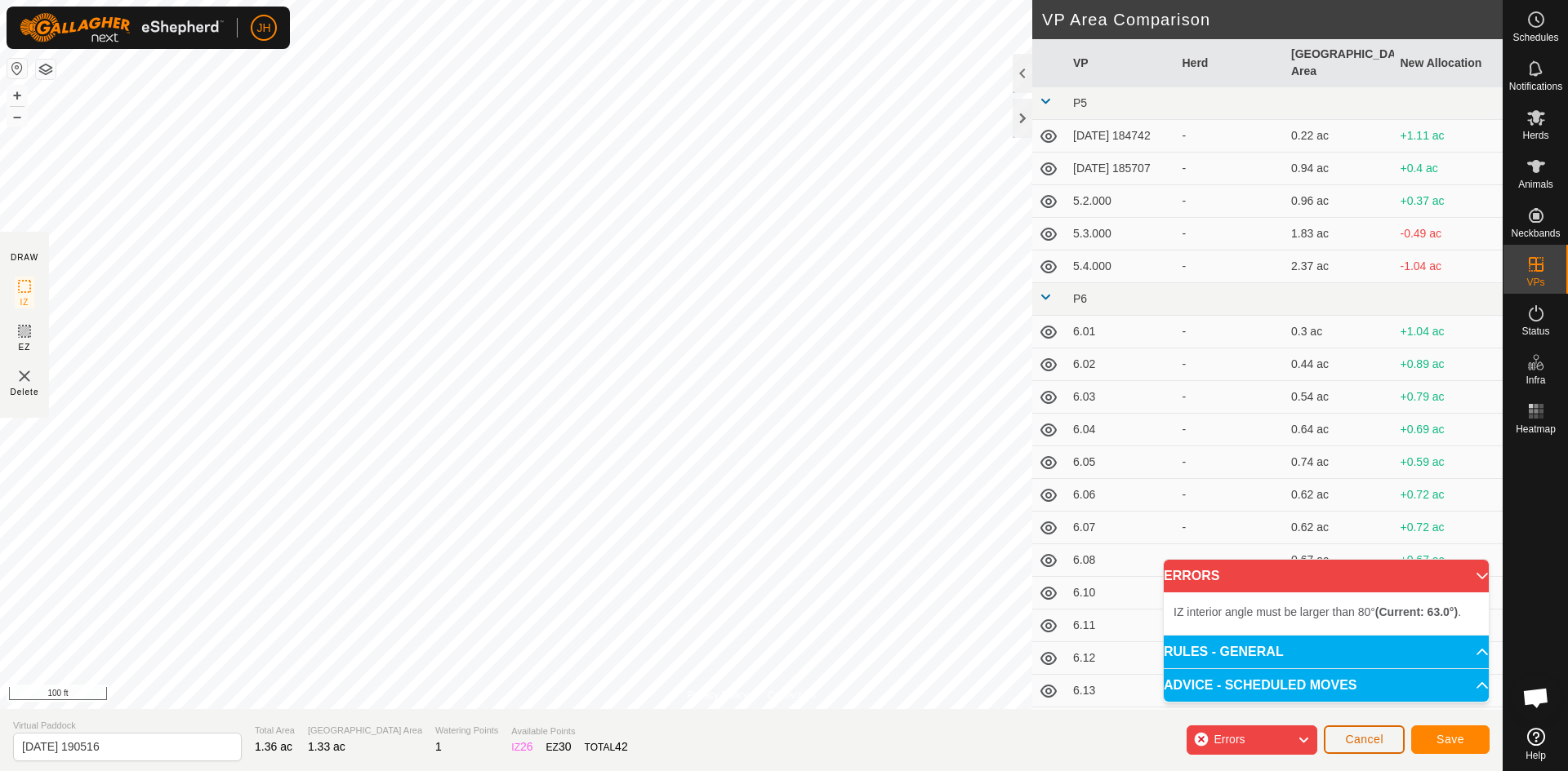
click at [1376, 743] on span "Cancel" at bounding box center [1364, 739] width 38 height 13
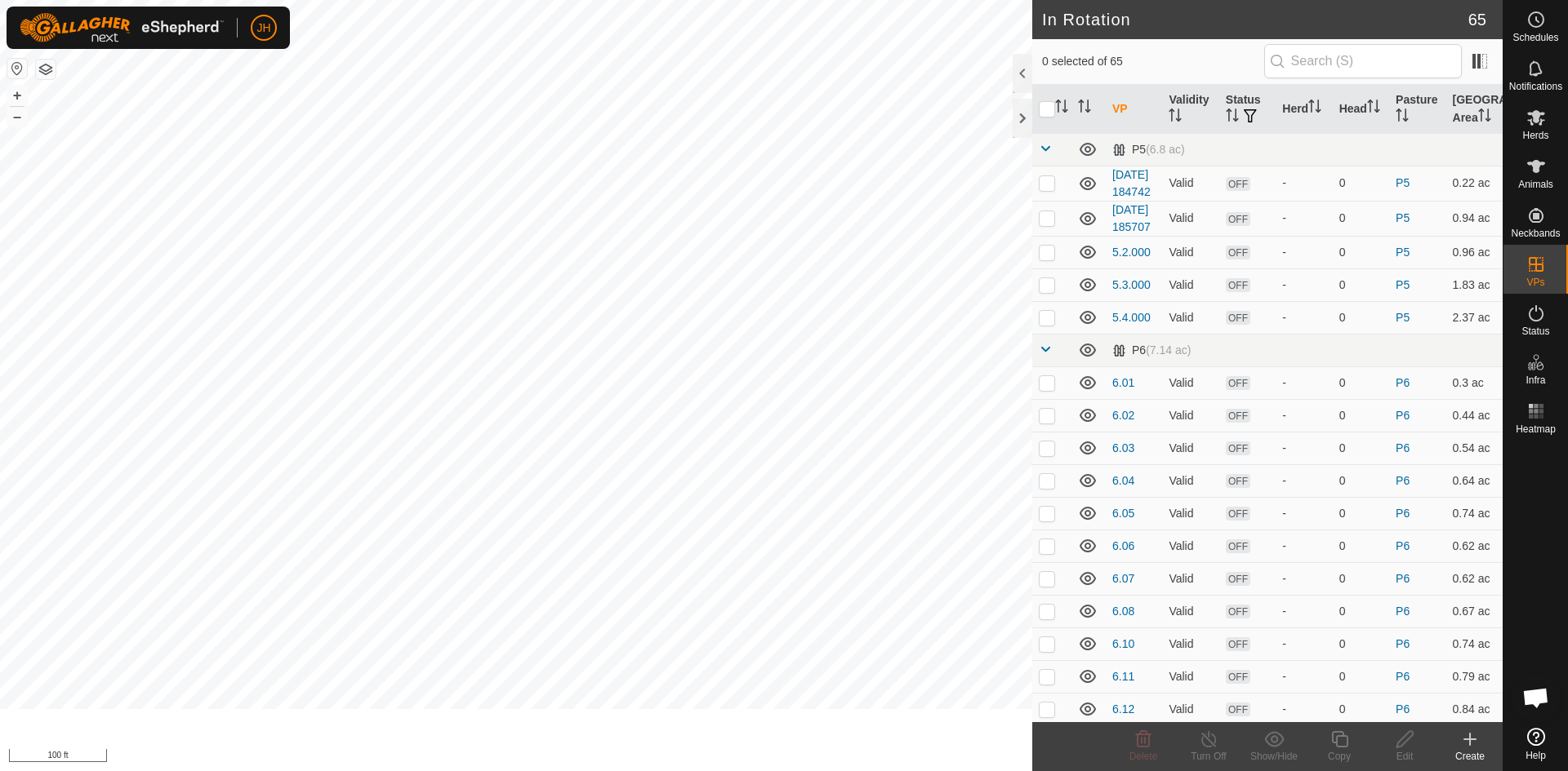
checkbox input "true"
checkbox input "false"
checkbox input "true"
checkbox input "false"
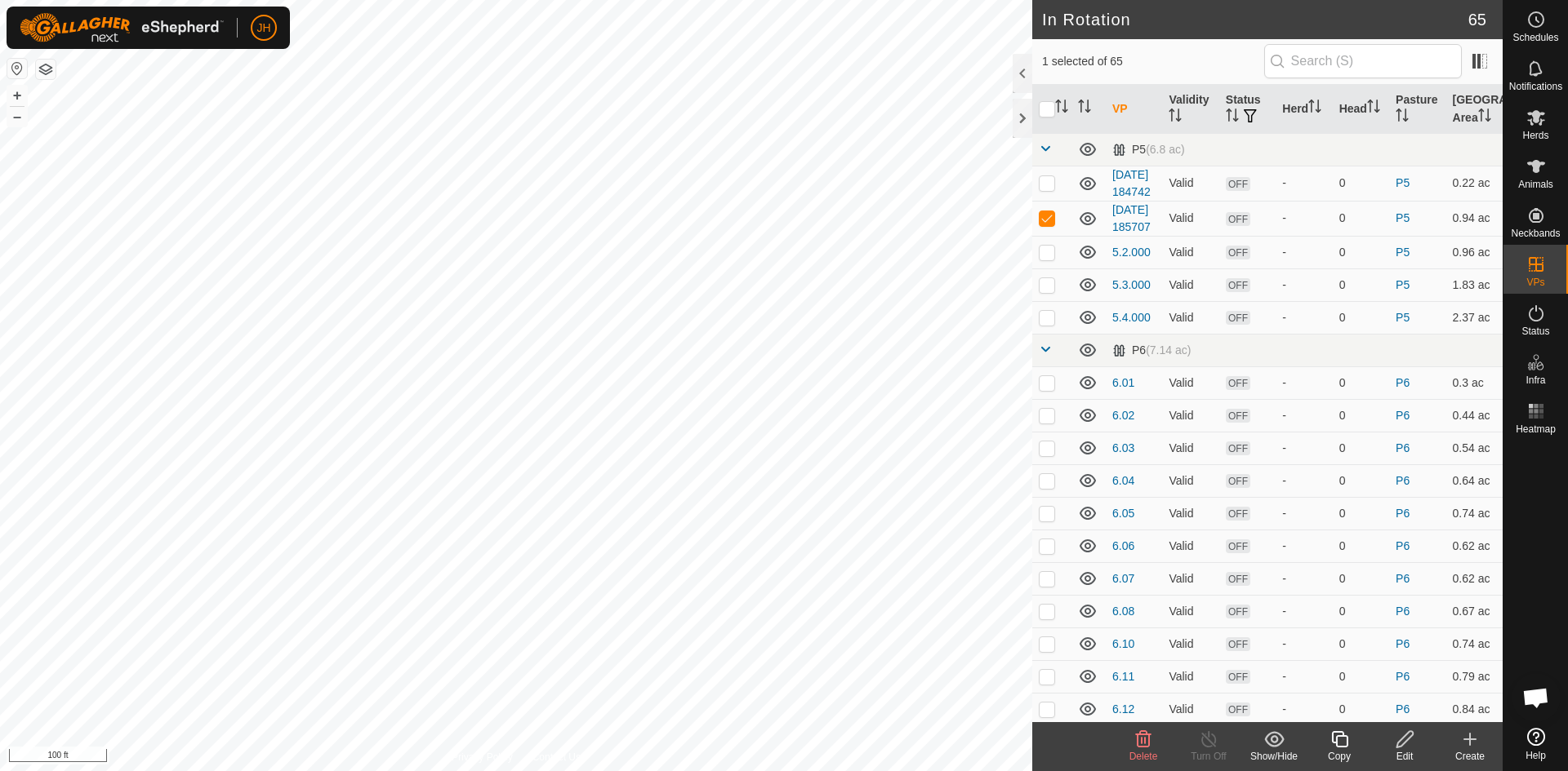
click at [1147, 744] on icon at bounding box center [1143, 739] width 20 height 20
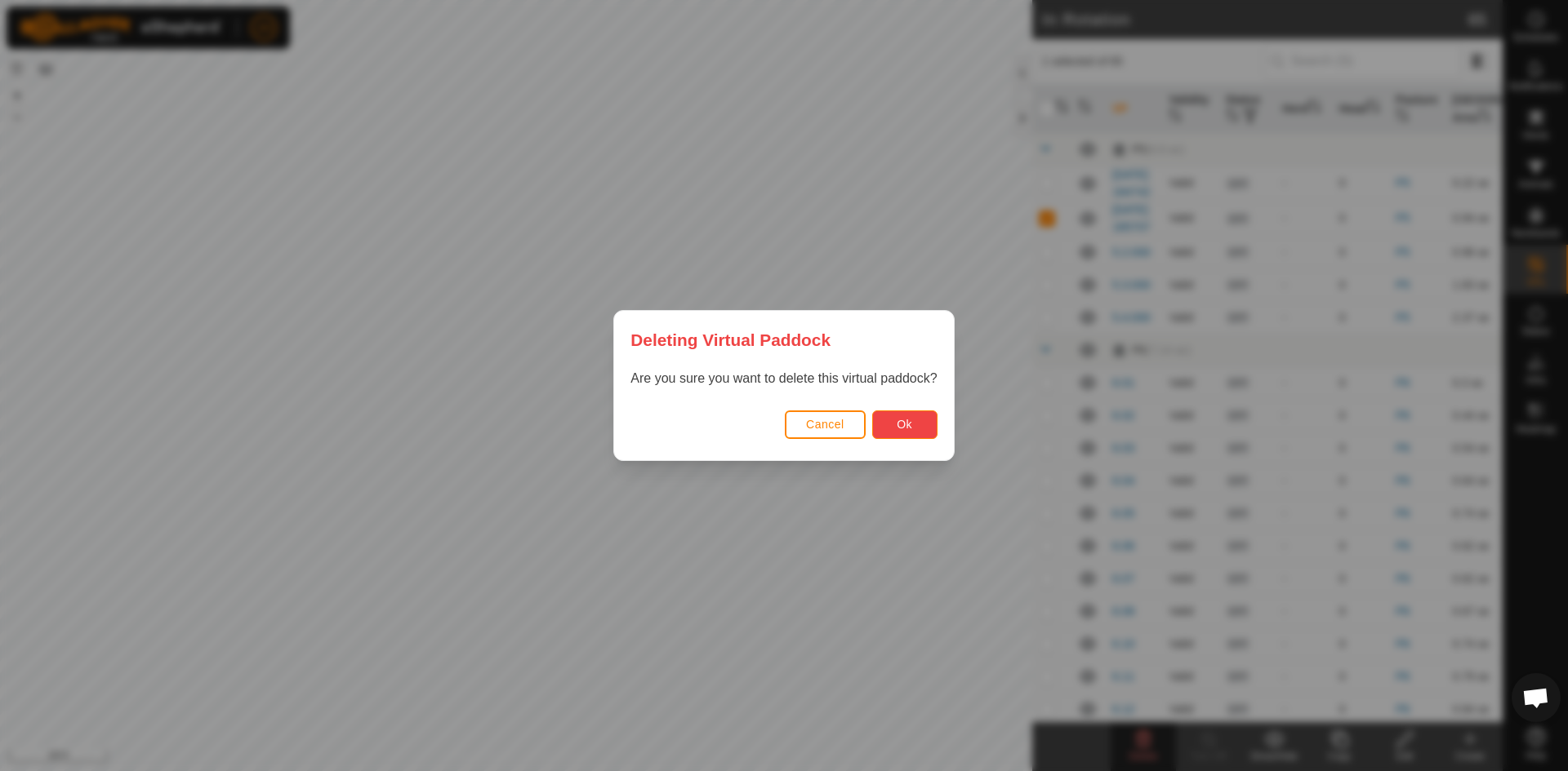
click at [899, 426] on span "Ok" at bounding box center [905, 424] width 15 height 13
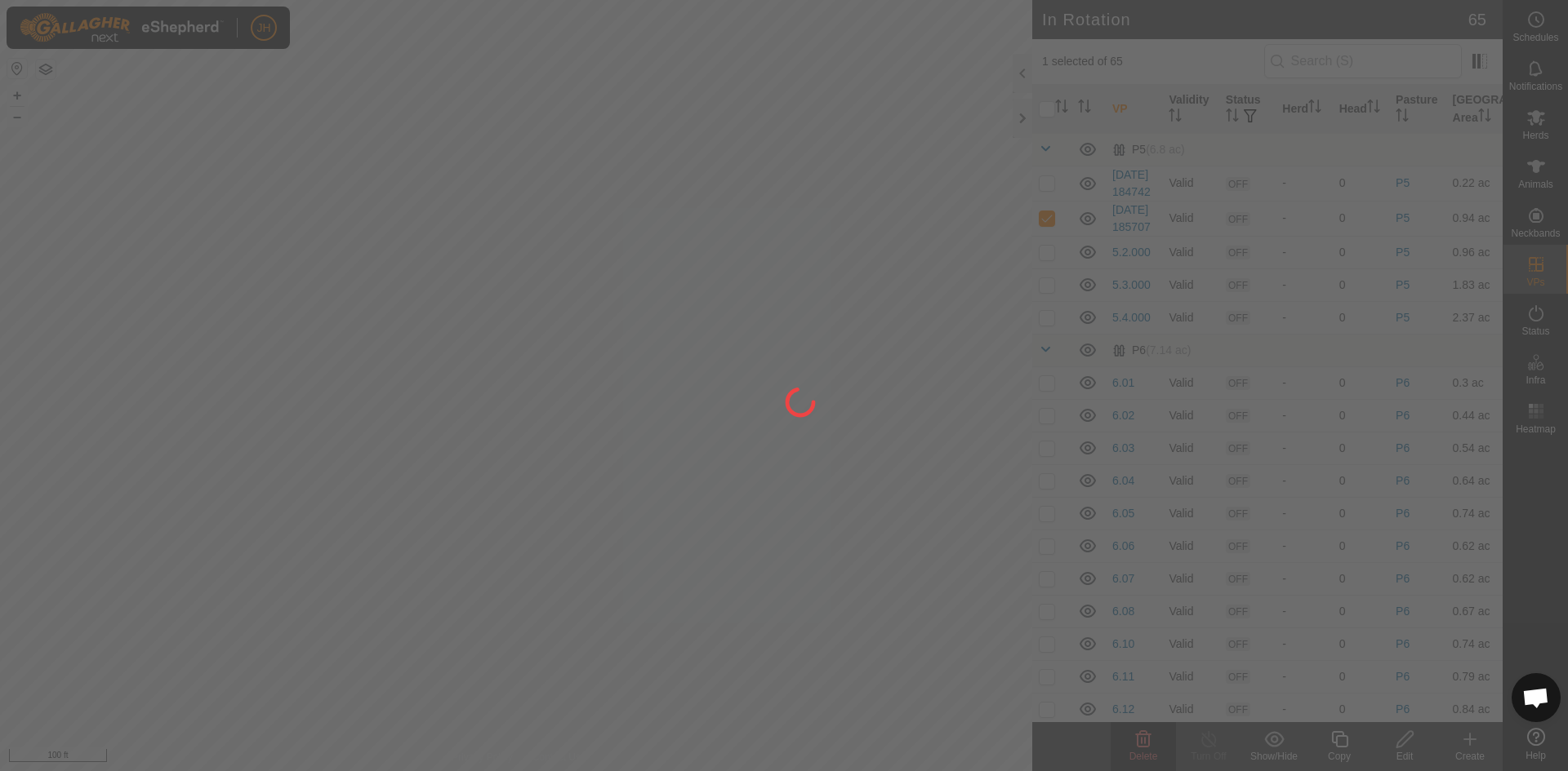
checkbox input "false"
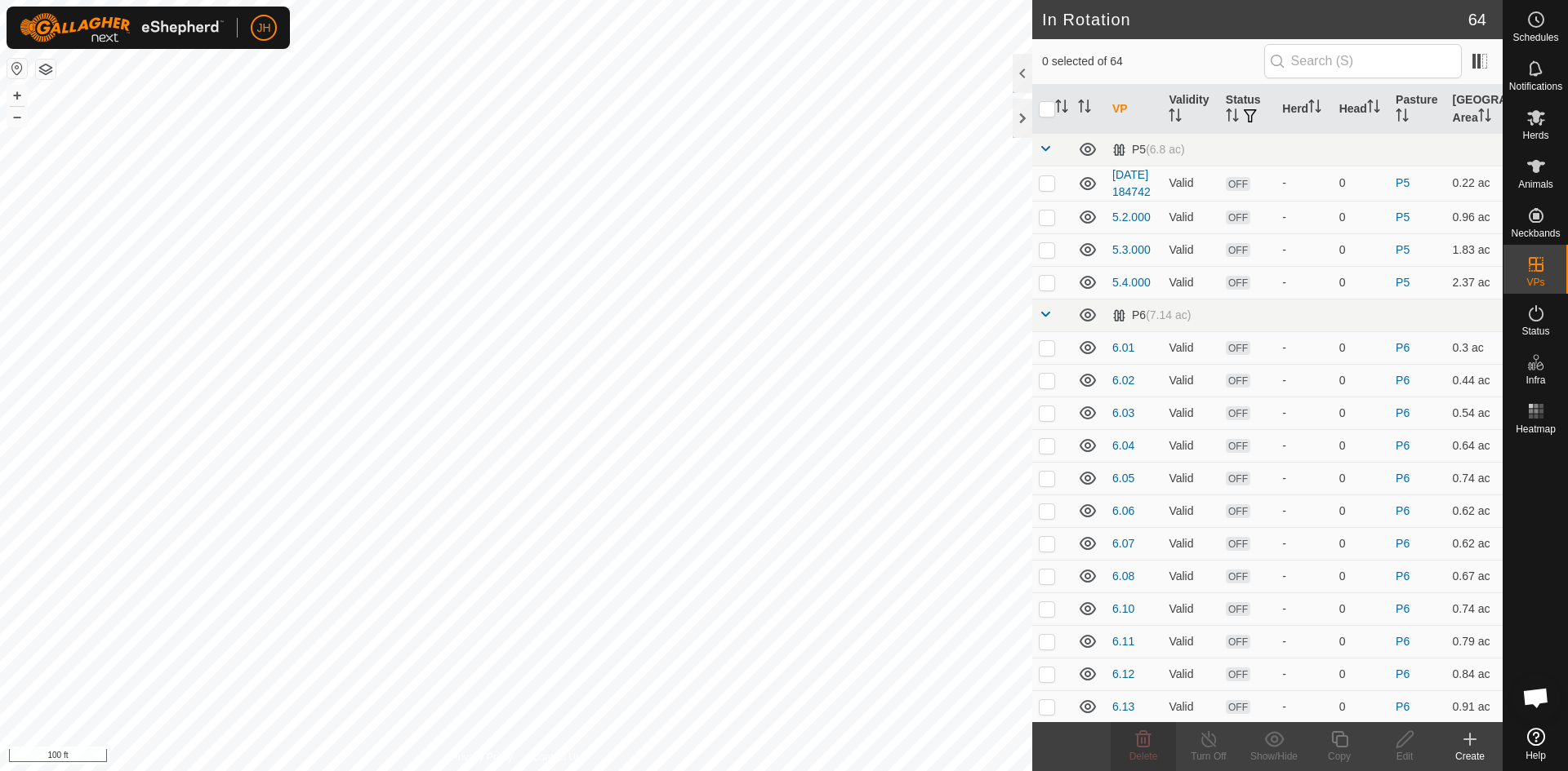
checkbox input "true"
click at [1400, 754] on div "Edit" at bounding box center [1404, 756] width 65 height 15
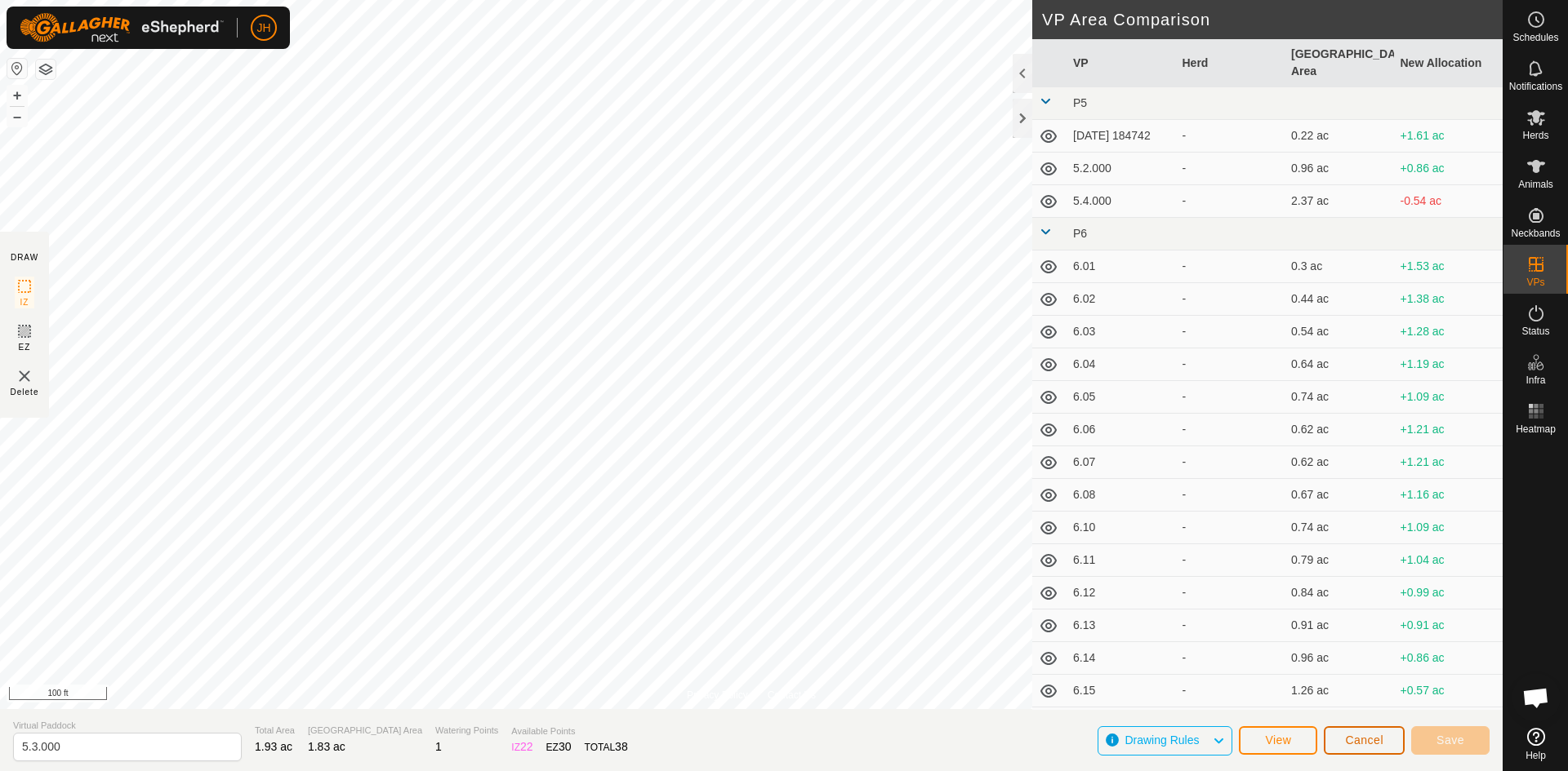
click at [1365, 739] on span "Cancel" at bounding box center [1364, 740] width 38 height 13
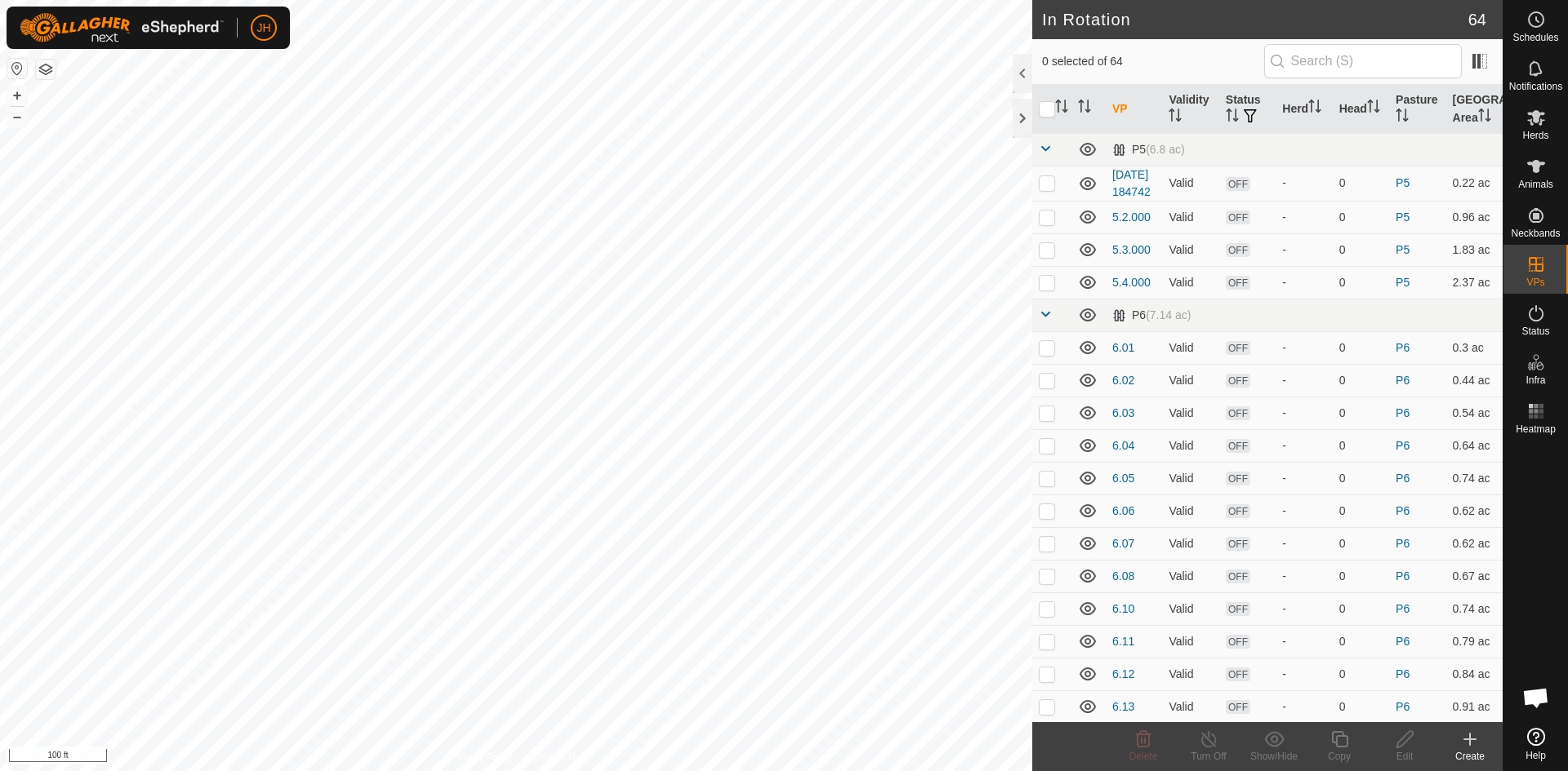
checkbox input "true"
click at [1400, 745] on icon at bounding box center [1405, 739] width 21 height 20
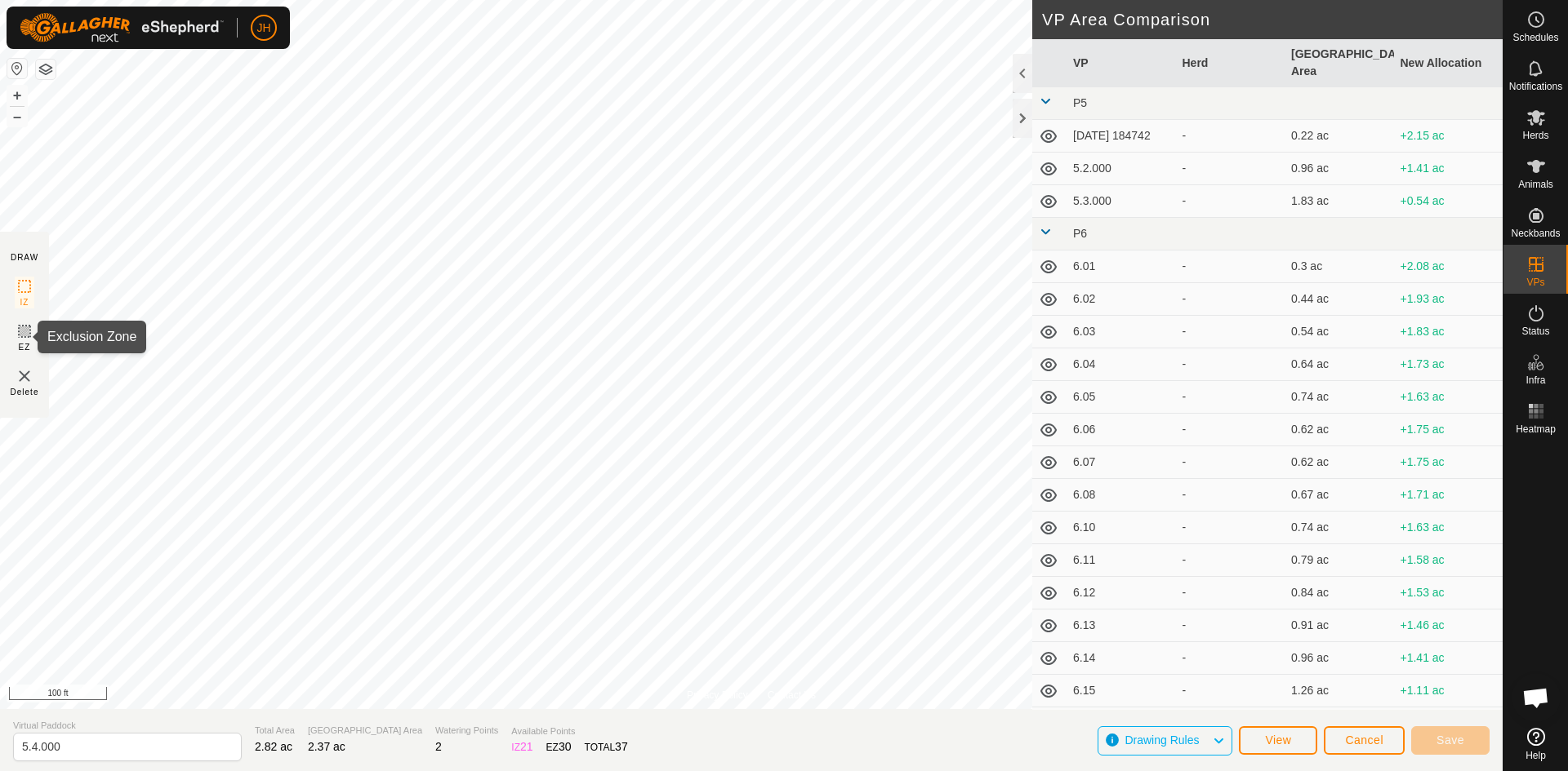
click at [27, 333] on icon at bounding box center [24, 331] width 9 height 9
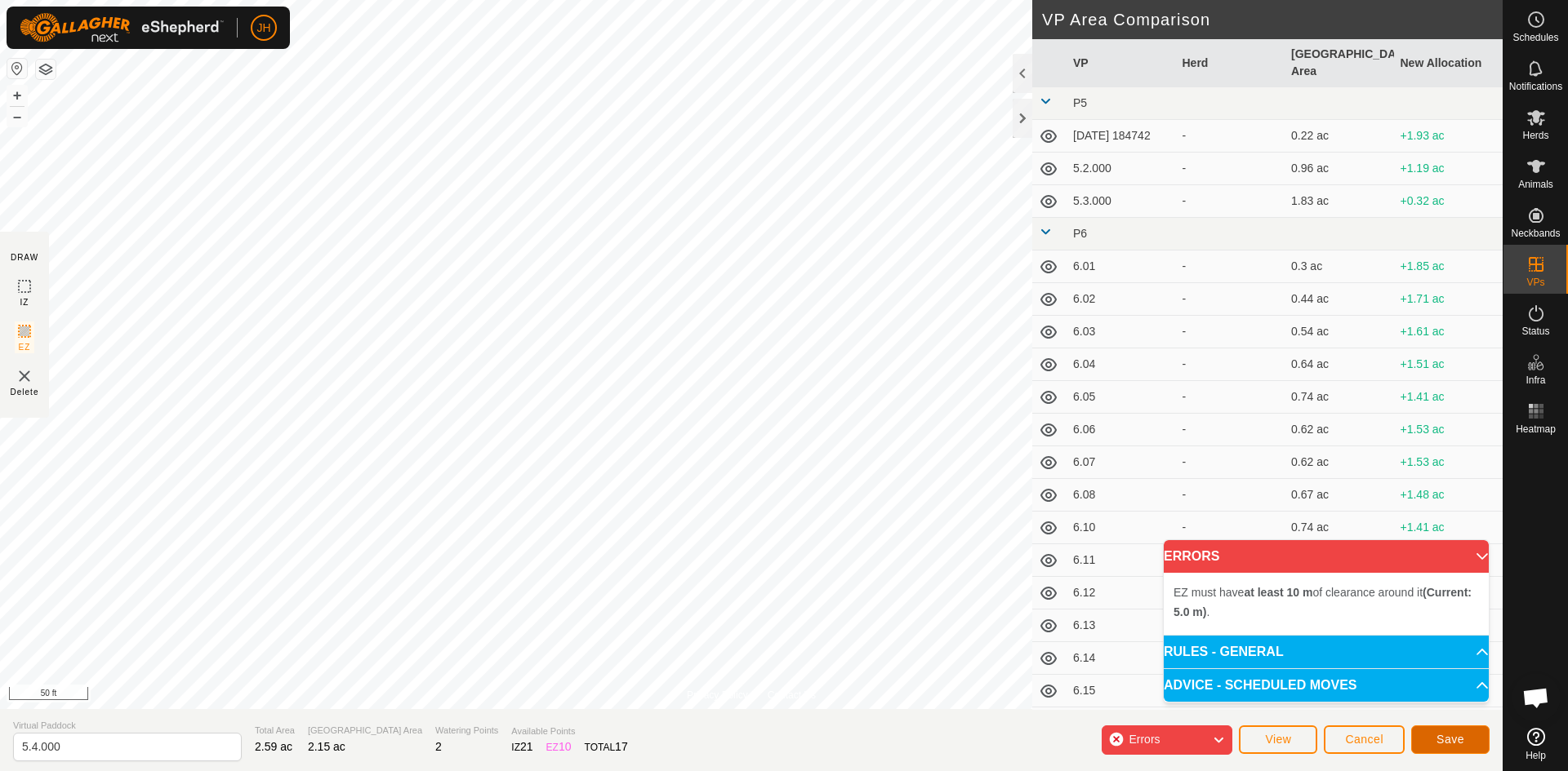
click at [1455, 743] on span "Save" at bounding box center [1450, 739] width 27 height 13
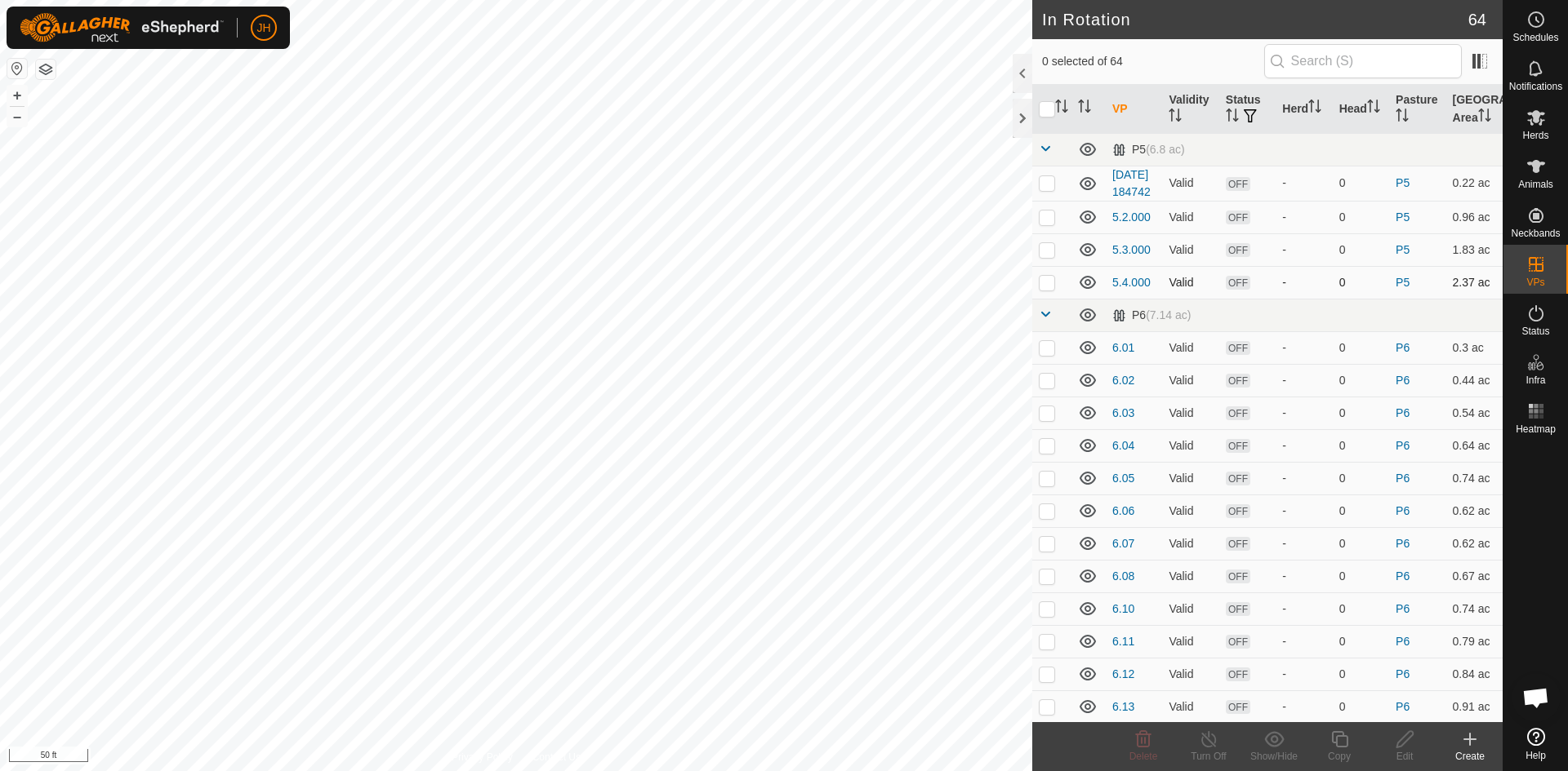
checkbox input "true"
click at [1406, 750] on div "Edit" at bounding box center [1404, 756] width 65 height 15
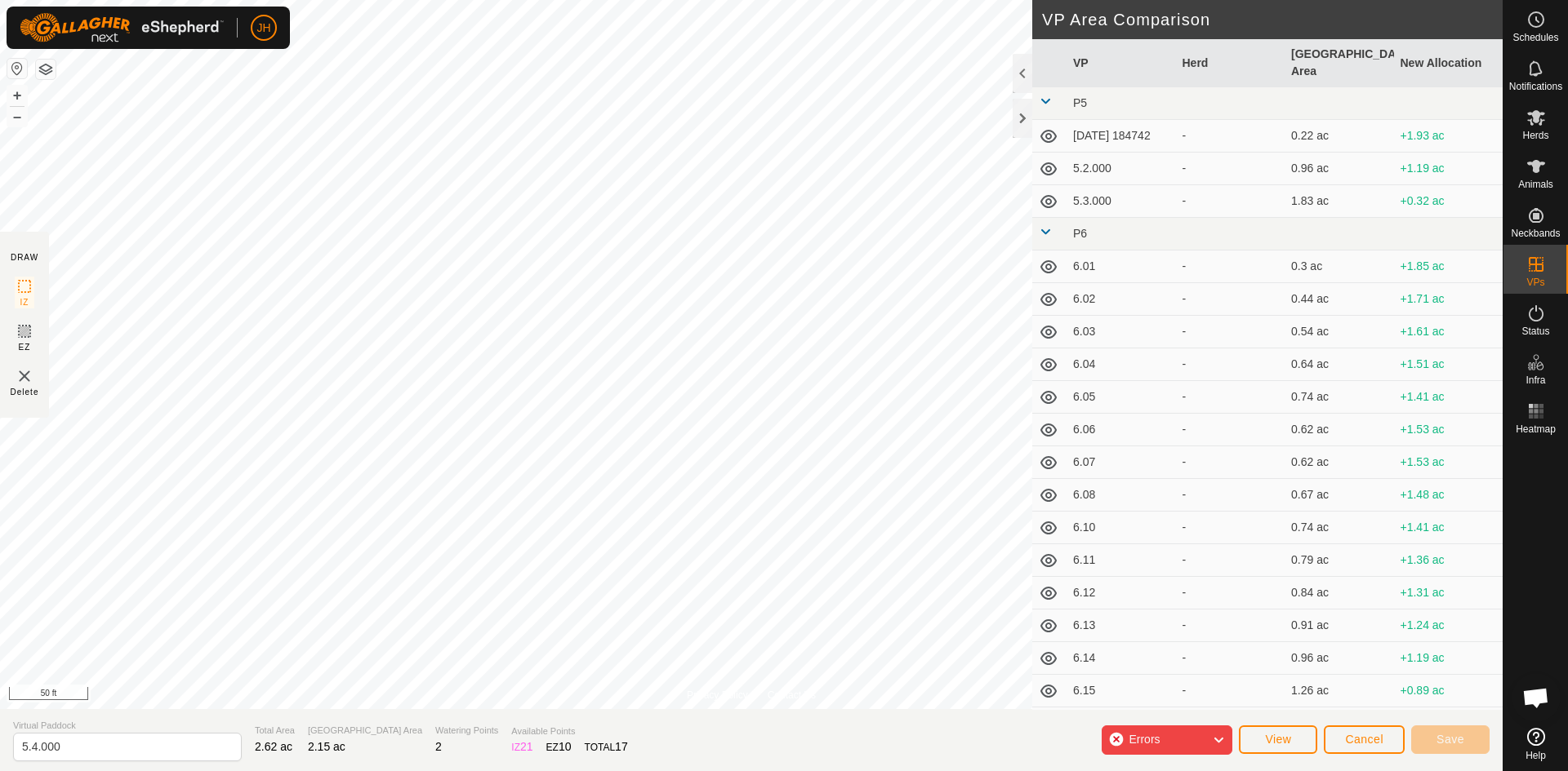
click at [1211, 746] on div "Errors" at bounding box center [1166, 740] width 131 height 29
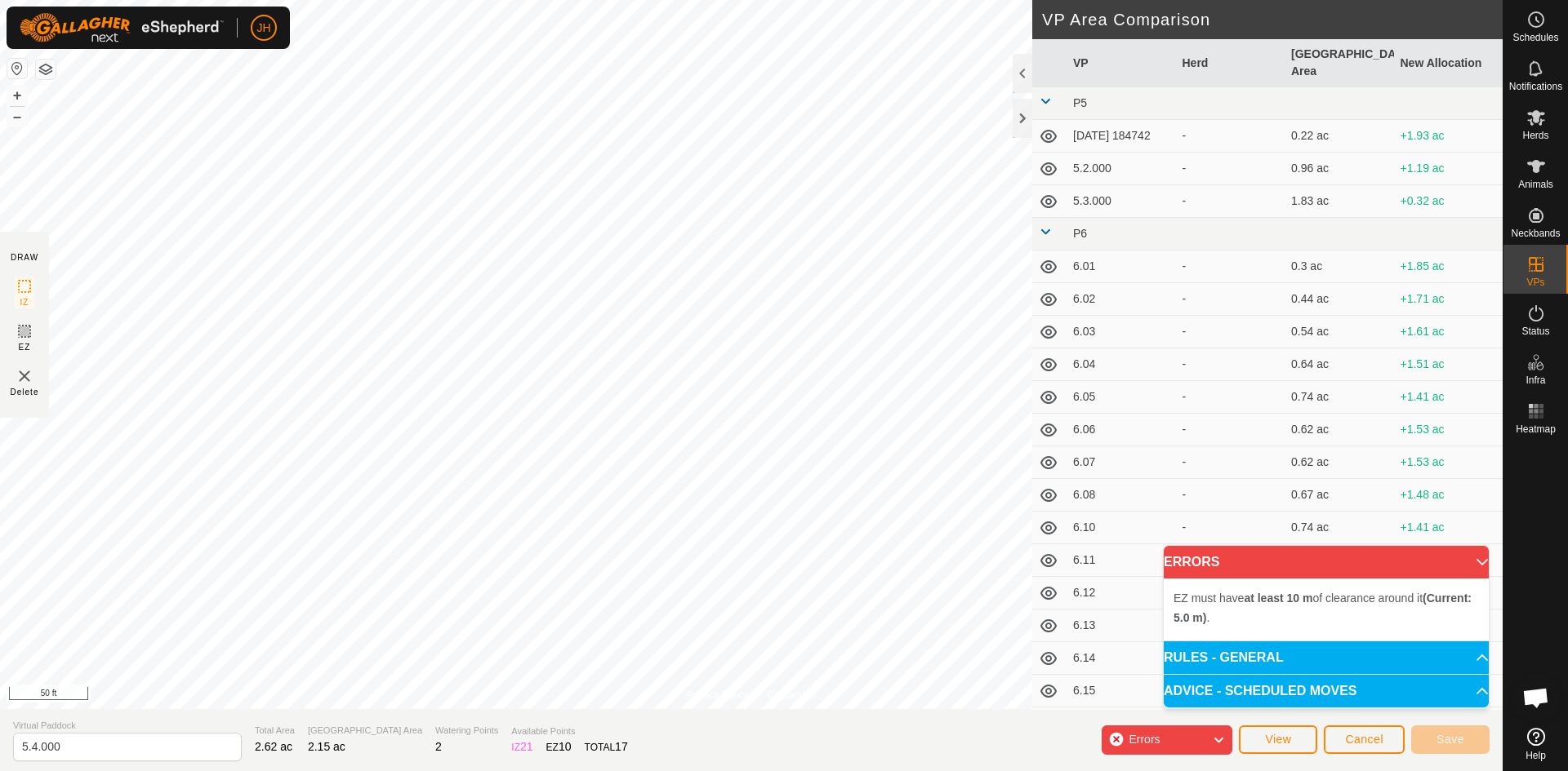
click at [26, 341] on span "EZ" at bounding box center [25, 347] width 12 height 12
click at [26, 379] on img at bounding box center [24, 376] width 20 height 20
click at [29, 337] on icon at bounding box center [24, 331] width 20 height 20
click at [24, 386] on span "Delete" at bounding box center [24, 392] width 28 height 12
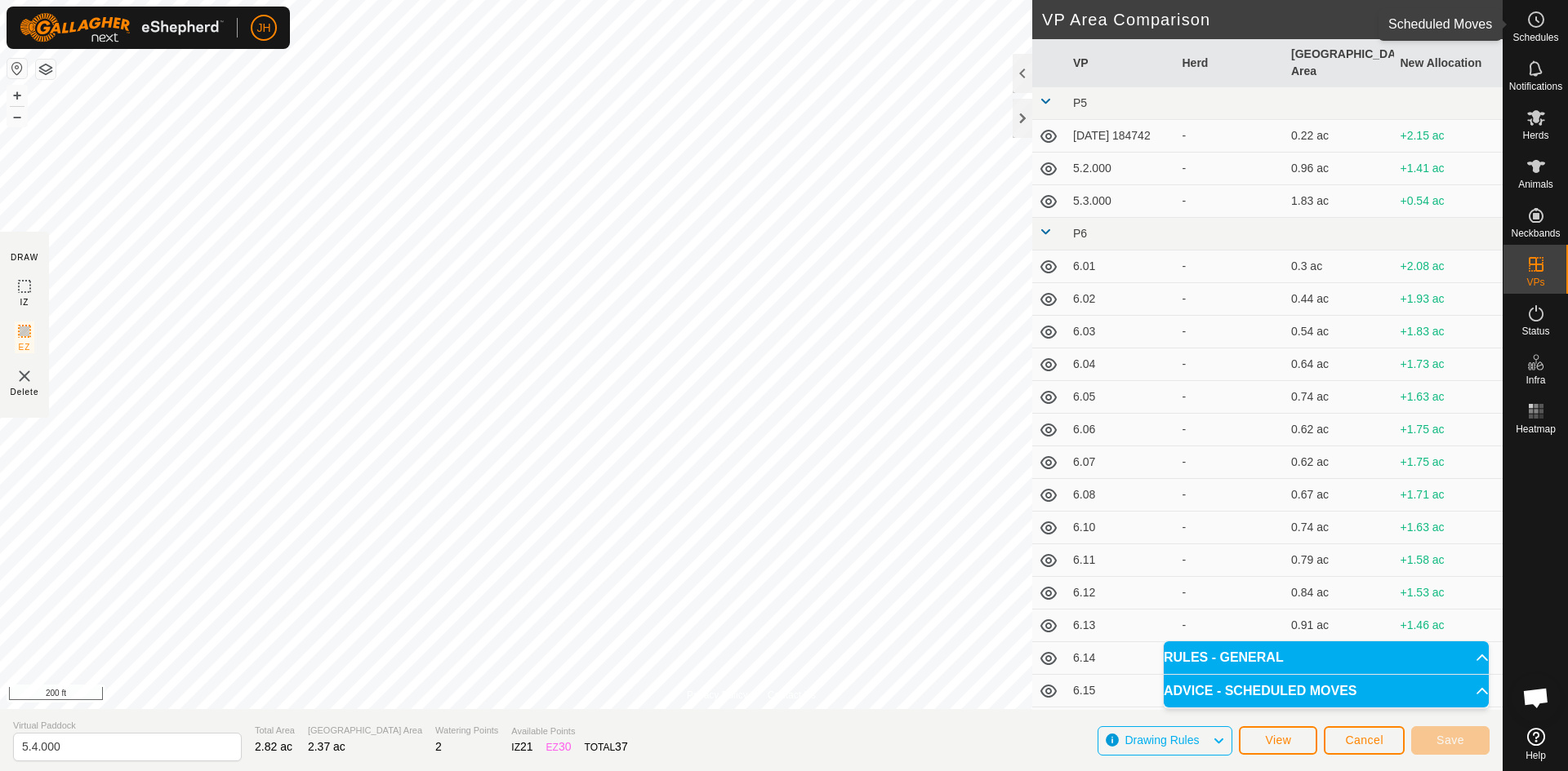
click at [1536, 21] on icon at bounding box center [1536, 20] width 3 height 5
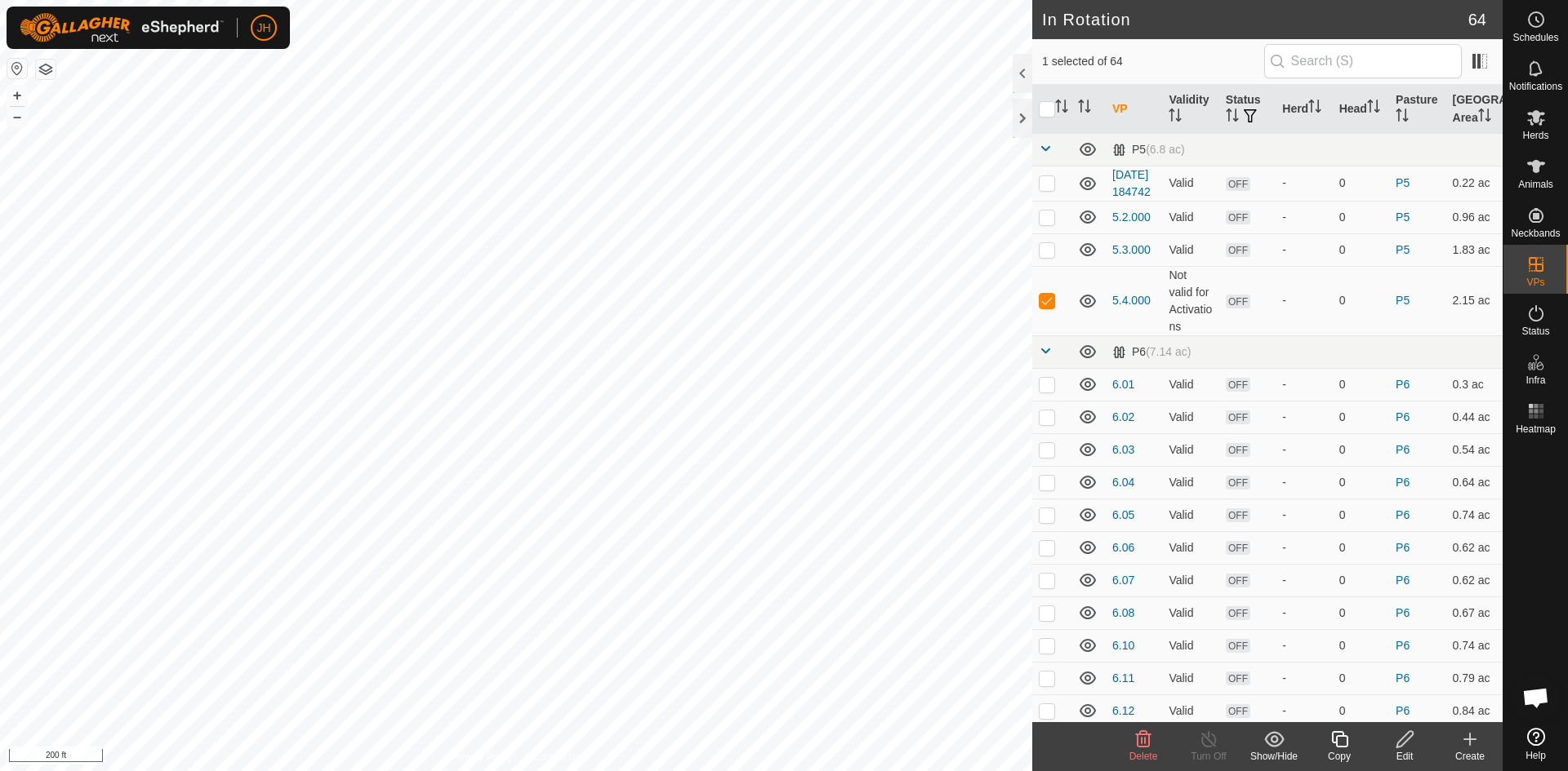
click at [1402, 750] on div "Edit" at bounding box center [1404, 756] width 65 height 15
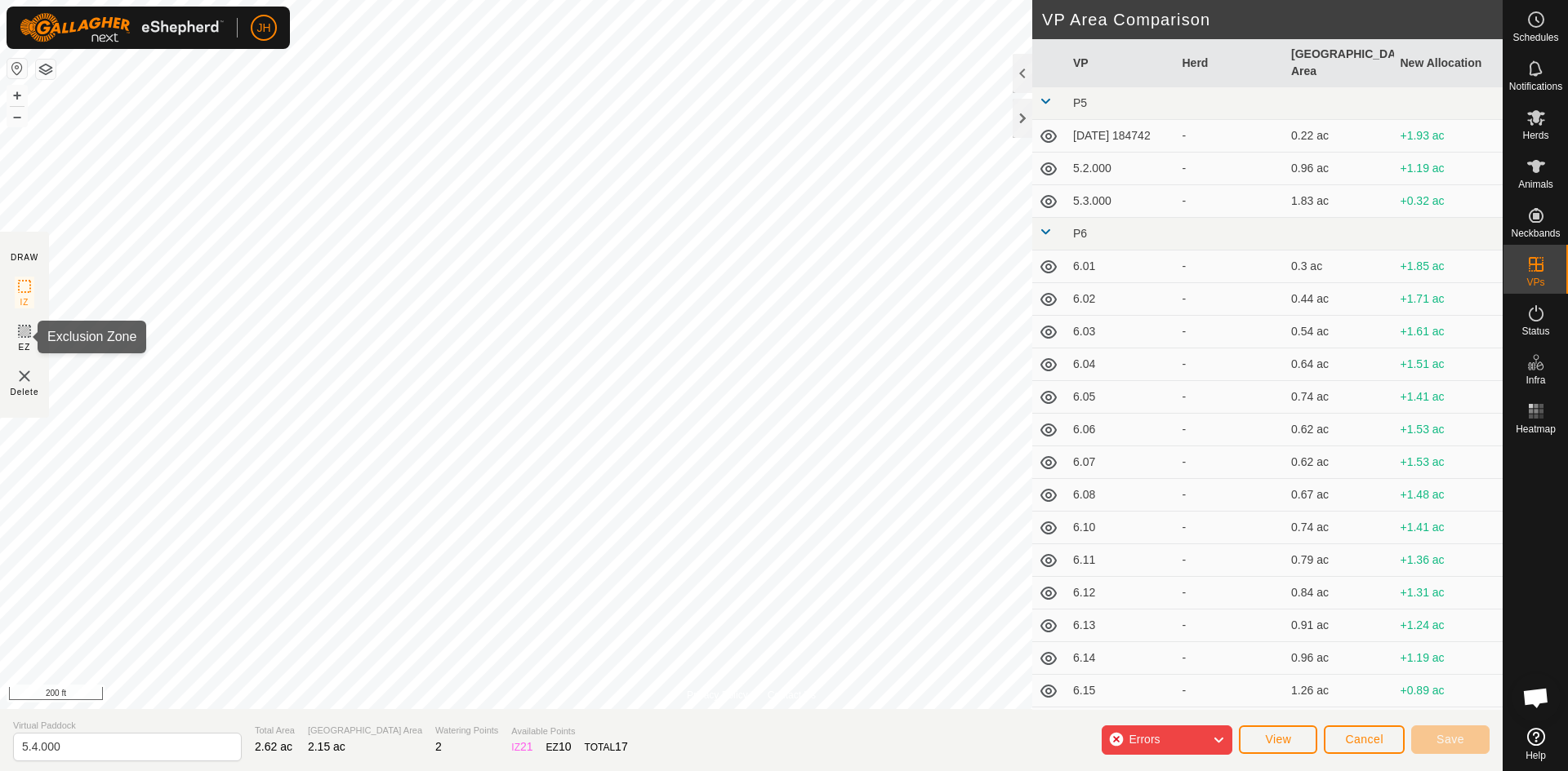
click at [27, 337] on rect at bounding box center [24, 331] width 13 height 13
click at [29, 378] on img at bounding box center [24, 376] width 20 height 20
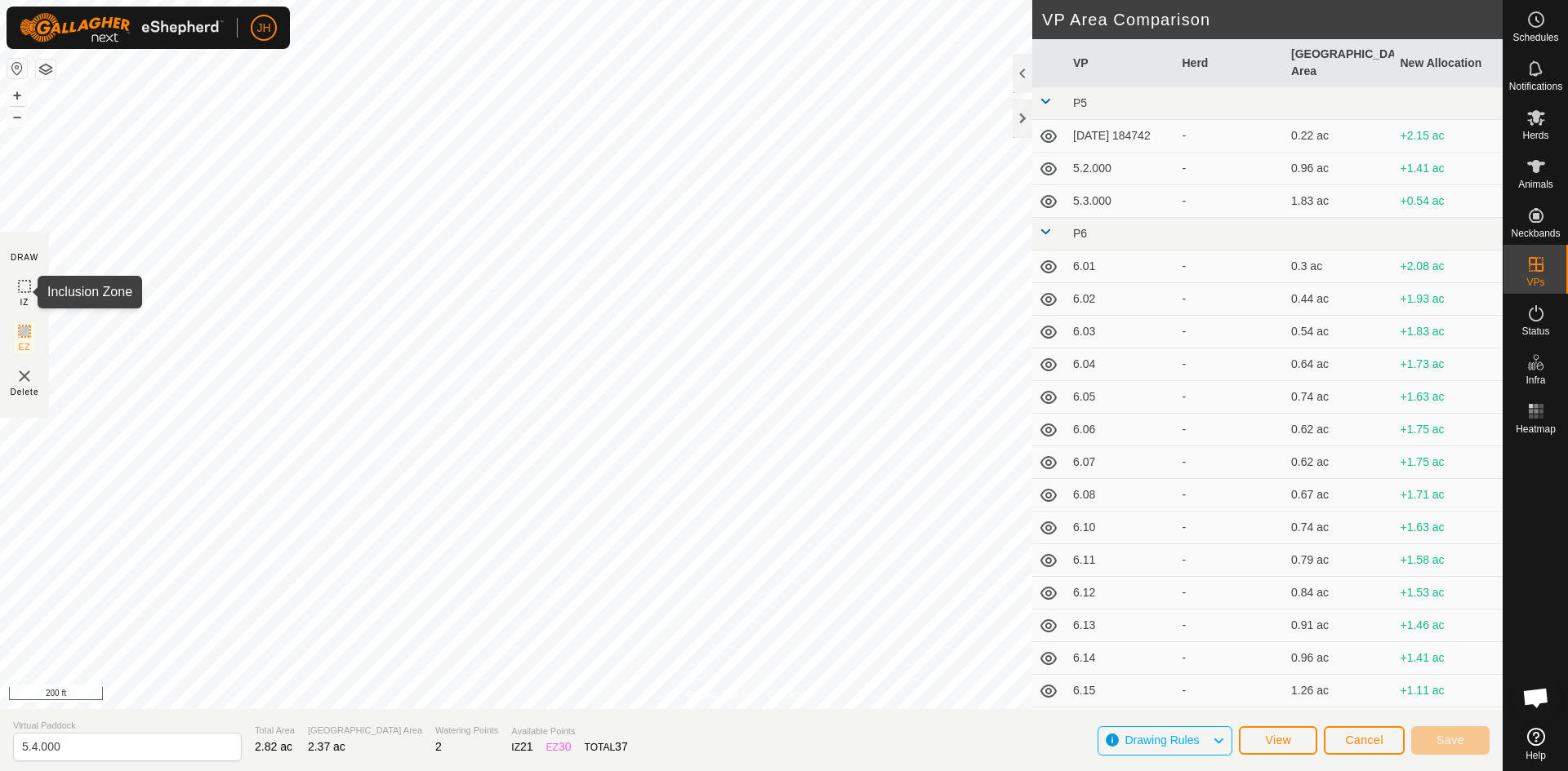
click at [25, 292] on rect at bounding box center [24, 286] width 13 height 13
click at [32, 285] on icon at bounding box center [24, 286] width 20 height 20
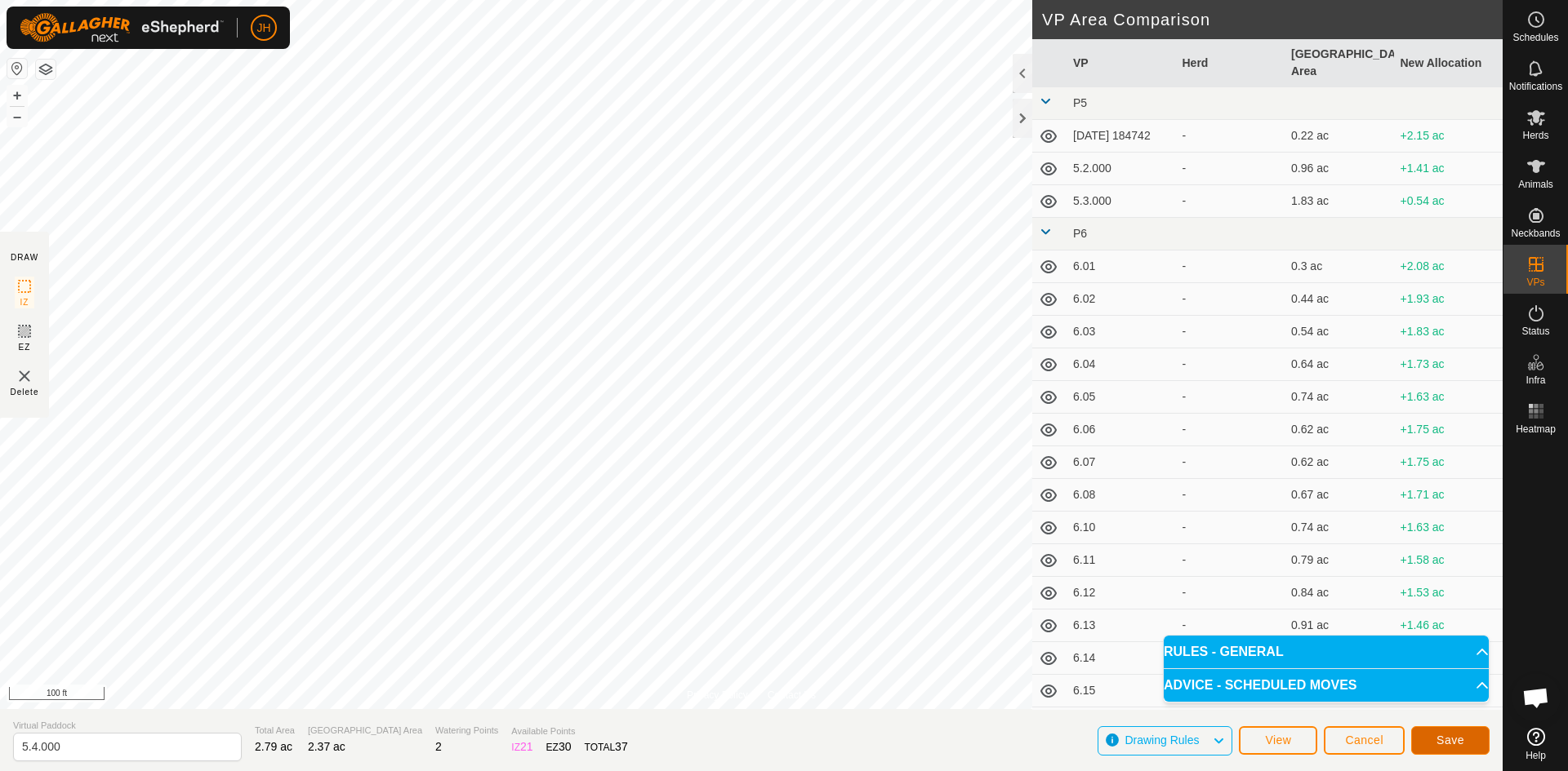
click at [1441, 741] on span "Save" at bounding box center [1450, 740] width 27 height 13
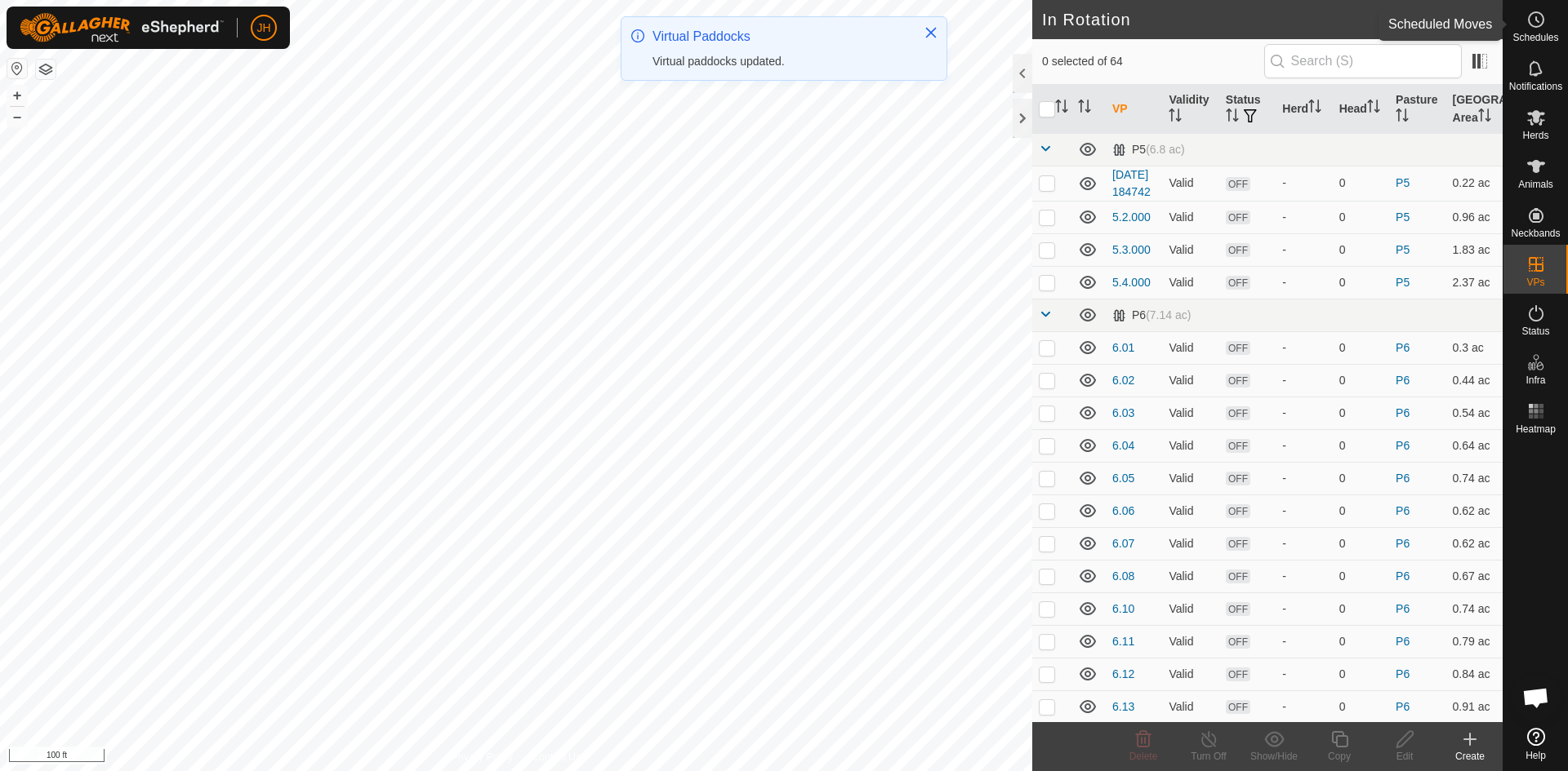
click at [1541, 25] on circle at bounding box center [1536, 19] width 15 height 15
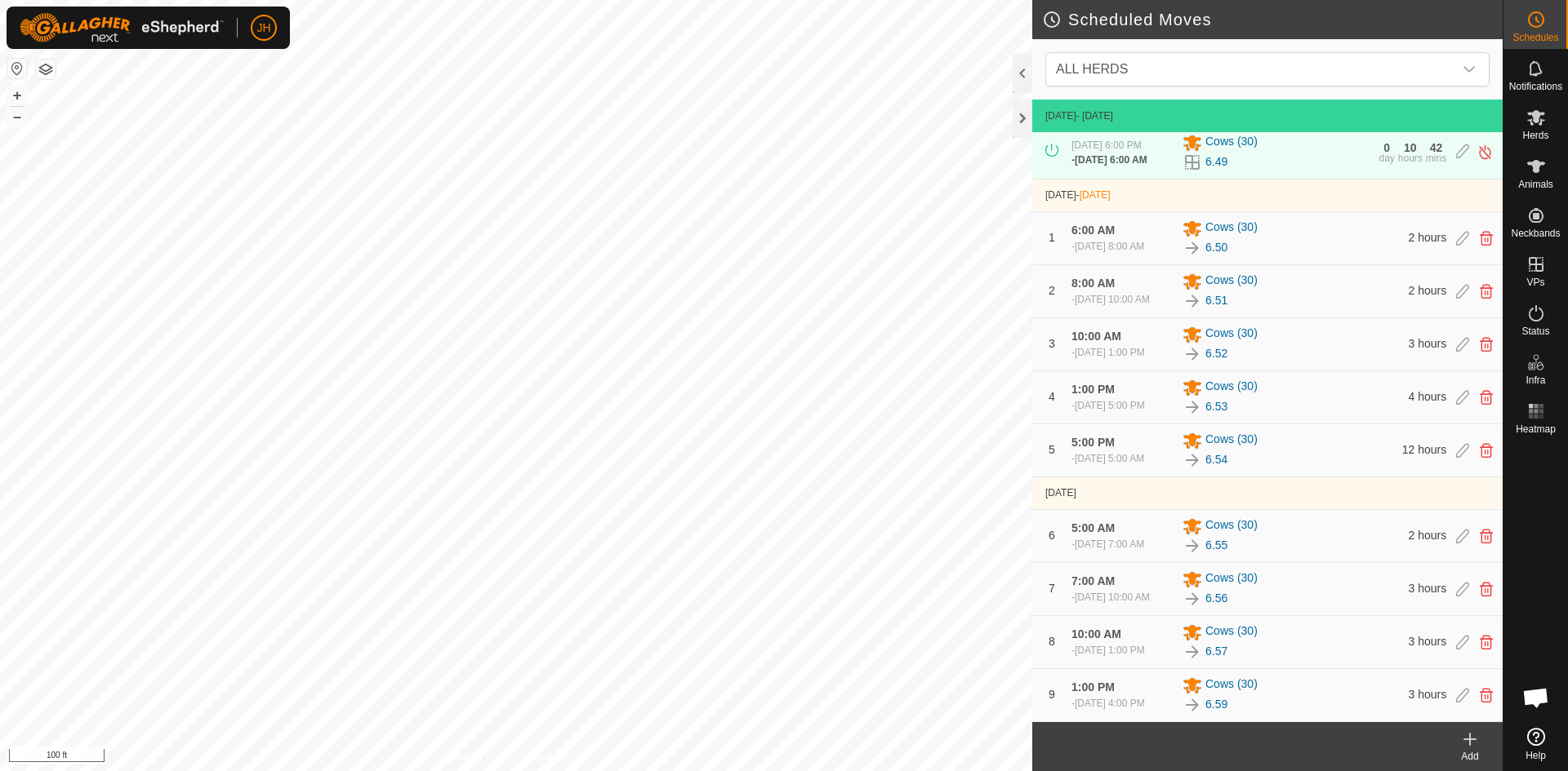
scroll to position [21, 0]
click at [1465, 284] on icon at bounding box center [1462, 291] width 13 height 15
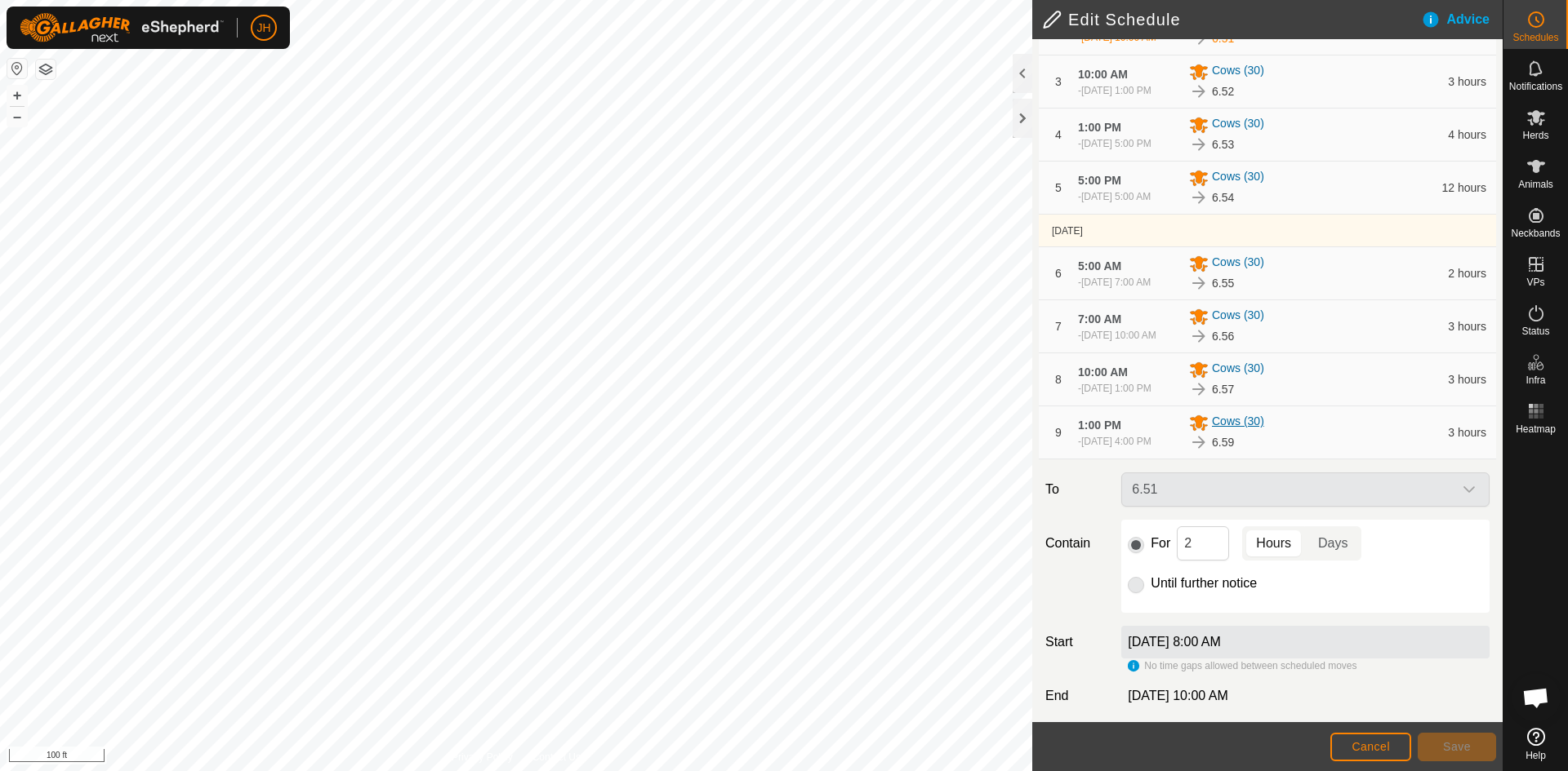
scroll to position [309, 0]
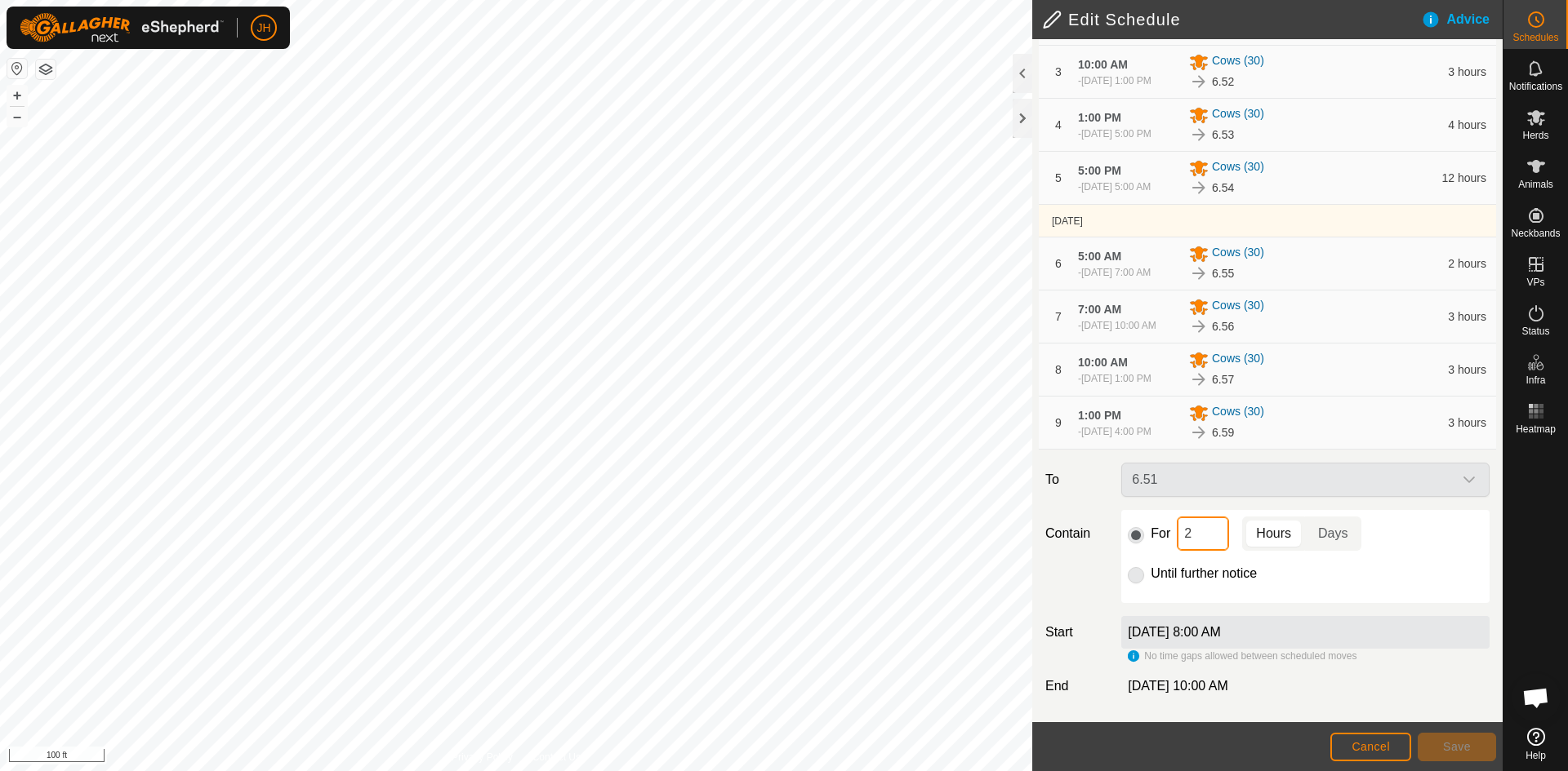
drag, startPoint x: 1195, startPoint y: 541, endPoint x: 1161, endPoint y: 542, distance: 34.0
click at [1161, 542] on div "For 2 Hours Days" at bounding box center [1305, 534] width 355 height 34
type input "3"
click at [1466, 750] on span "Save" at bounding box center [1457, 746] width 27 height 13
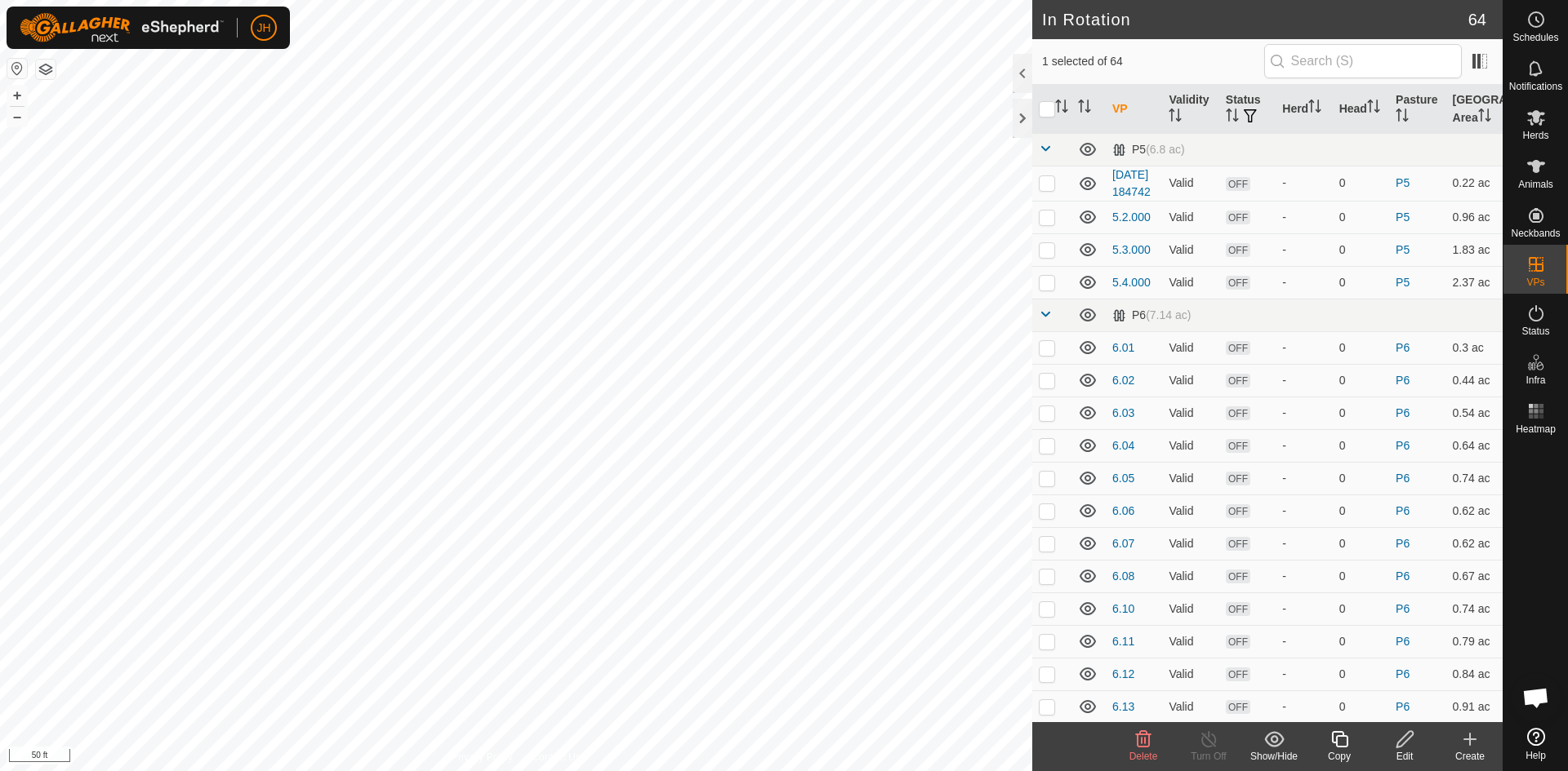
click at [1403, 745] on icon at bounding box center [1404, 739] width 16 height 16
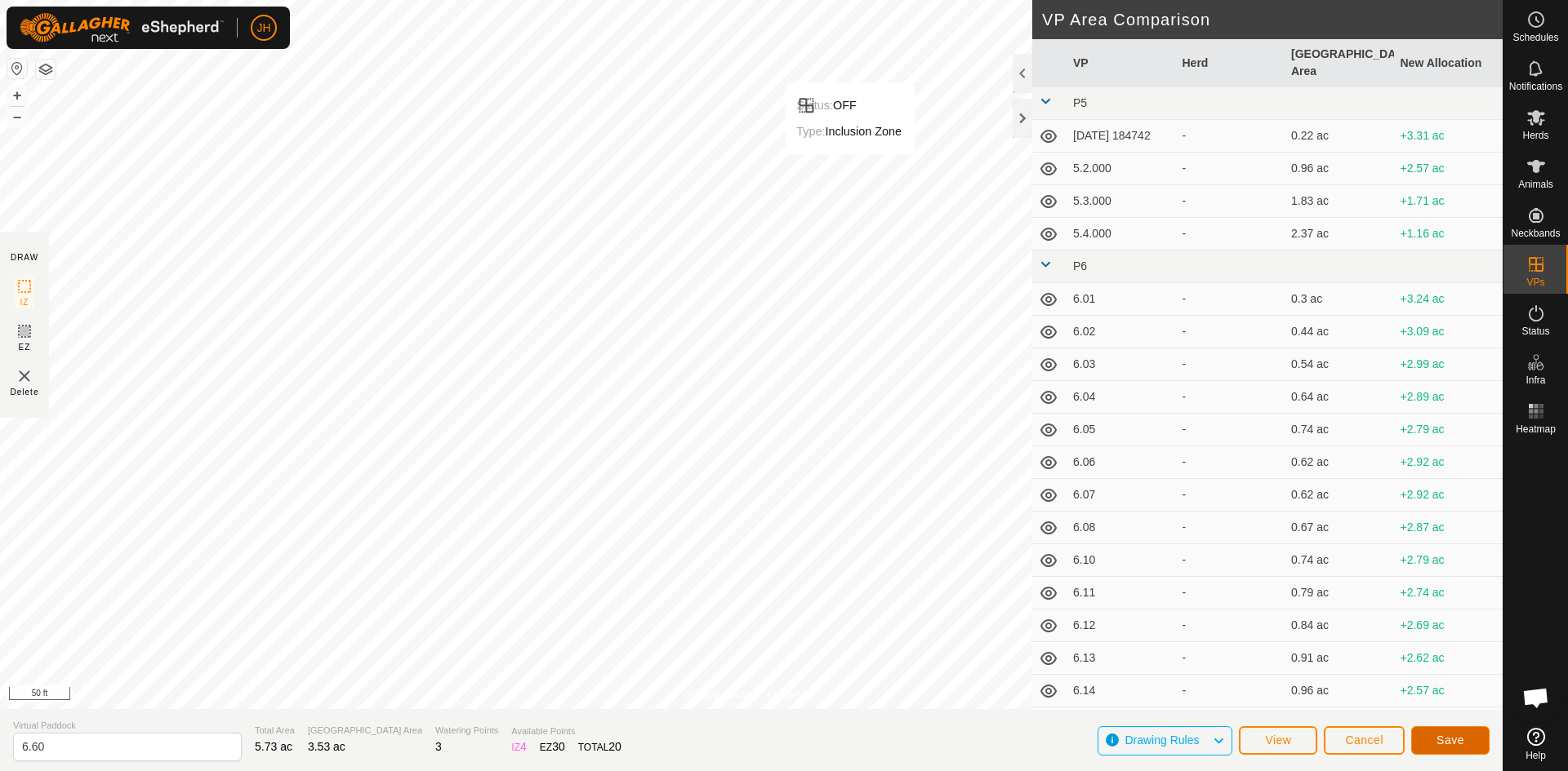
click at [1439, 745] on span "Save" at bounding box center [1450, 740] width 27 height 13
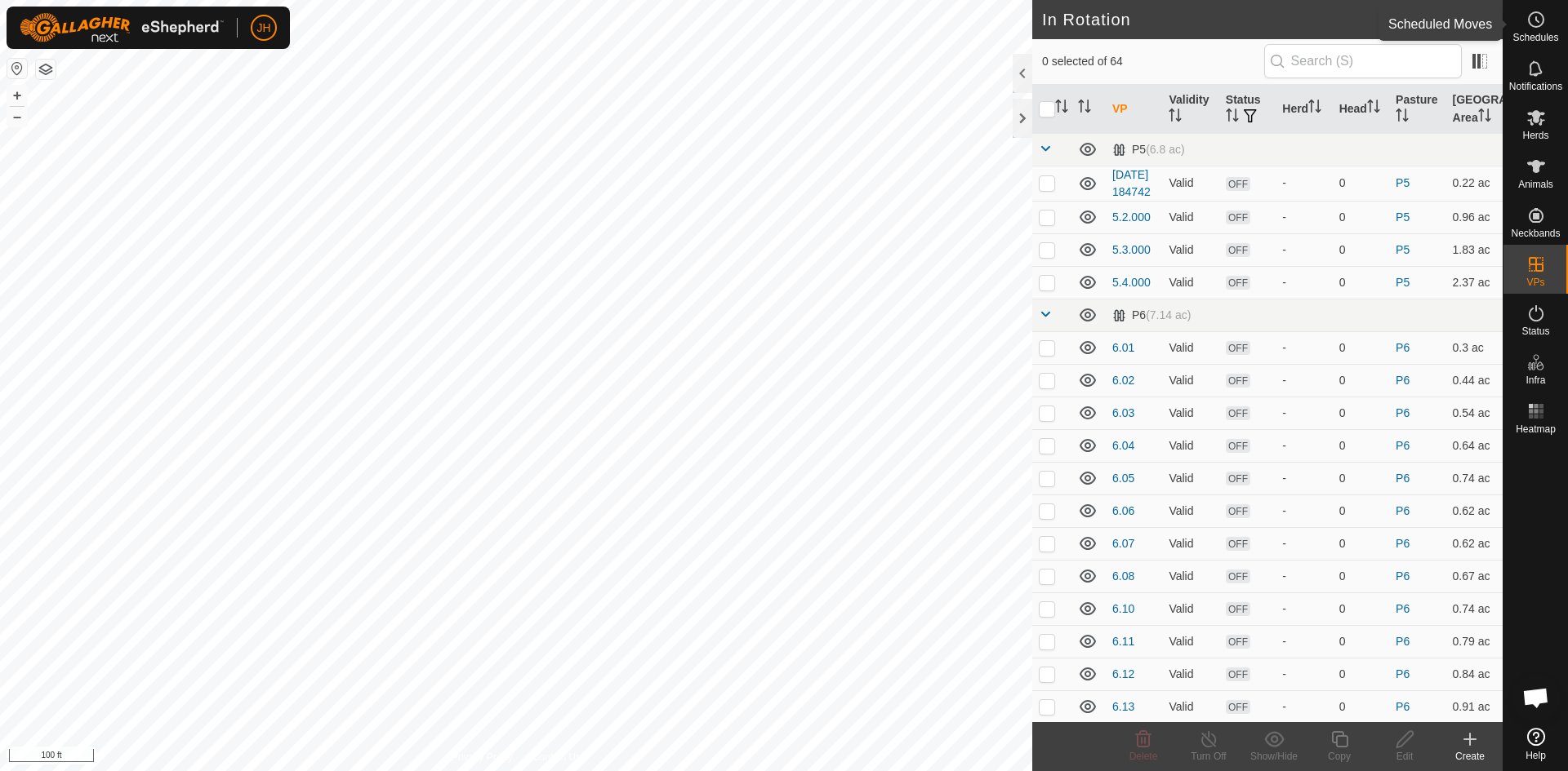
click at [1537, 25] on icon at bounding box center [1536, 19] width 20 height 20
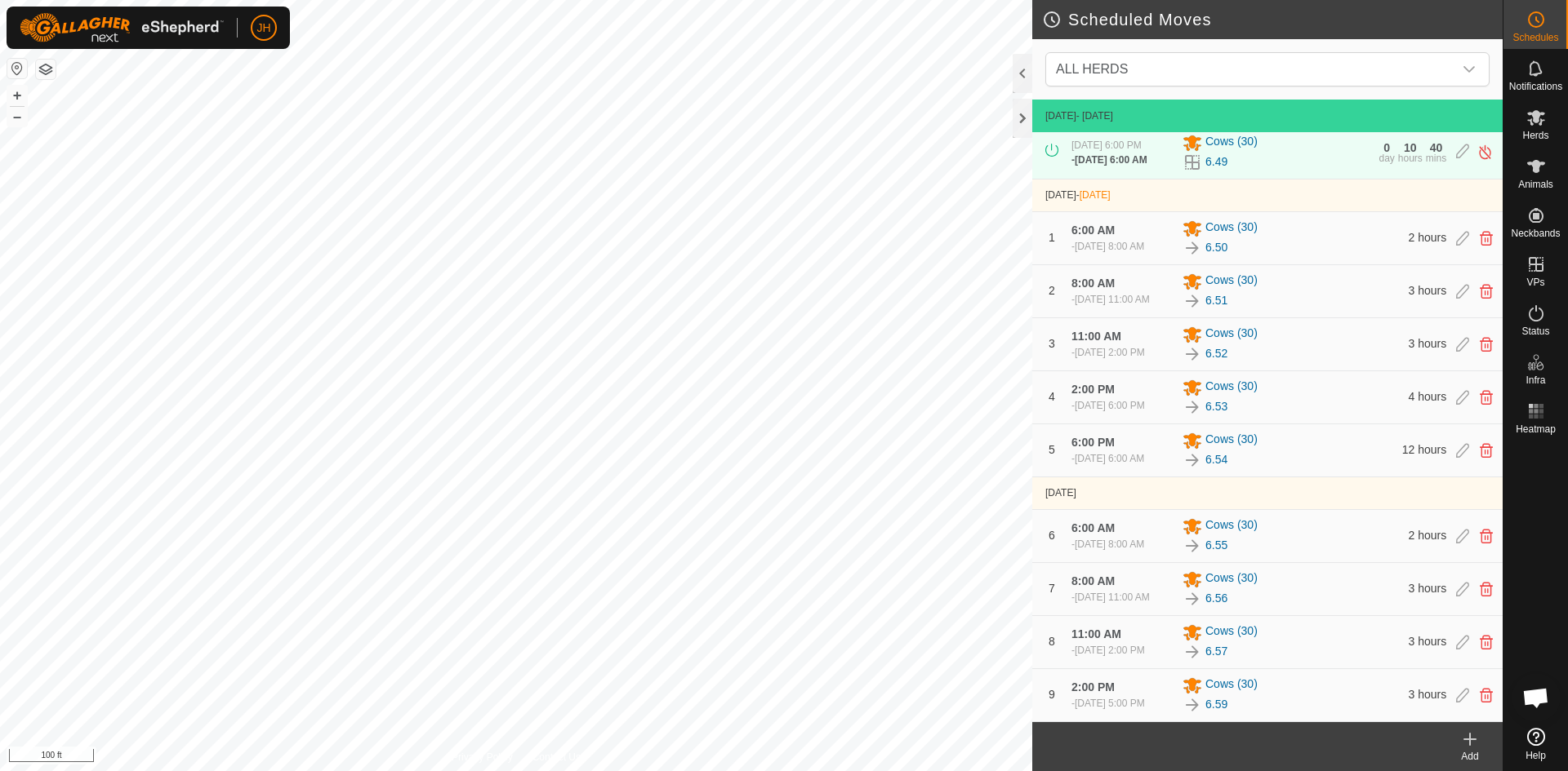
scroll to position [21, 0]
click at [1468, 745] on icon at bounding box center [1470, 739] width 20 height 20
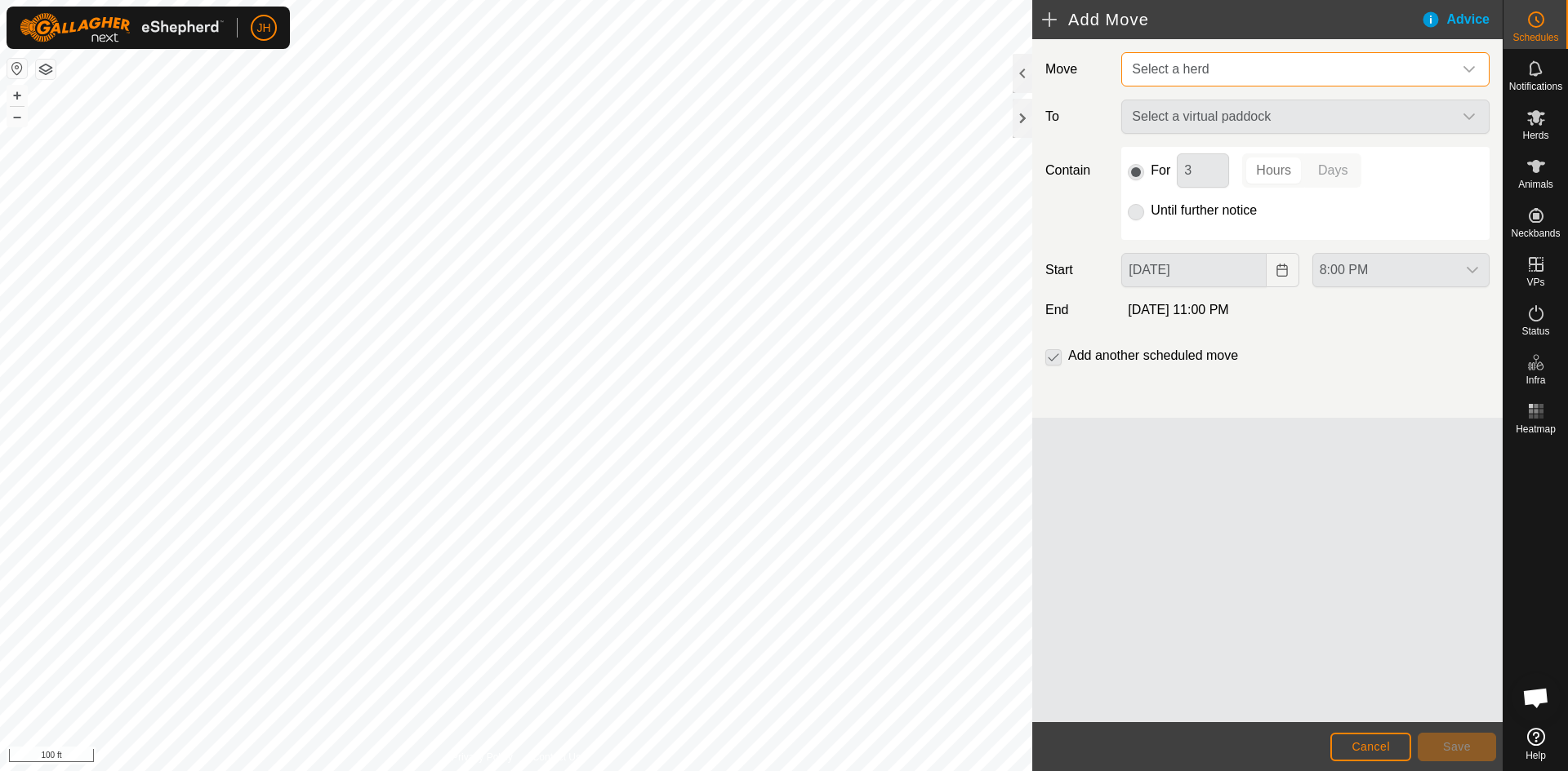
click at [1264, 72] on span "Select a herd" at bounding box center [1288, 69] width 327 height 32
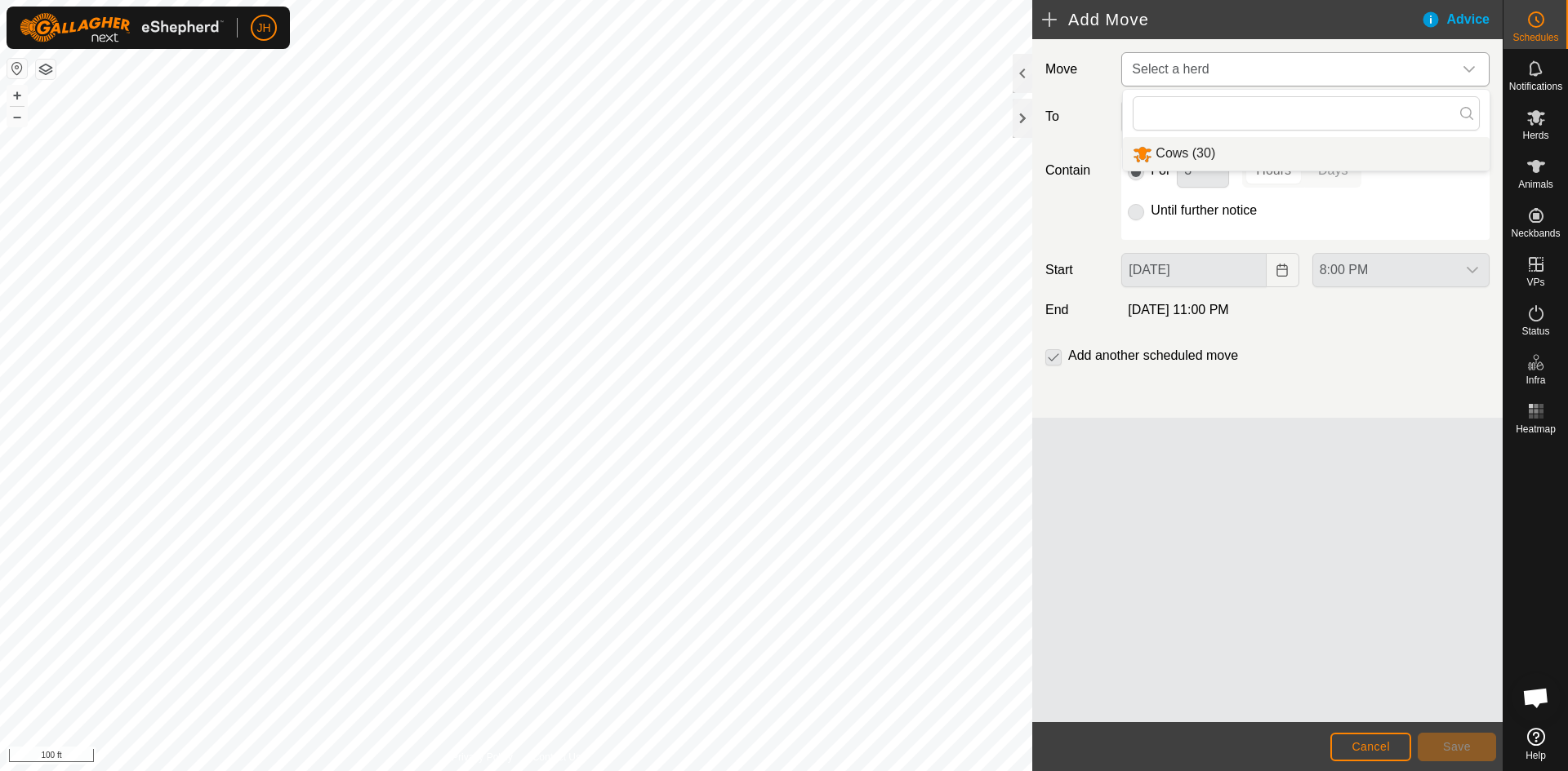
click at [1204, 157] on li "Cows (30)" at bounding box center [1306, 153] width 367 height 33
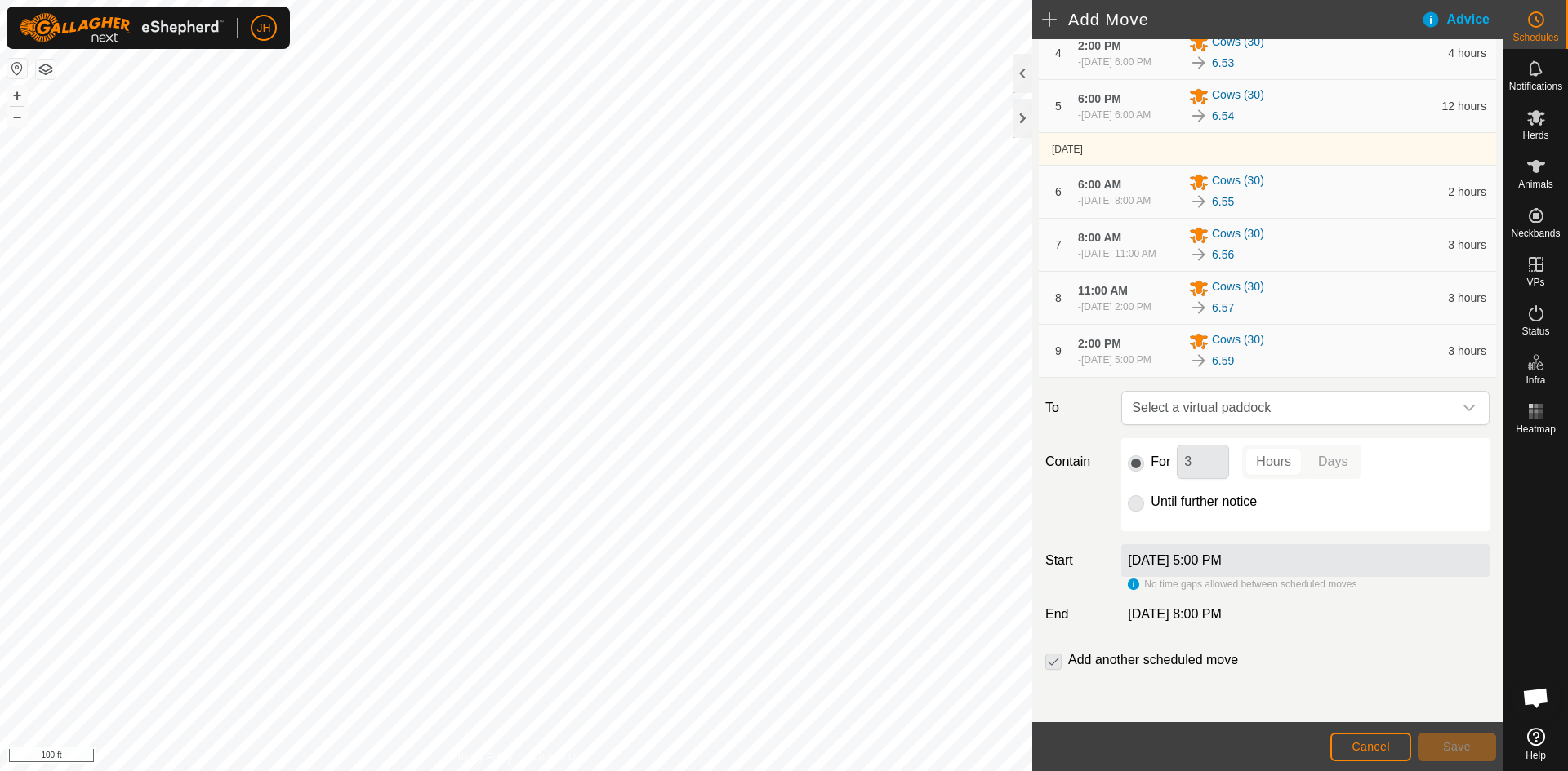
scroll to position [380, 0]
click at [1288, 409] on span "Select a virtual paddock" at bounding box center [1288, 408] width 327 height 32
type input "60"
click at [1266, 525] on li "6.60 3.53 ac" at bounding box center [1306, 525] width 347 height 25
drag, startPoint x: 1212, startPoint y: 462, endPoint x: 1129, endPoint y: 456, distance: 83.2
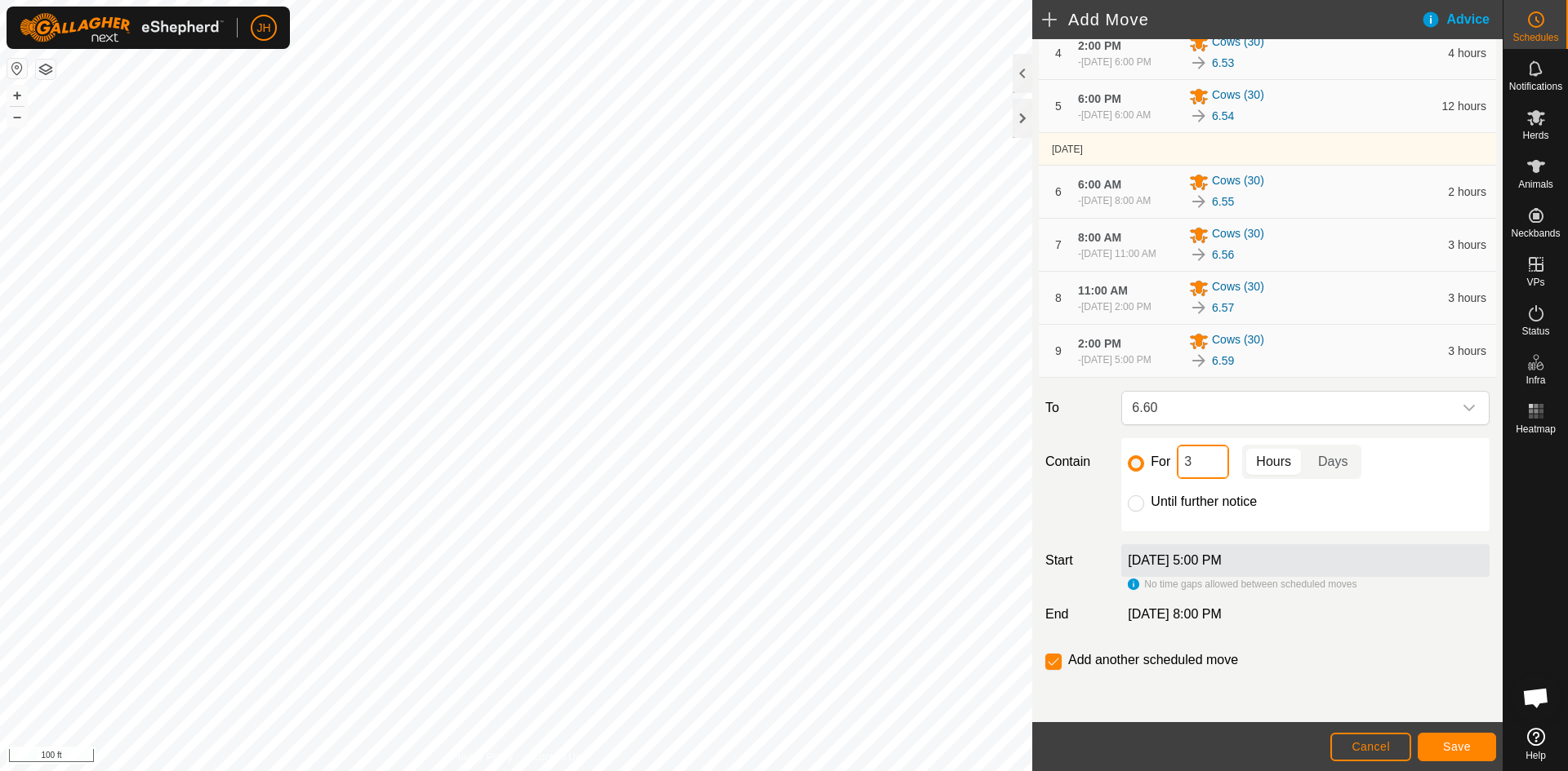
click at [1129, 456] on div "For 3 Hours Days" at bounding box center [1305, 462] width 355 height 34
type input "12"
click at [1479, 748] on button "Save" at bounding box center [1457, 747] width 79 height 28
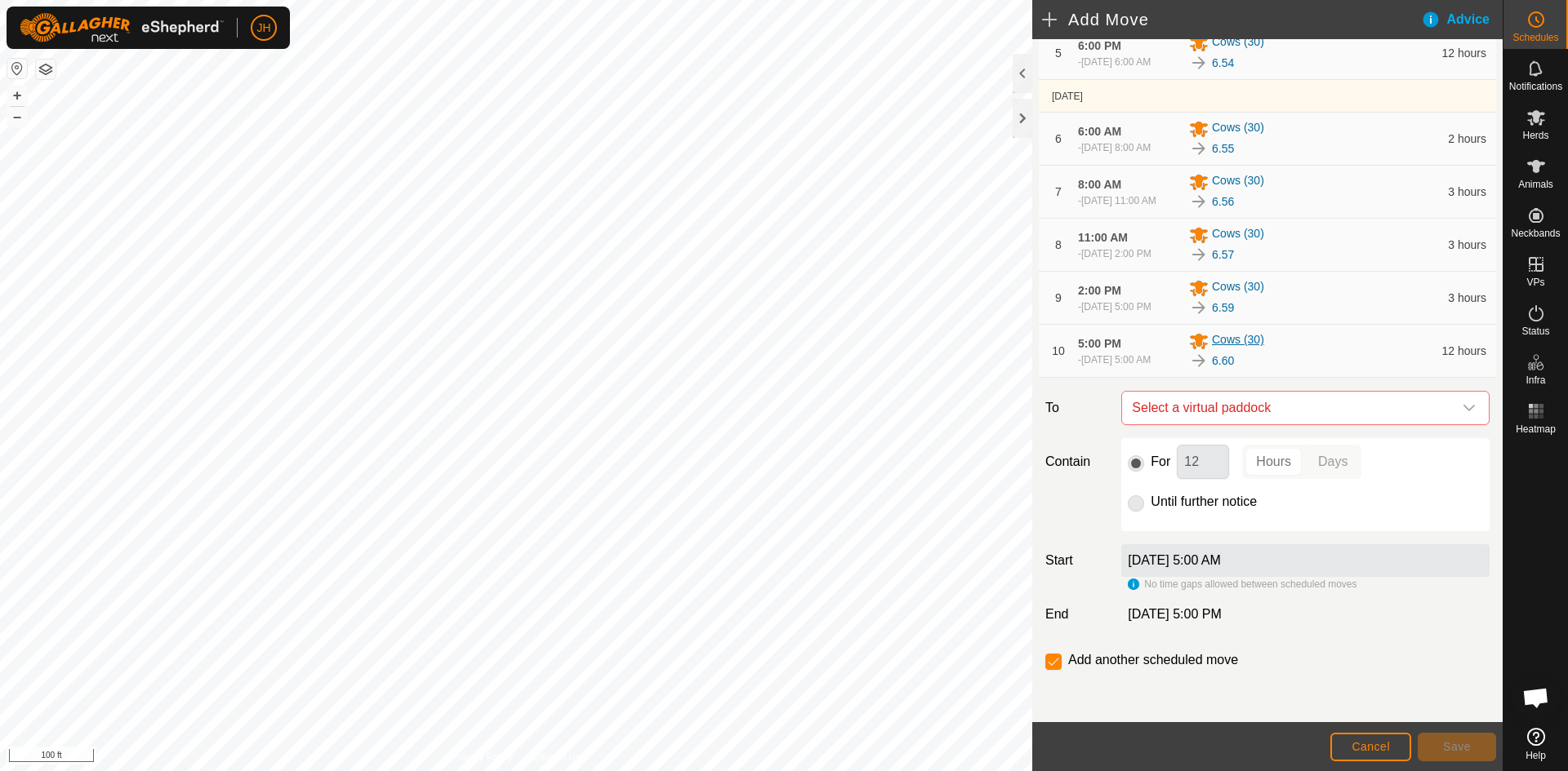
scroll to position [433, 0]
click at [1362, 746] on span "Cancel" at bounding box center [1371, 746] width 38 height 13
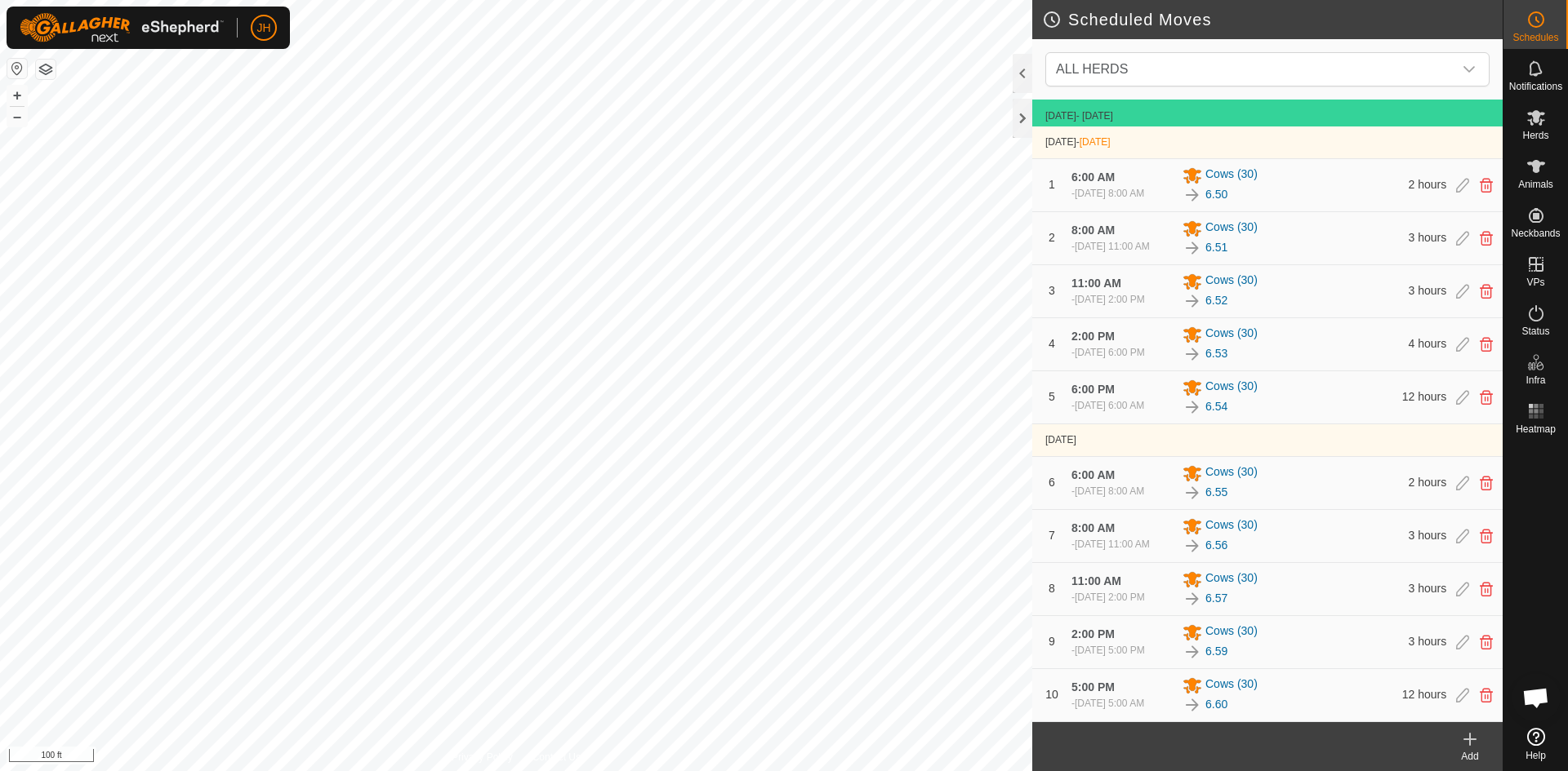
scroll to position [74, 0]
click at [1461, 698] on icon at bounding box center [1462, 695] width 13 height 15
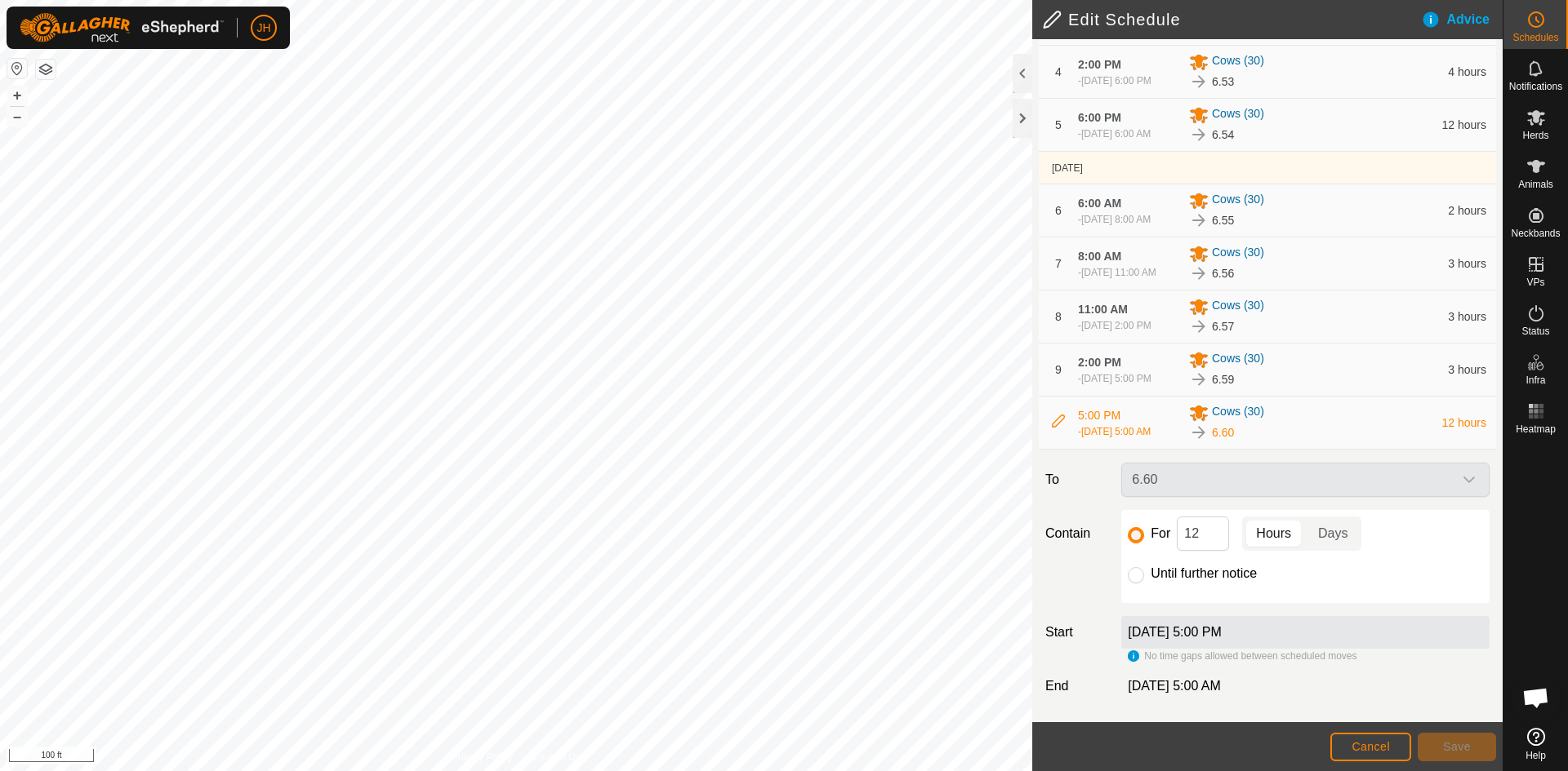
scroll to position [362, 0]
click at [1203, 535] on input "12" at bounding box center [1202, 534] width 52 height 34
type input "13"
click at [1447, 745] on span "Save" at bounding box center [1457, 746] width 27 height 13
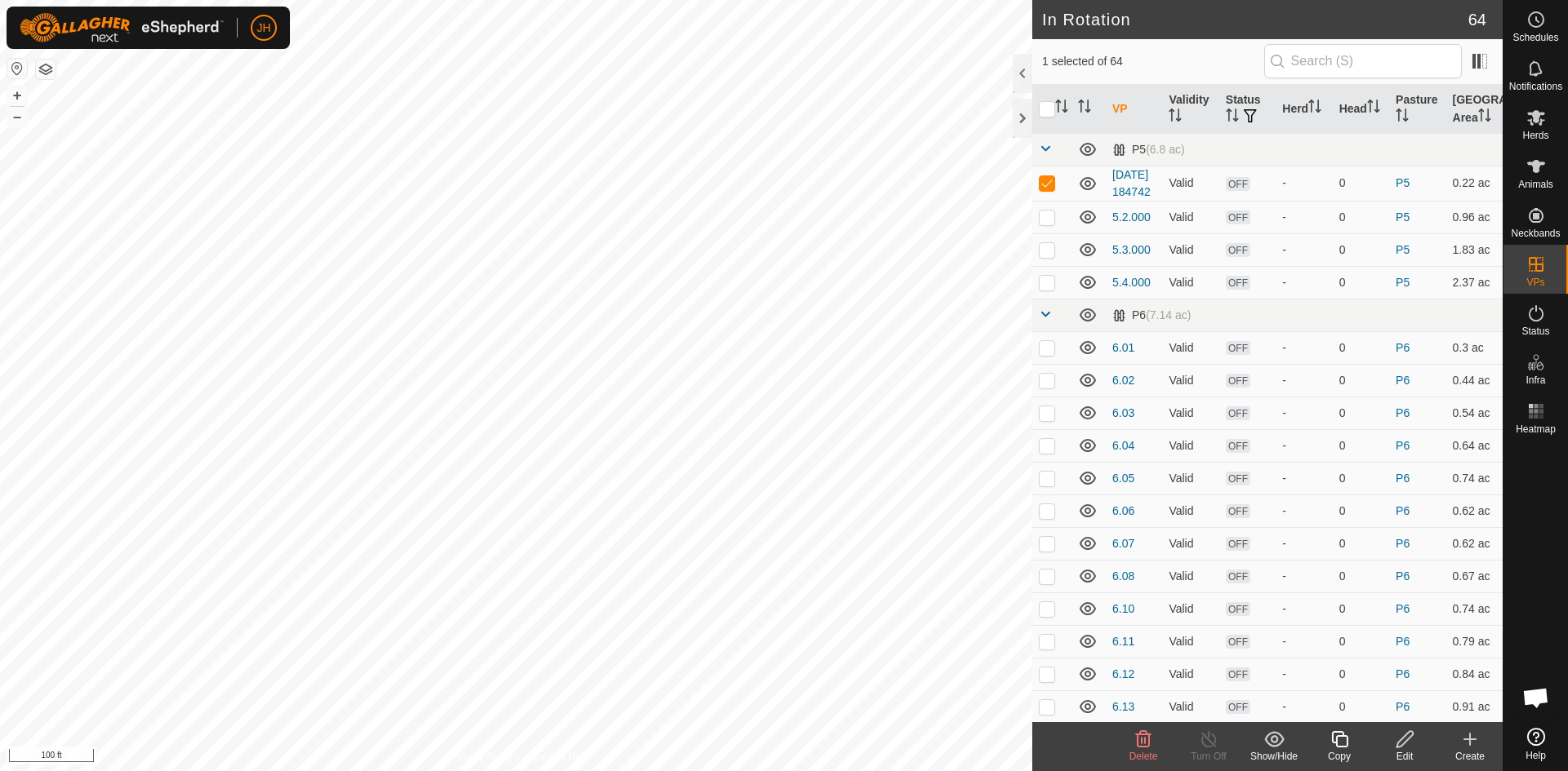
click at [1407, 742] on icon at bounding box center [1405, 739] width 21 height 20
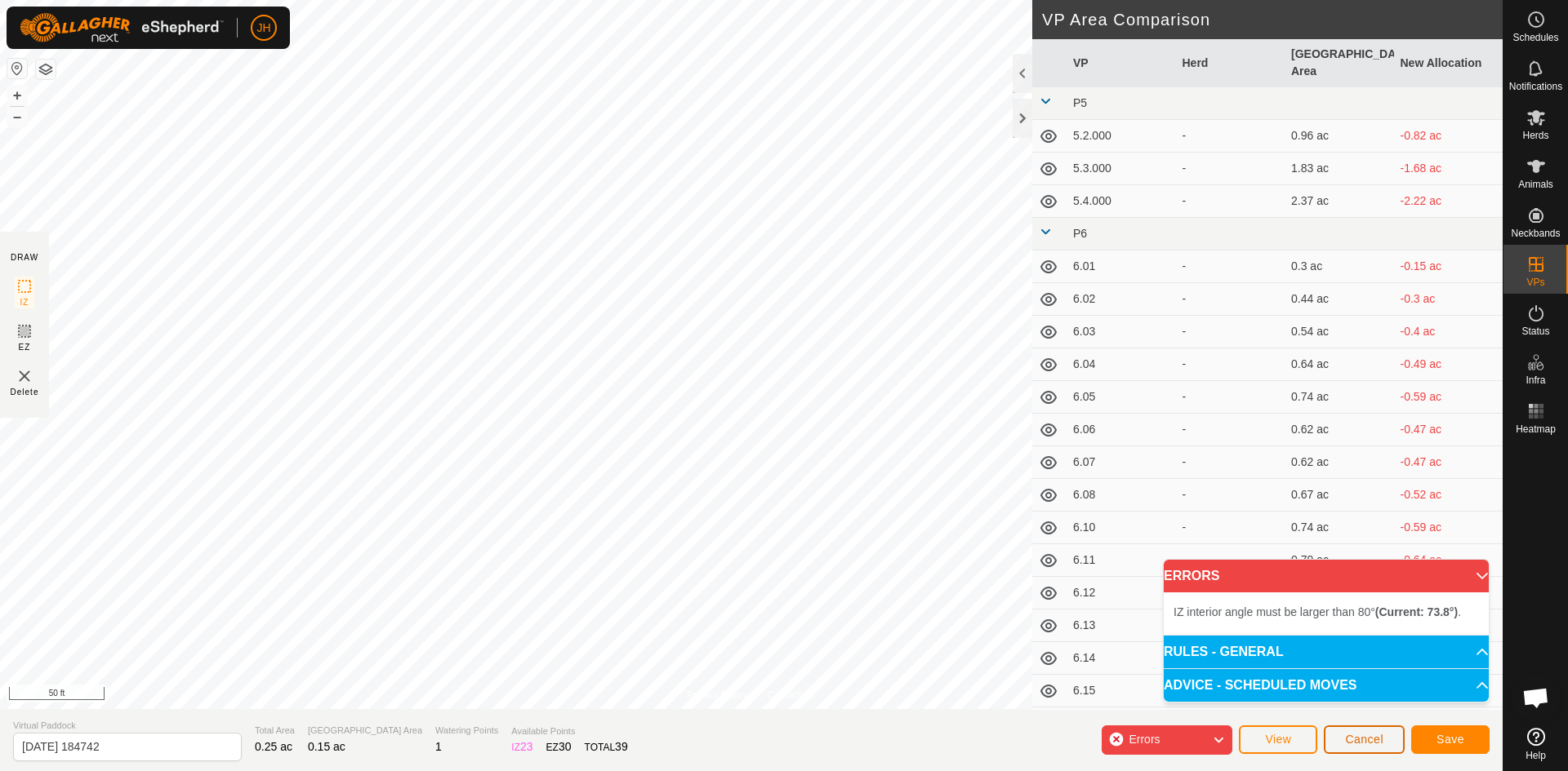
click at [1365, 743] on span "Cancel" at bounding box center [1364, 739] width 38 height 13
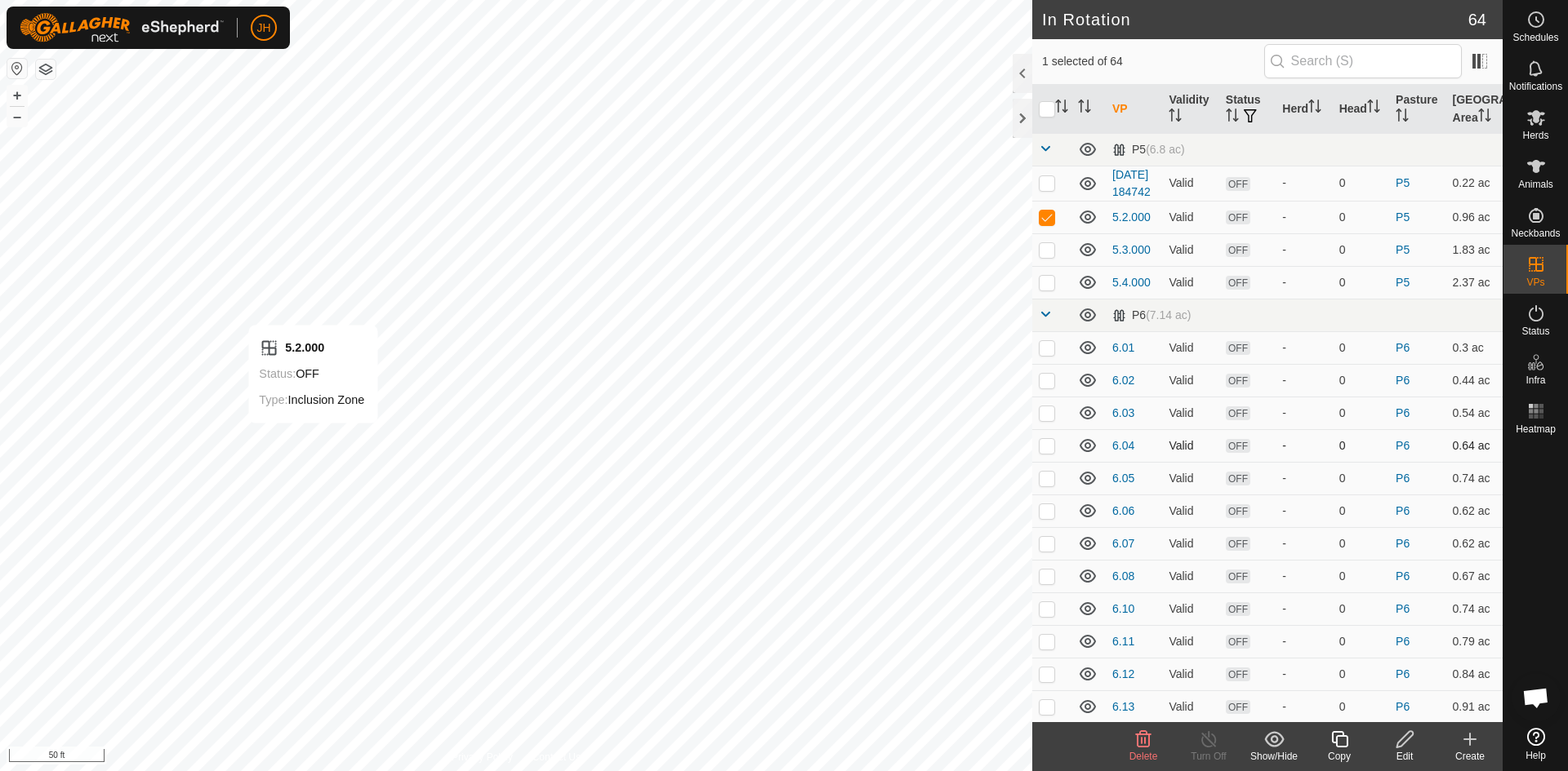
checkbox input "false"
checkbox input "true"
checkbox input "false"
click at [1408, 742] on icon at bounding box center [1405, 739] width 21 height 20
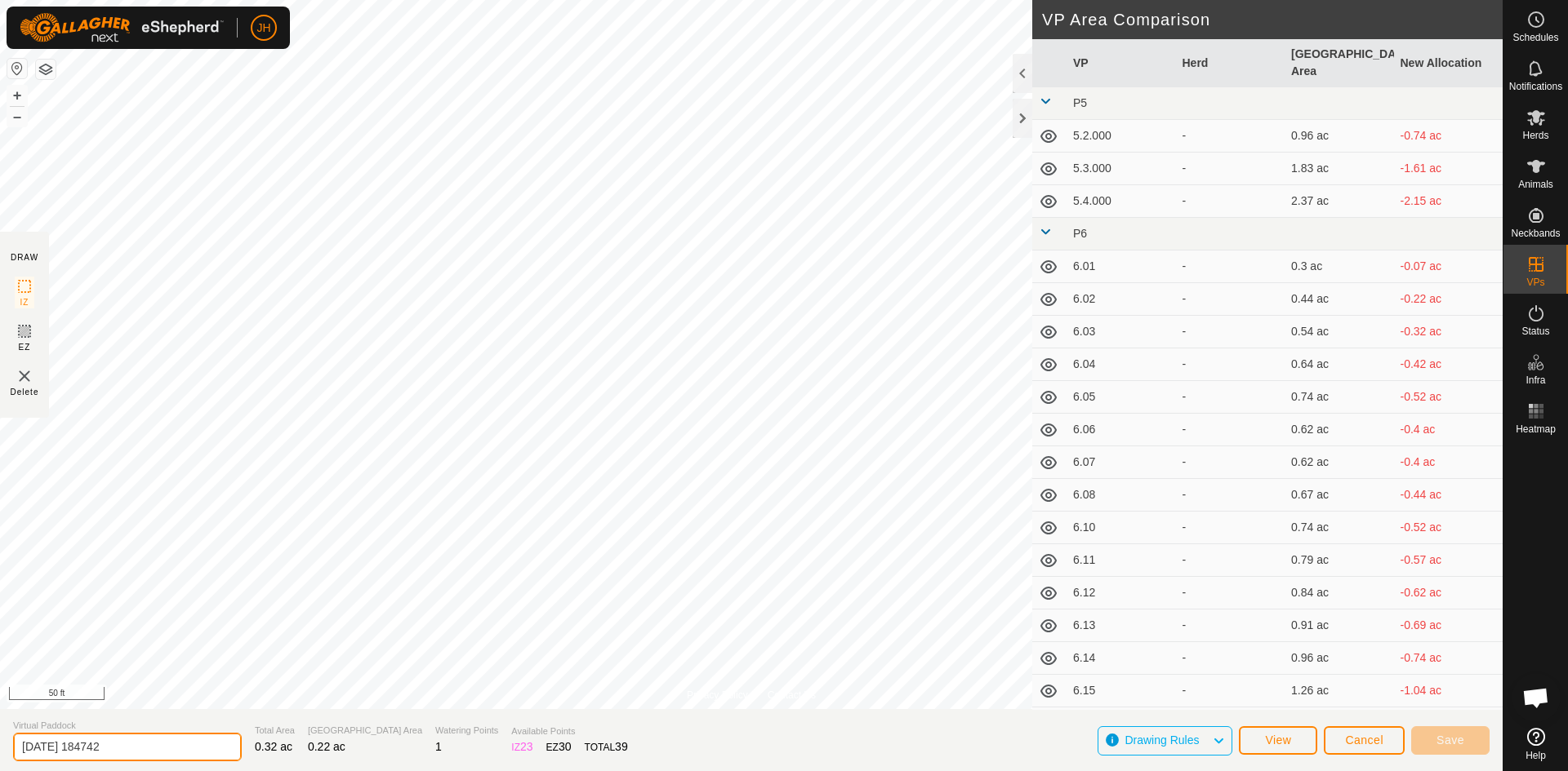
drag, startPoint x: 156, startPoint y: 741, endPoint x: 0, endPoint y: 738, distance: 156.0
click at [0, 738] on section "Virtual Paddock 2025-09-03 184742 Total Area 0.32 ac Grazing Area 0.22 ac Water…" at bounding box center [751, 740] width 1502 height 62
drag, startPoint x: 134, startPoint y: 750, endPoint x: 0, endPoint y: 753, distance: 134.0
click at [0, 753] on section "Virtual Paddock 2025-09-03 1847421 Total Area 0.32 ac Grazing Area 0.22 ac Wate…" at bounding box center [751, 740] width 1502 height 62
type input "5.2.1"
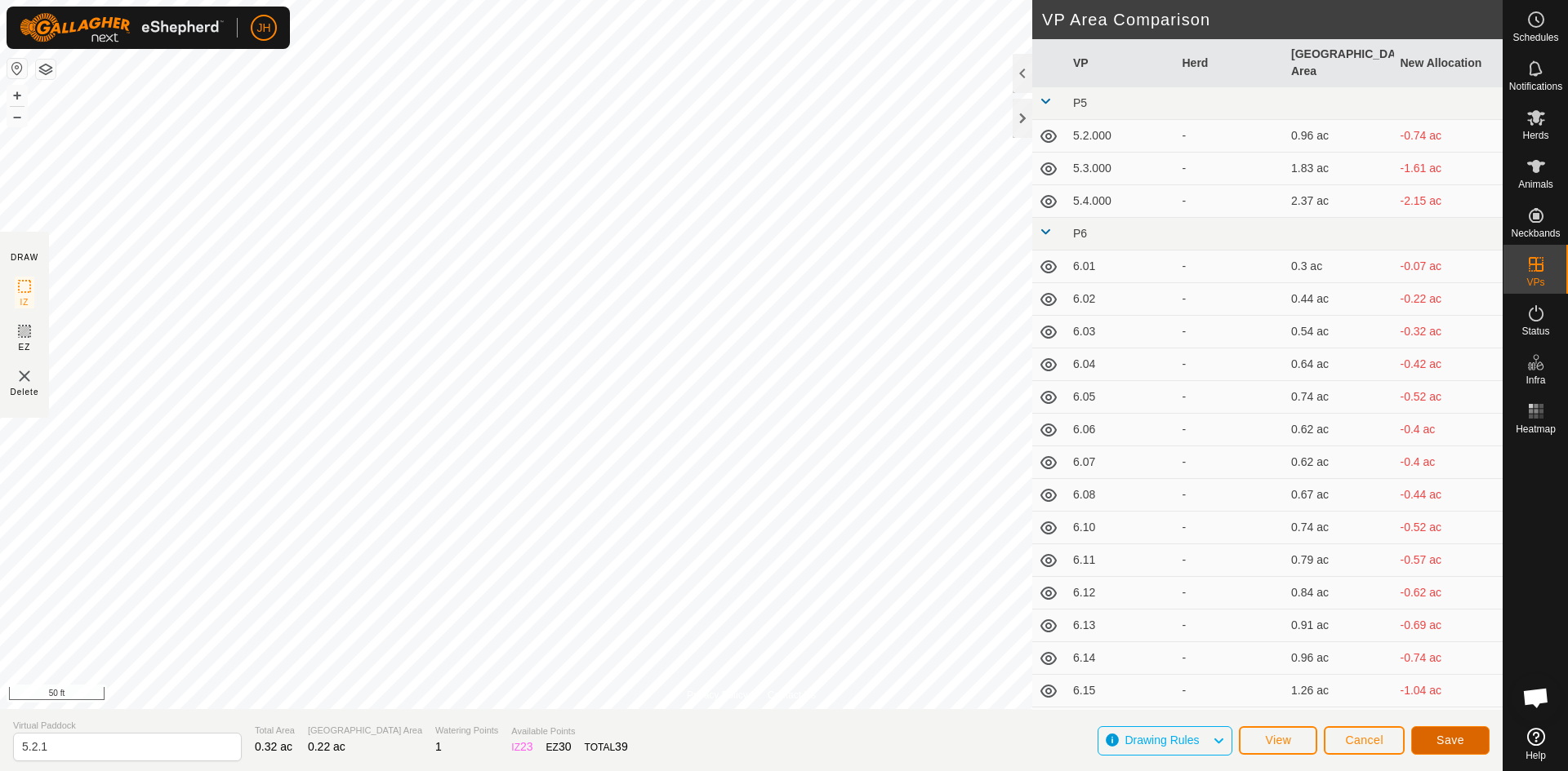
click at [1442, 744] on span "Save" at bounding box center [1450, 740] width 27 height 13
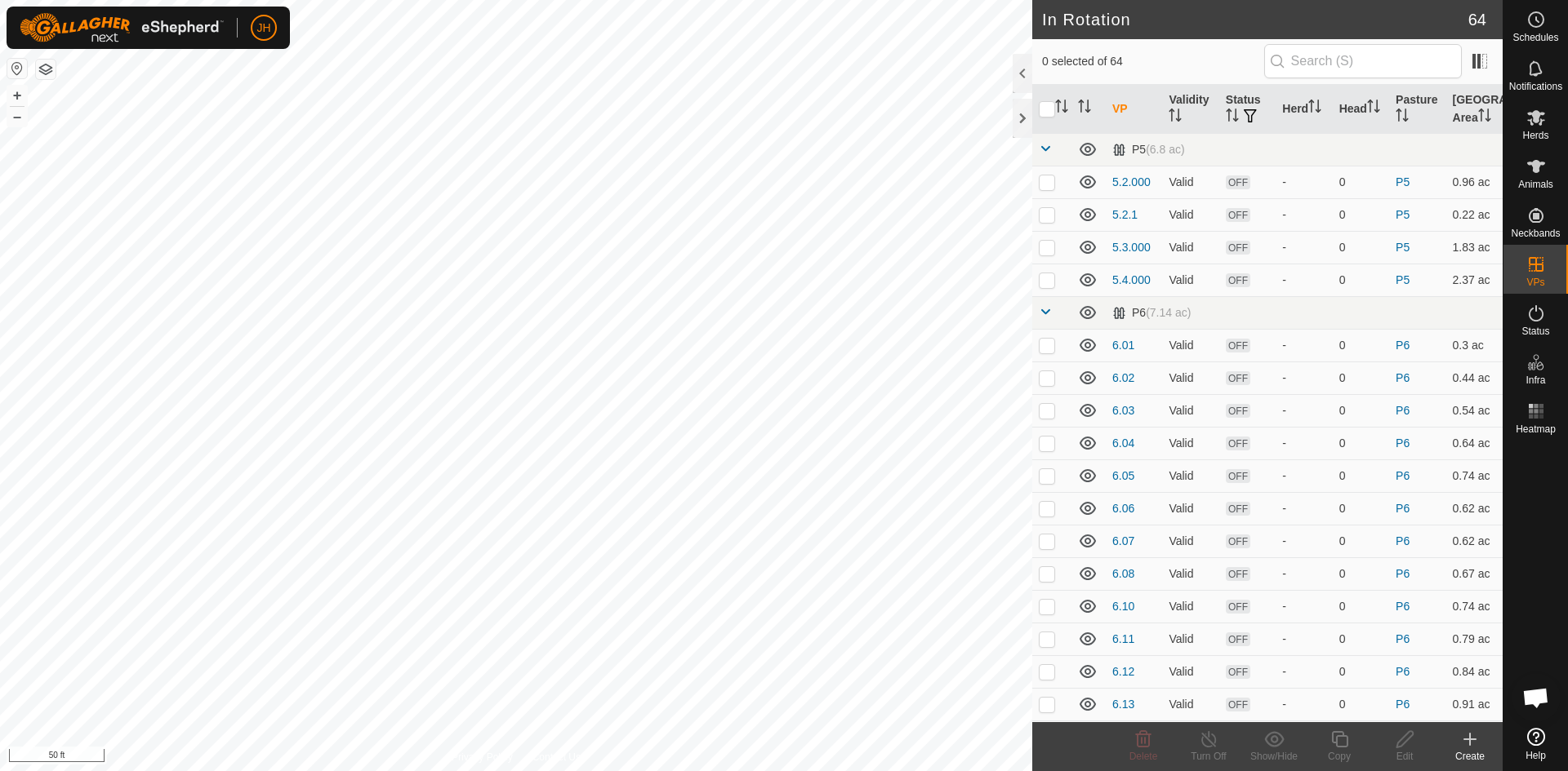
checkbox input "true"
click at [1403, 747] on icon at bounding box center [1405, 739] width 21 height 20
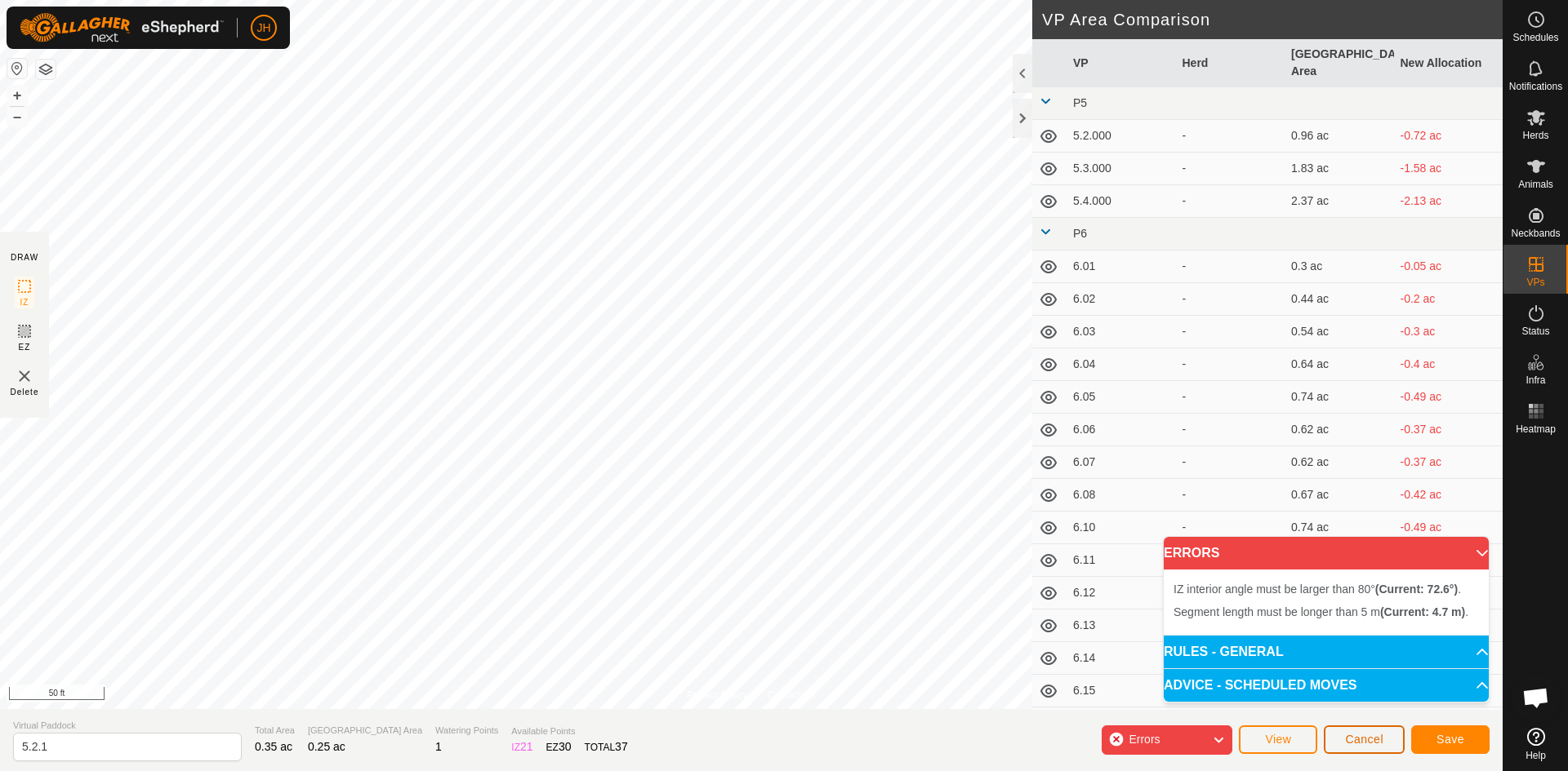
click at [1373, 747] on button "Cancel" at bounding box center [1364, 739] width 81 height 28
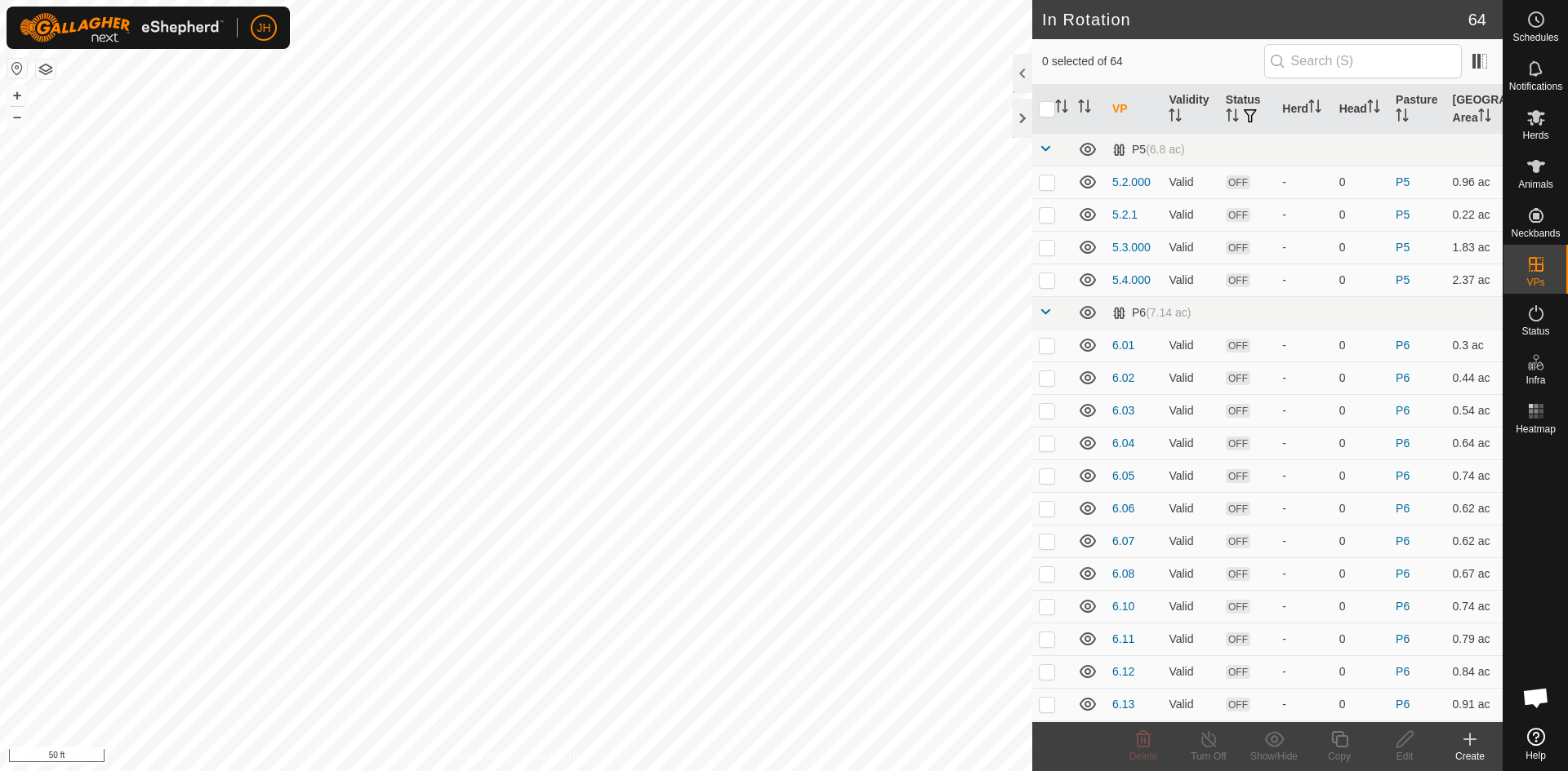
checkbox input "true"
click at [1335, 745] on icon at bounding box center [1340, 739] width 21 height 20
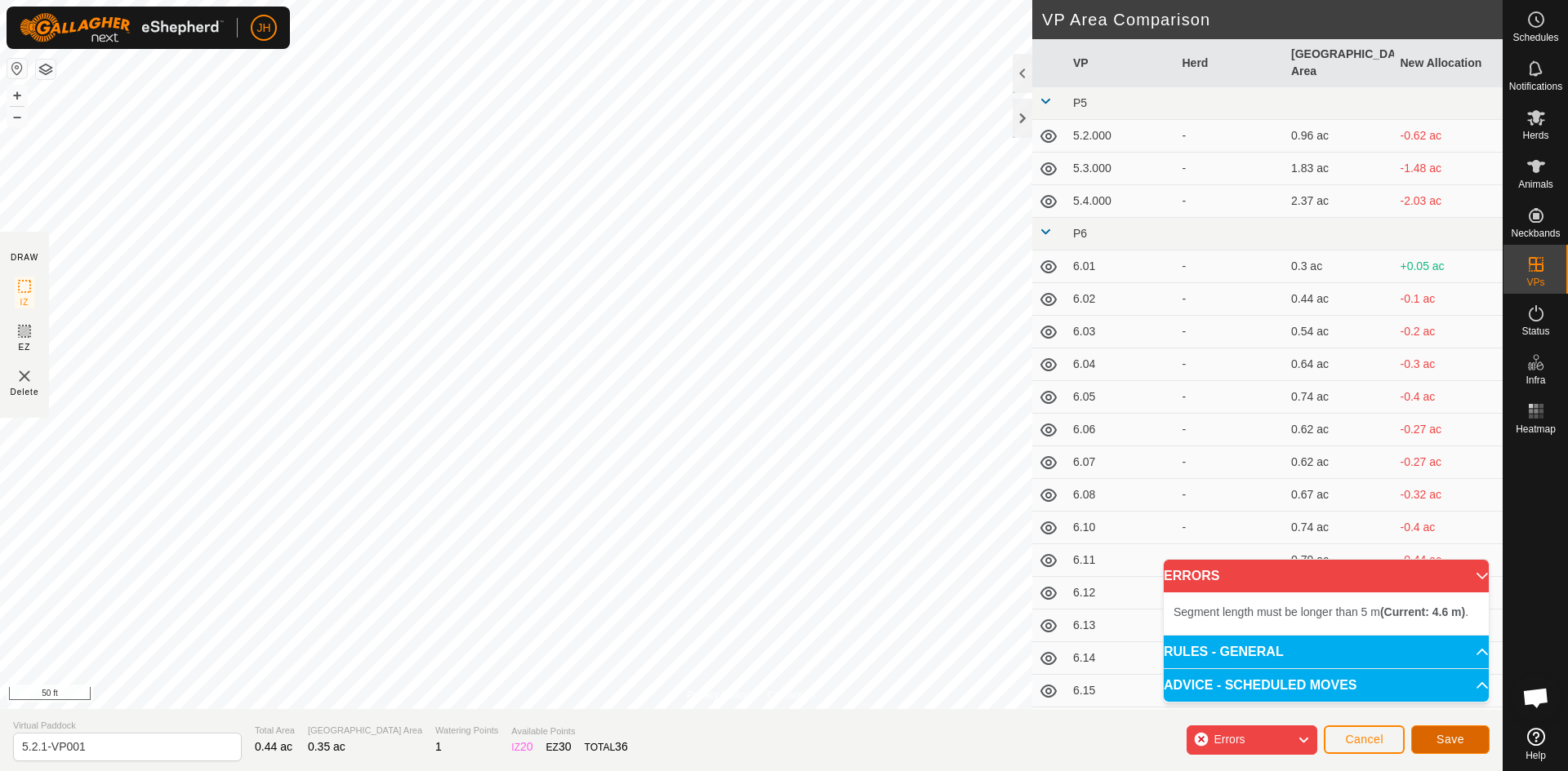
click at [1459, 745] on span "Save" at bounding box center [1450, 739] width 27 height 13
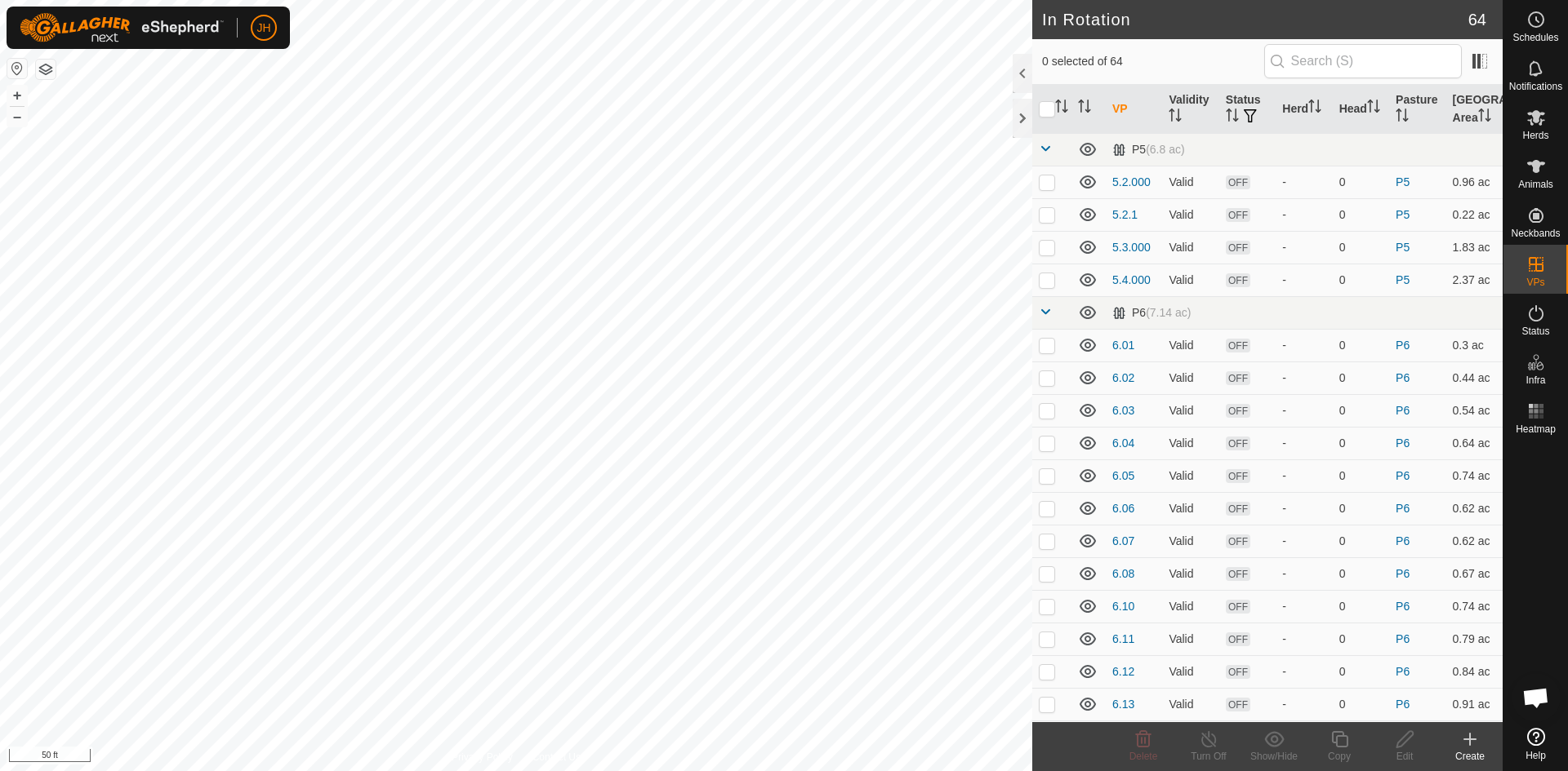
checkbox input "true"
click at [1335, 744] on icon at bounding box center [1340, 739] width 21 height 20
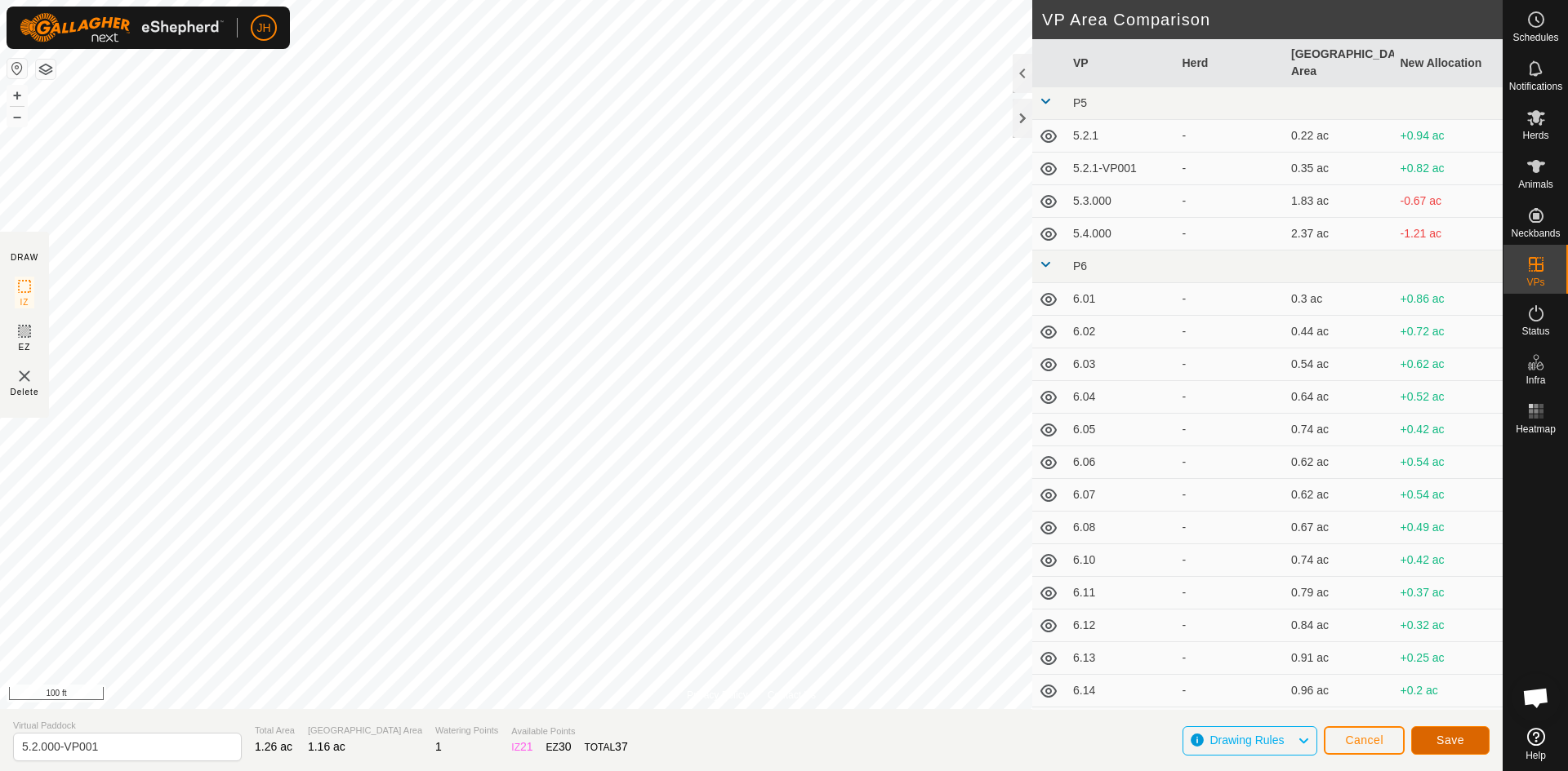
click at [1445, 739] on span "Save" at bounding box center [1450, 740] width 27 height 13
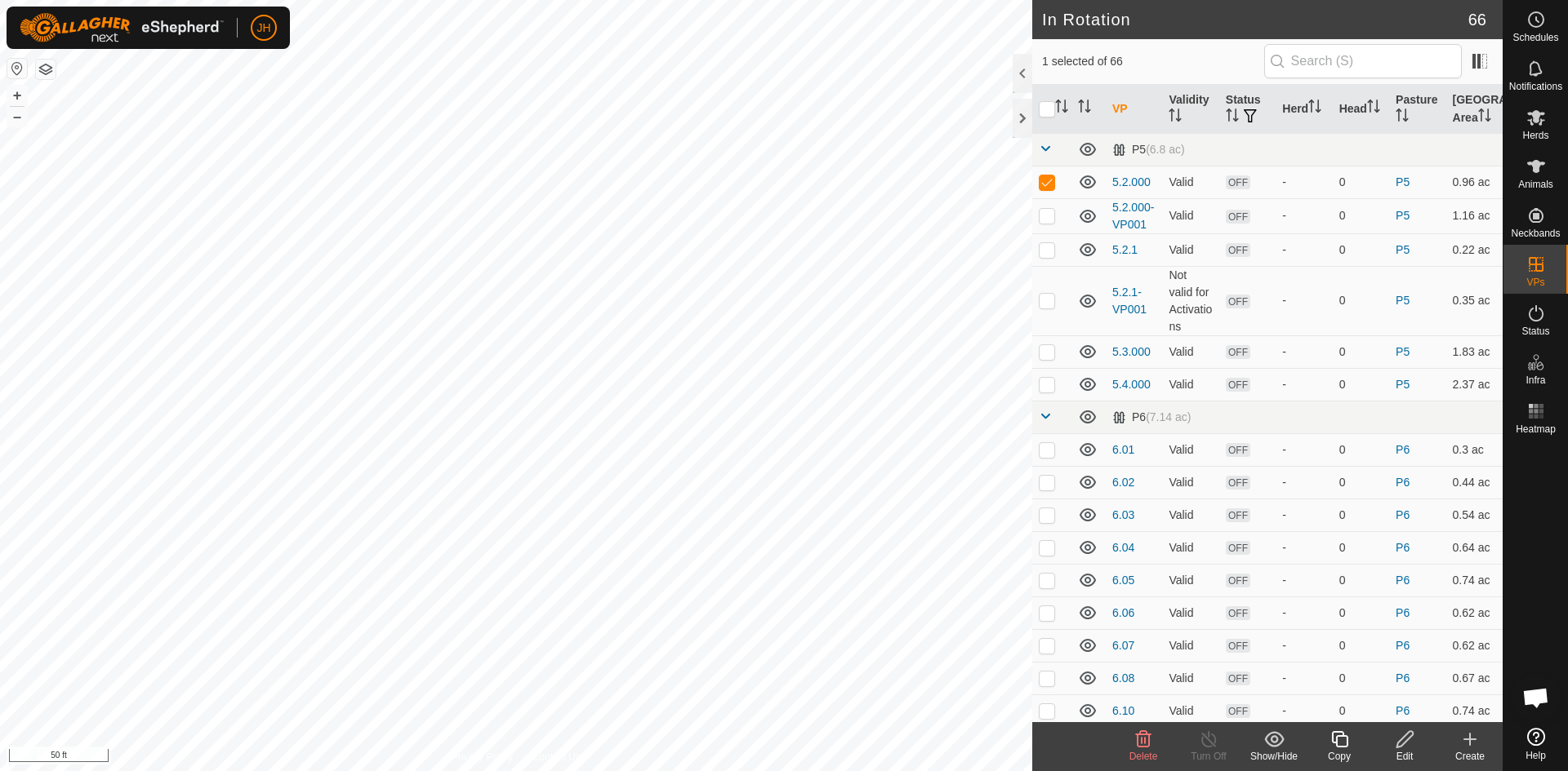
checkbox input "false"
checkbox input "true"
click at [1409, 750] on div "Edit" at bounding box center [1404, 756] width 65 height 15
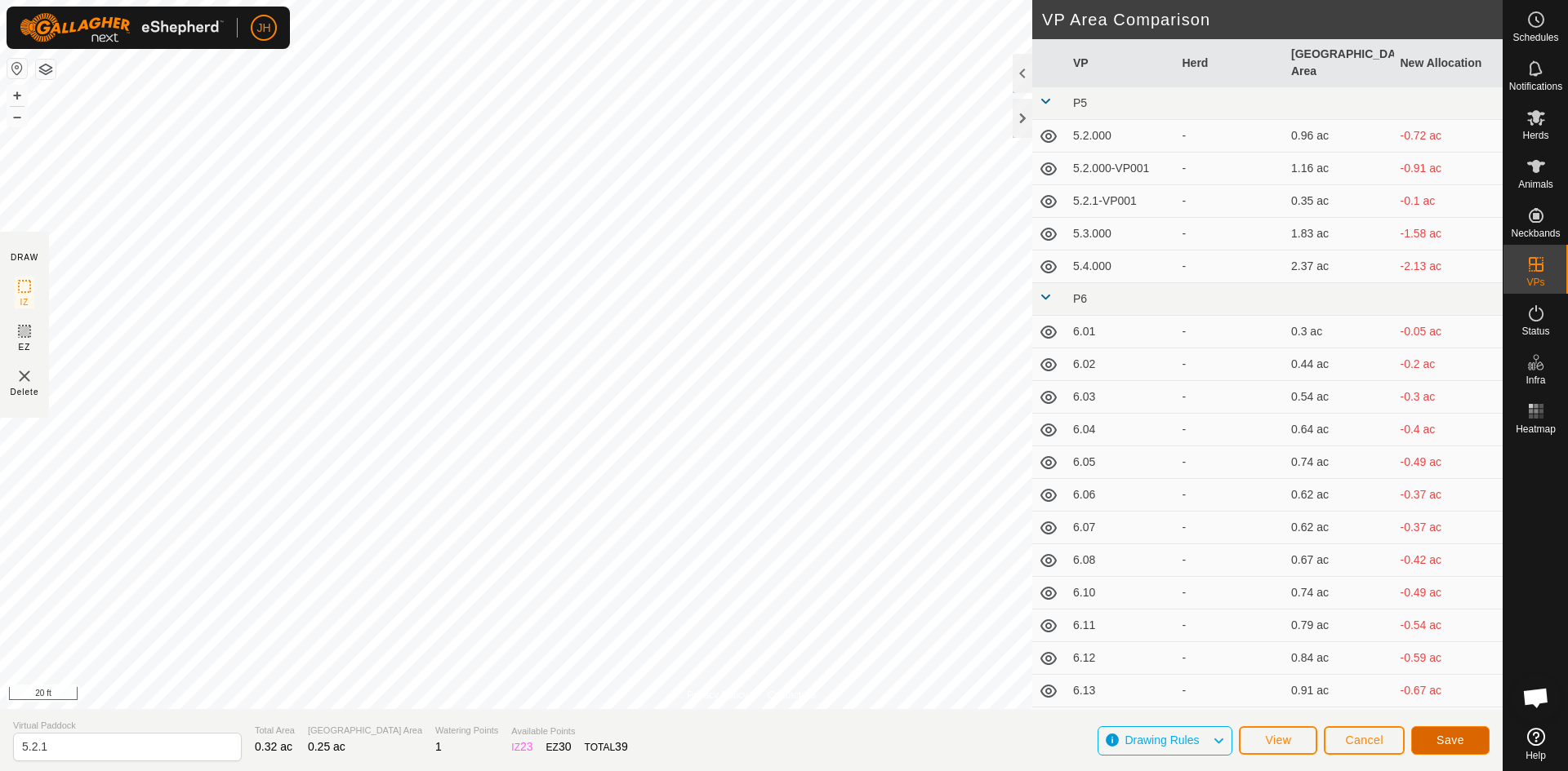
click at [1447, 739] on span "Save" at bounding box center [1450, 740] width 27 height 13
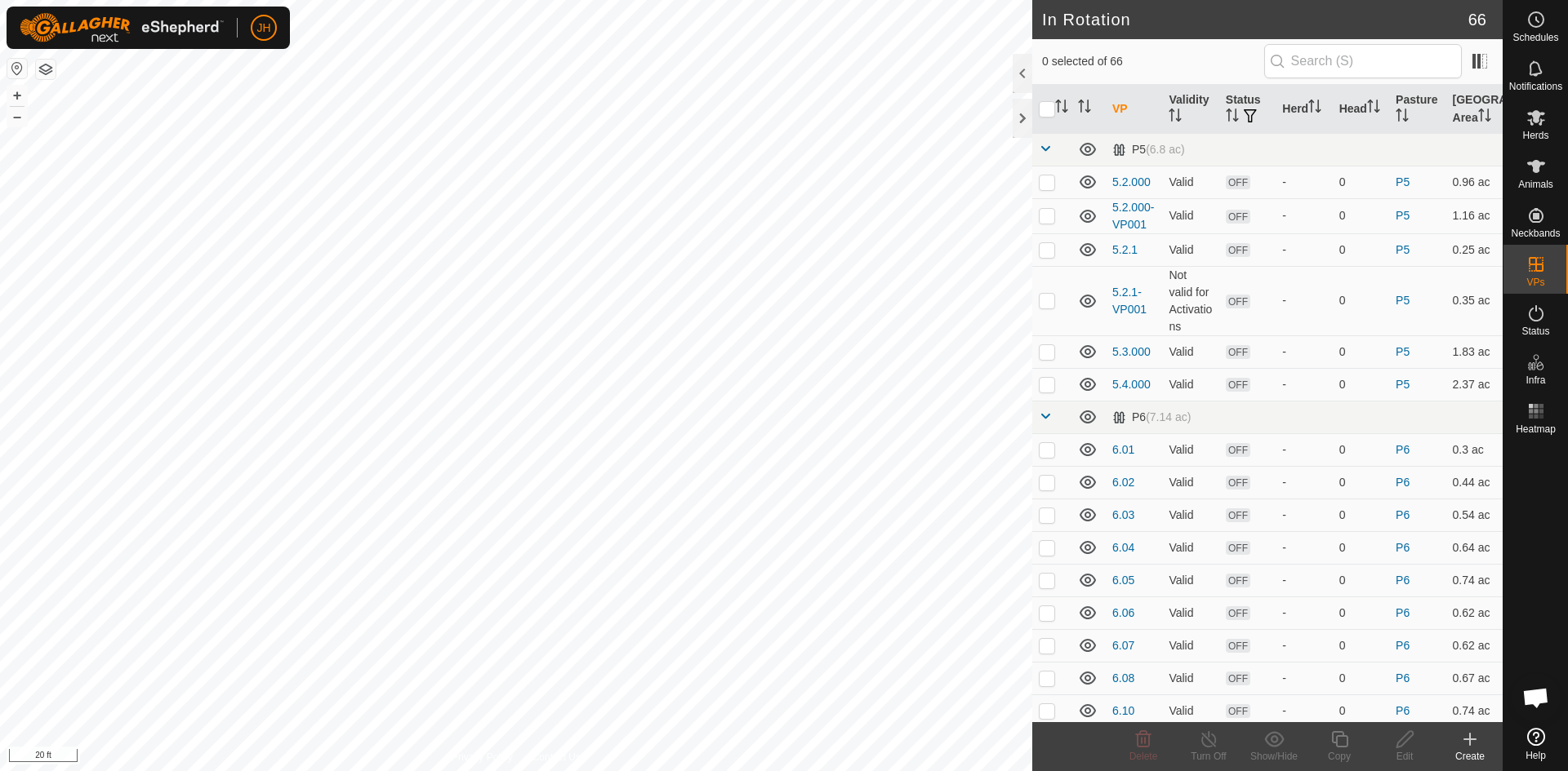
checkbox input "true"
click at [1404, 748] on icon at bounding box center [1405, 739] width 21 height 20
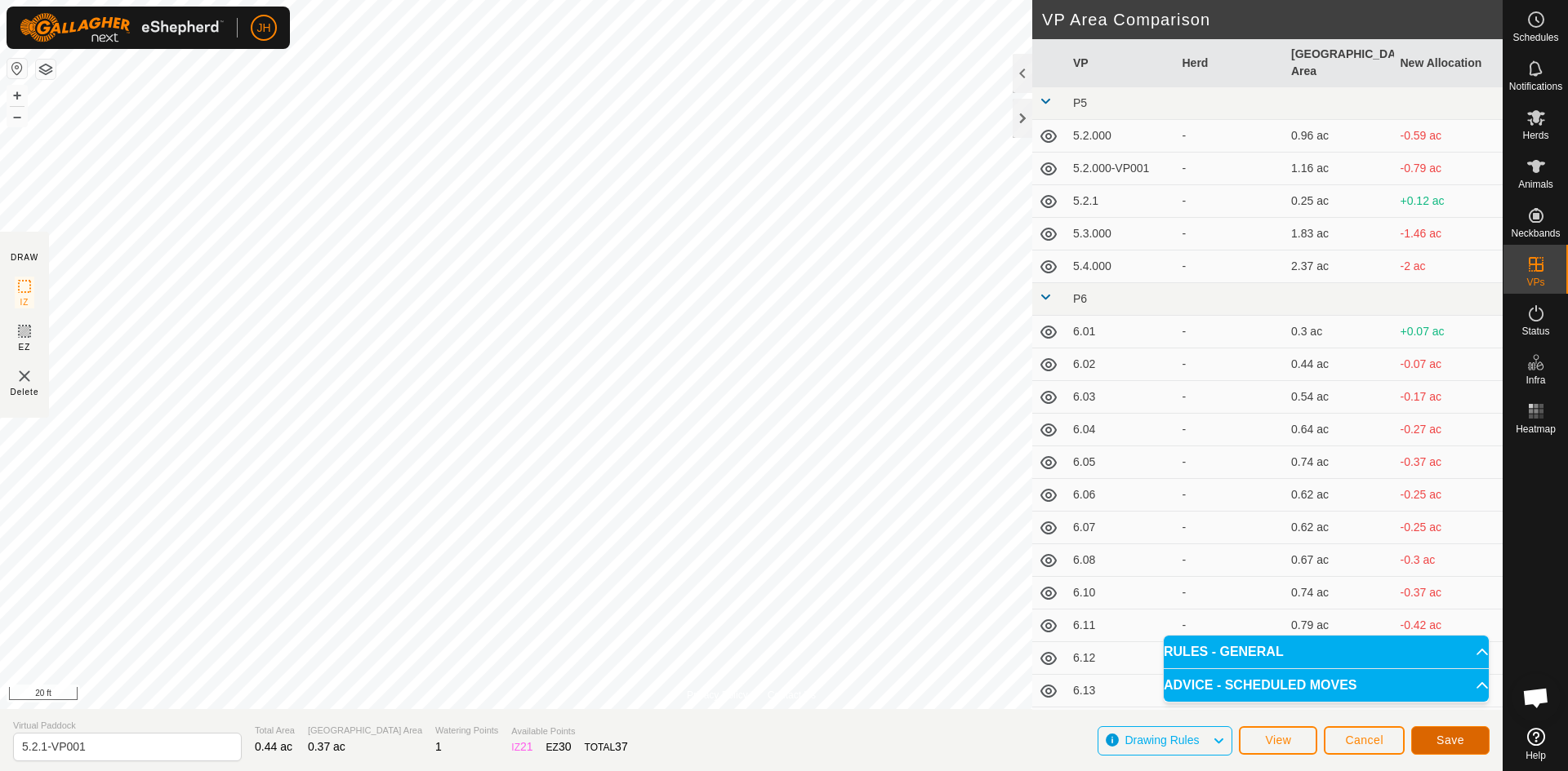
click at [1446, 744] on span "Save" at bounding box center [1450, 740] width 27 height 13
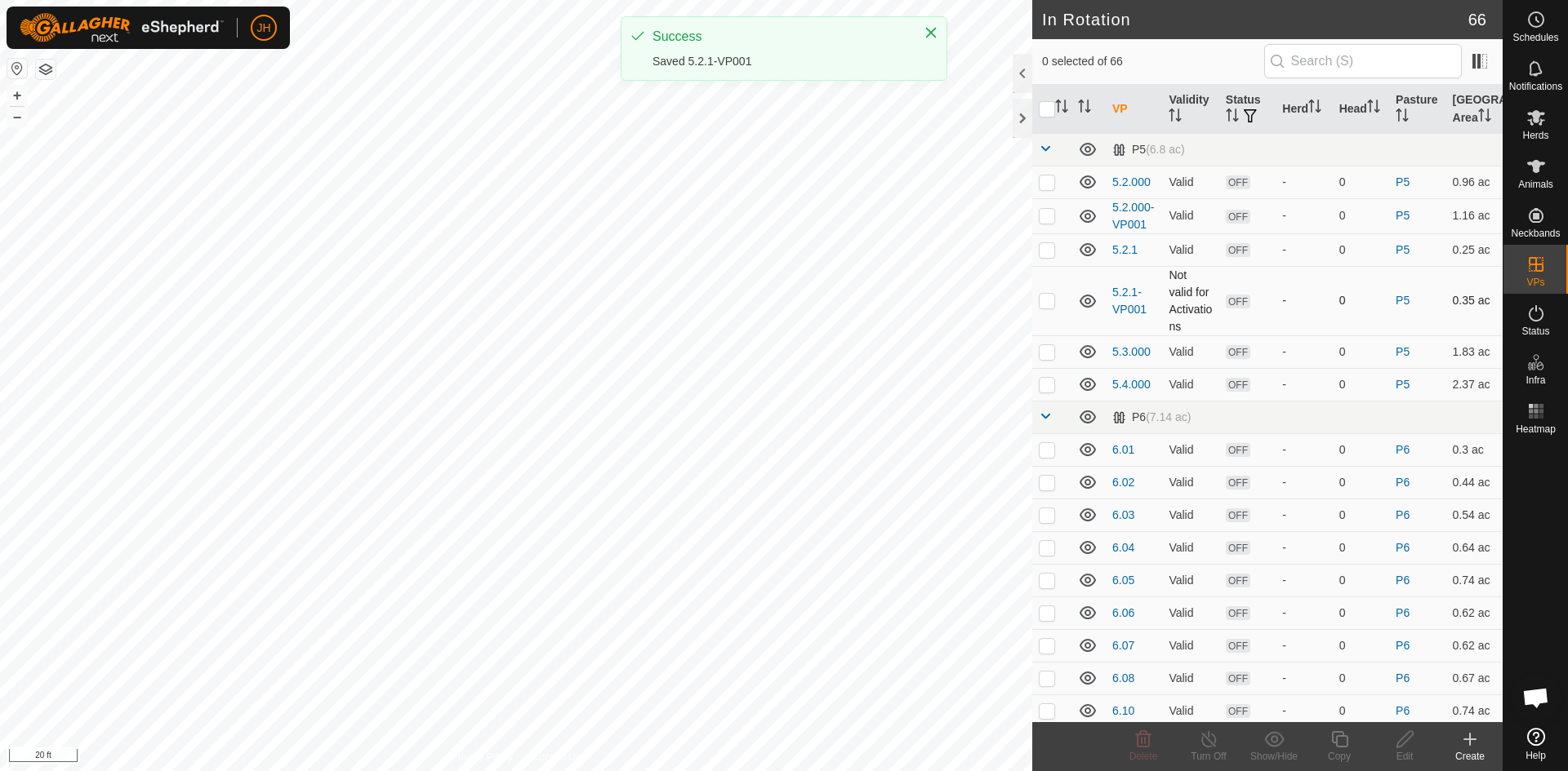
checkbox input "true"
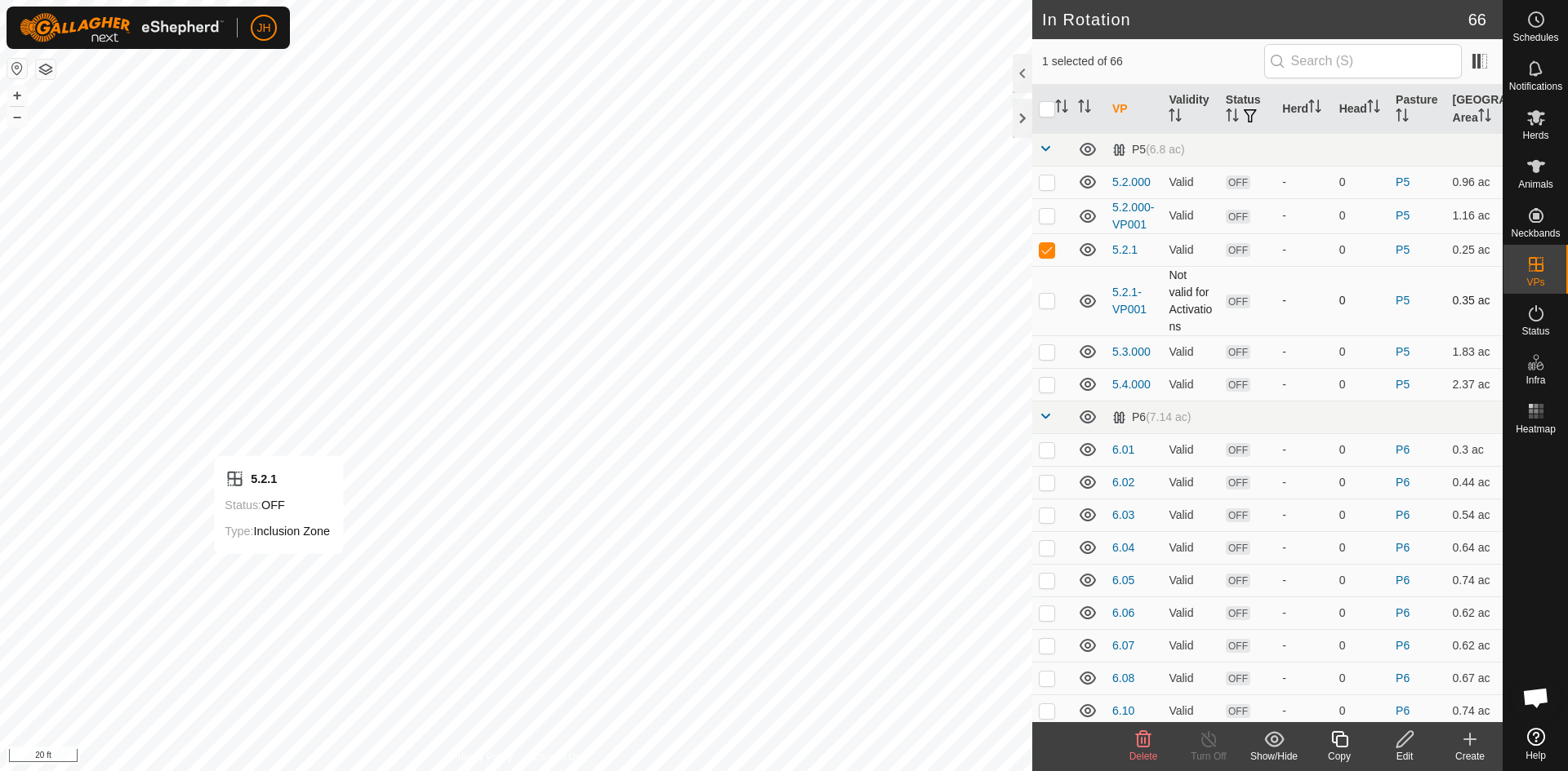
checkbox input "true"
checkbox input "false"
checkbox input "true"
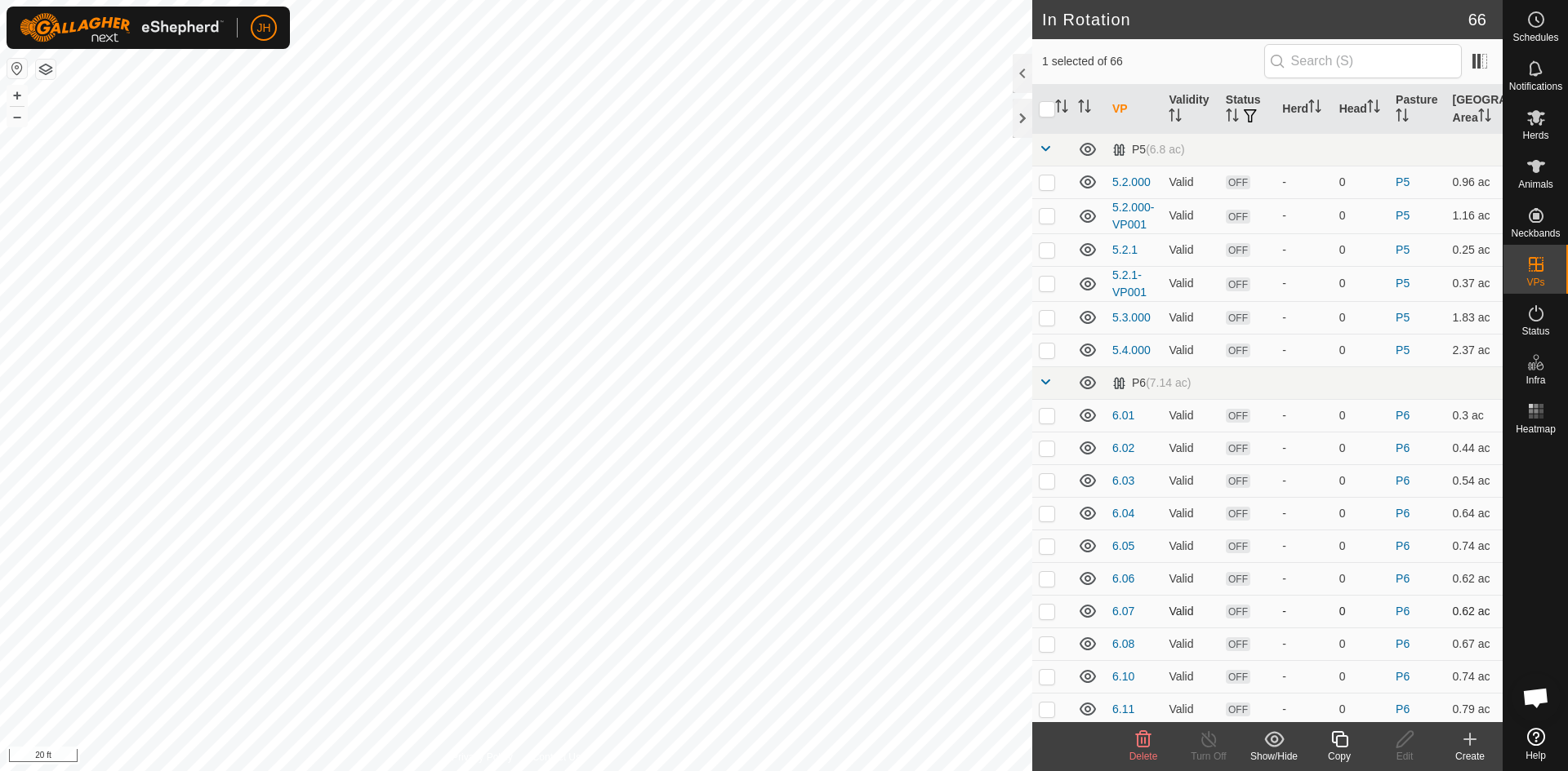
checkbox input "true"
checkbox input "false"
click at [1338, 745] on icon at bounding box center [1340, 739] width 21 height 20
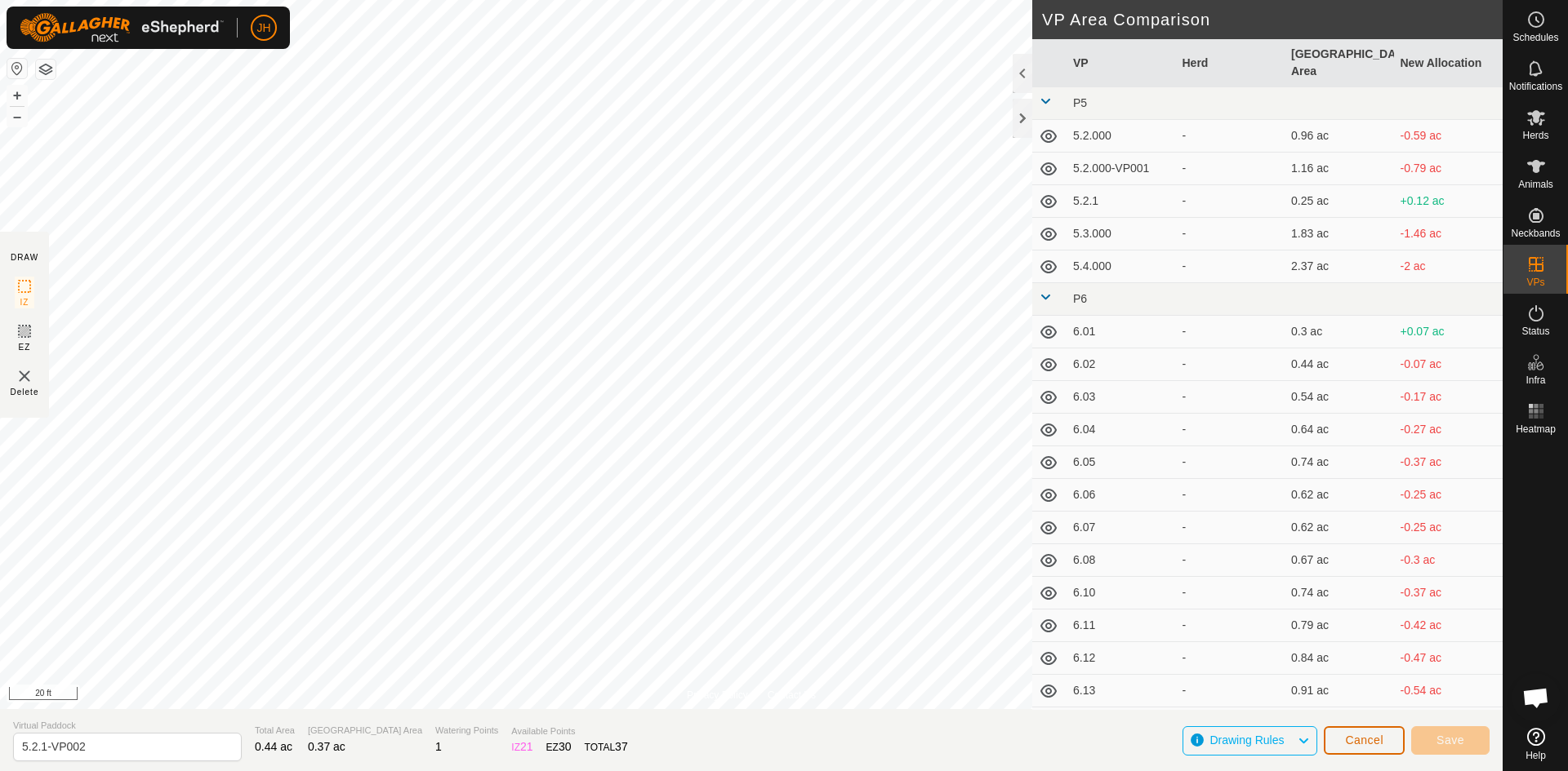
click at [1375, 739] on span "Cancel" at bounding box center [1364, 740] width 38 height 13
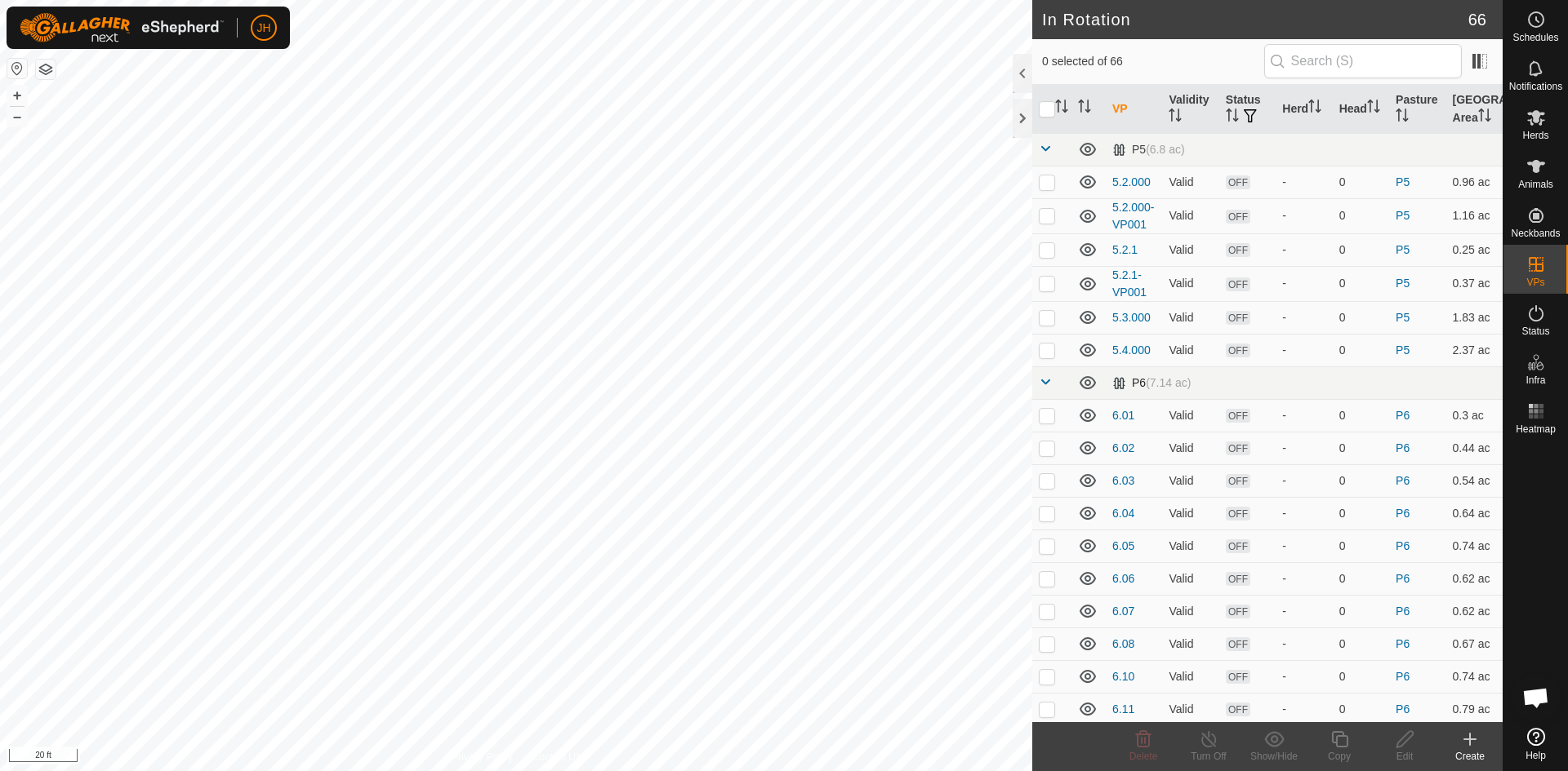
checkbox input "true"
click at [1404, 745] on icon at bounding box center [1405, 739] width 21 height 20
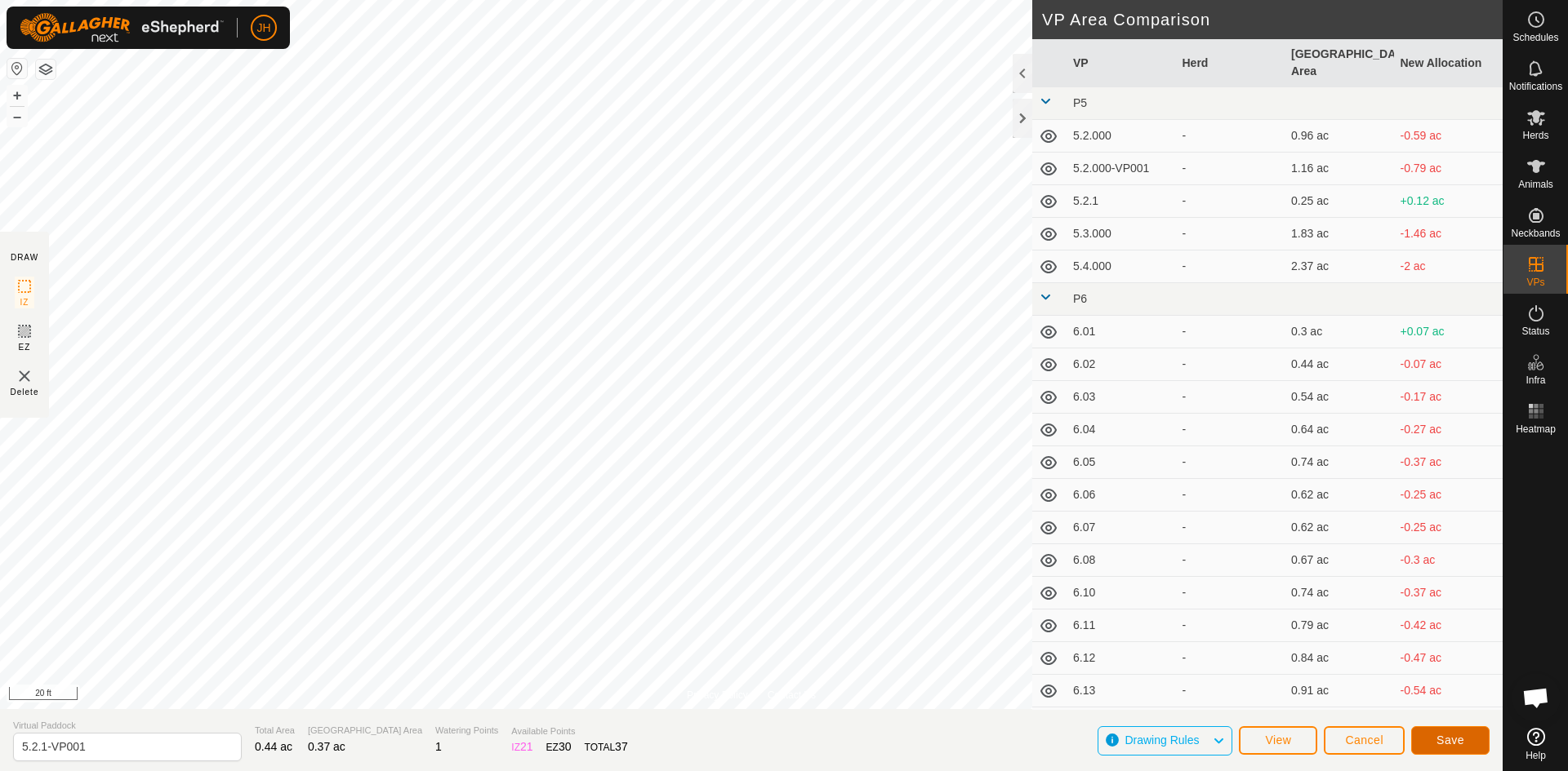
click at [1457, 742] on span "Save" at bounding box center [1450, 740] width 27 height 13
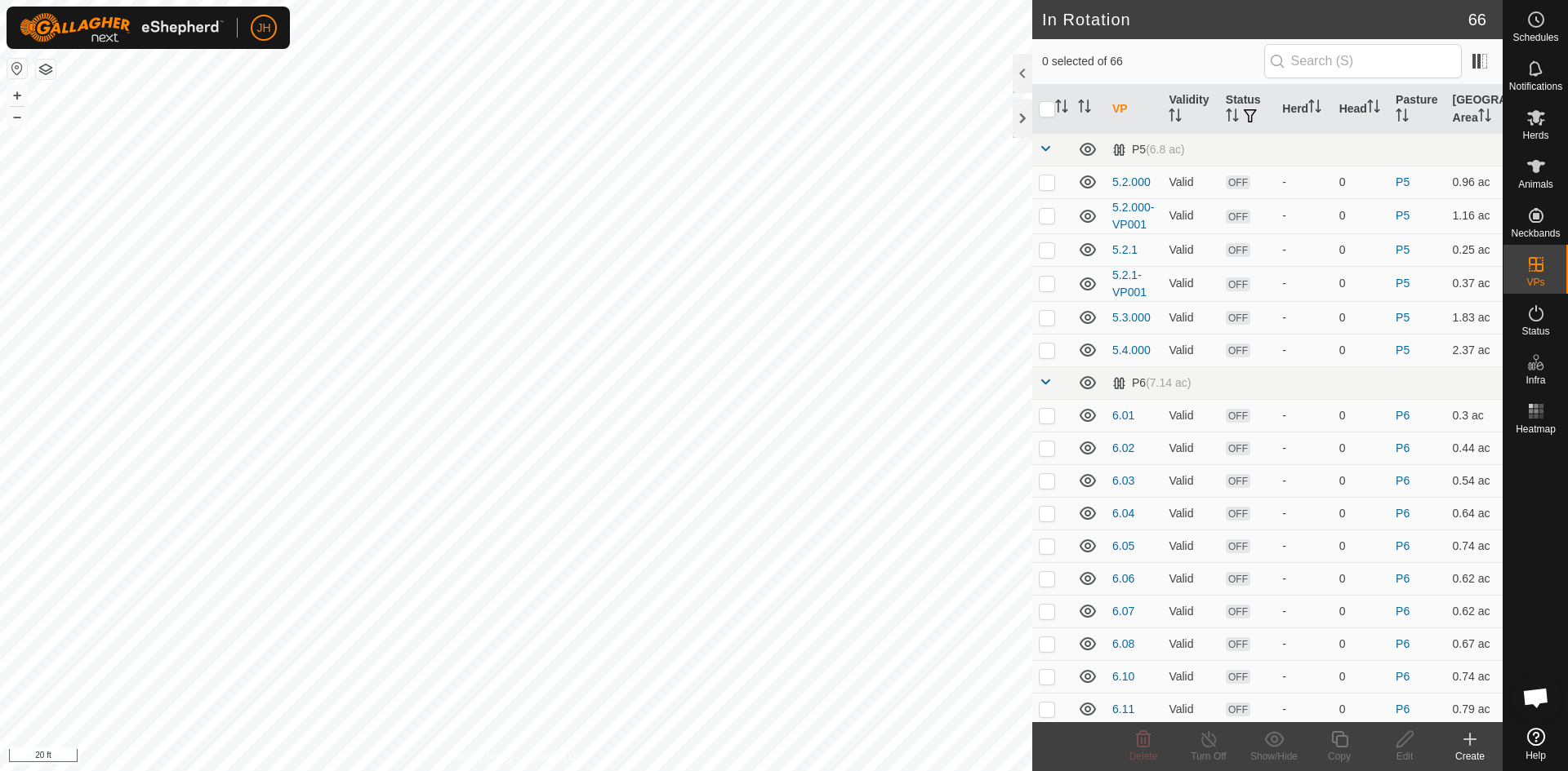
checkbox input "true"
click at [1343, 739] on icon at bounding box center [1340, 739] width 21 height 20
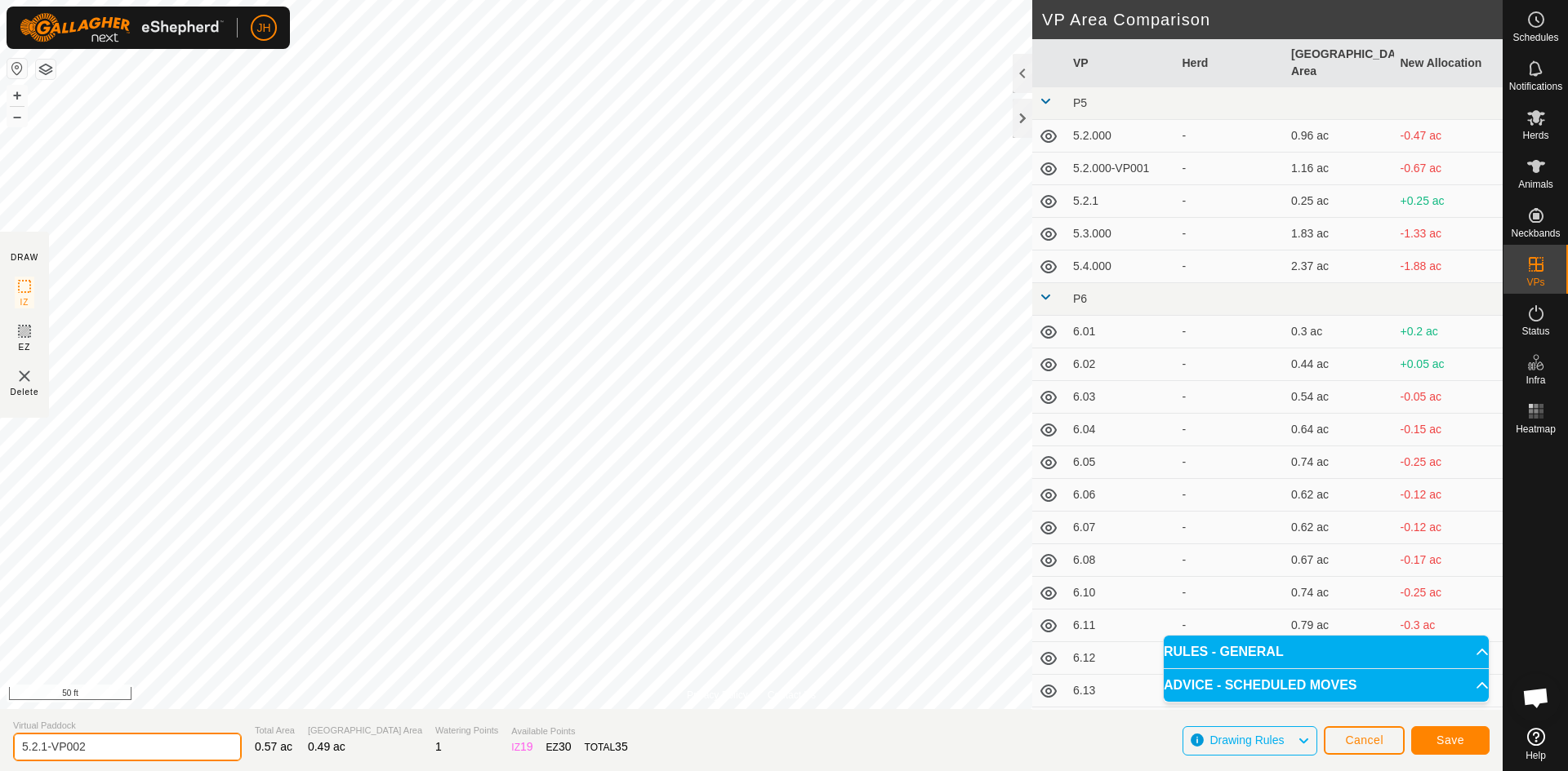
drag, startPoint x: 117, startPoint y: 747, endPoint x: 44, endPoint y: 747, distance: 73.0
click at [44, 747] on input "5.2.1-VP002" at bounding box center [127, 747] width 228 height 28
type input "5.2.3"
click at [1470, 737] on button "Save" at bounding box center [1450, 740] width 79 height 28
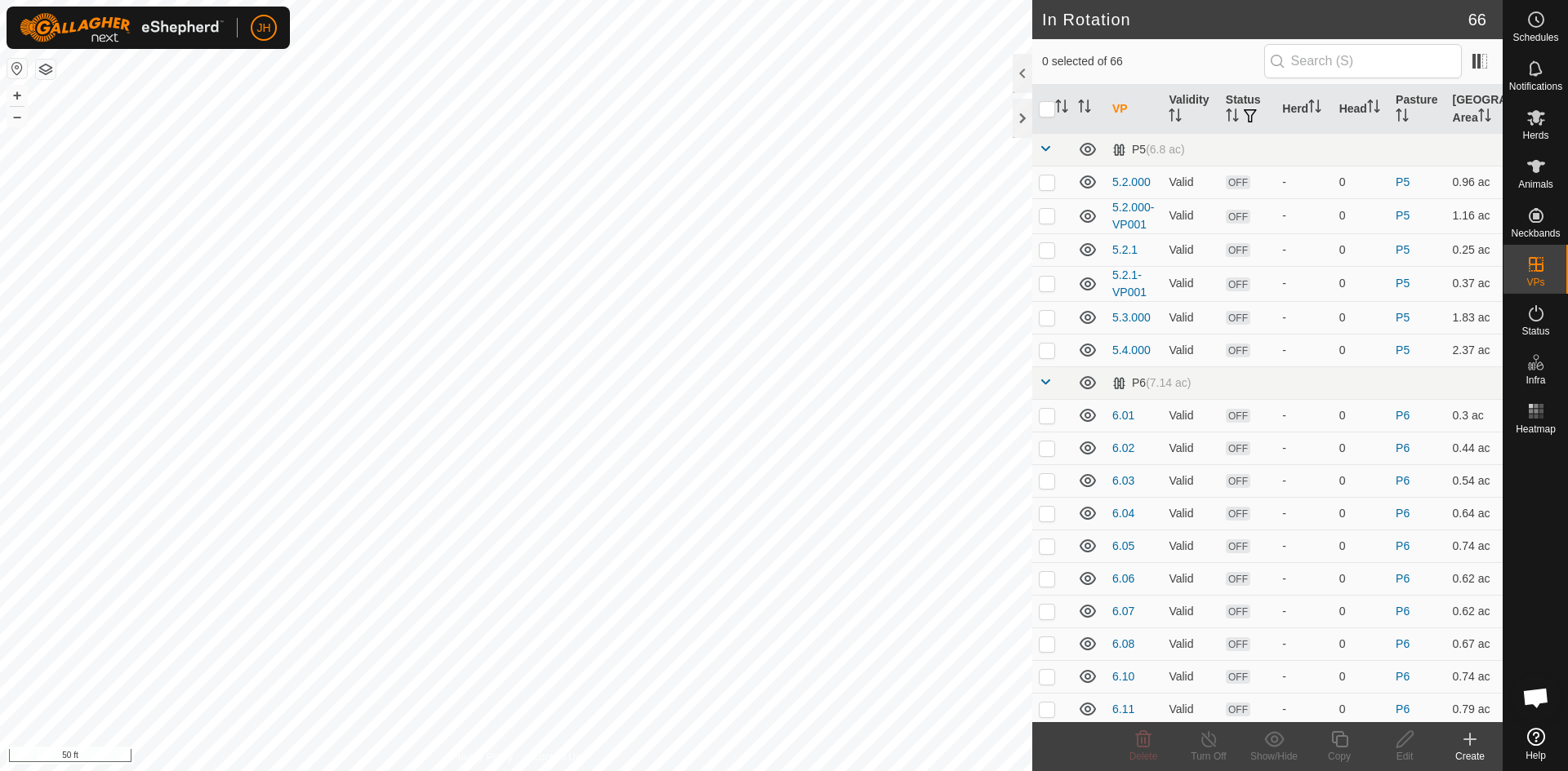
checkbox input "true"
click at [1344, 742] on icon at bounding box center [1340, 739] width 21 height 20
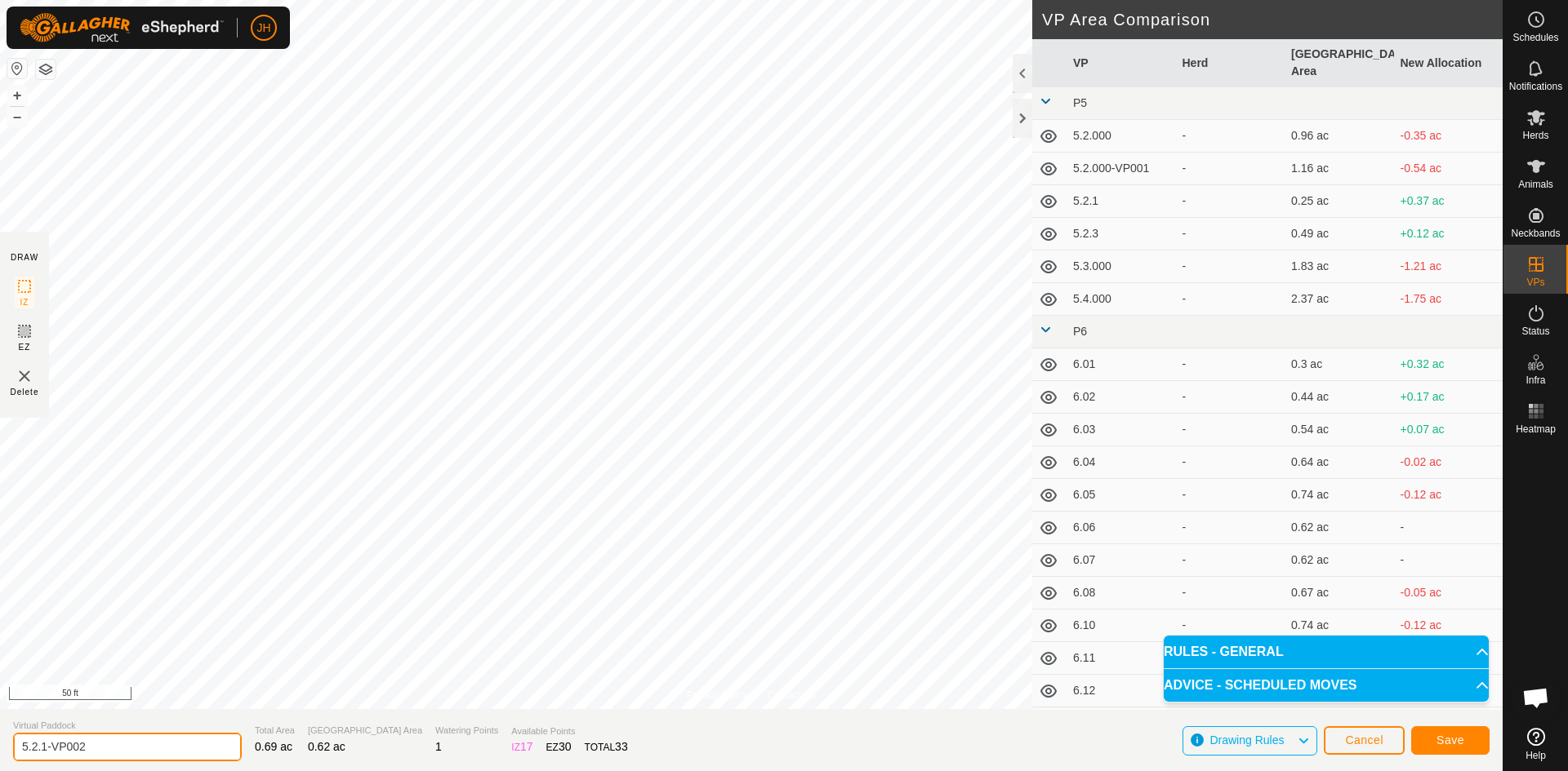
drag, startPoint x: 115, startPoint y: 748, endPoint x: 9, endPoint y: 750, distance: 106.0
click at [9, 750] on section "Virtual Paddock 5.2.1-VP002 Total Area 0.69 ac Grazing Area 0.62 ac Watering Po…" at bounding box center [751, 740] width 1502 height 62
type input "5.2.4"
click at [1458, 738] on span "Save" at bounding box center [1450, 740] width 27 height 13
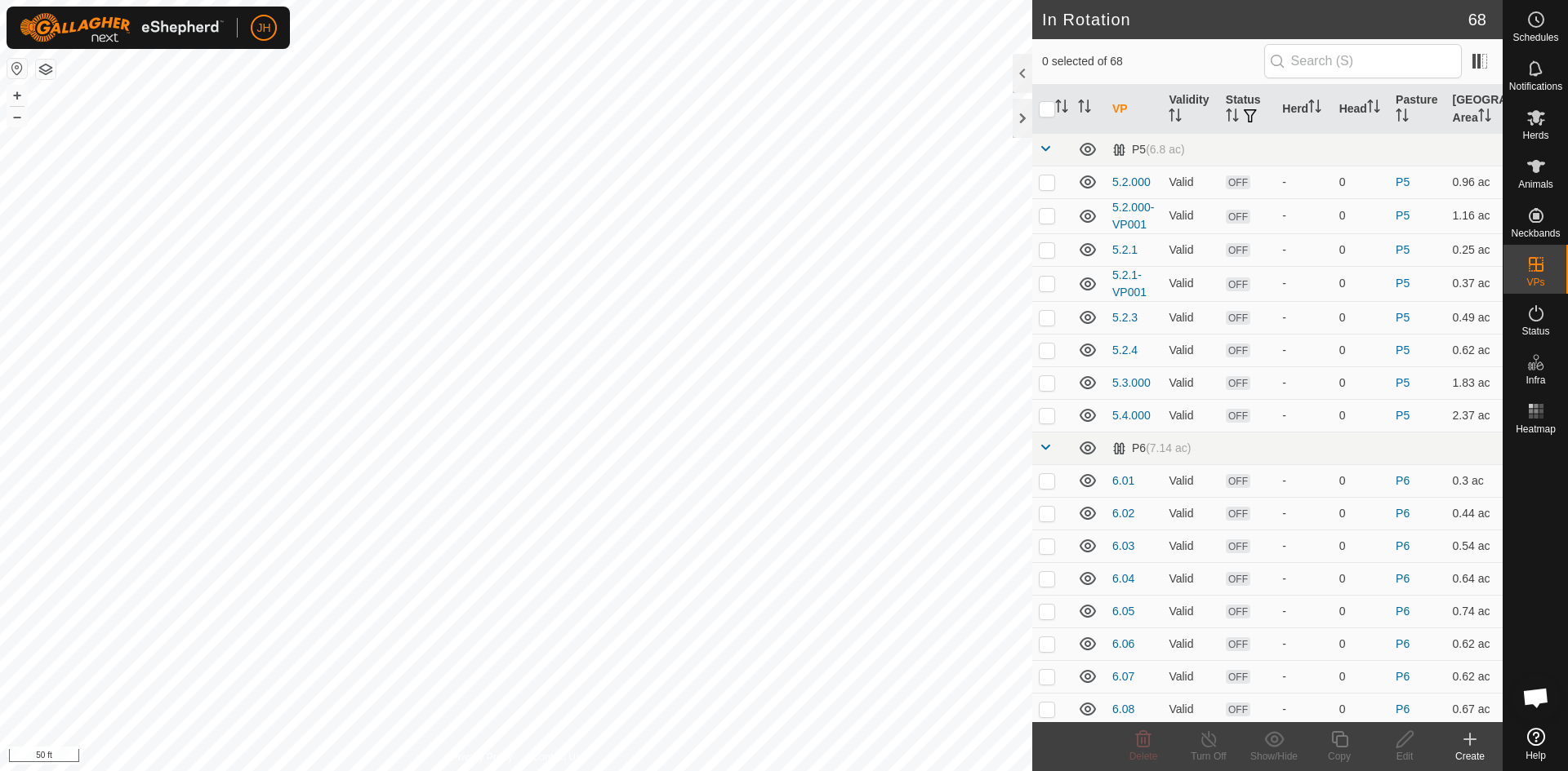
checkbox input "true"
click at [1406, 746] on icon at bounding box center [1405, 739] width 21 height 20
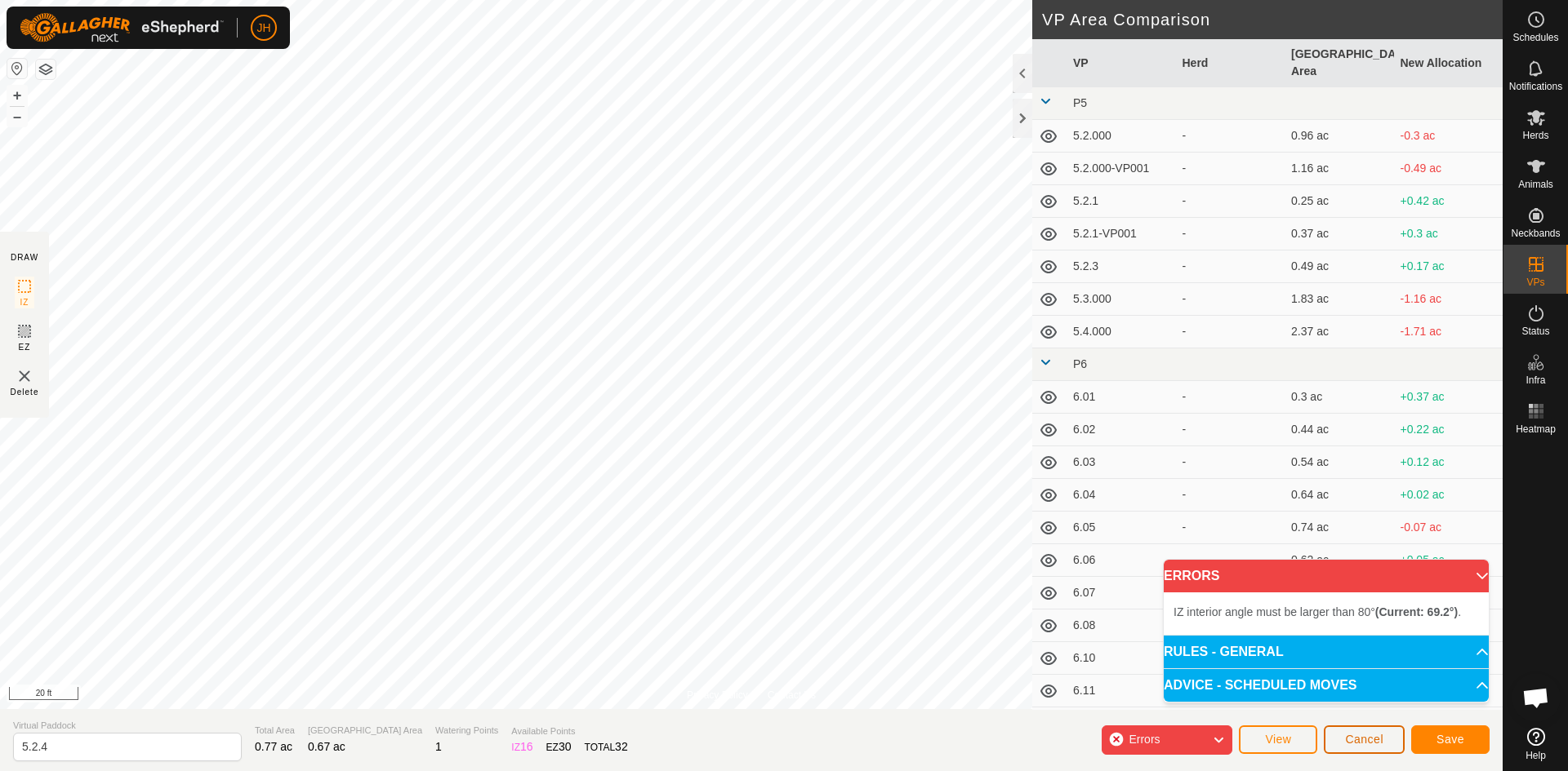
click at [1376, 746] on button "Cancel" at bounding box center [1364, 739] width 81 height 28
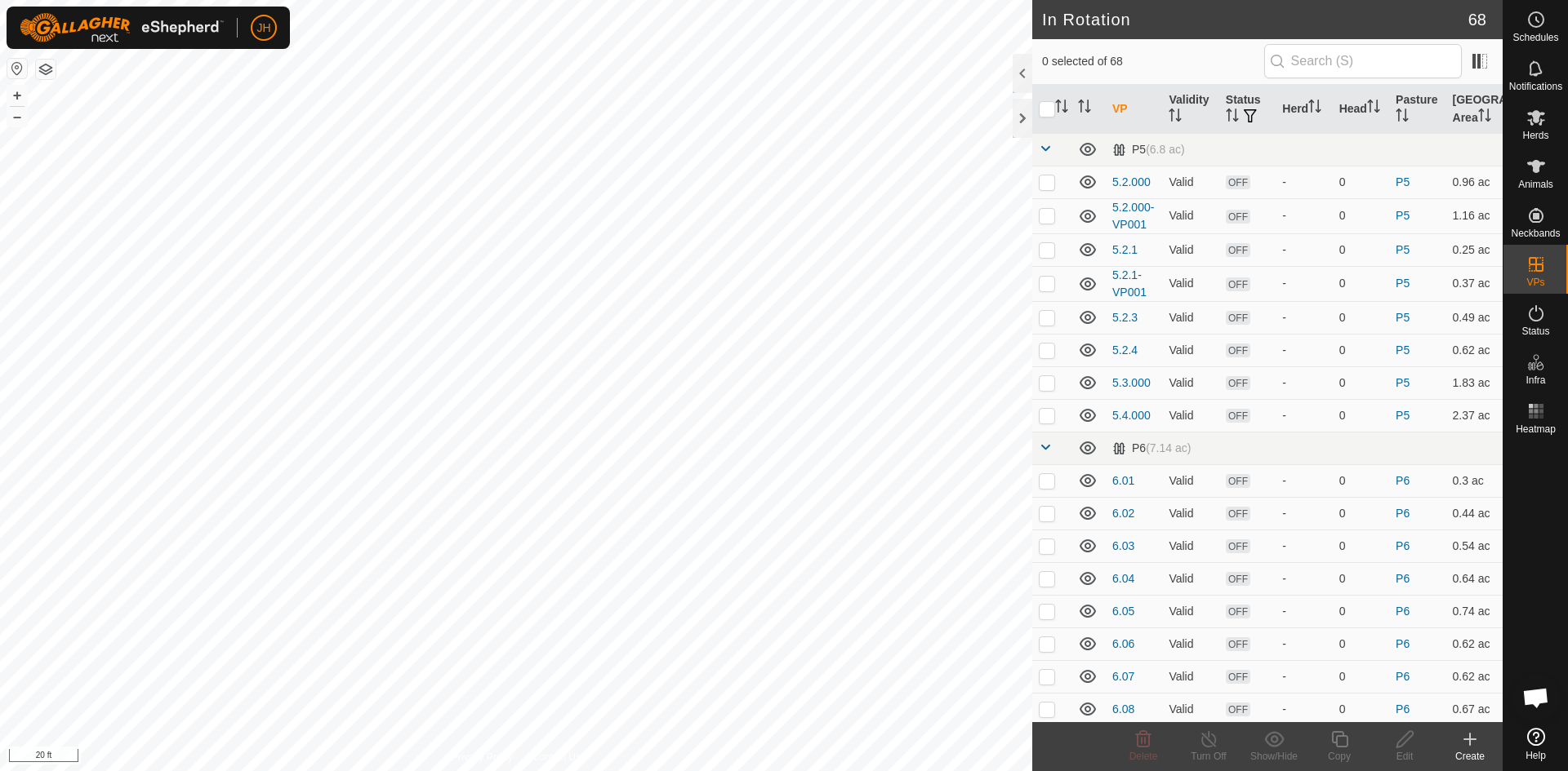
checkbox input "true"
click at [1344, 747] on icon at bounding box center [1339, 739] width 16 height 16
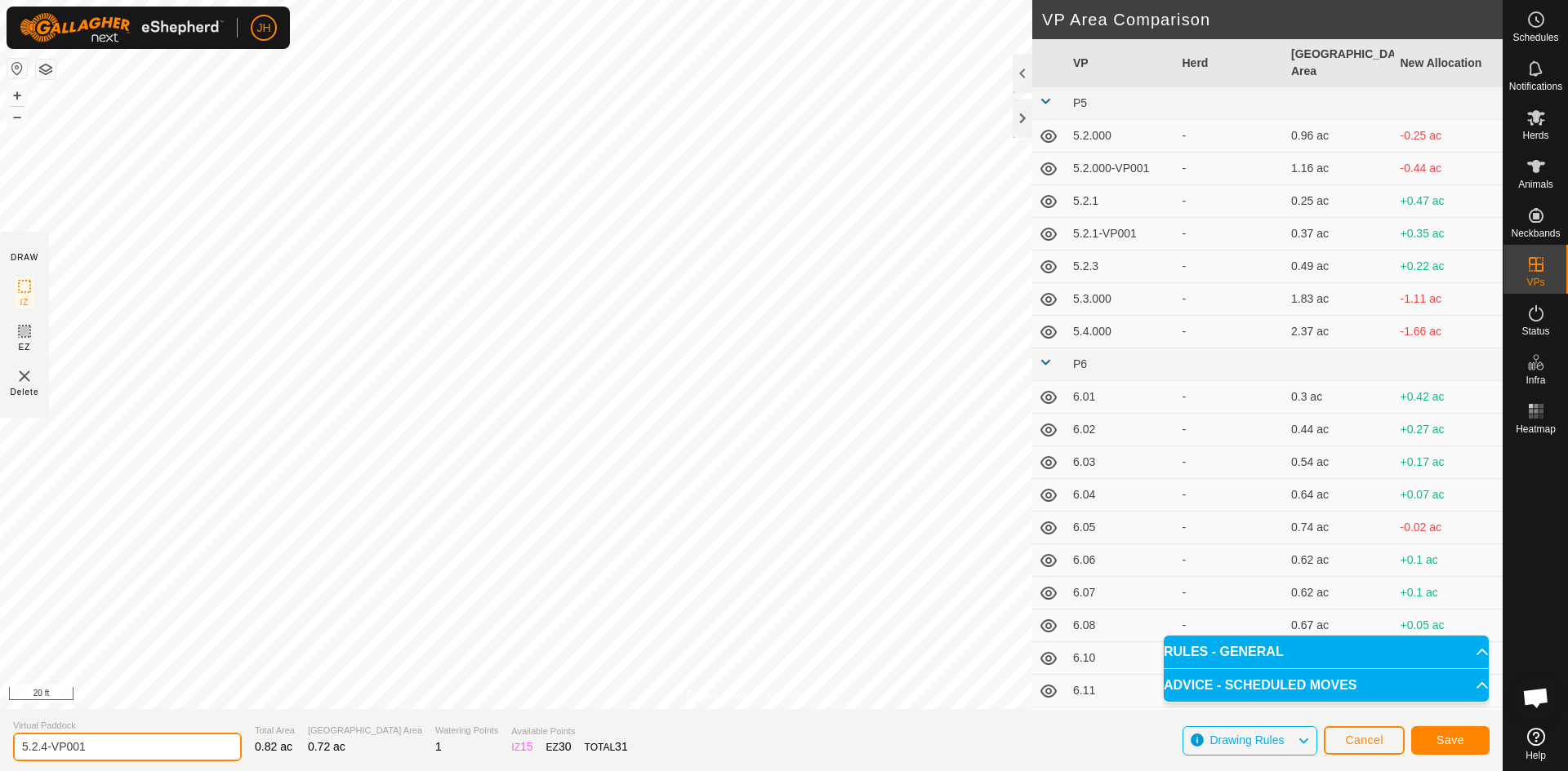
drag, startPoint x: 118, startPoint y: 746, endPoint x: 43, endPoint y: 751, distance: 75.2
click at [43, 751] on input "5.2.4-VP001" at bounding box center [127, 747] width 228 height 28
type input "5.2.5"
click at [1441, 742] on span "Save" at bounding box center [1450, 740] width 27 height 13
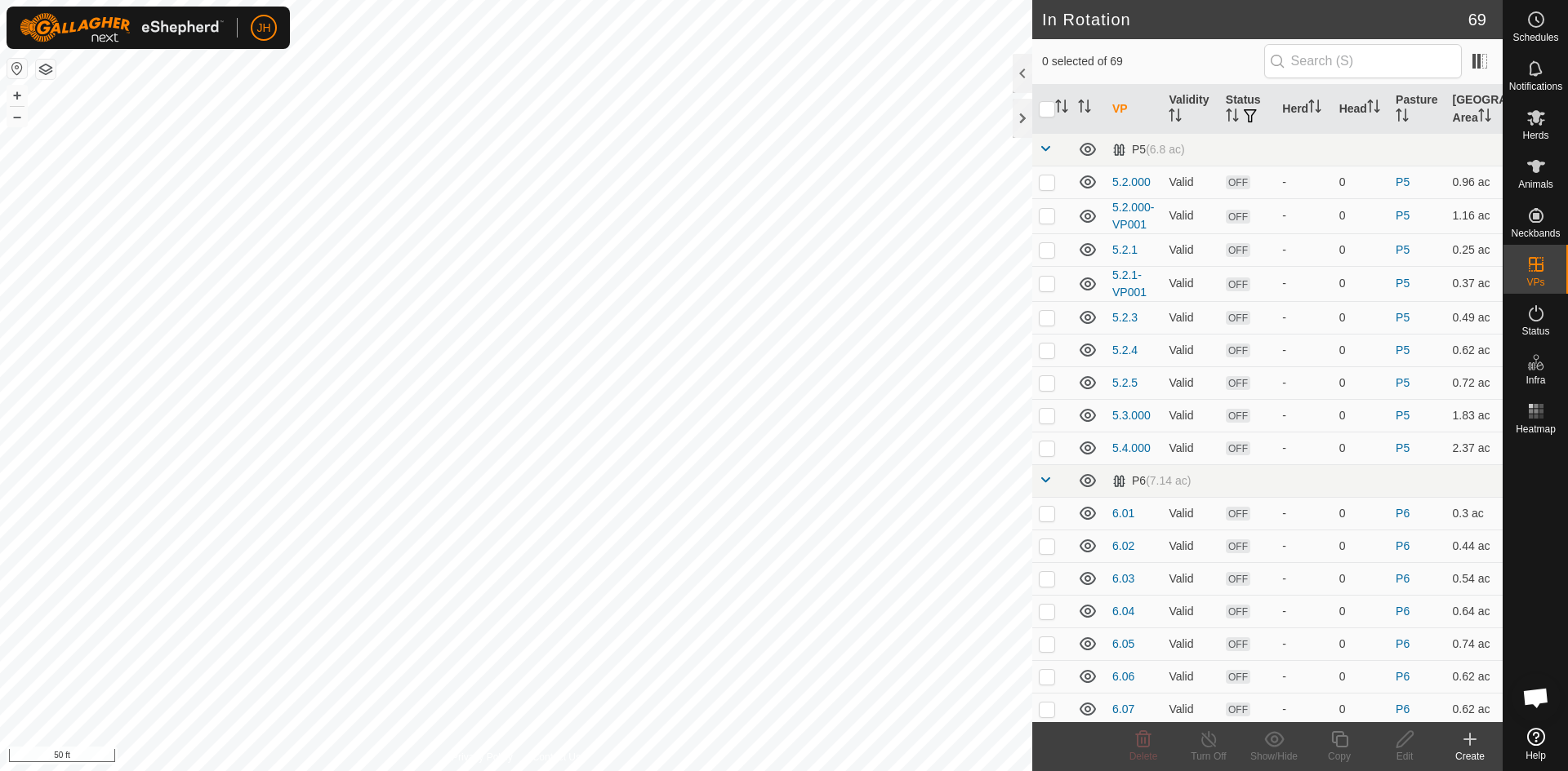
checkbox input "true"
click at [1337, 751] on div "Copy" at bounding box center [1339, 756] width 65 height 15
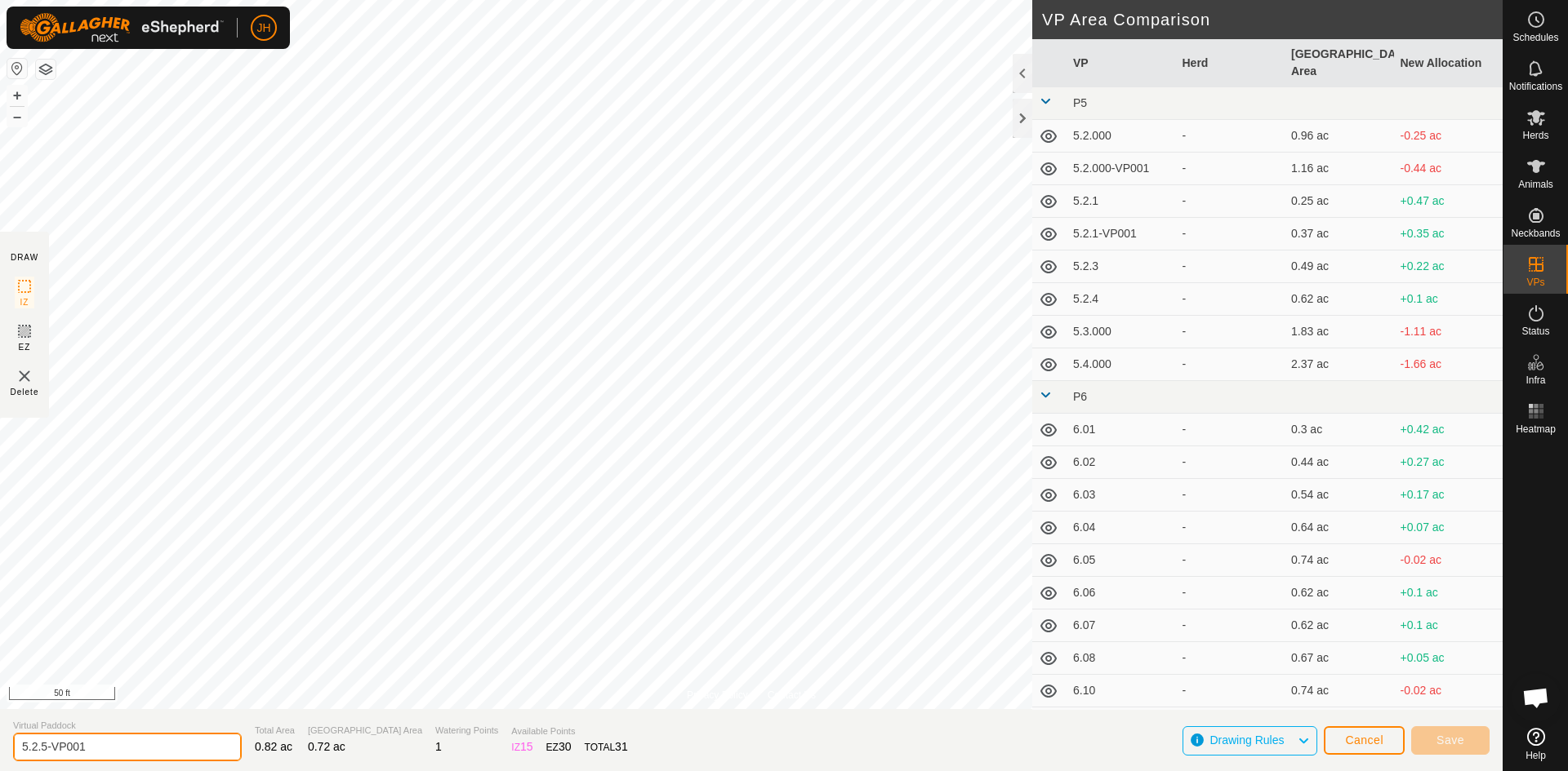
drag, startPoint x: 105, startPoint y: 747, endPoint x: 45, endPoint y: 751, distance: 60.1
click at [45, 751] on input "5.2.5-VP001" at bounding box center [127, 747] width 228 height 28
type input "5.2.6"
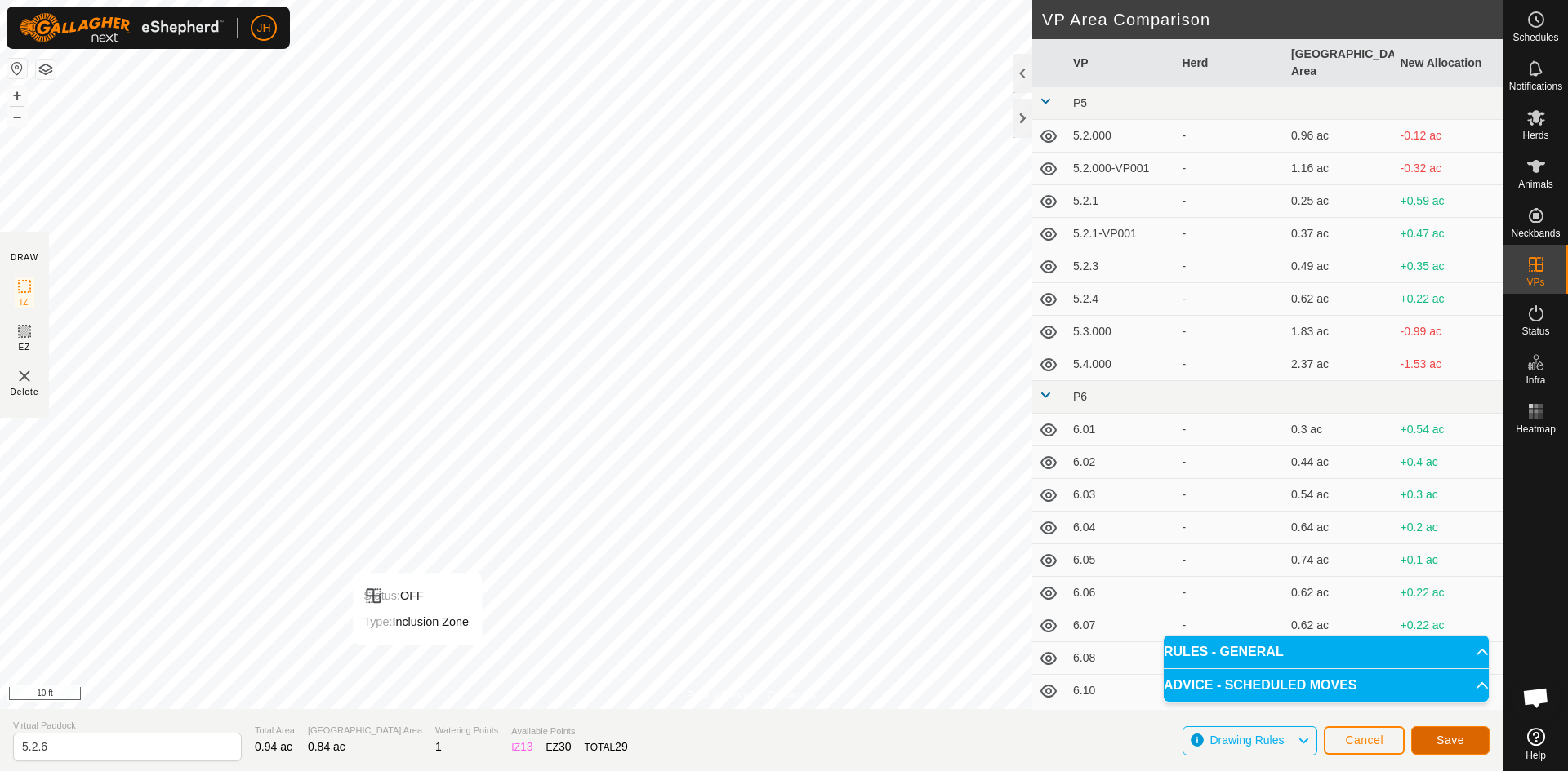
click at [1460, 740] on span "Save" at bounding box center [1450, 740] width 27 height 13
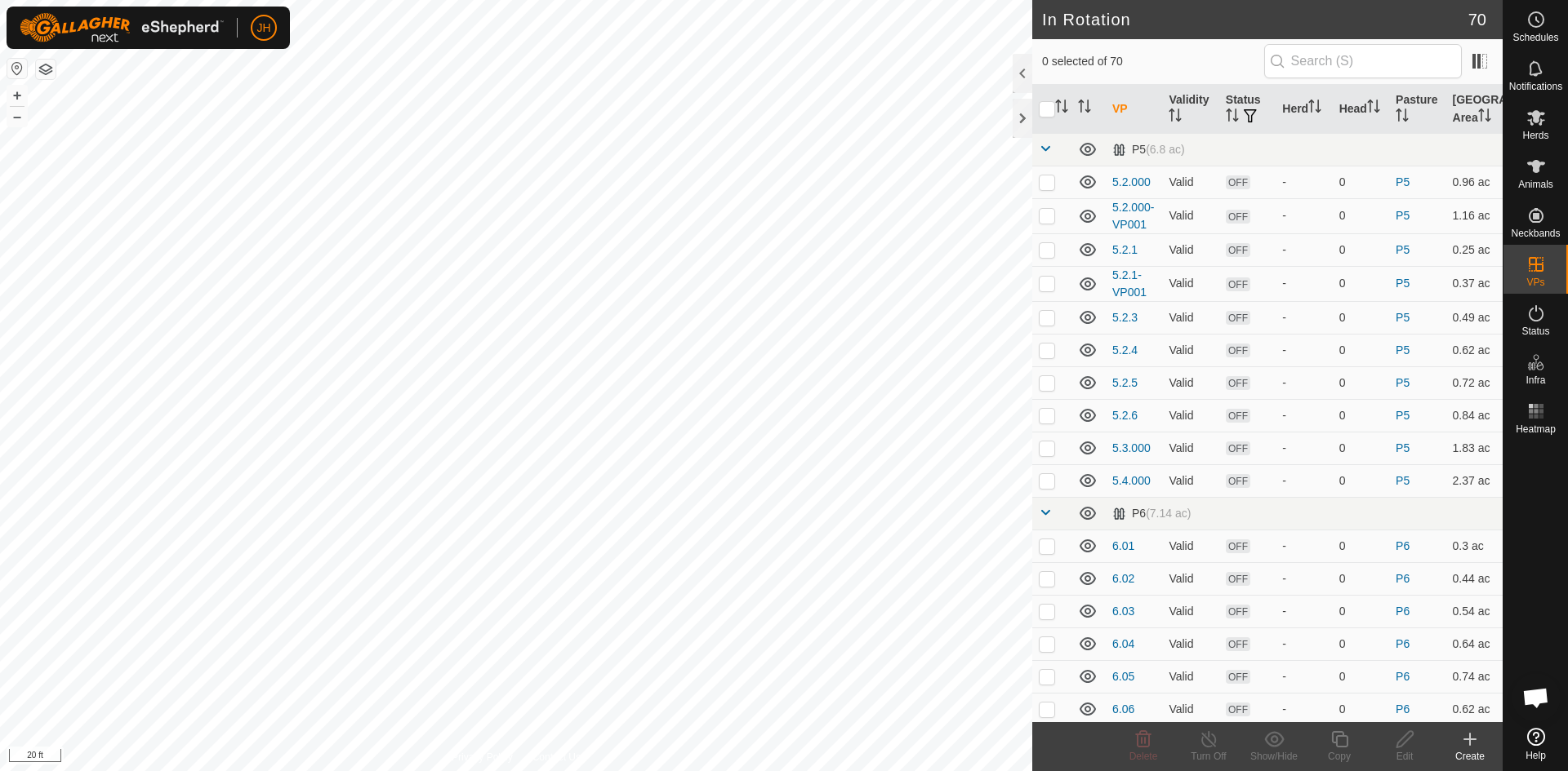
checkbox input "true"
click at [1044, 386] on p-checkbox at bounding box center [1046, 382] width 16 height 13
checkbox input "false"
click at [1043, 285] on p-checkbox at bounding box center [1046, 283] width 16 height 13
checkbox input "true"
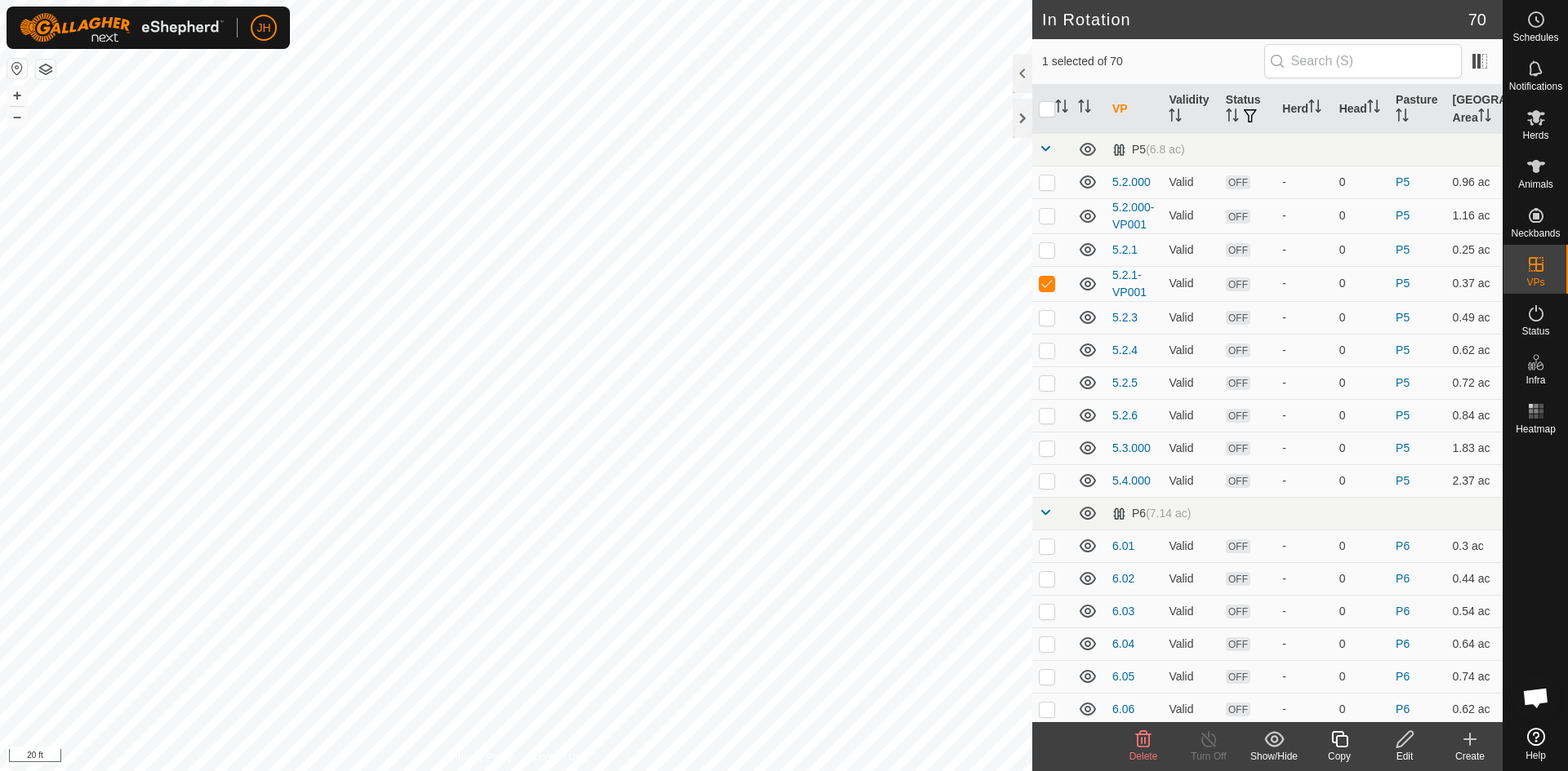
click at [1405, 745] on icon at bounding box center [1405, 739] width 21 height 20
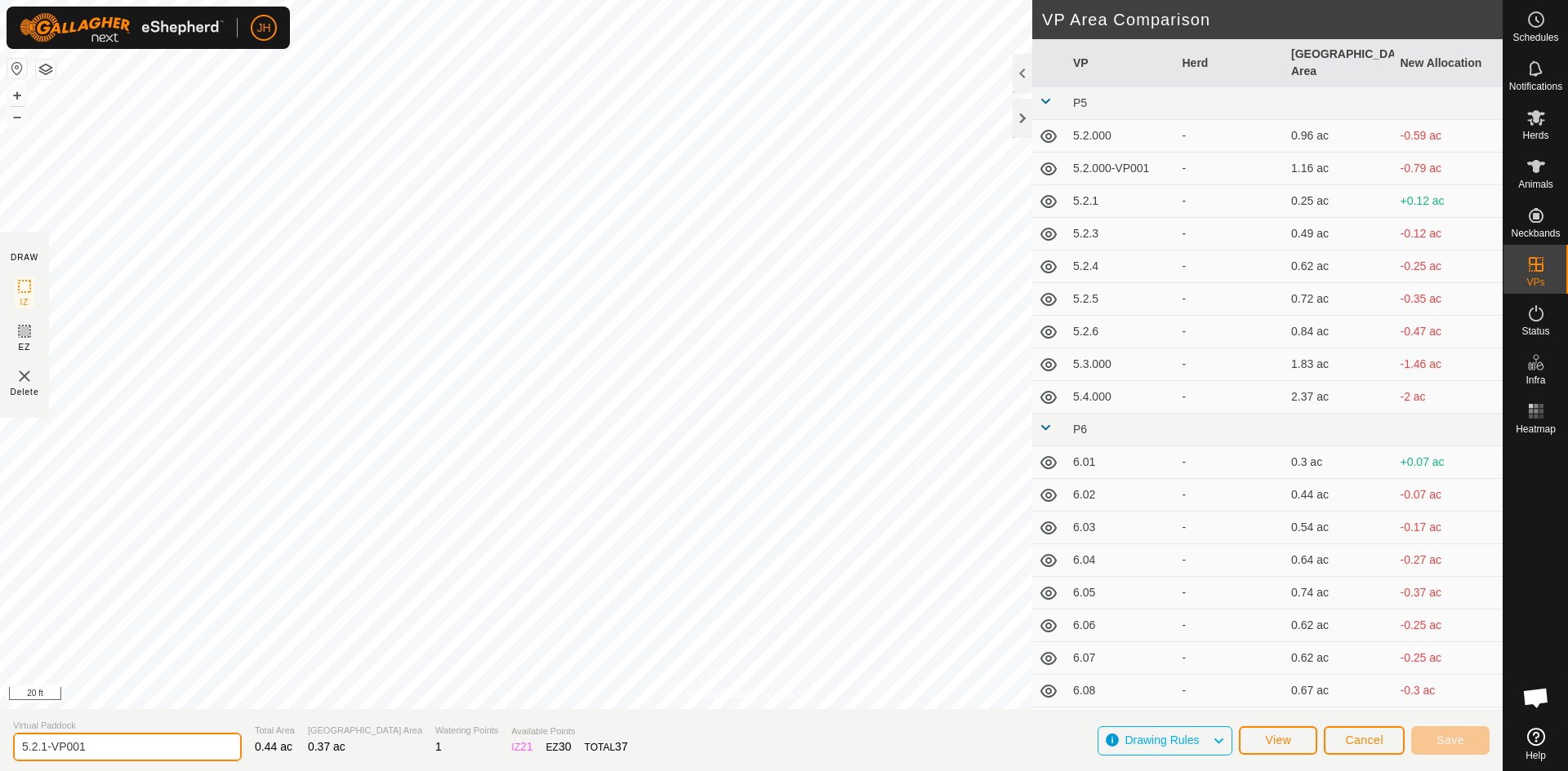
drag, startPoint x: 94, startPoint y: 745, endPoint x: 45, endPoint y: 739, distance: 49.4
click at [45, 739] on input "5.2.1-VP001" at bounding box center [127, 747] width 228 height 28
type input "5.2.2"
click at [1453, 739] on span "Save" at bounding box center [1450, 740] width 27 height 13
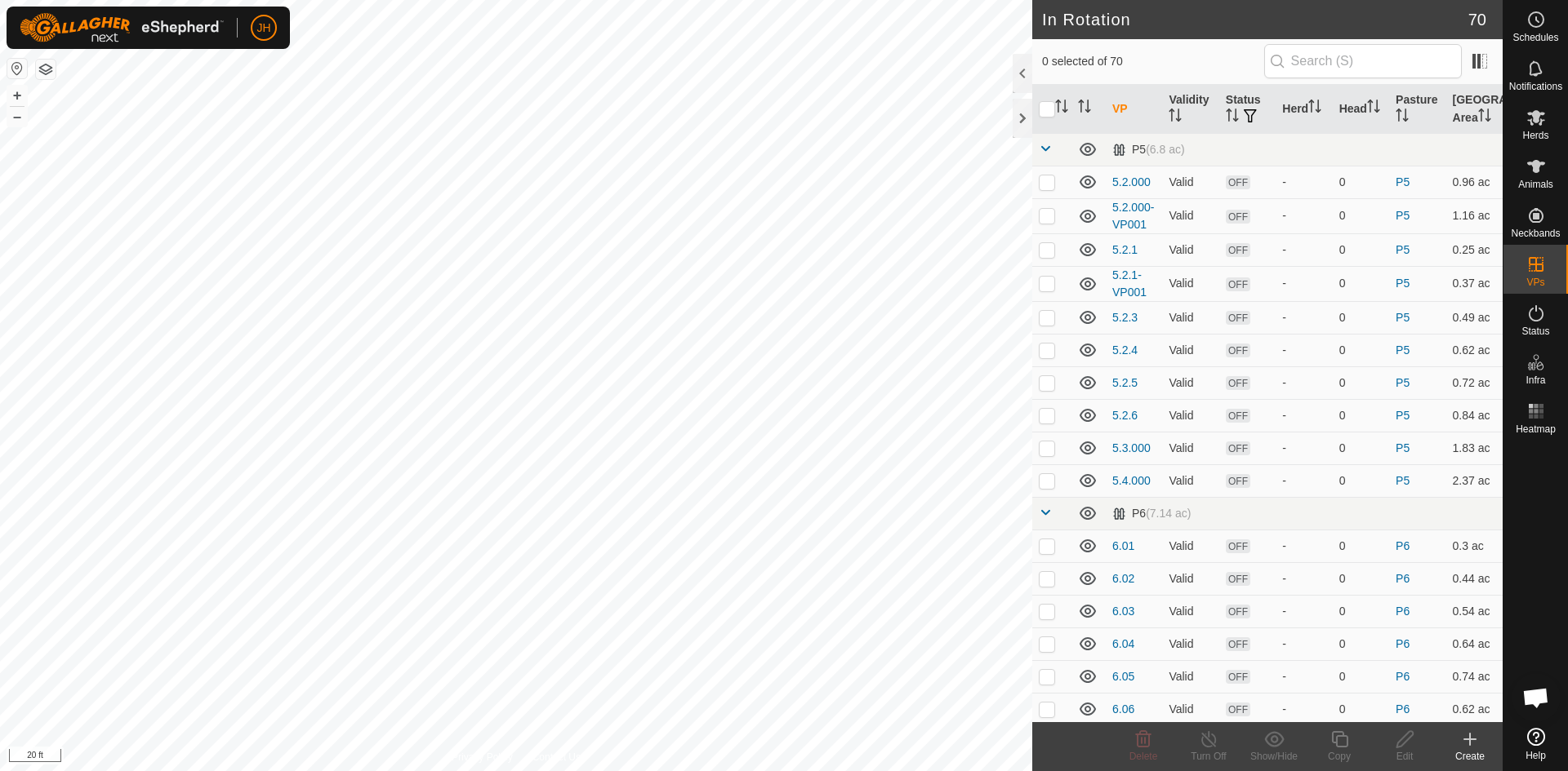
click at [1471, 754] on div "Create" at bounding box center [1470, 756] width 65 height 15
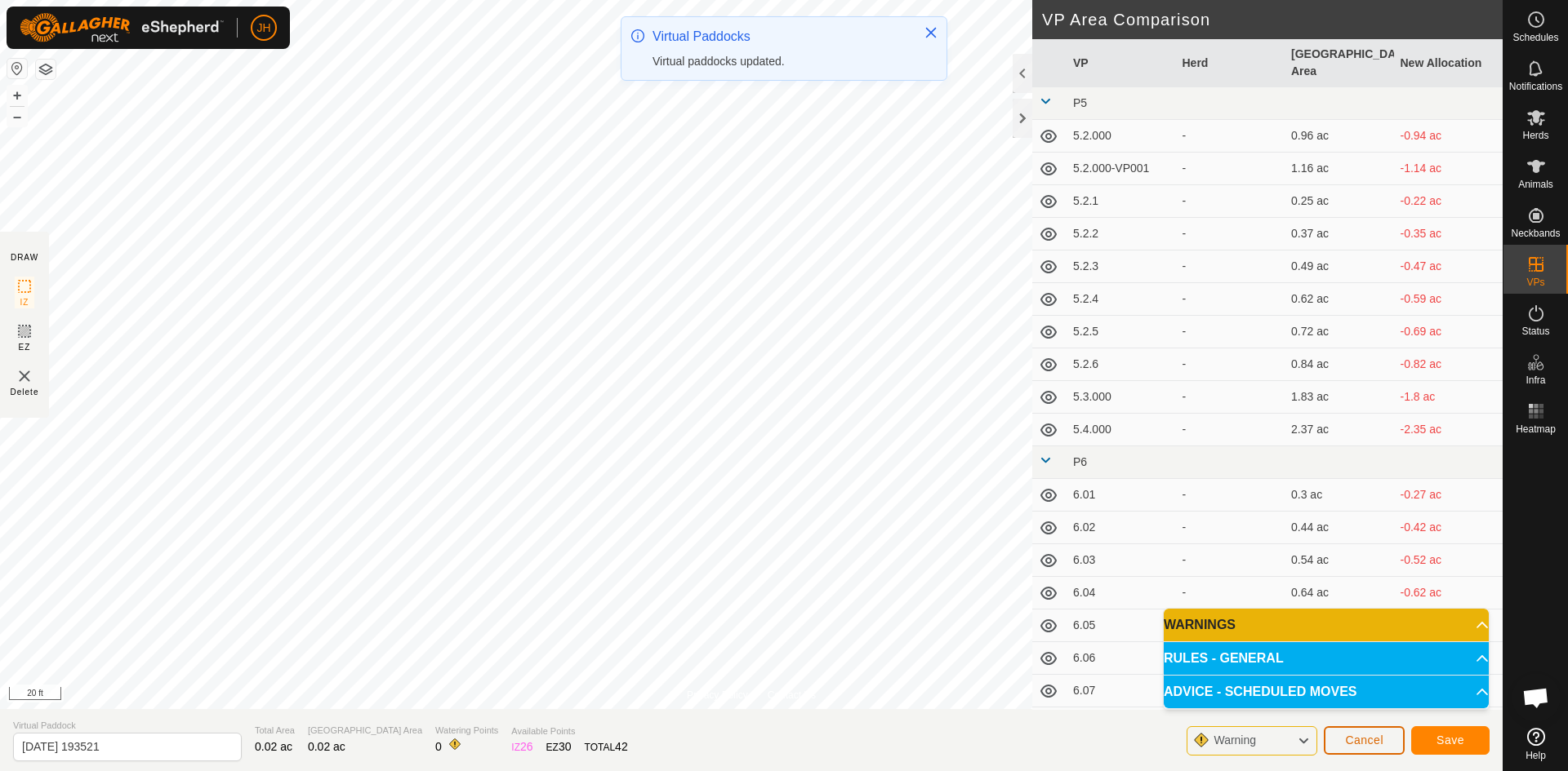
click at [1362, 746] on span "Cancel" at bounding box center [1364, 740] width 38 height 13
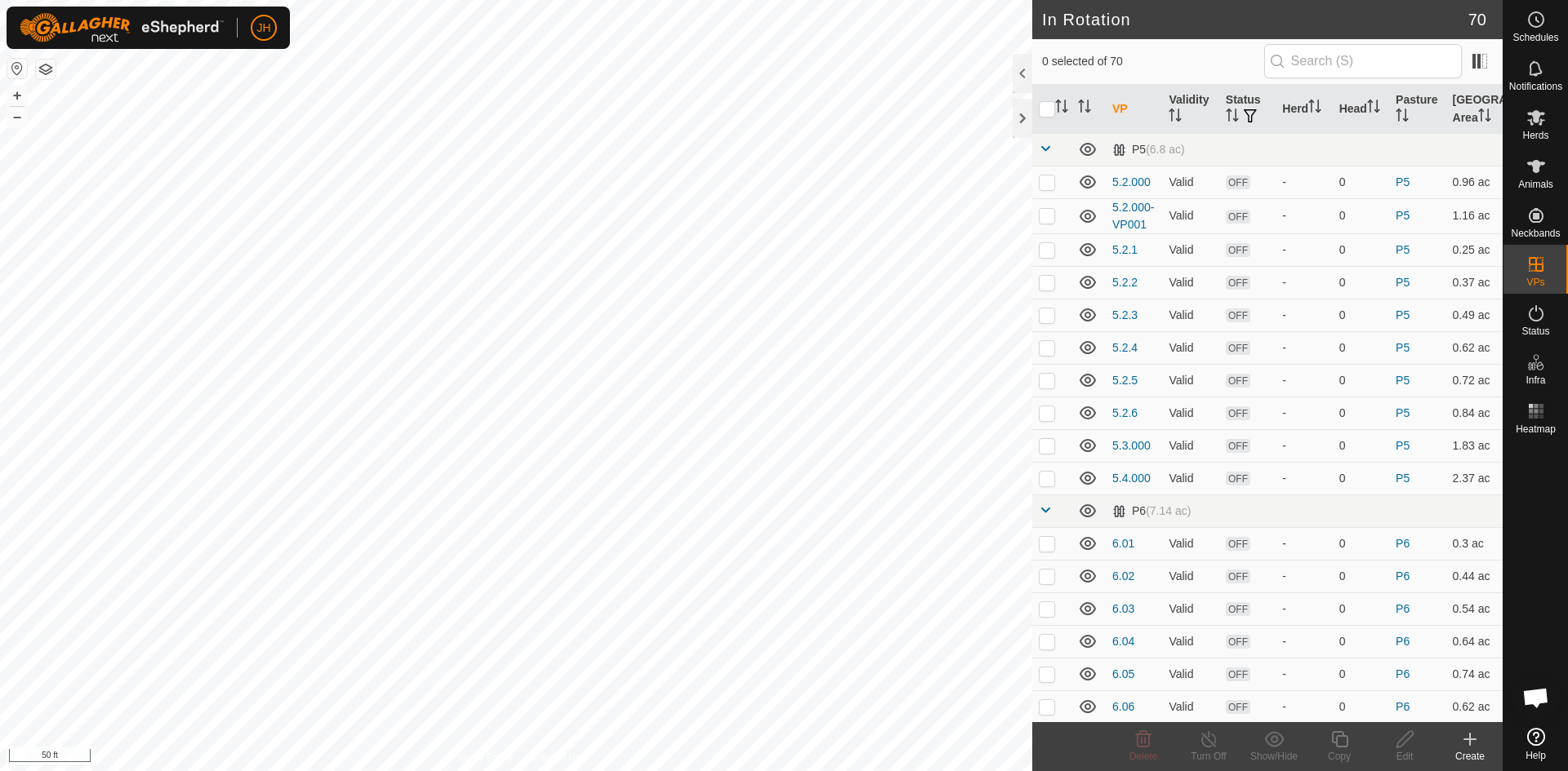
checkbox input "true"
click at [1341, 739] on icon at bounding box center [1340, 739] width 21 height 20
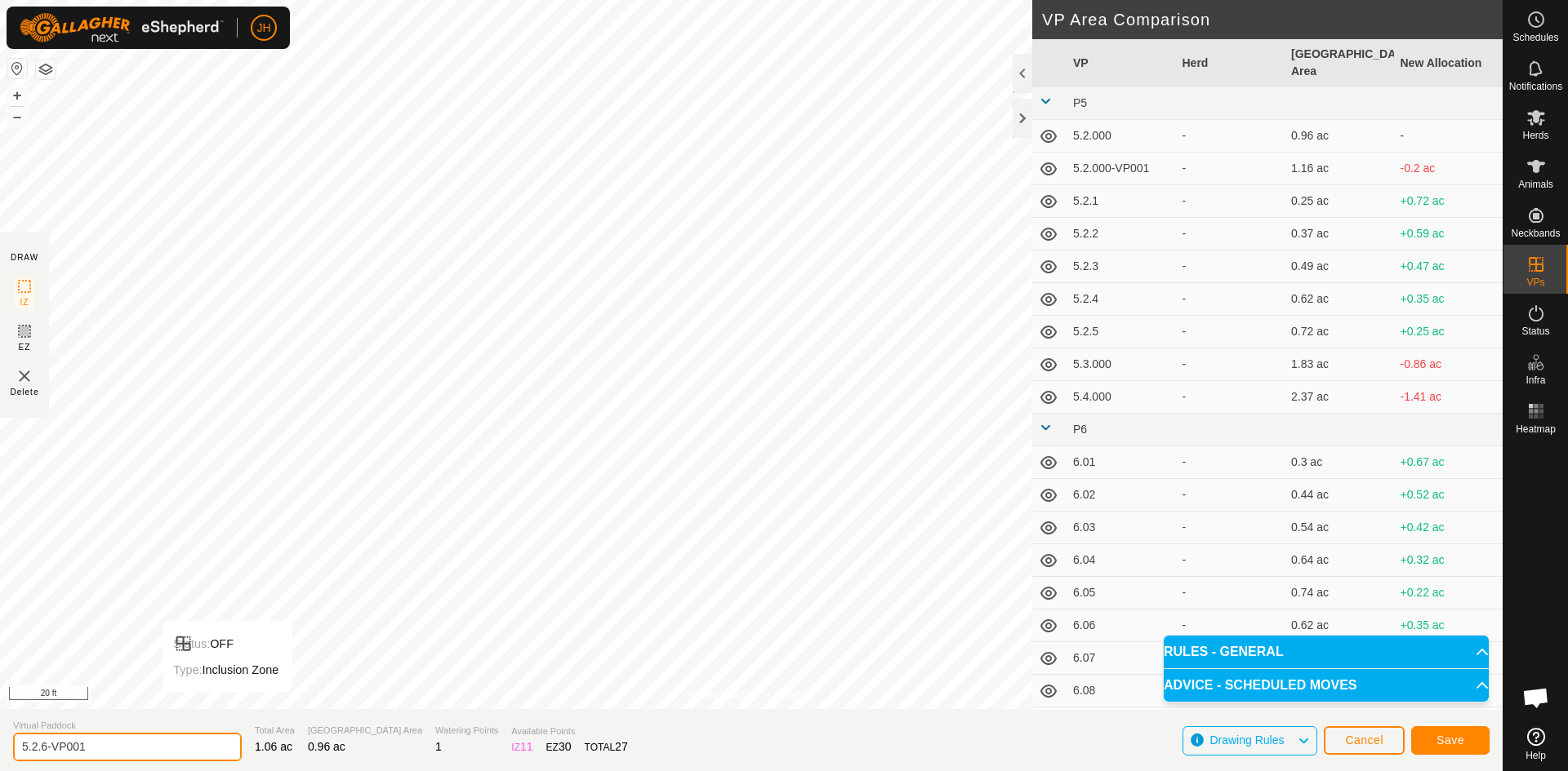
drag, startPoint x: 107, startPoint y: 748, endPoint x: 66, endPoint y: 745, distance: 41.1
click at [66, 745] on input "5.2.6-VP001" at bounding box center [127, 747] width 228 height 28
click at [86, 750] on input "5.2.6-VP001" at bounding box center [127, 747] width 228 height 28
type input "5.2.7"
click at [1441, 740] on span "Save" at bounding box center [1450, 740] width 27 height 13
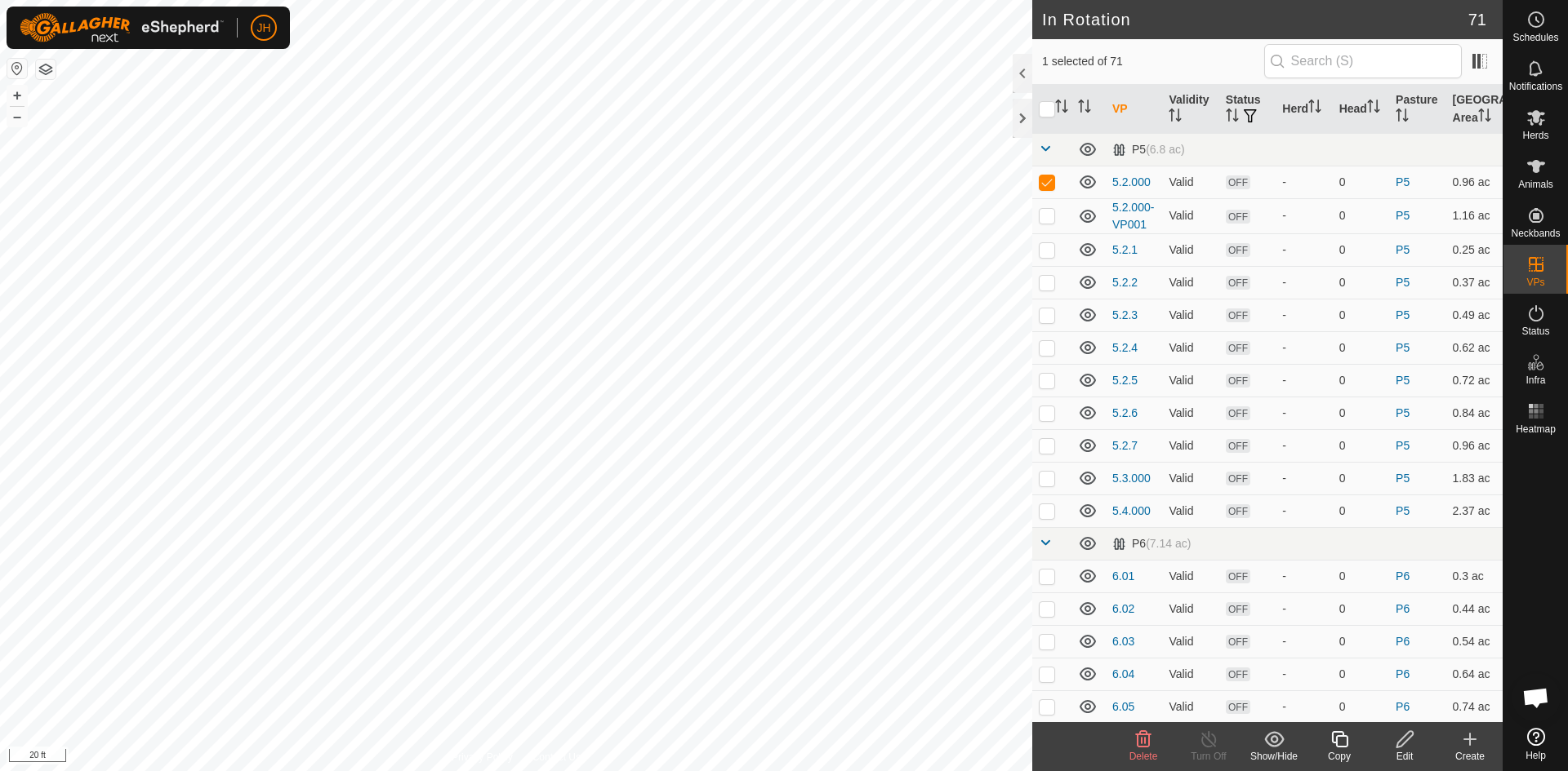
checkbox input "false"
checkbox input "true"
click at [1343, 755] on div "Copy" at bounding box center [1339, 756] width 65 height 15
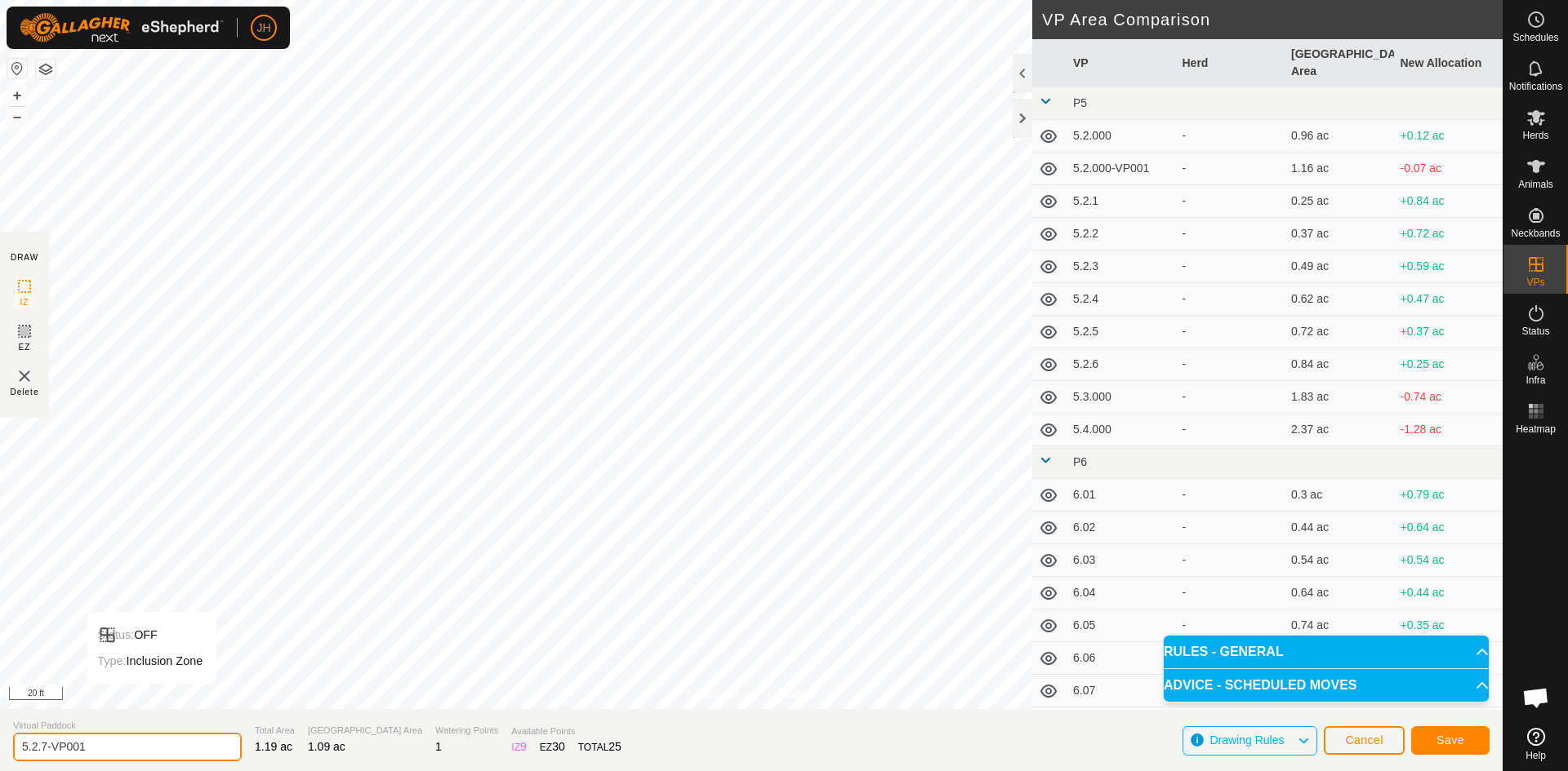
drag, startPoint x: 103, startPoint y: 746, endPoint x: 41, endPoint y: 742, distance: 62.1
click at [41, 742] on input "5.2.7-VP001" at bounding box center [127, 747] width 228 height 28
type input "5.2.8"
click at [1460, 740] on span "Save" at bounding box center [1450, 740] width 27 height 13
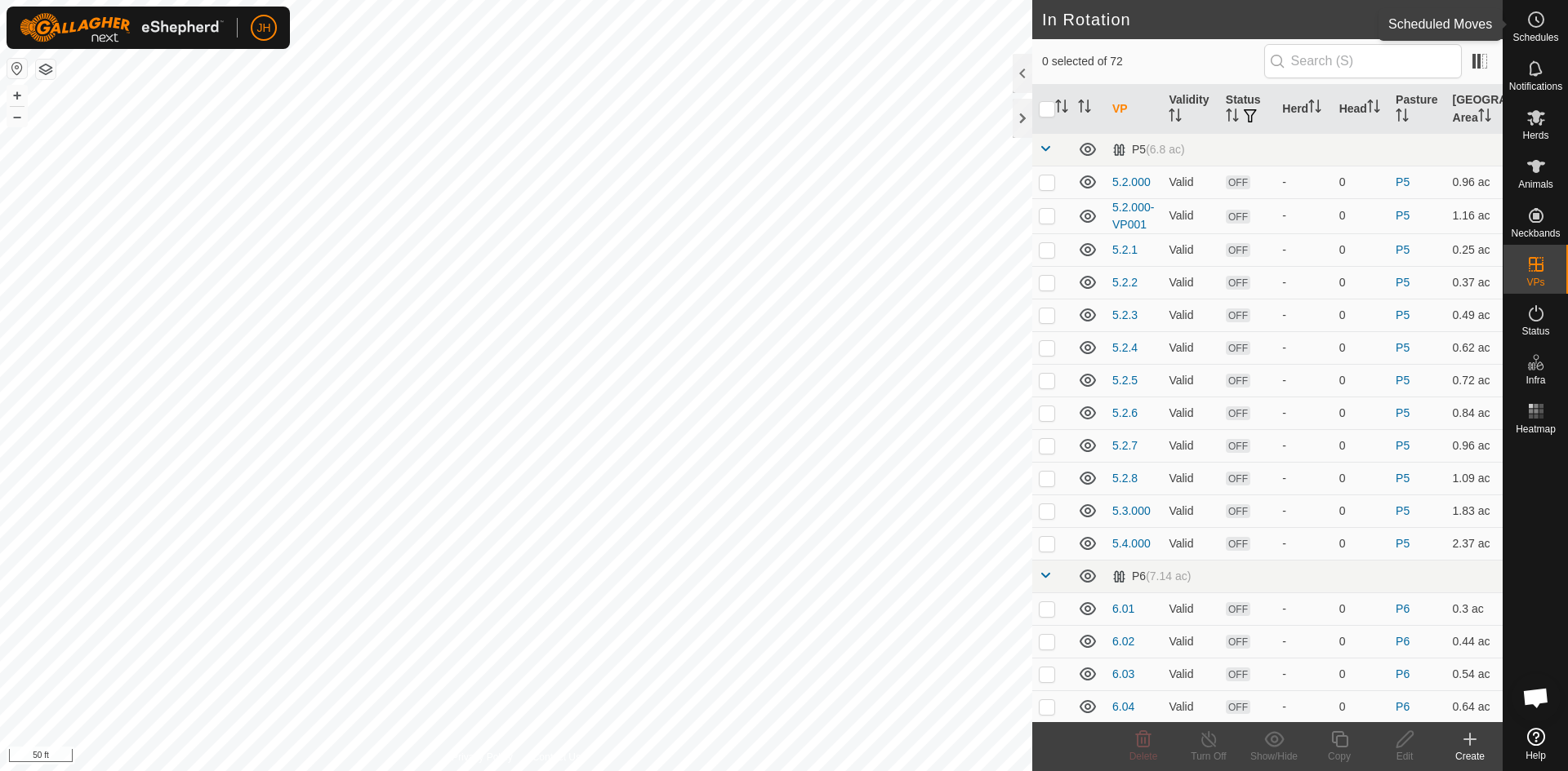
click at [1536, 27] on icon at bounding box center [1536, 19] width 20 height 20
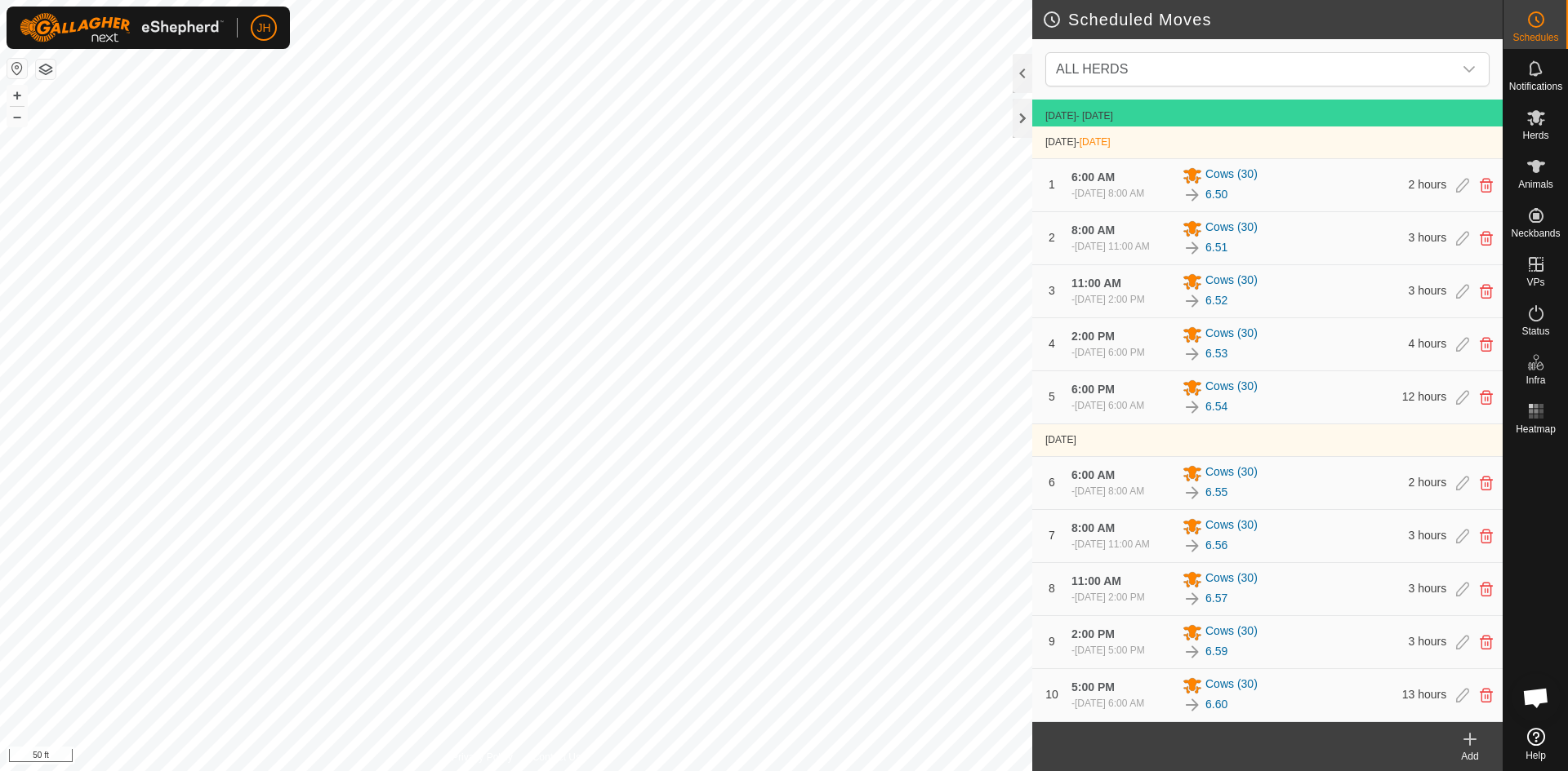
scroll to position [74, 0]
click at [1471, 743] on icon at bounding box center [1470, 739] width 20 height 20
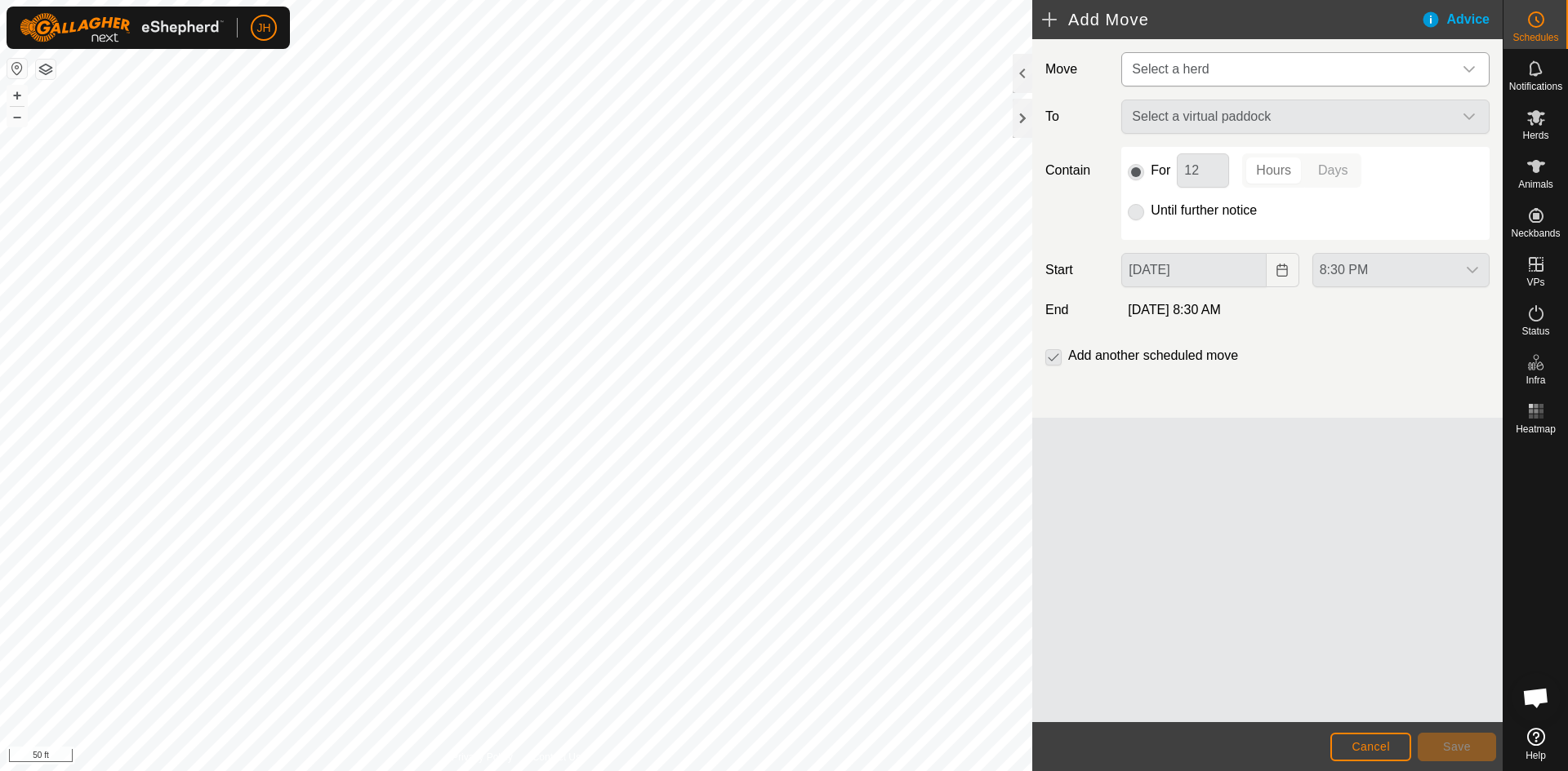
click at [1277, 62] on span "Select a herd" at bounding box center [1288, 69] width 327 height 32
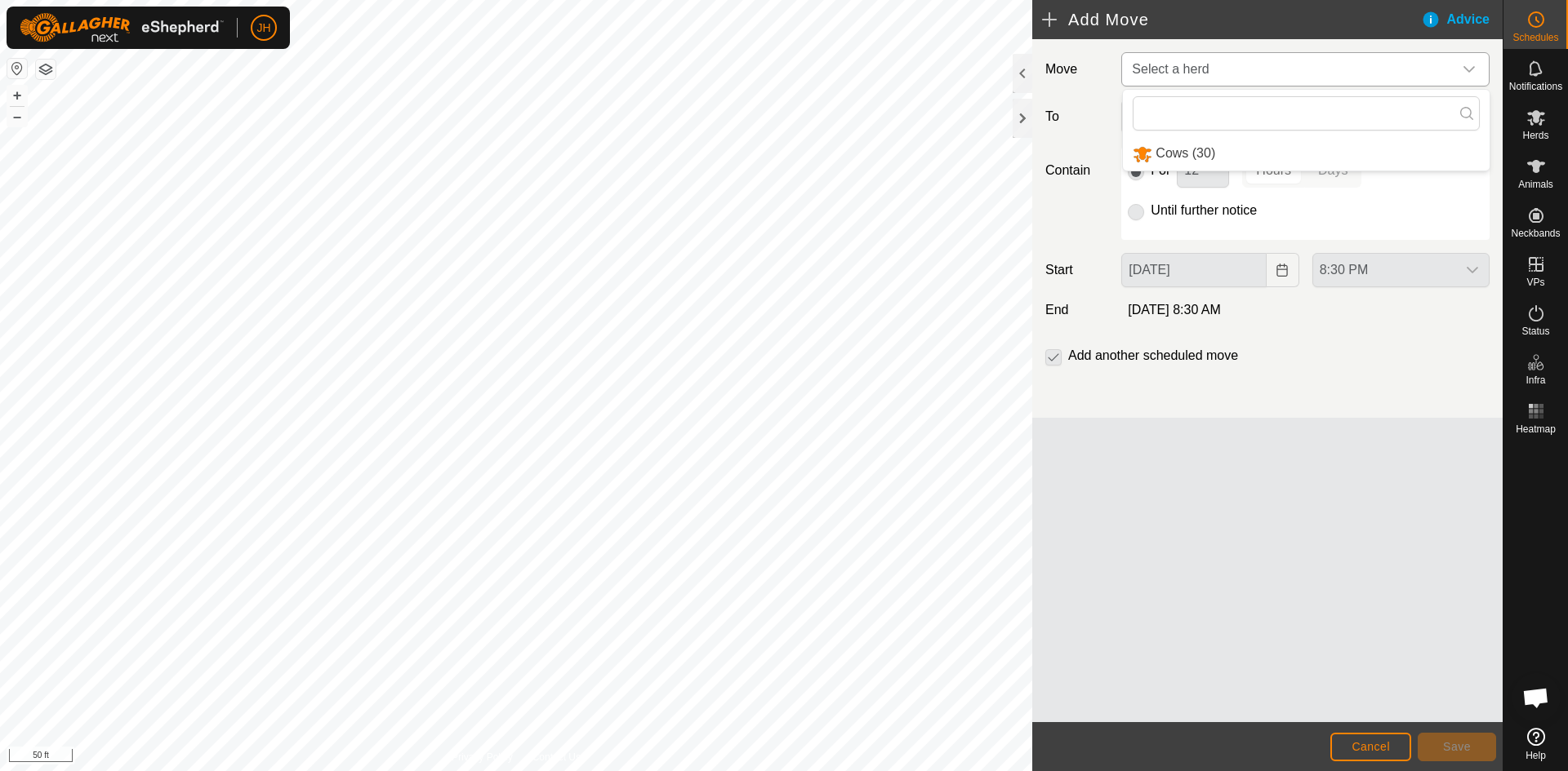
click at [1214, 156] on li "Cows (30)" at bounding box center [1306, 153] width 367 height 33
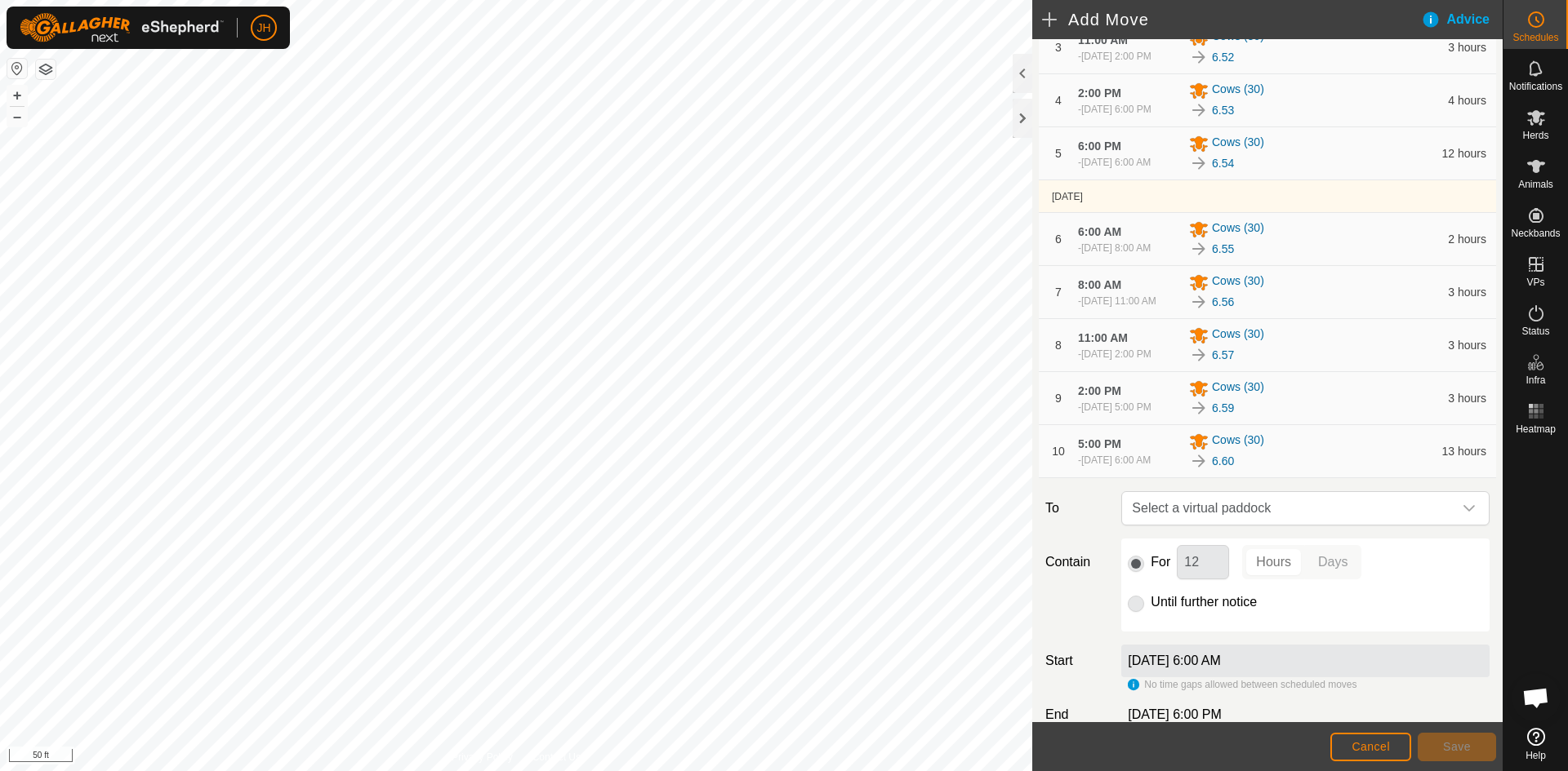
scroll to position [433, 0]
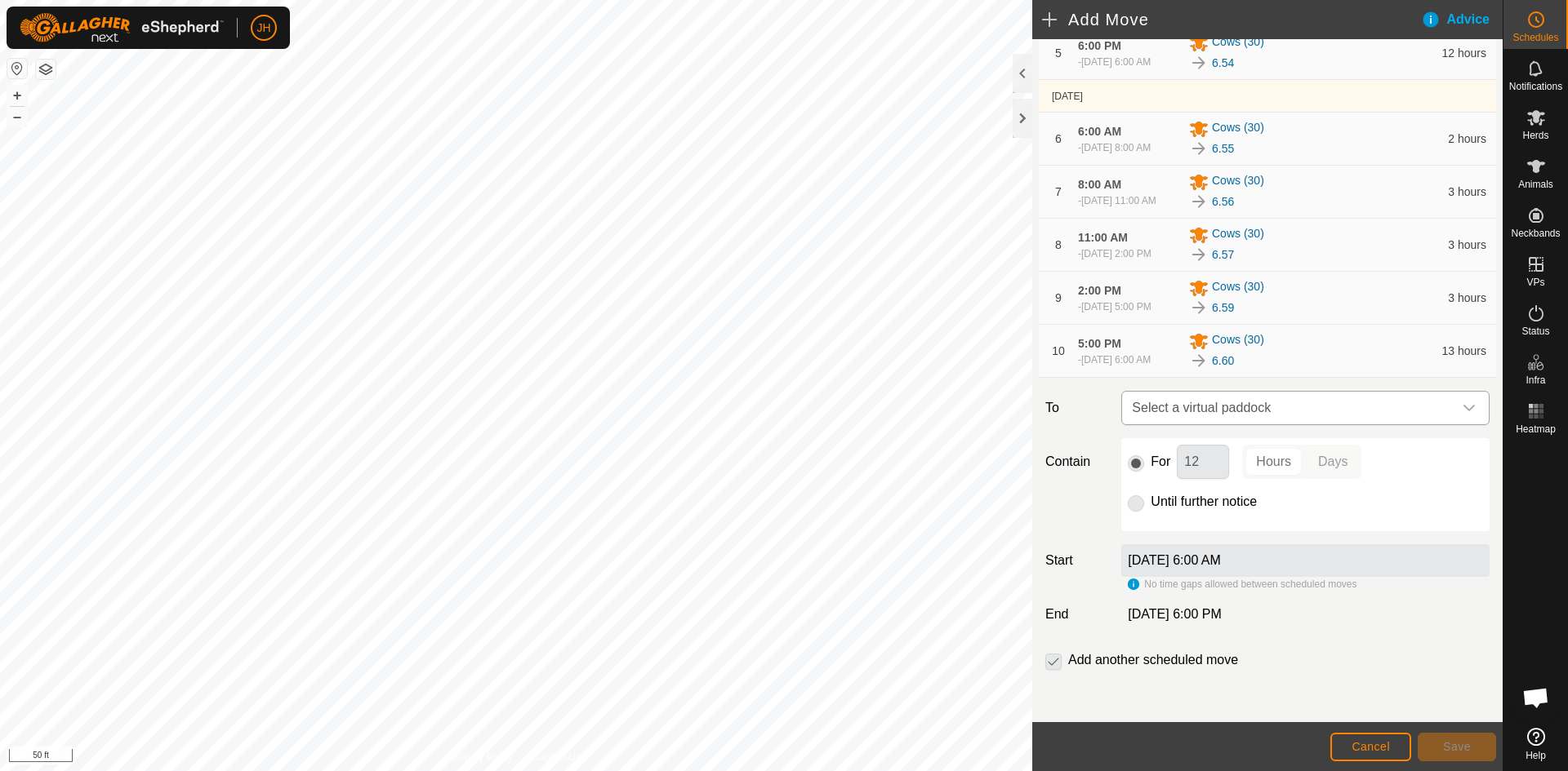
click at [1313, 408] on span "Select a virtual paddock" at bounding box center [1288, 408] width 327 height 32
type input "5.1"
click at [1388, 743] on span "Cancel" at bounding box center [1371, 746] width 38 height 13
